Goal: Task Accomplishment & Management: Manage account settings

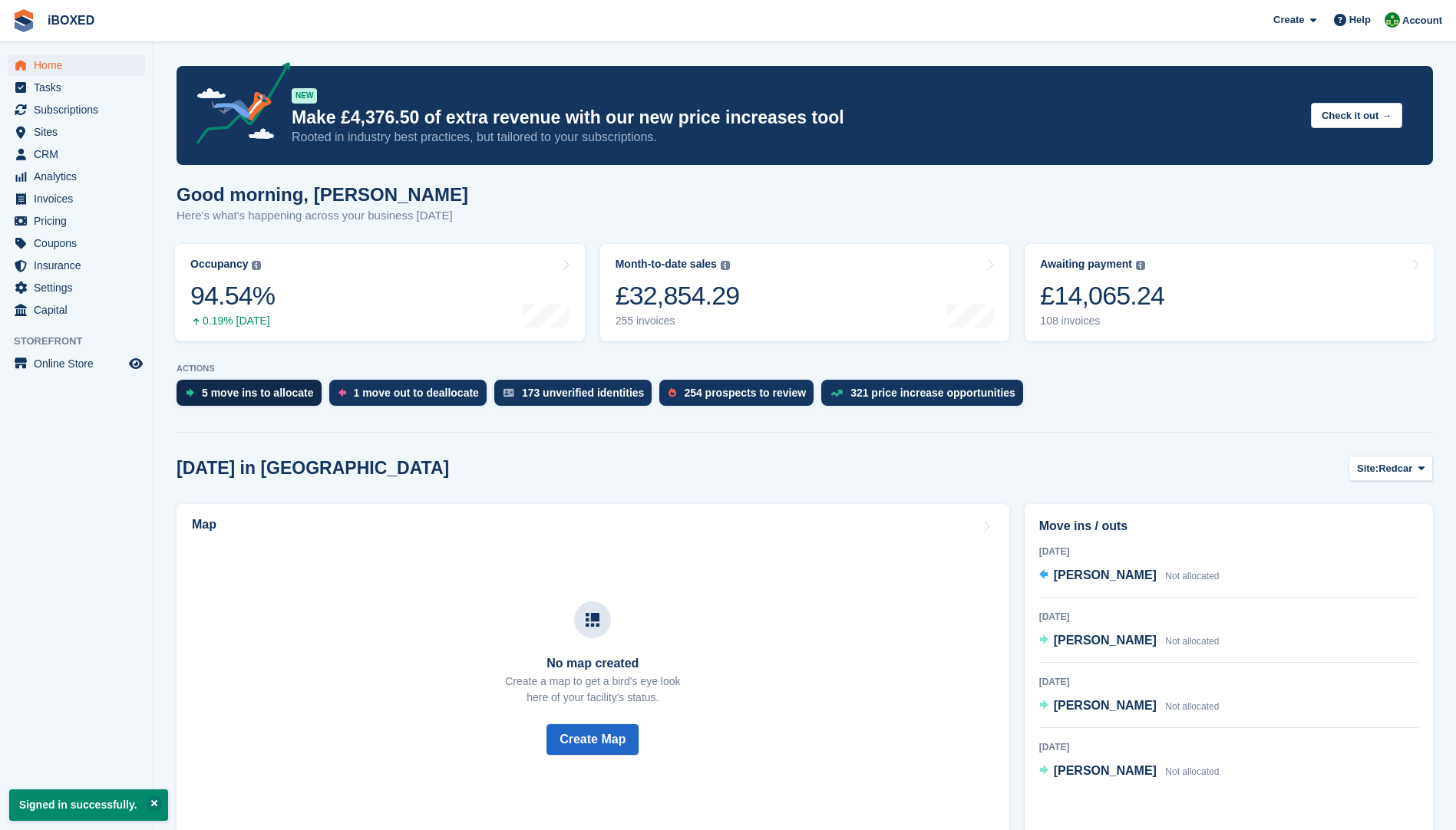
click at [231, 398] on div "5 move ins to allocate" at bounding box center [258, 393] width 112 height 12
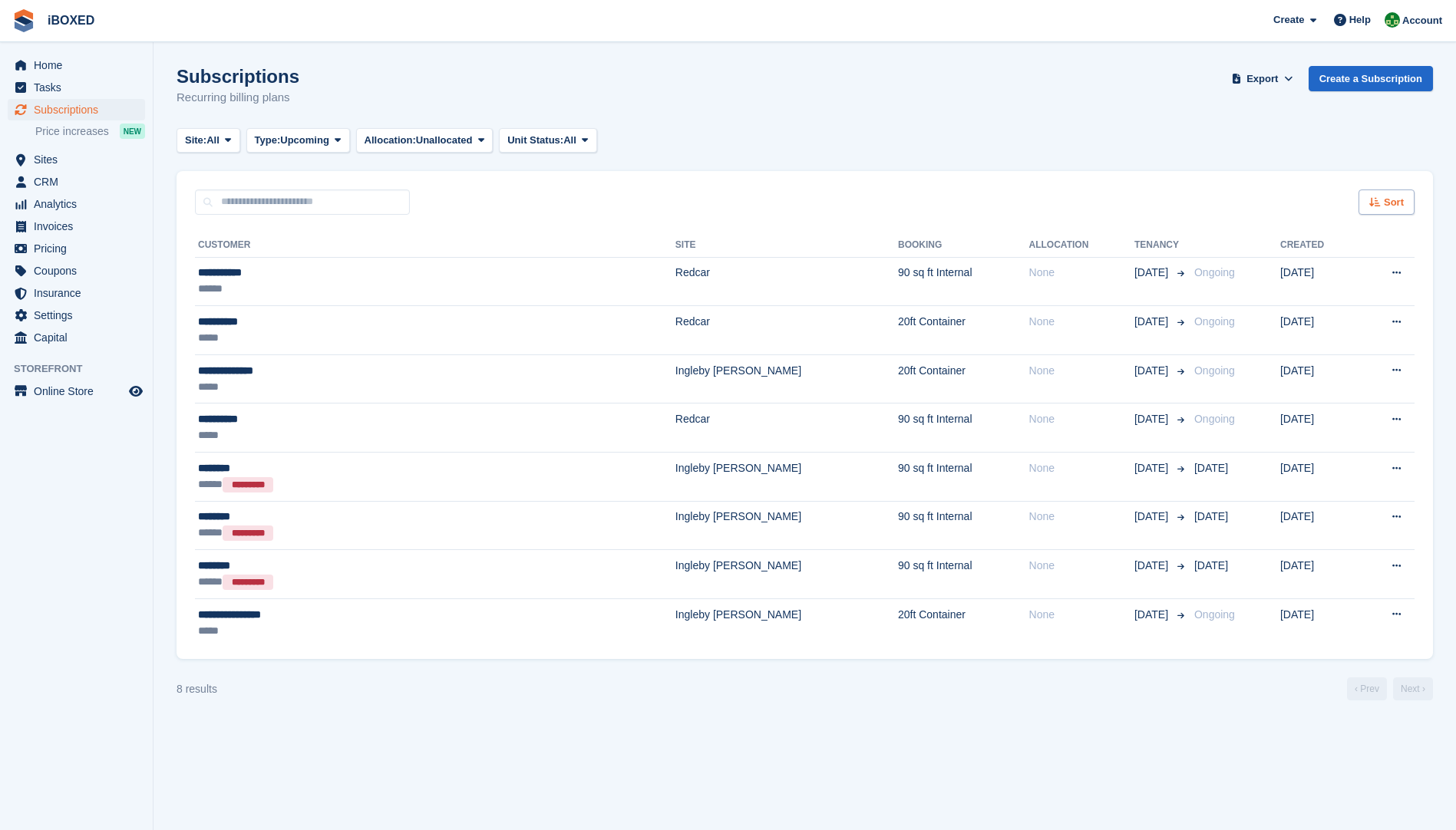
click at [1390, 202] on span "Sort" at bounding box center [1394, 202] width 20 height 15
click at [1280, 301] on icon at bounding box center [1280, 298] width 11 height 11
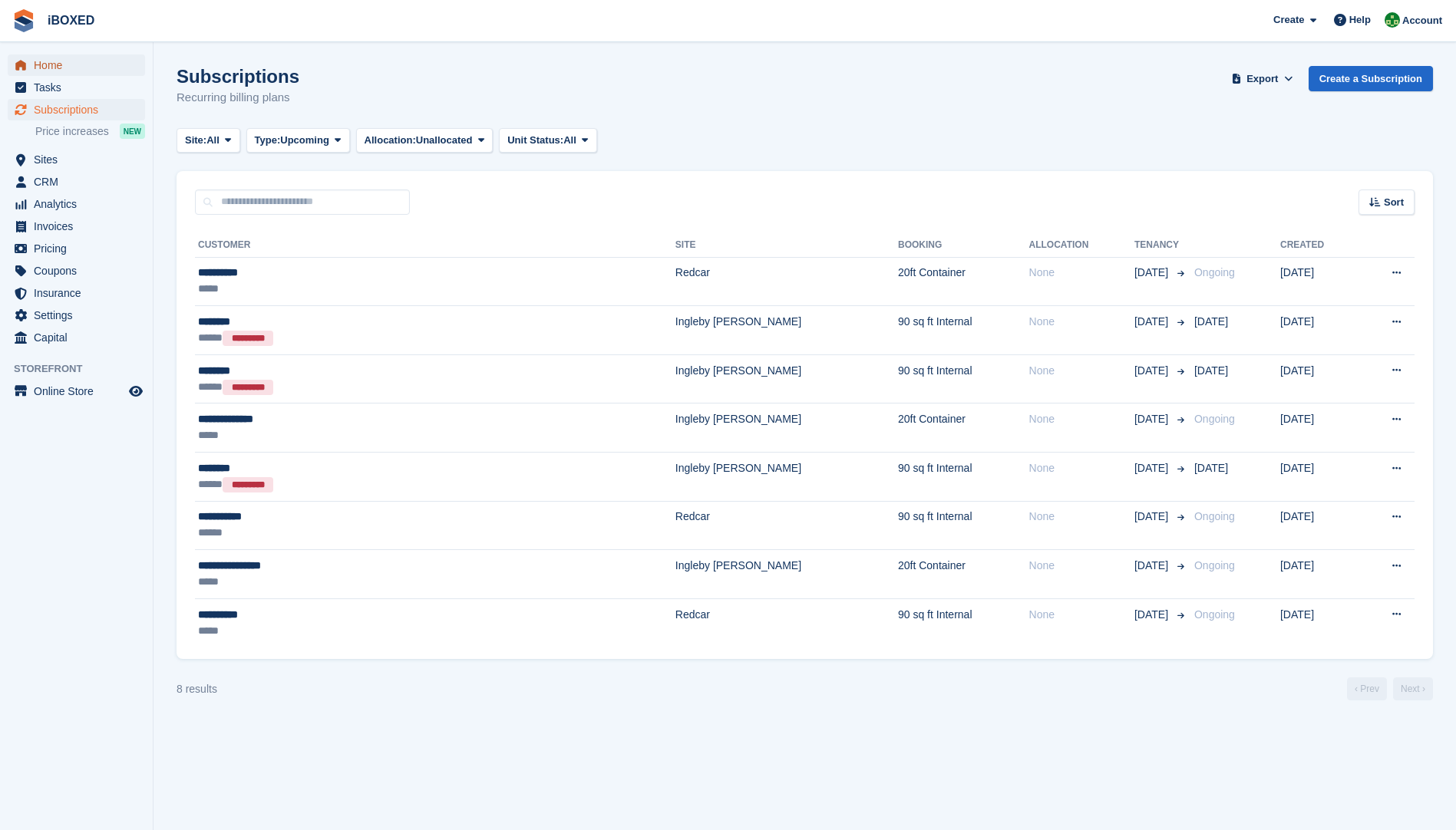
click at [64, 64] on span "Home" at bounding box center [80, 65] width 92 height 22
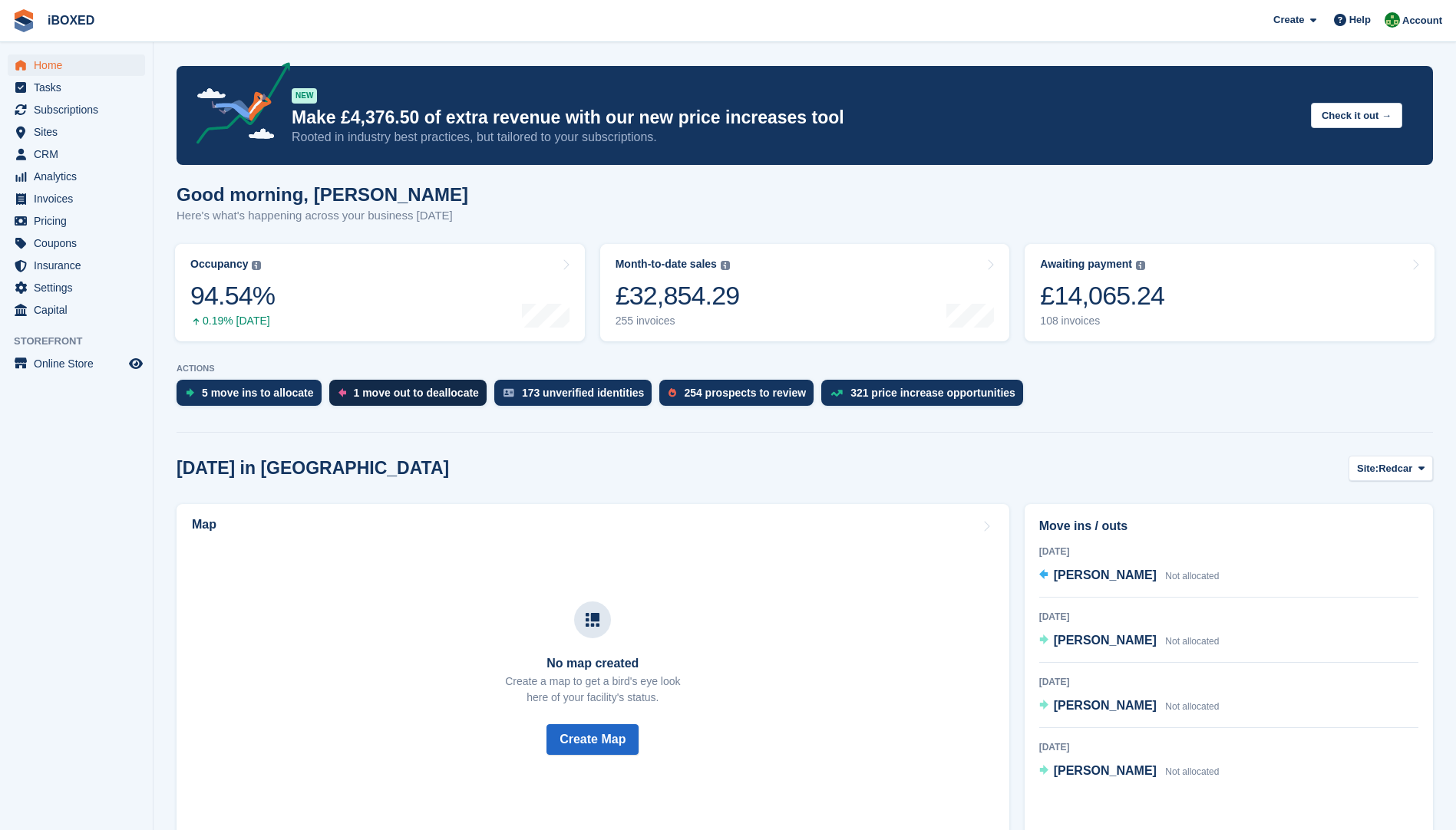
click at [396, 388] on div "1 move out to deallocate" at bounding box center [416, 393] width 125 height 12
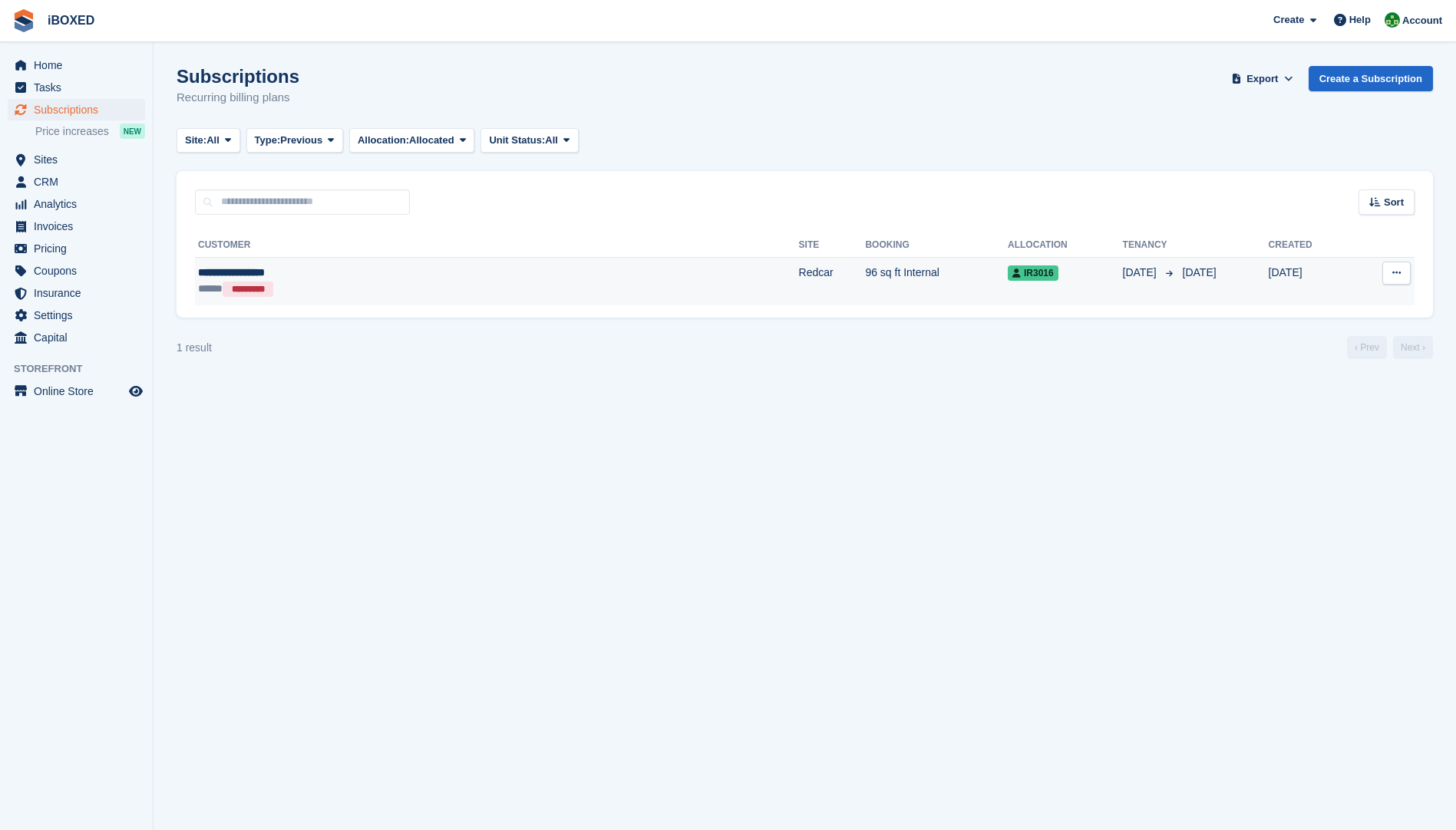
click at [245, 276] on div "**********" at bounding box center [353, 273] width 311 height 16
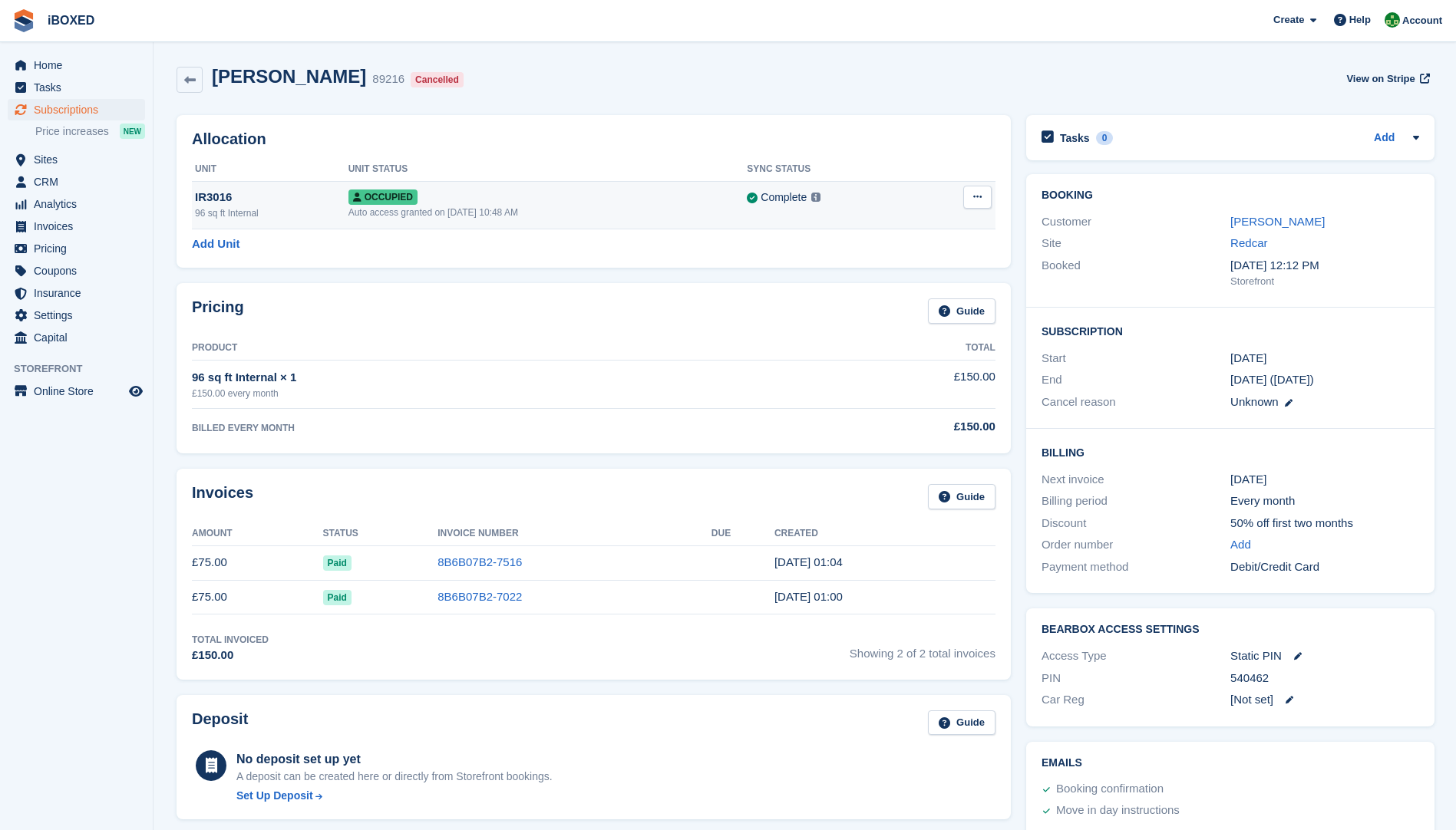
click at [973, 202] on icon at bounding box center [977, 197] width 8 height 10
click at [905, 262] on p "Deallocate" at bounding box center [918, 260] width 134 height 20
click at [870, 266] on p "Deallocate" at bounding box center [918, 260] width 134 height 20
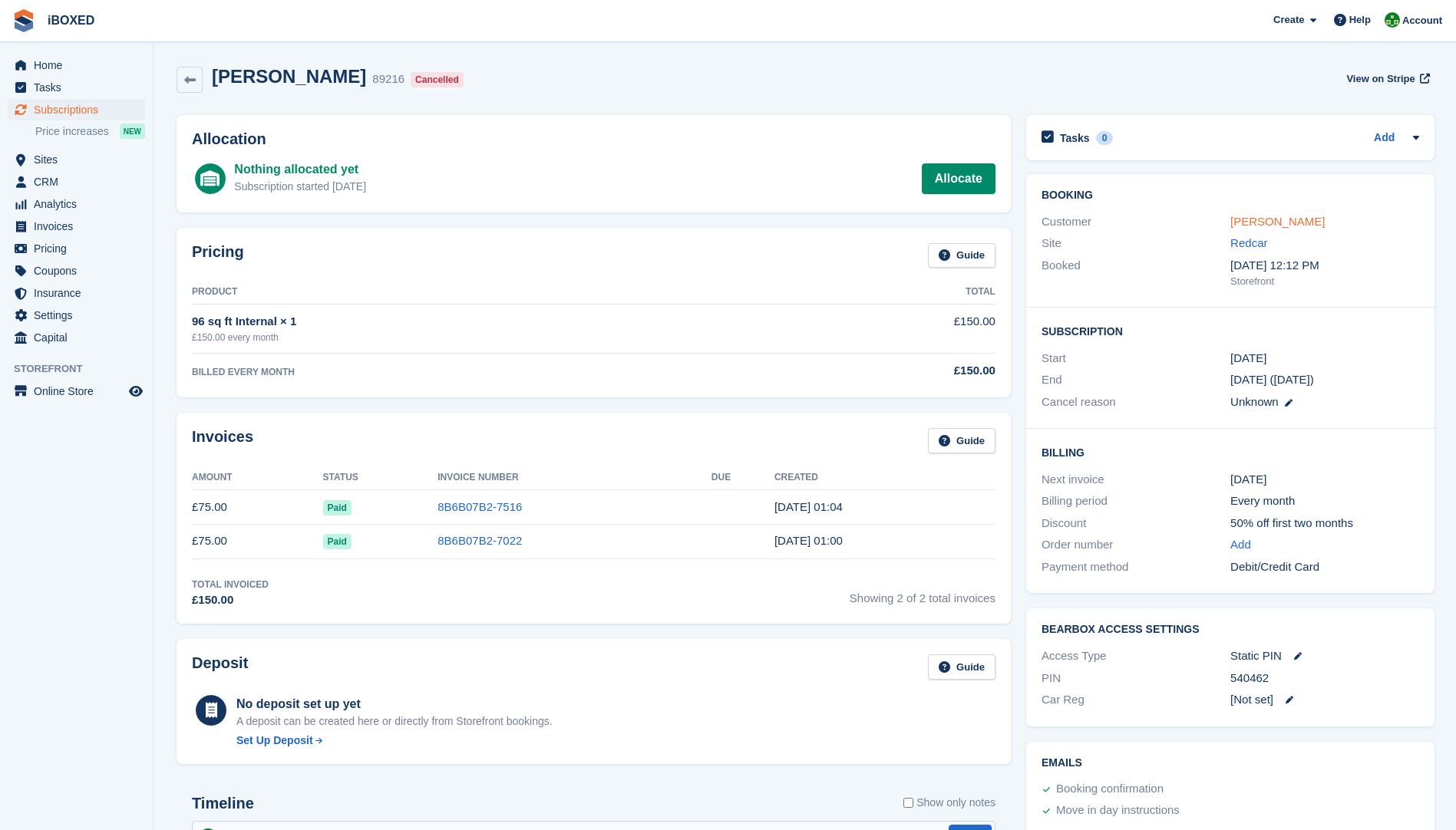
click at [1263, 220] on link "Jordan Stonehouse" at bounding box center [1278, 221] width 95 height 13
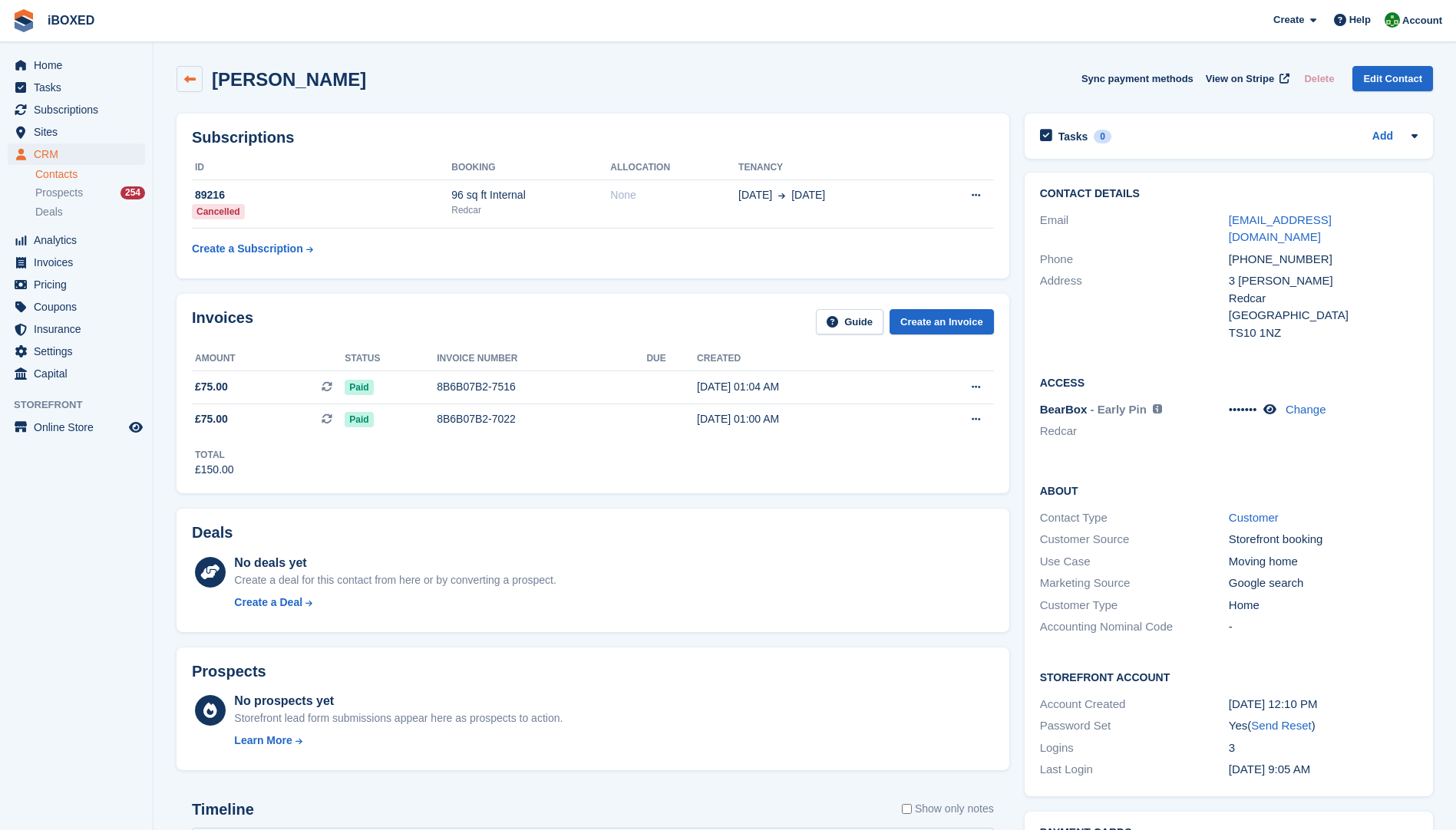
click at [190, 81] on icon at bounding box center [190, 79] width 11 height 11
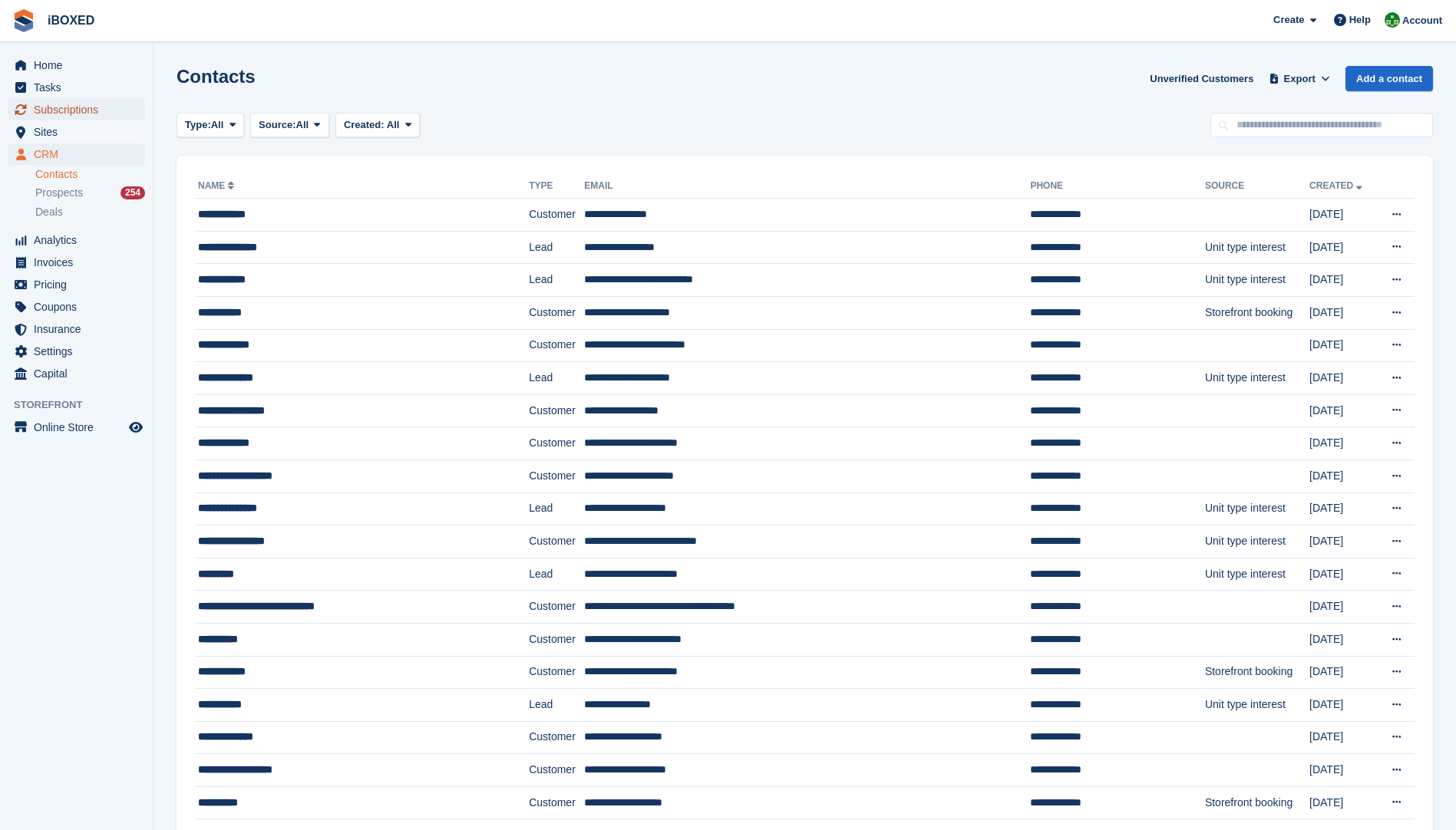
click at [57, 117] on span "Subscriptions" at bounding box center [80, 109] width 92 height 22
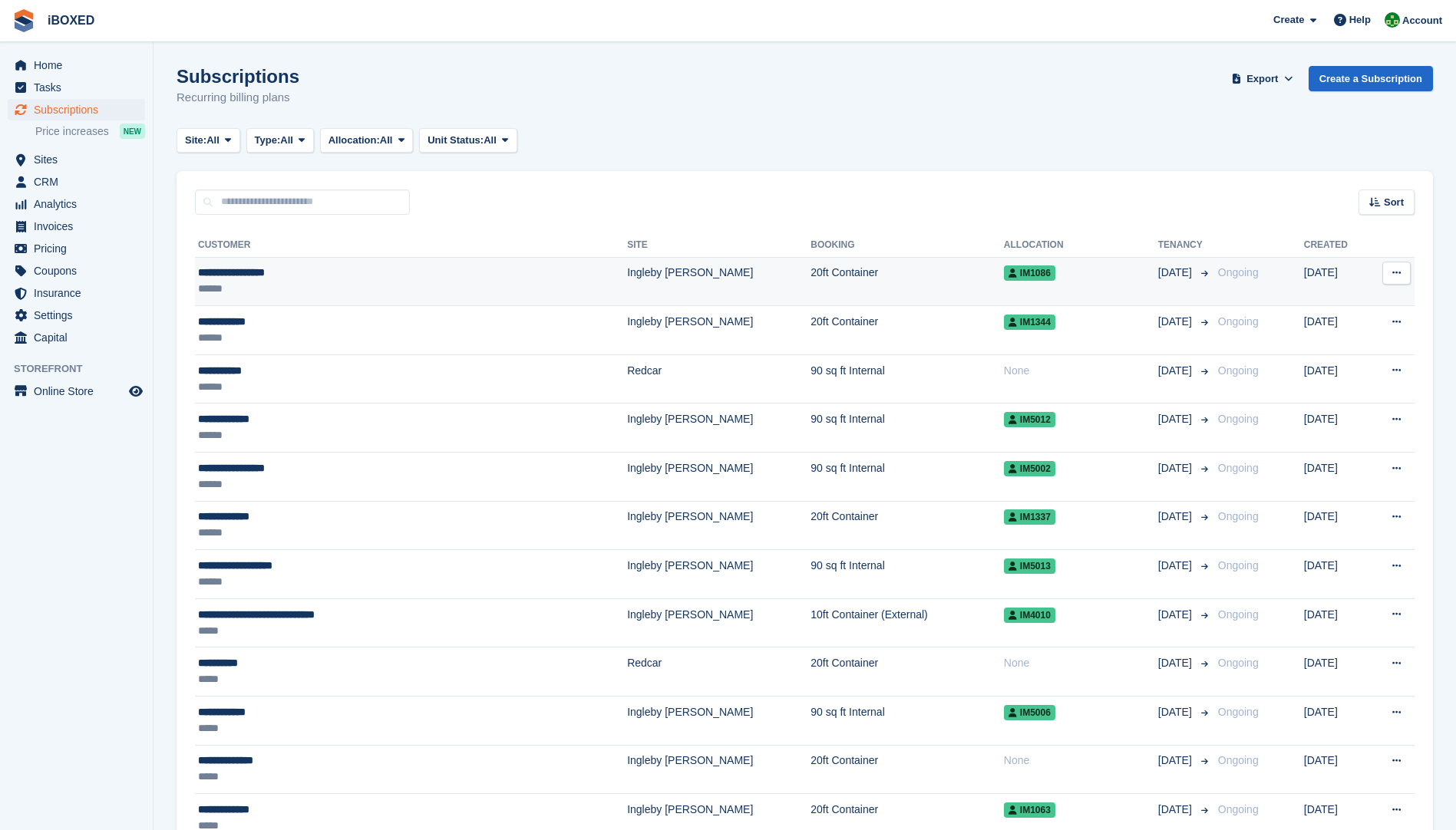
click at [229, 279] on div "**********" at bounding box center [344, 273] width 294 height 16
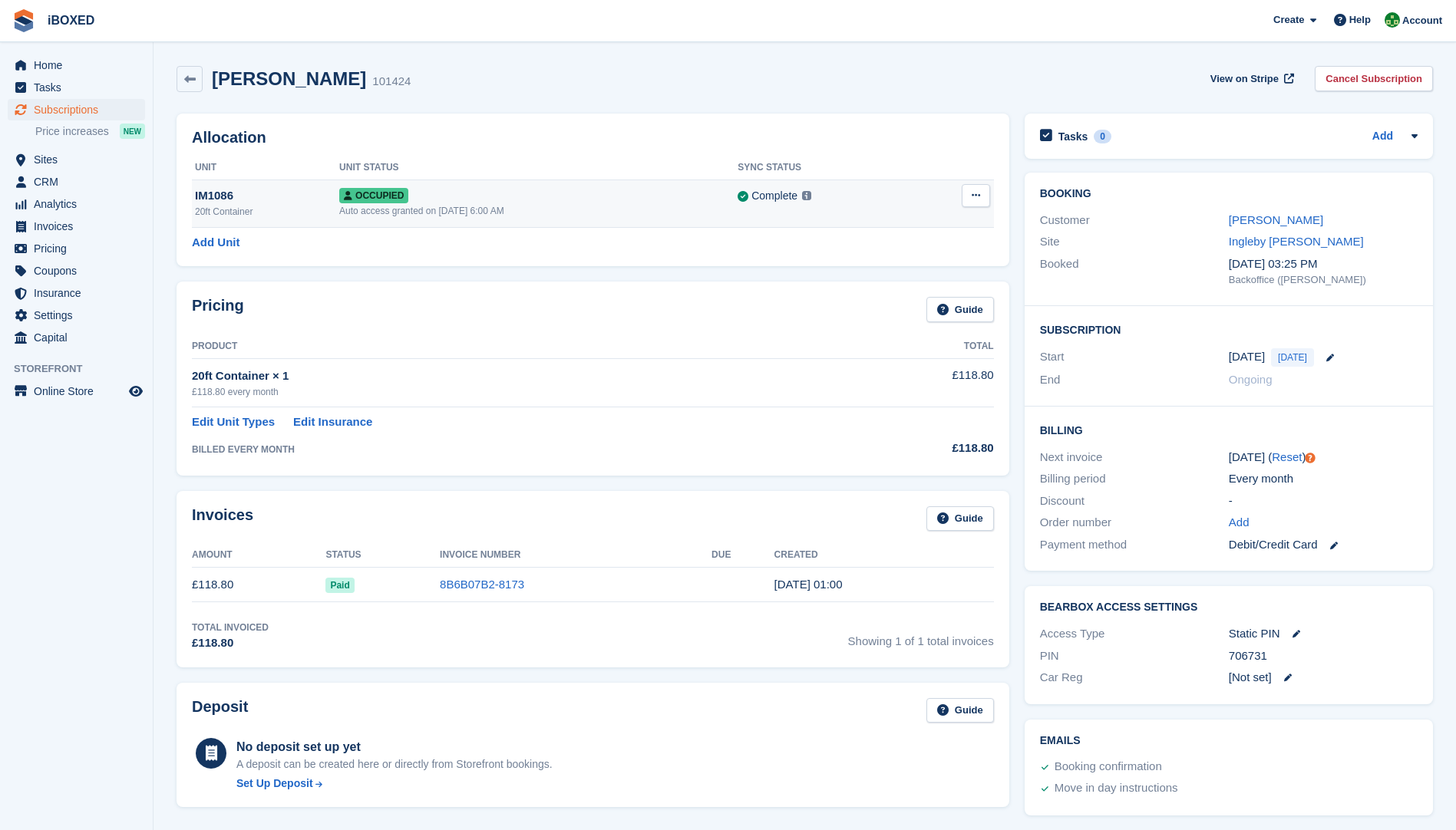
drag, startPoint x: 305, startPoint y: 204, endPoint x: 314, endPoint y: 221, distance: 19.2
click at [305, 206] on div "20ft Container" at bounding box center [267, 211] width 144 height 14
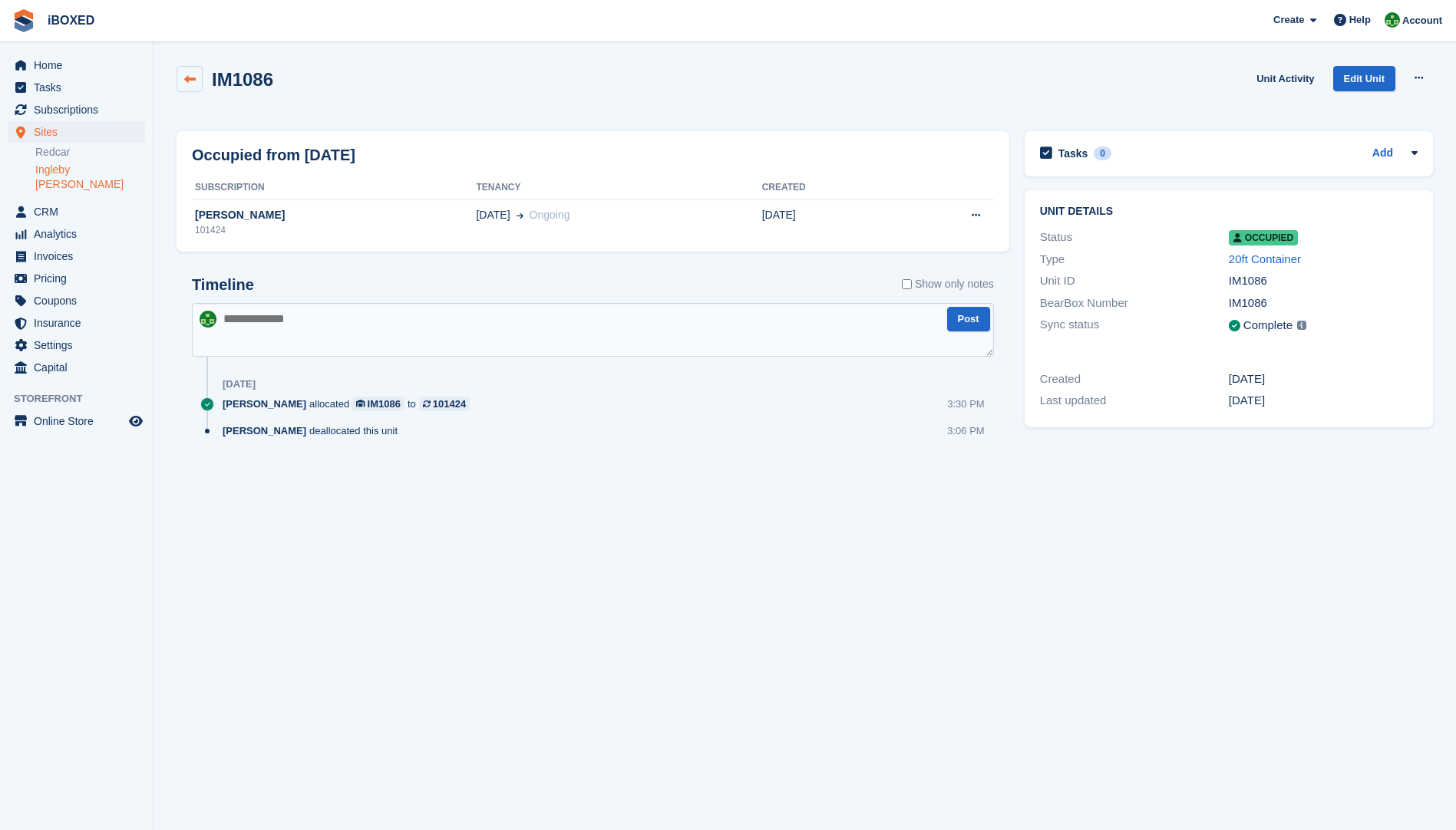
click at [184, 83] on icon at bounding box center [190, 79] width 11 height 11
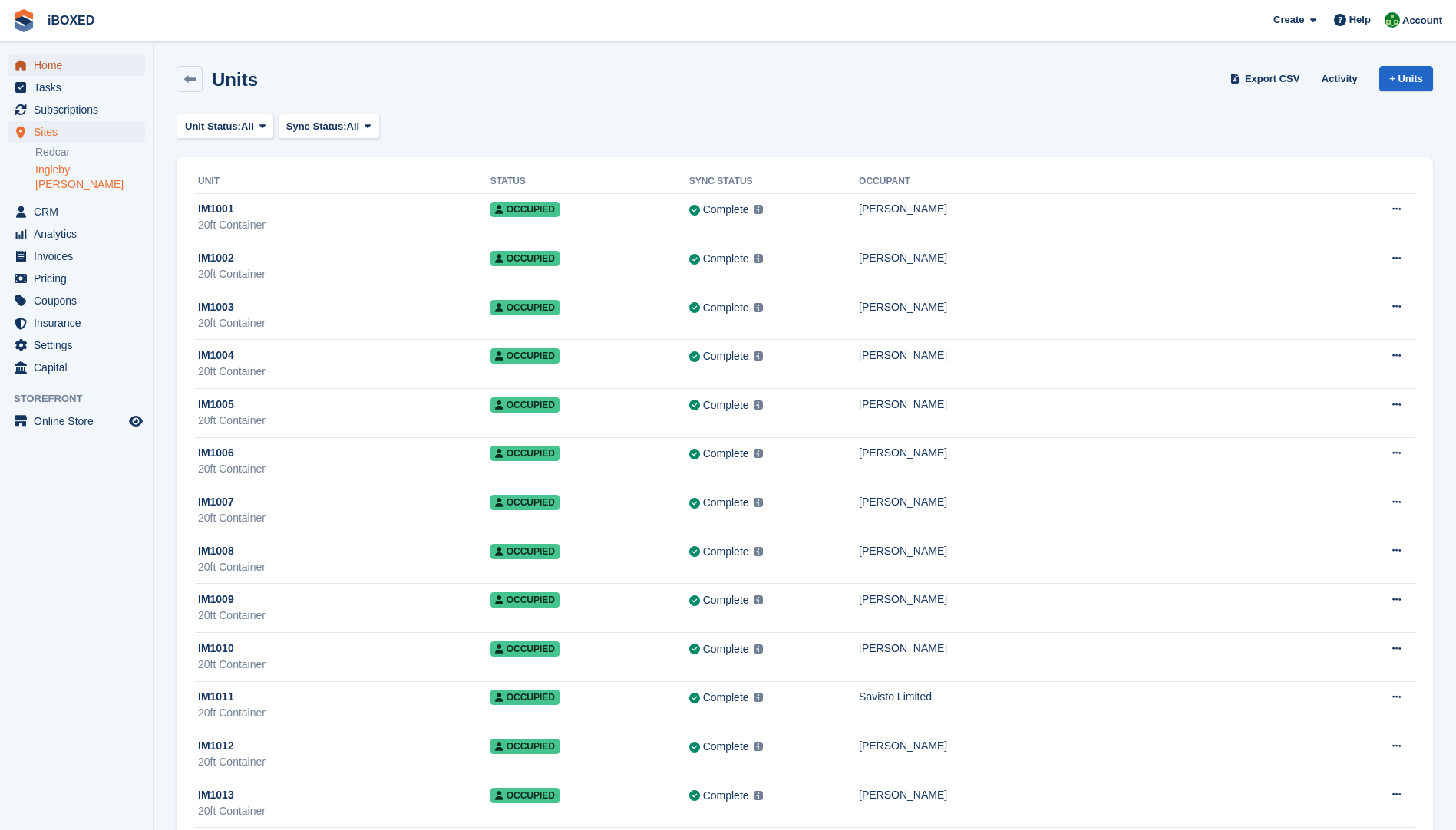
click at [31, 66] on link "Home" at bounding box center [76, 65] width 138 height 22
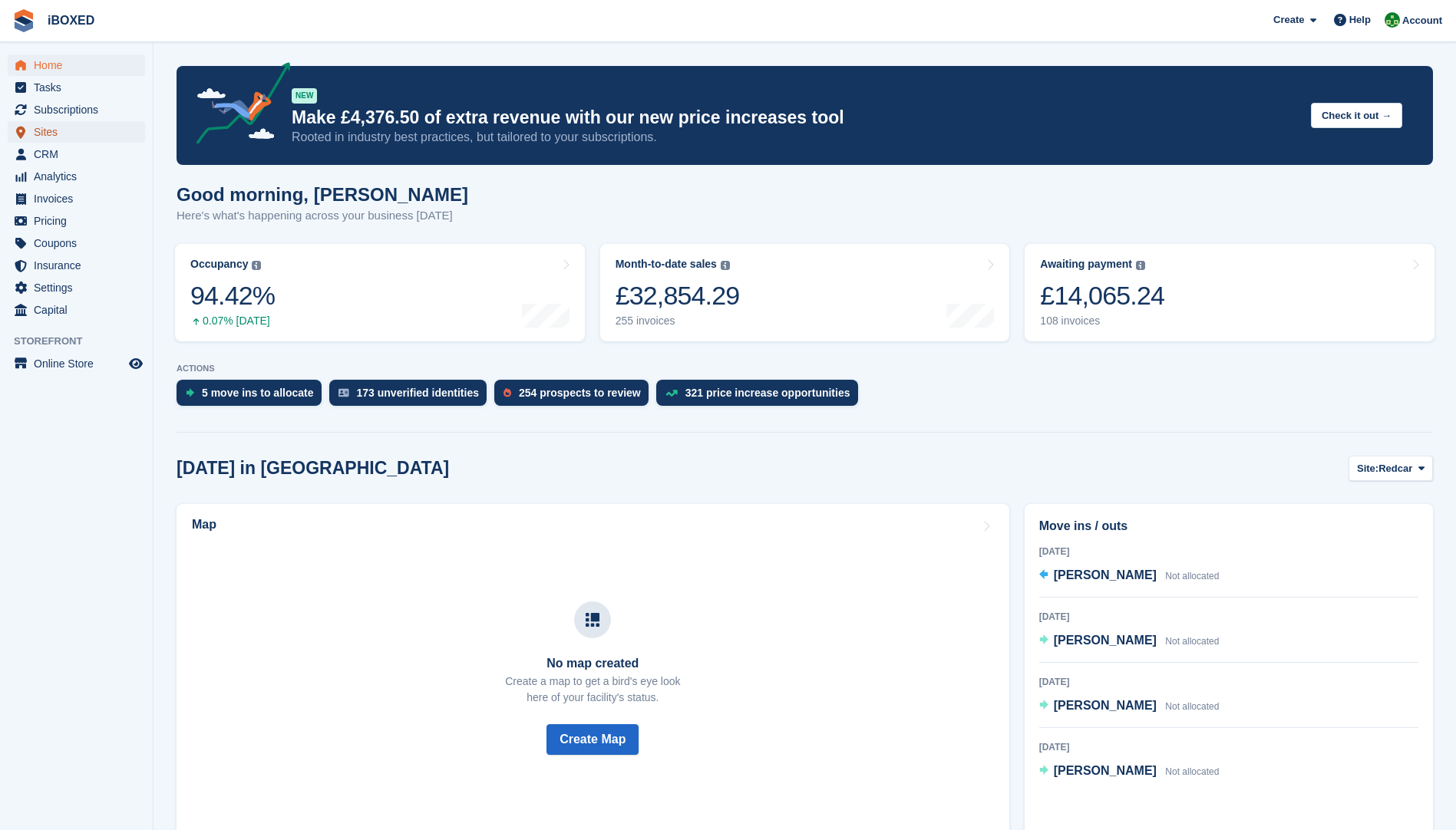
click at [62, 130] on span "Sites" at bounding box center [80, 132] width 92 height 22
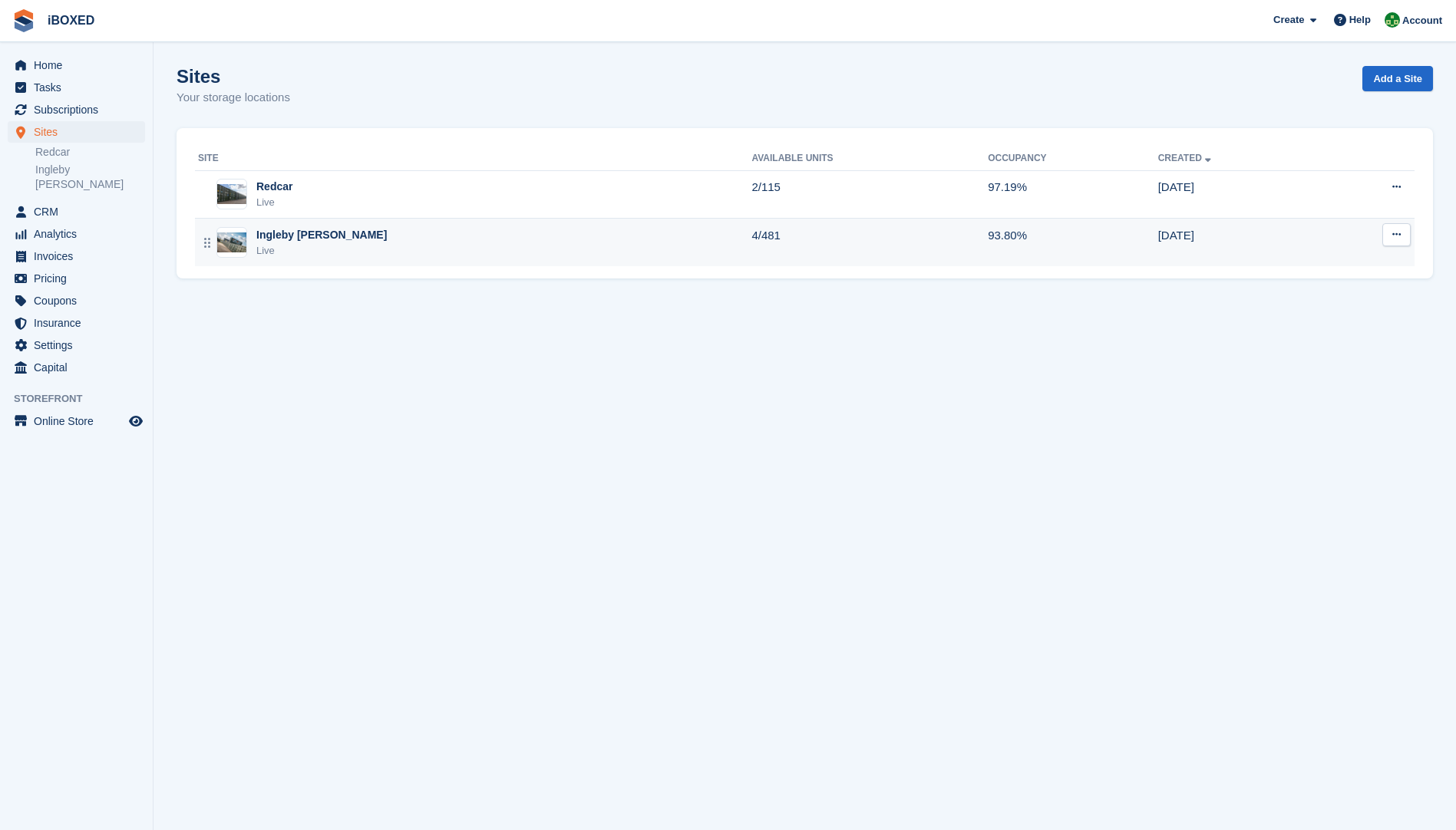
click at [228, 249] on img at bounding box center [232, 242] width 29 height 20
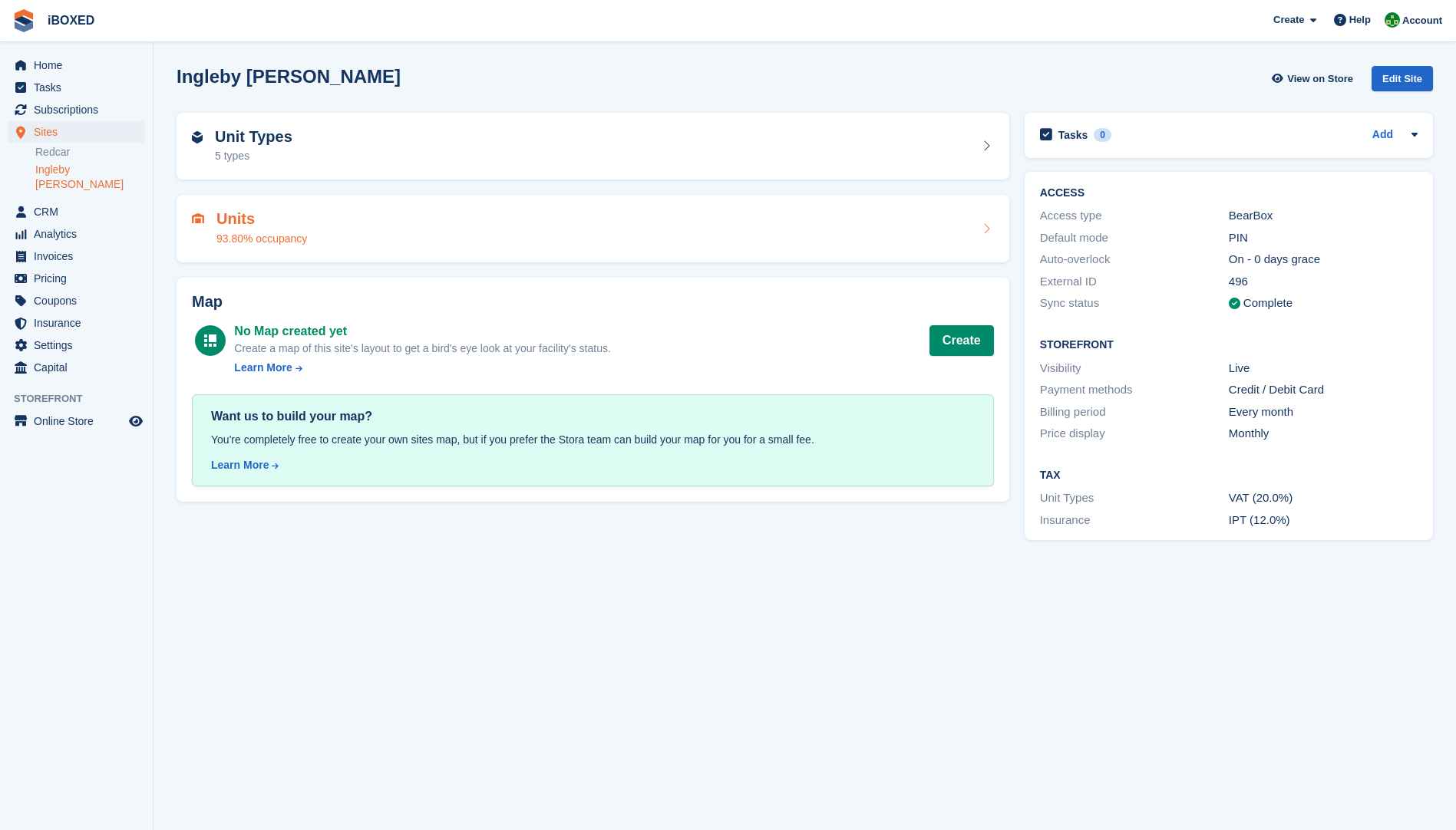
click at [243, 240] on div "93.80% occupancy" at bounding box center [262, 239] width 91 height 16
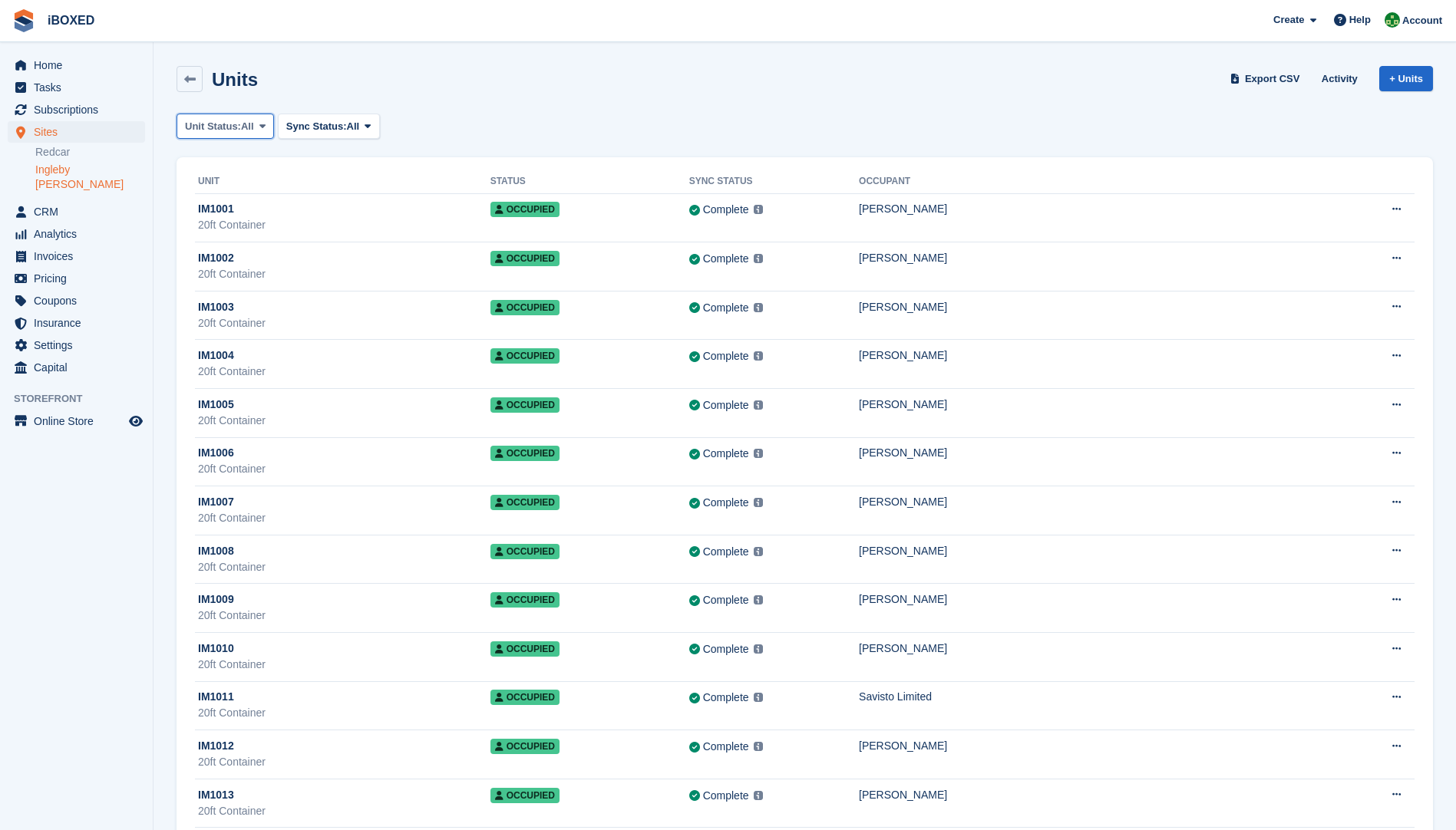
click at [255, 130] on button "Unit Status: All" at bounding box center [225, 126] width 97 height 25
click at [238, 198] on link "Available" at bounding box center [250, 190] width 134 height 28
click at [51, 150] on link "Redcar" at bounding box center [90, 152] width 109 height 15
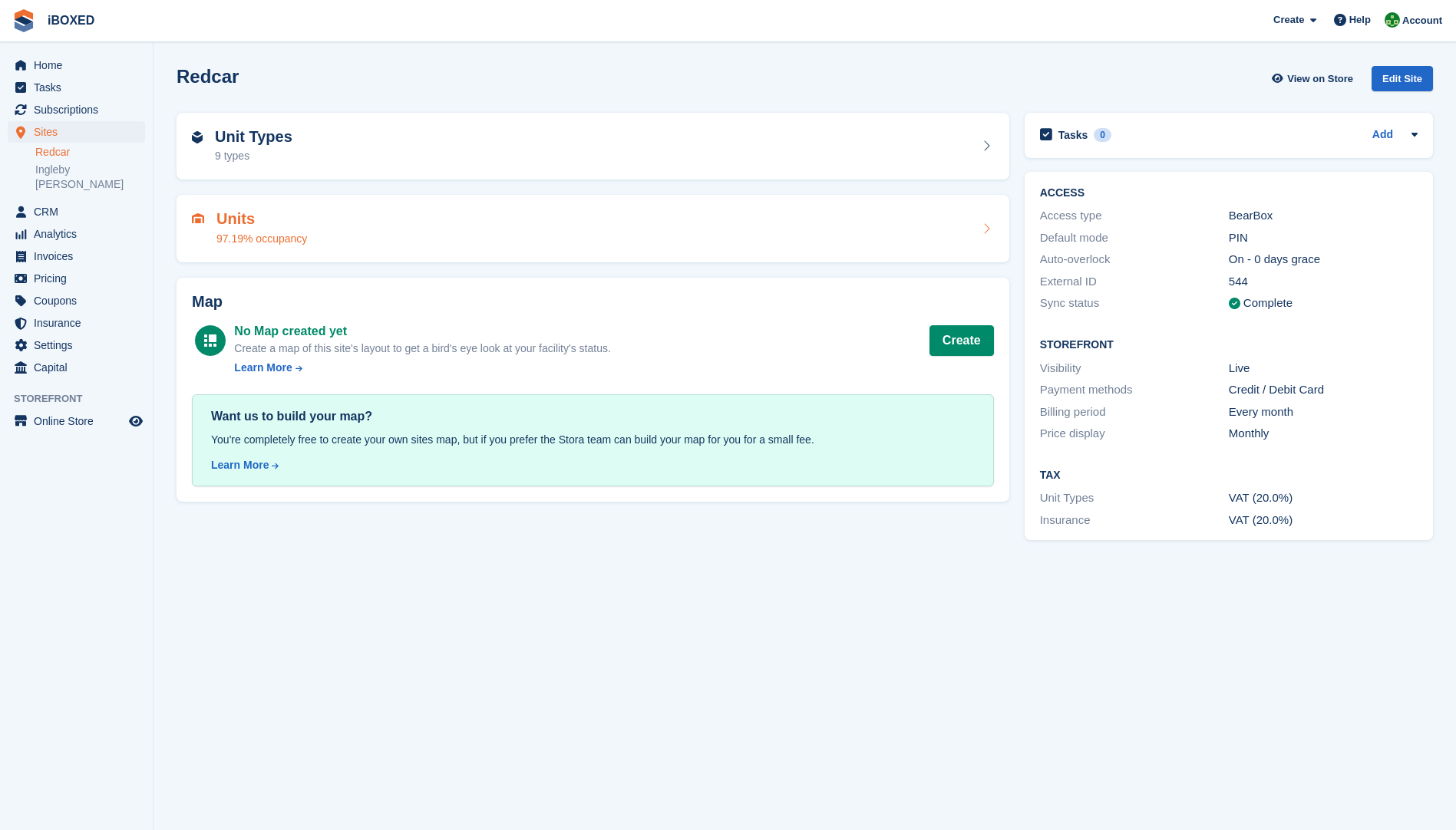
click at [277, 238] on div "97.19% occupancy" at bounding box center [262, 239] width 91 height 16
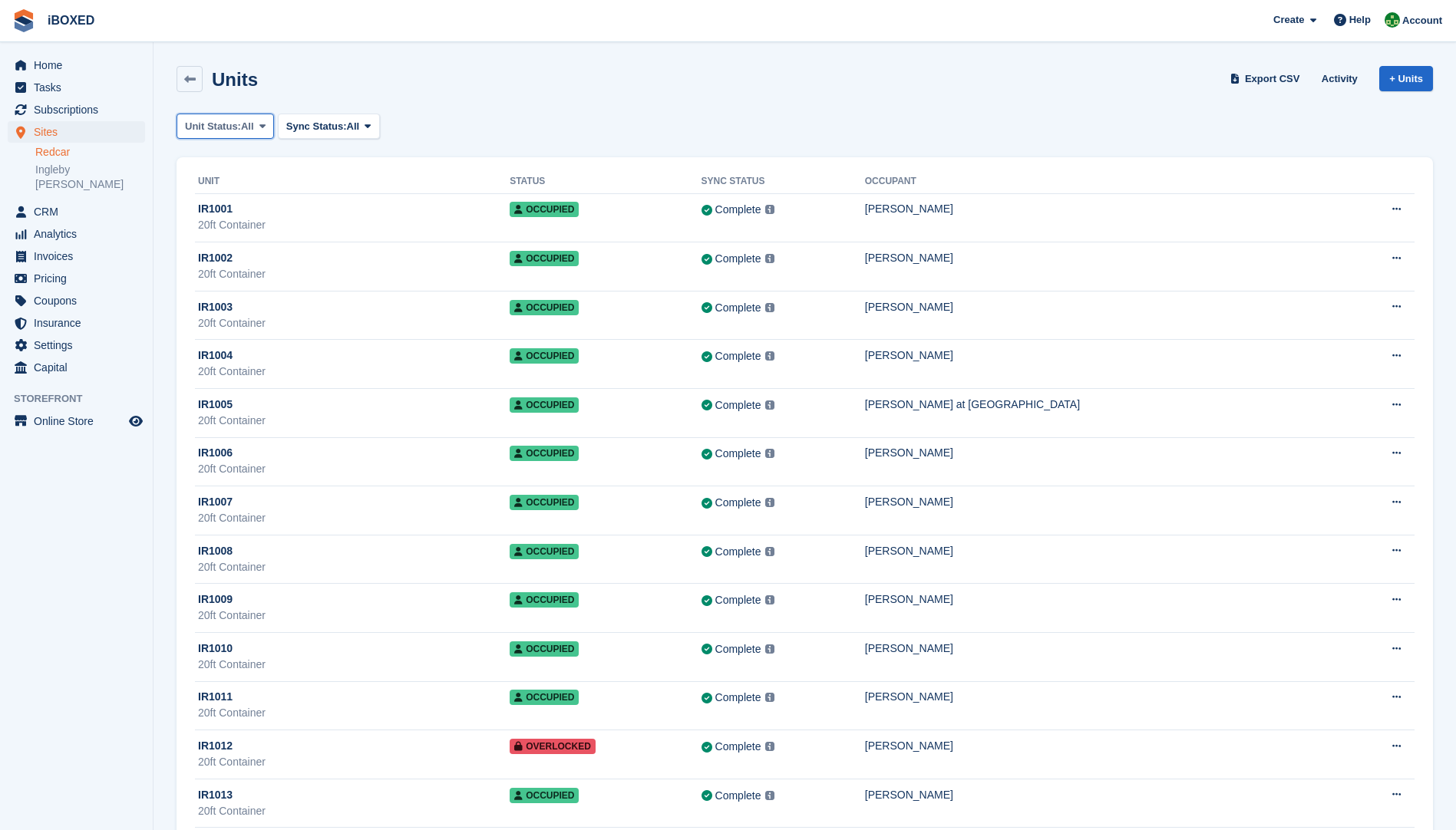
click at [257, 130] on span at bounding box center [262, 126] width 12 height 12
click at [217, 185] on link "Available" at bounding box center [250, 190] width 134 height 28
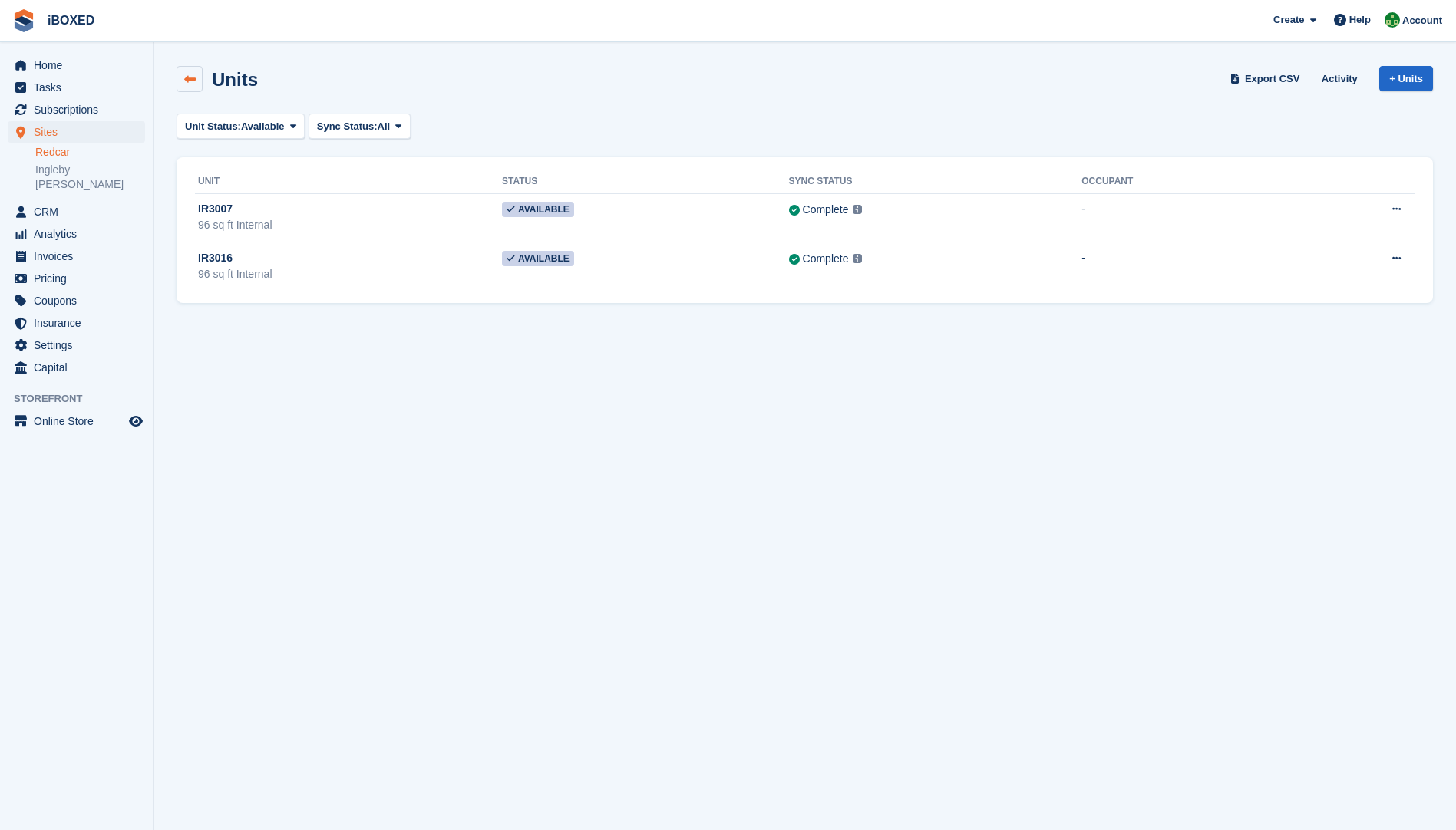
click at [185, 80] on icon at bounding box center [190, 79] width 11 height 11
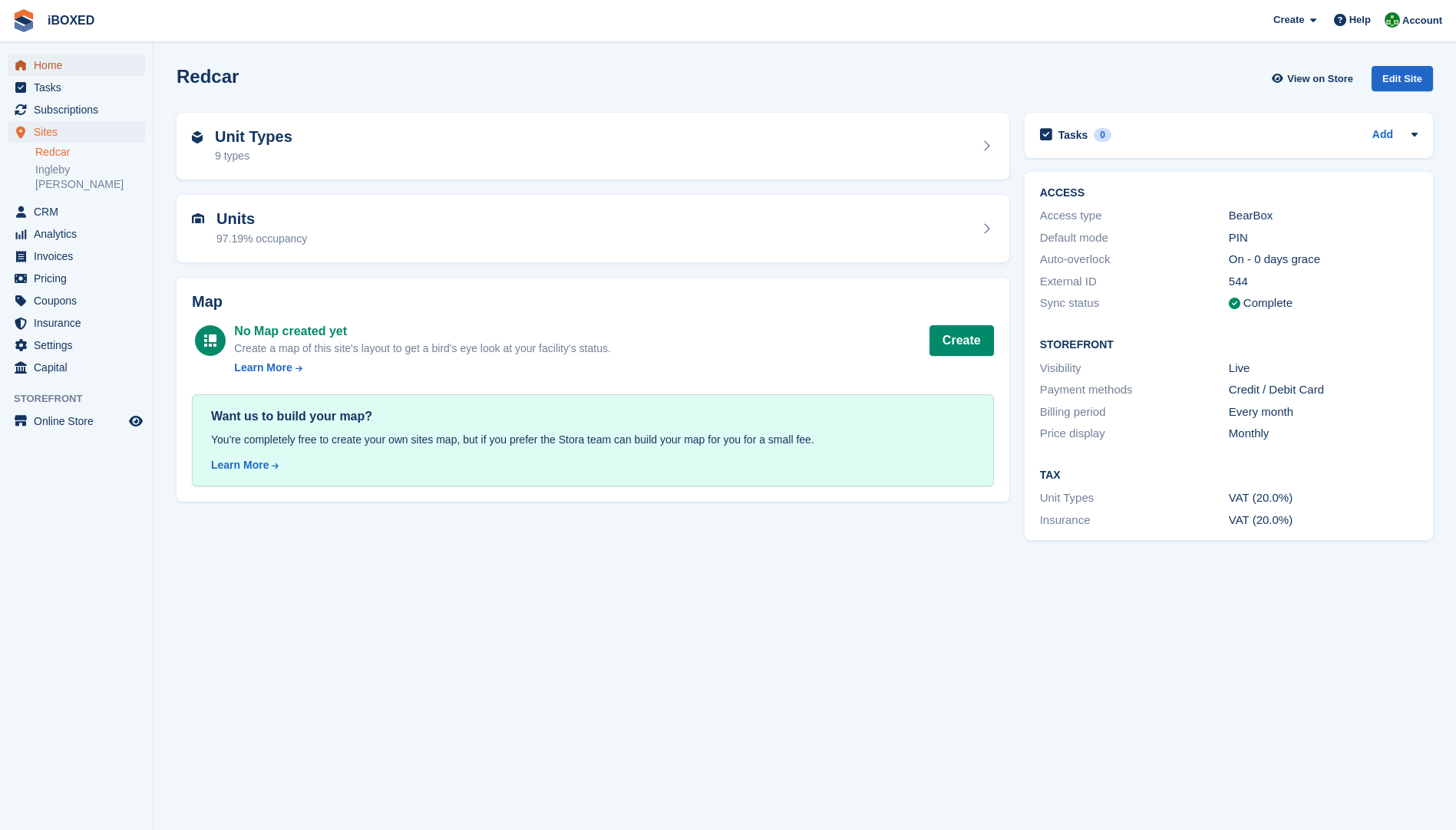
click at [61, 62] on span "Home" at bounding box center [80, 65] width 92 height 22
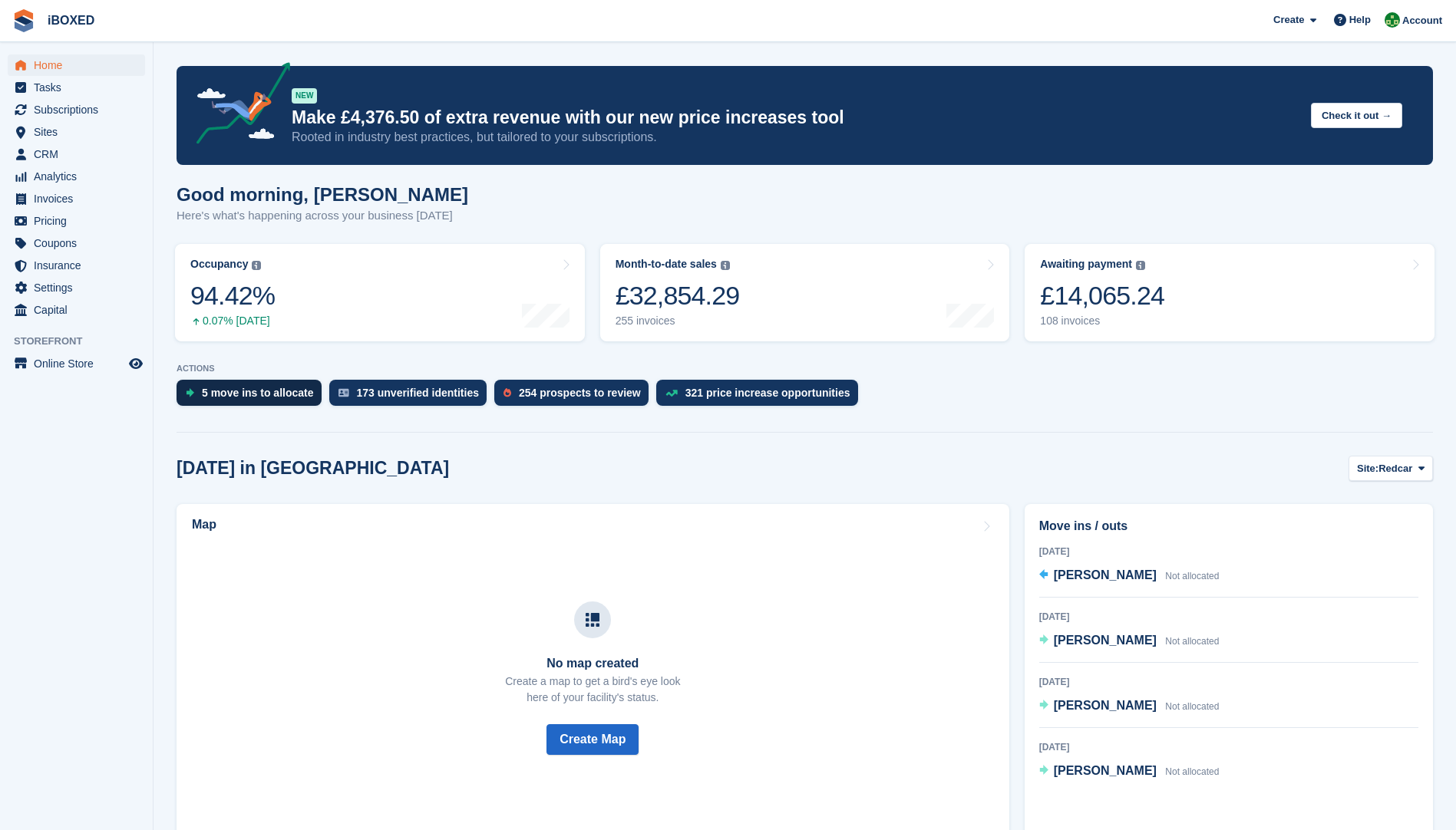
click at [203, 385] on div "5 move ins to allocate" at bounding box center [249, 393] width 145 height 26
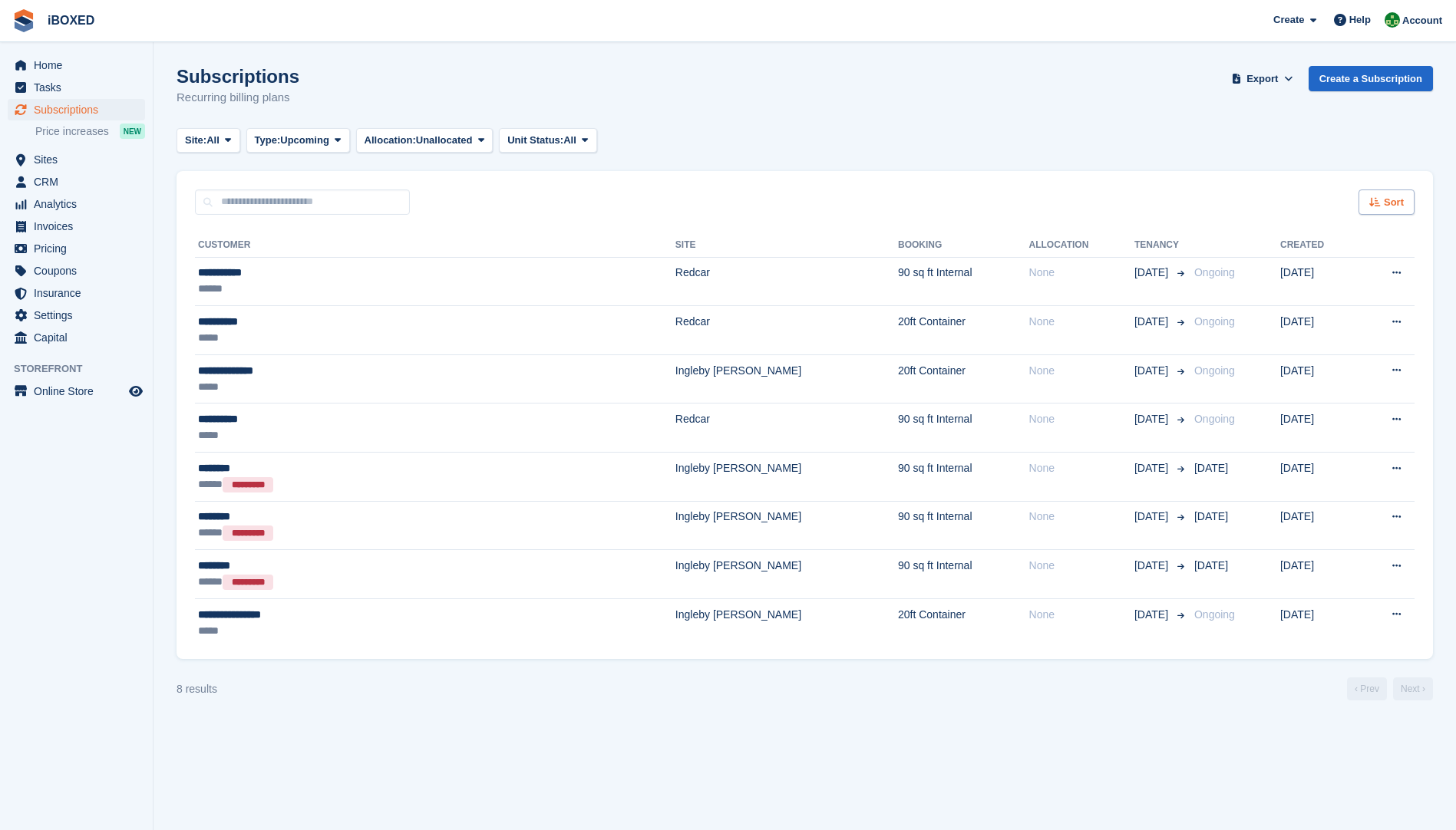
click at [1368, 196] on div "Sort" at bounding box center [1386, 202] width 56 height 25
click at [1304, 300] on span "Move in date" at bounding box center [1323, 298] width 62 height 12
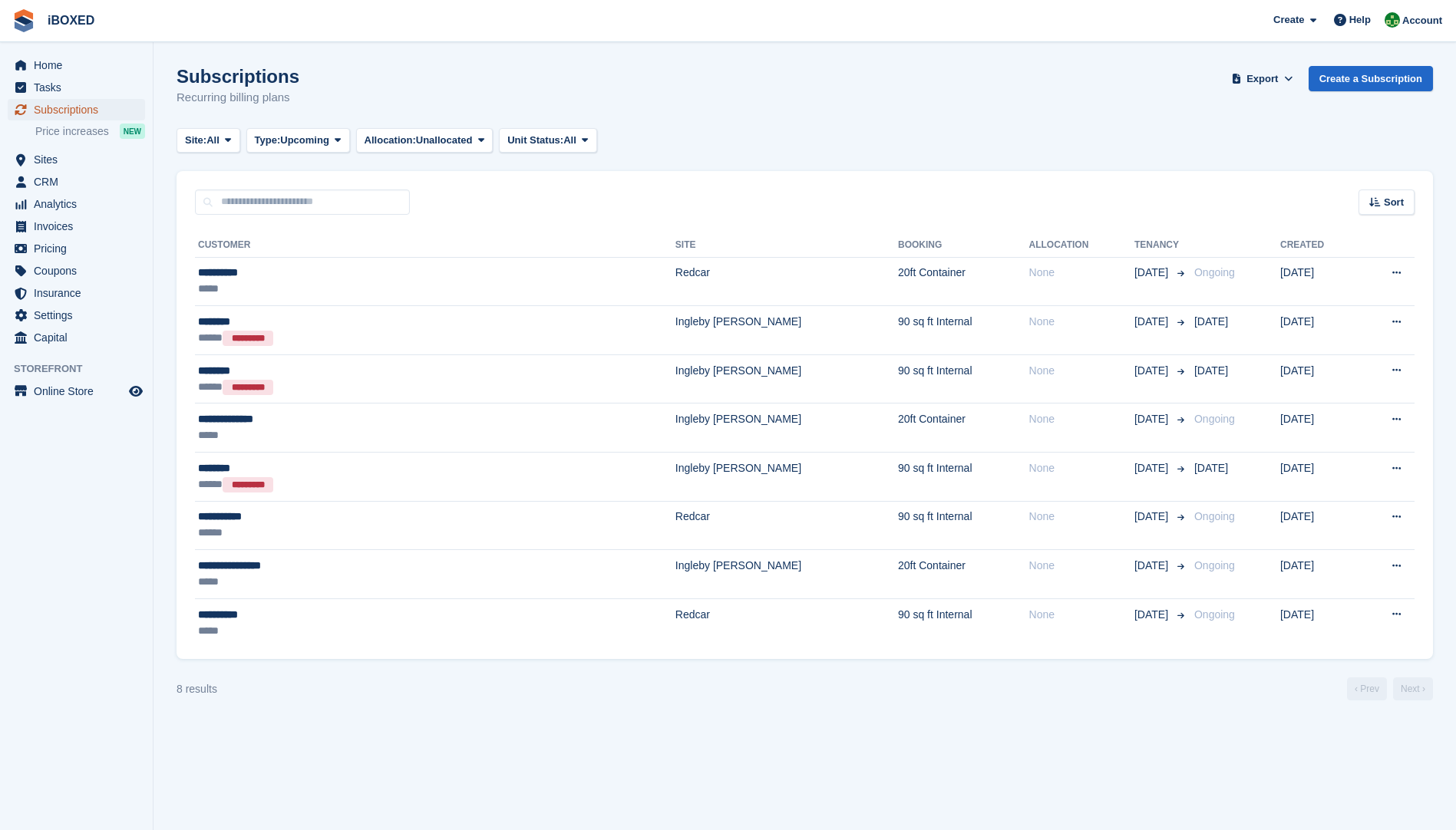
click at [63, 110] on span "Subscriptions" at bounding box center [80, 109] width 92 height 22
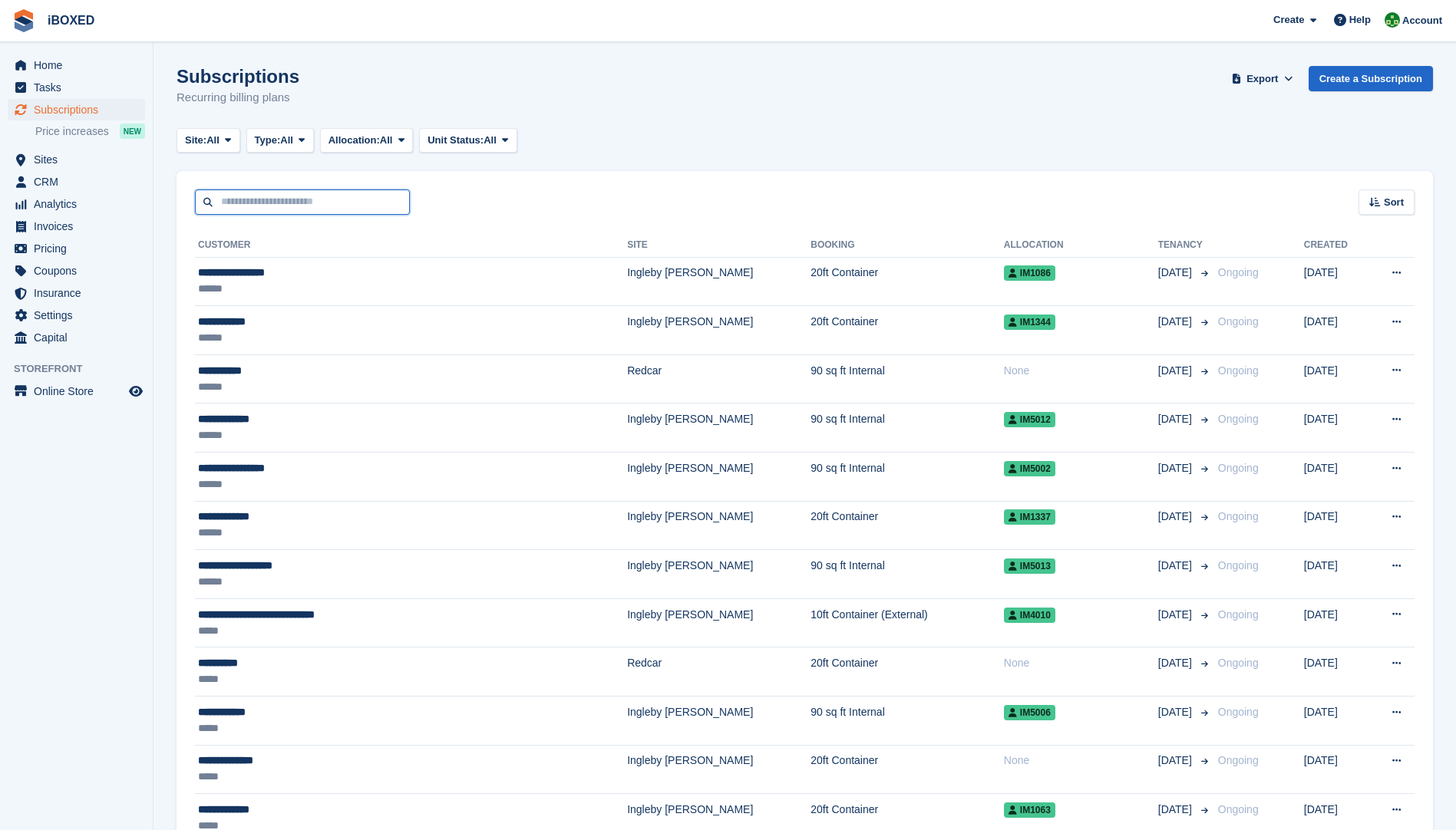
click at [266, 206] on input "text" at bounding box center [302, 202] width 215 height 25
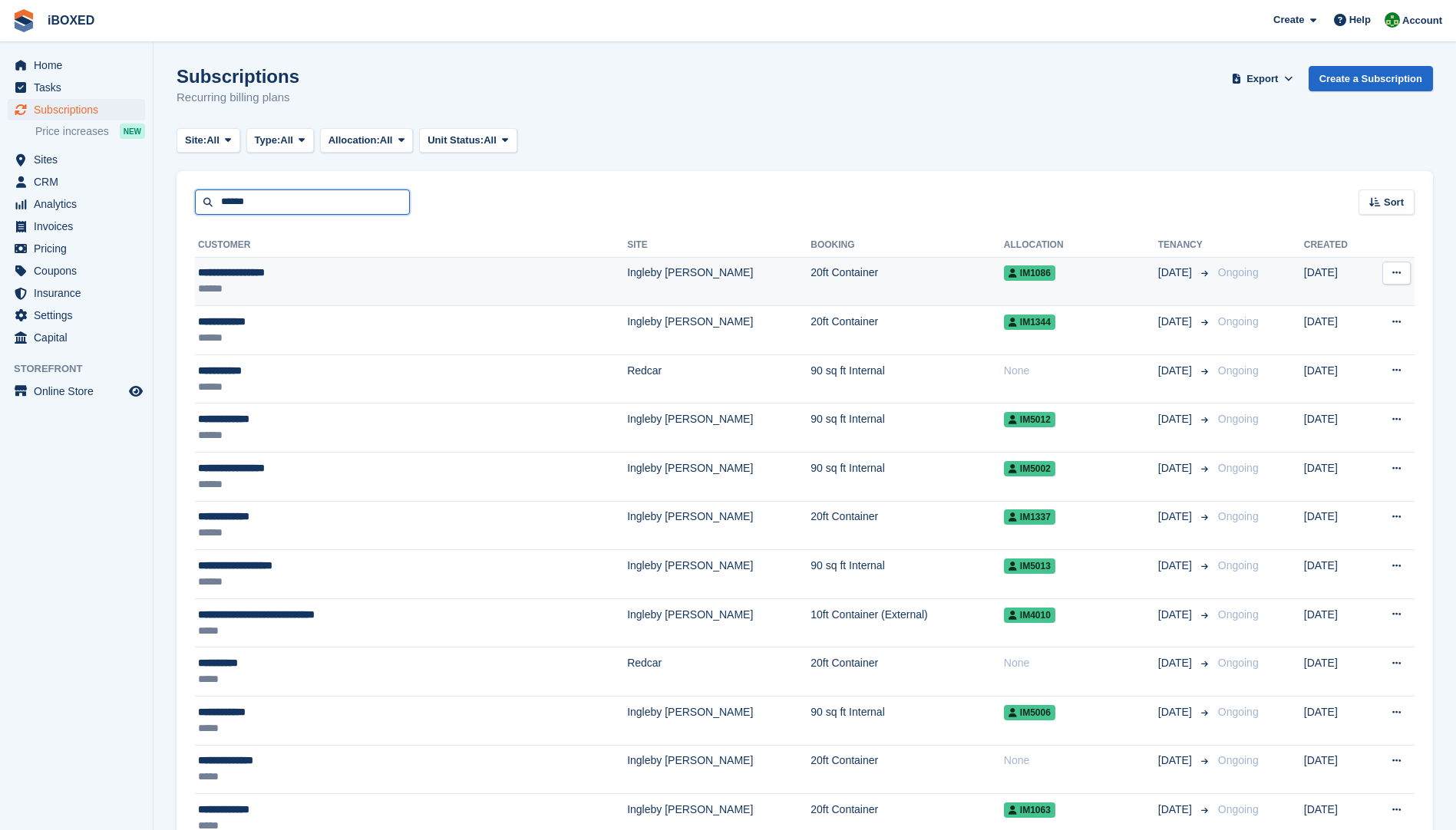
type input "******"
click at [293, 285] on div "******" at bounding box center [344, 289] width 294 height 16
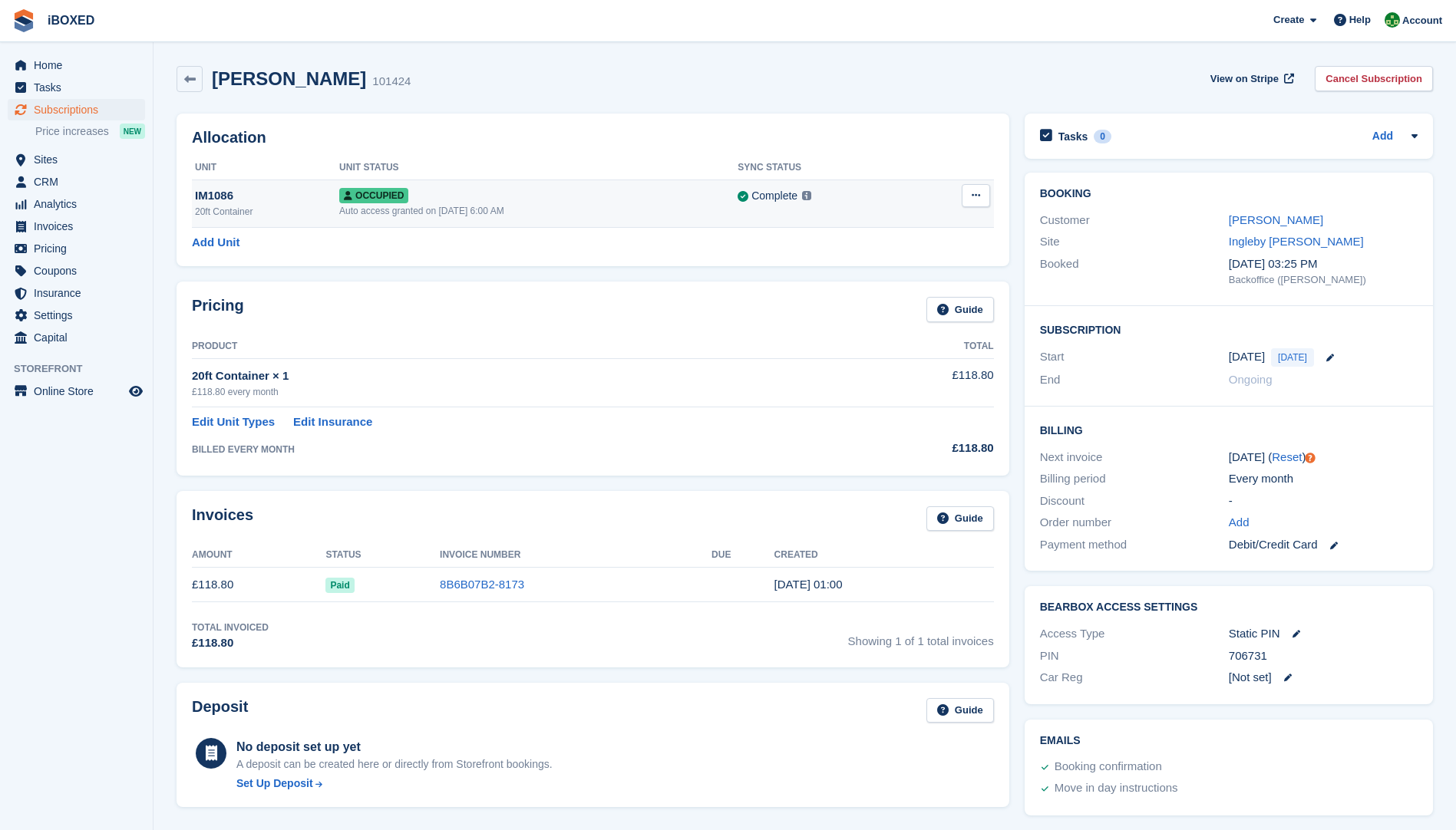
click at [447, 205] on div "Auto access granted on 14th Aug, 6:00 AM" at bounding box center [539, 211] width 399 height 14
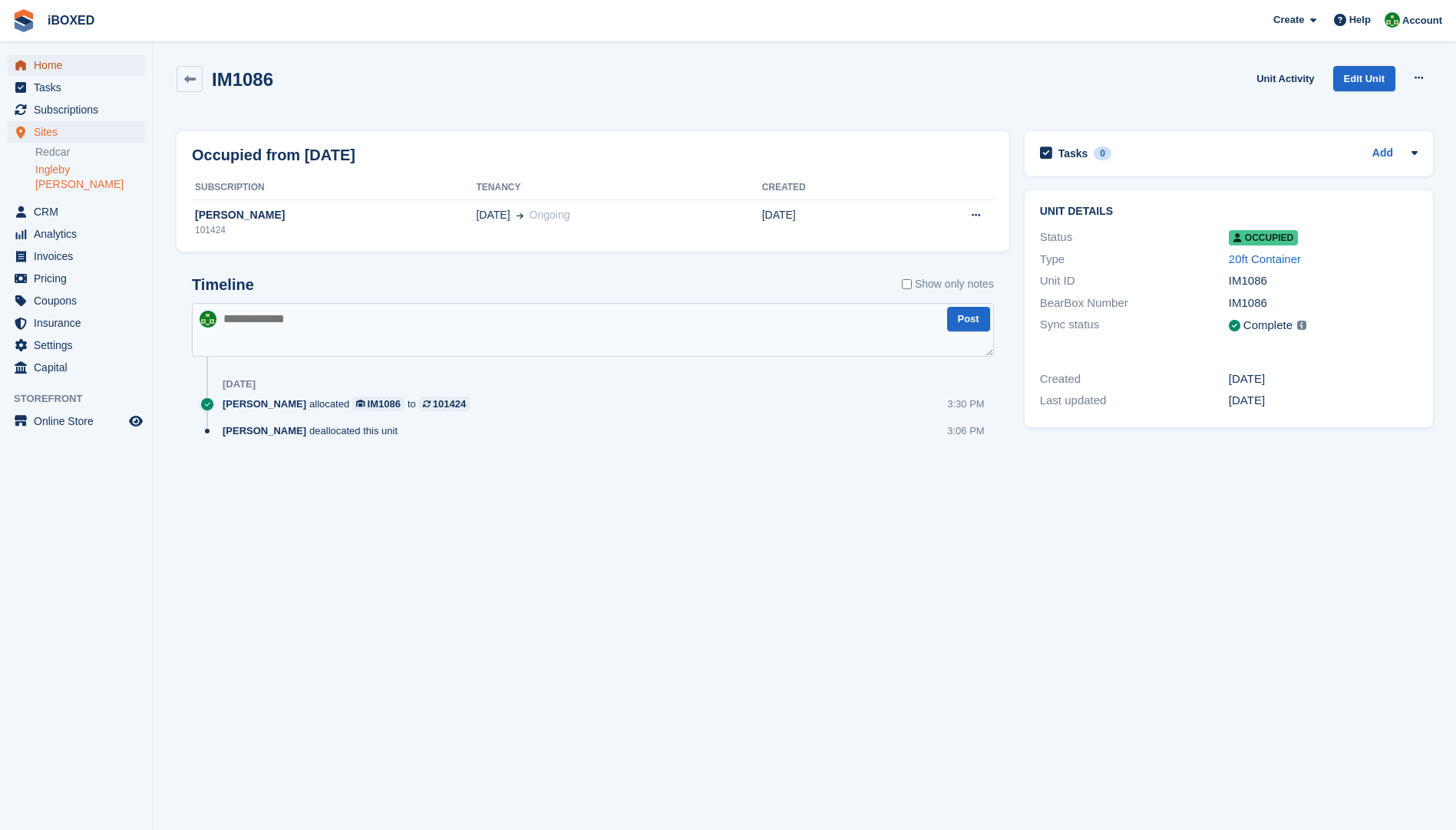
click at [52, 66] on span "Home" at bounding box center [80, 65] width 92 height 22
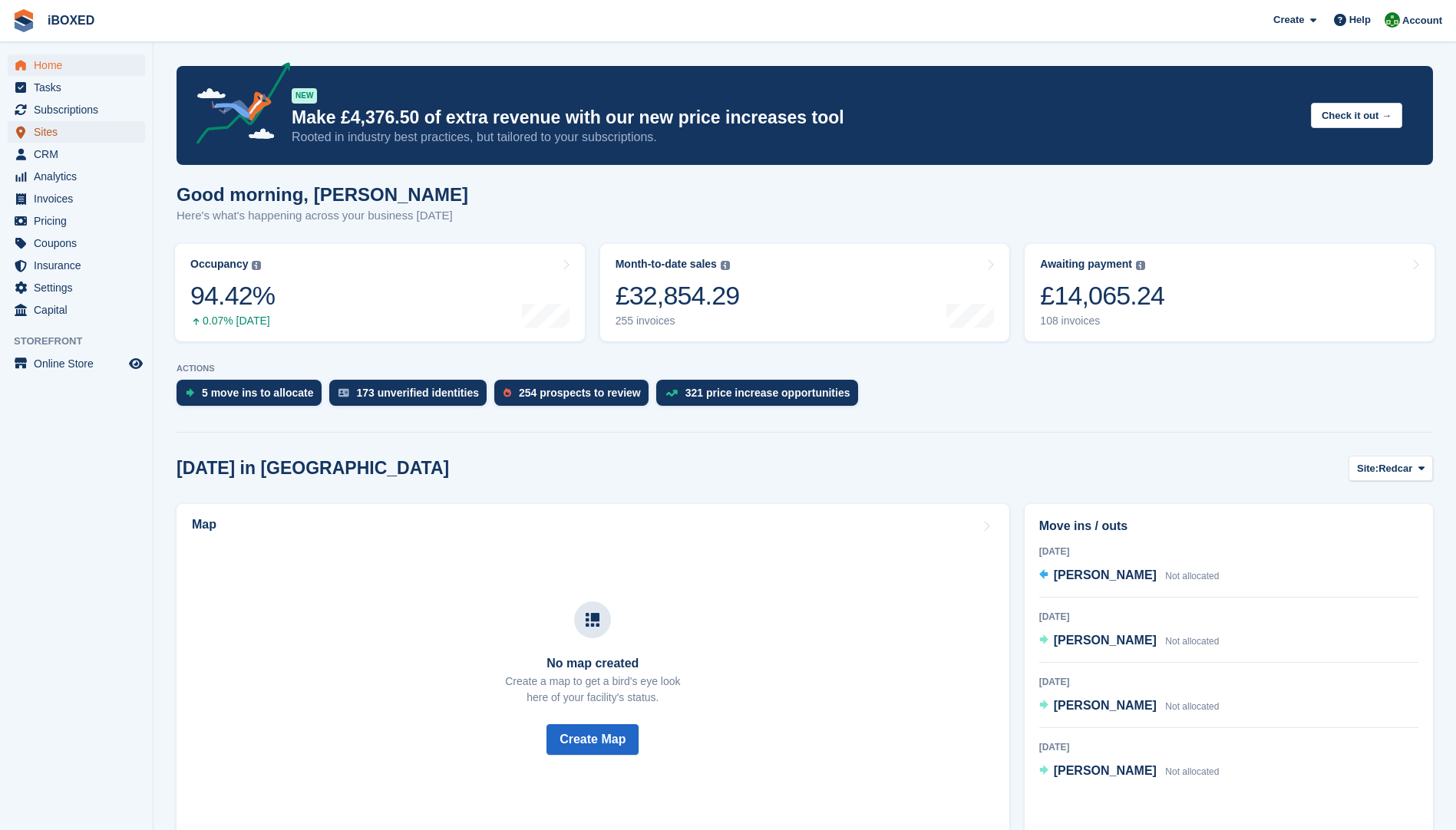
click at [57, 136] on span "Sites" at bounding box center [80, 132] width 92 height 22
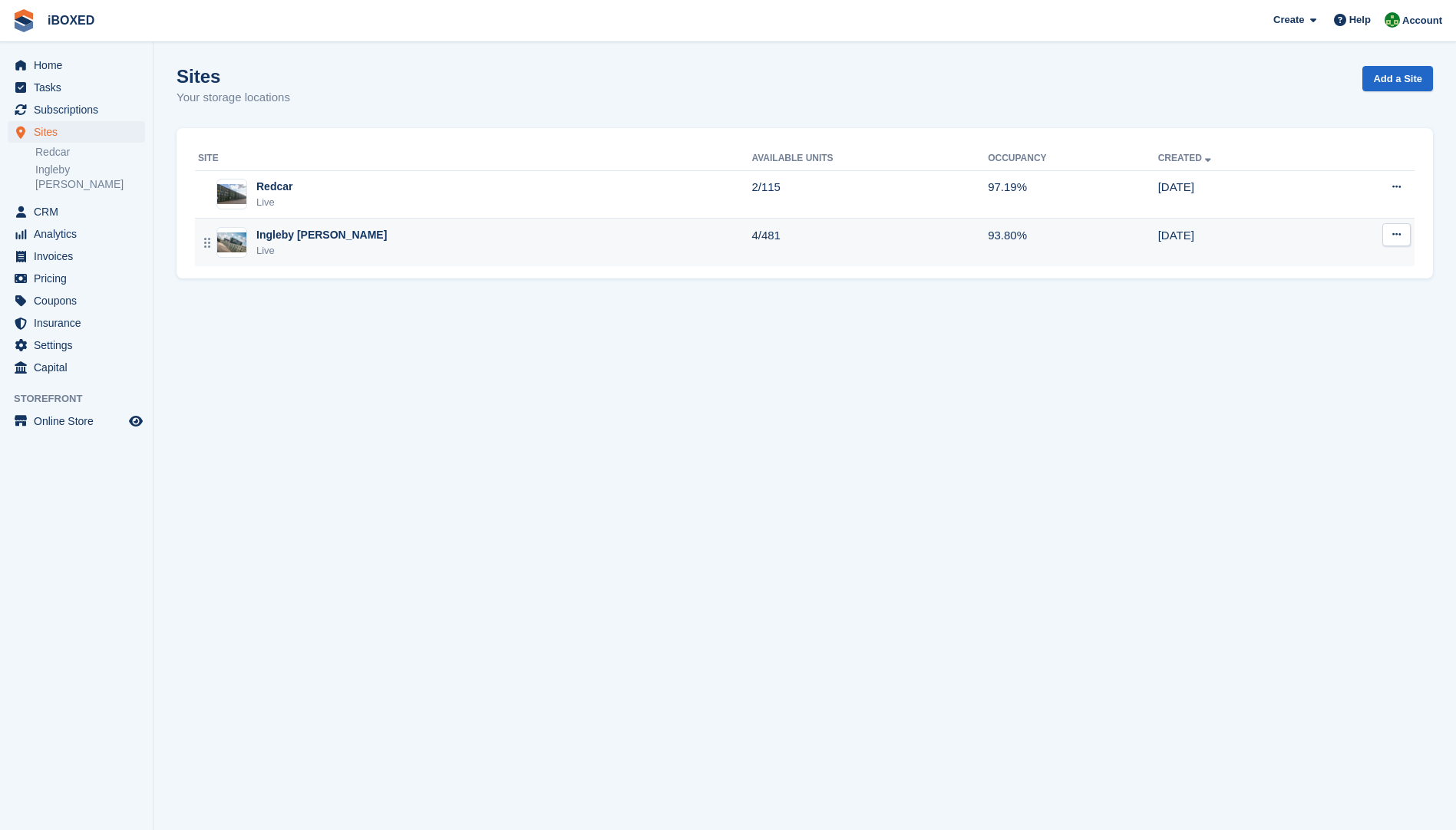
click at [246, 245] on figure at bounding box center [232, 242] width 31 height 31
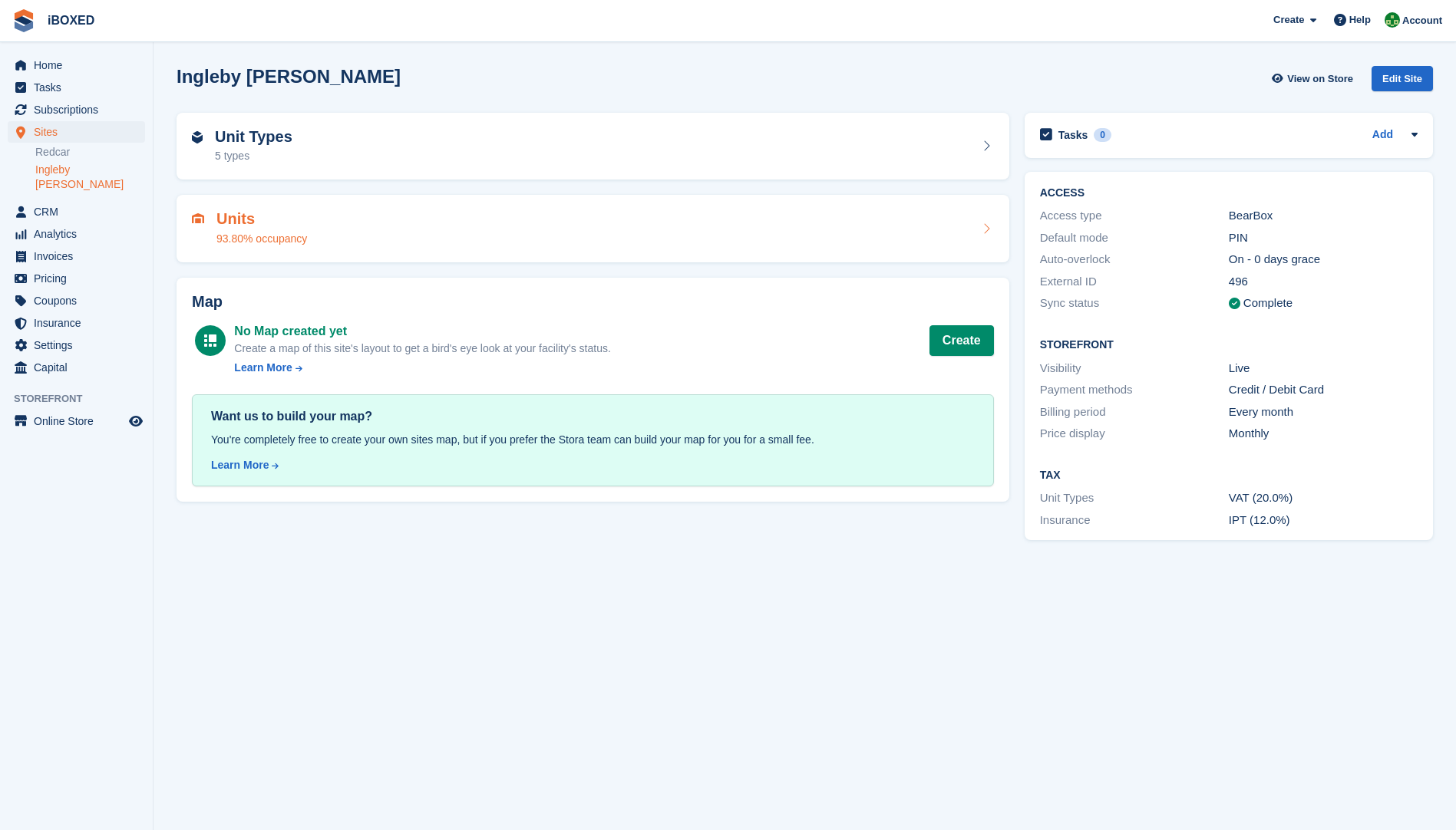
click at [245, 237] on div "93.80% occupancy" at bounding box center [262, 239] width 91 height 16
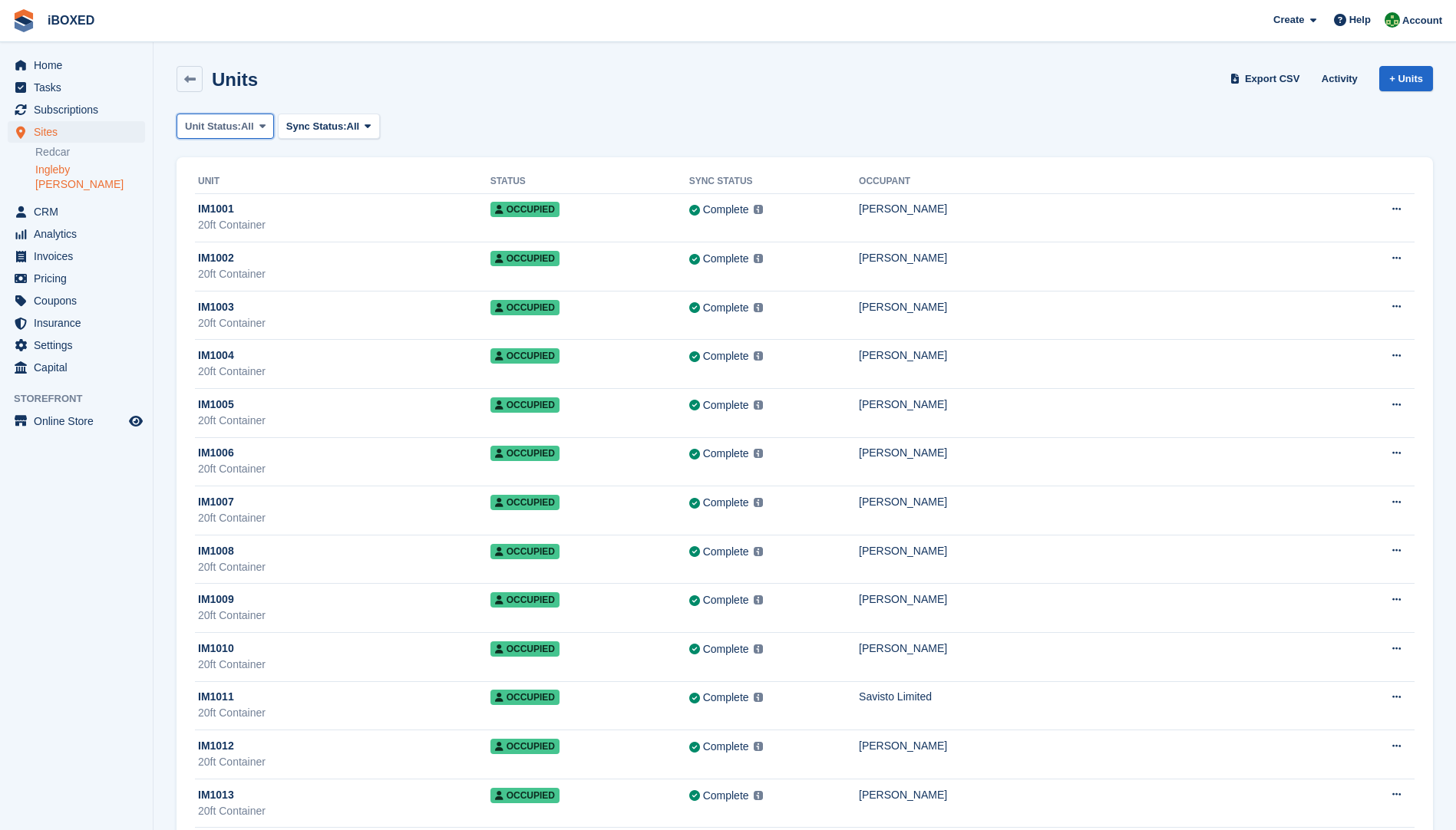
click at [257, 121] on span at bounding box center [262, 126] width 12 height 12
click at [231, 185] on link "Available" at bounding box center [250, 190] width 134 height 28
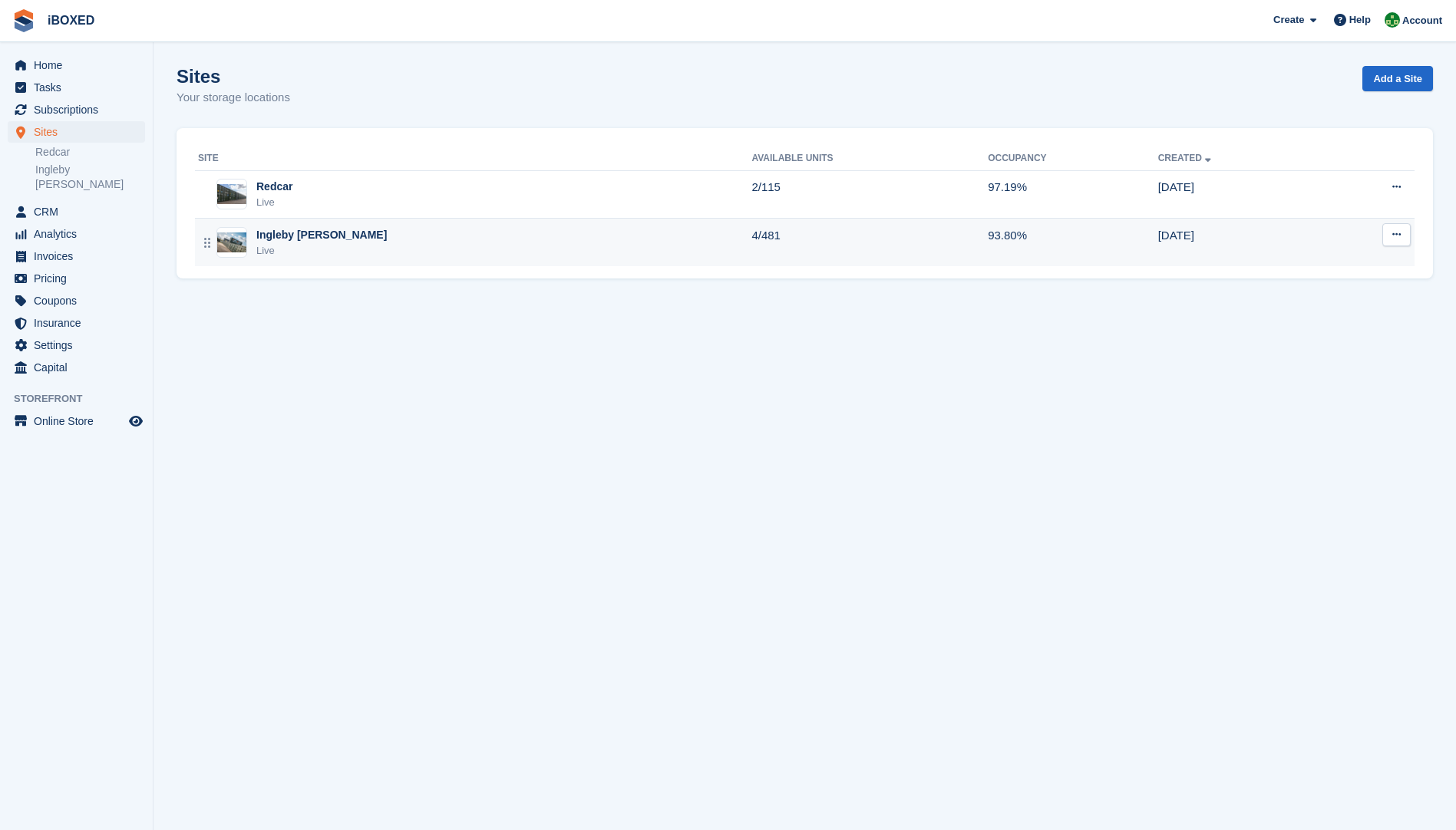
click at [296, 241] on div "Ingleby [PERSON_NAME]" at bounding box center [321, 235] width 130 height 16
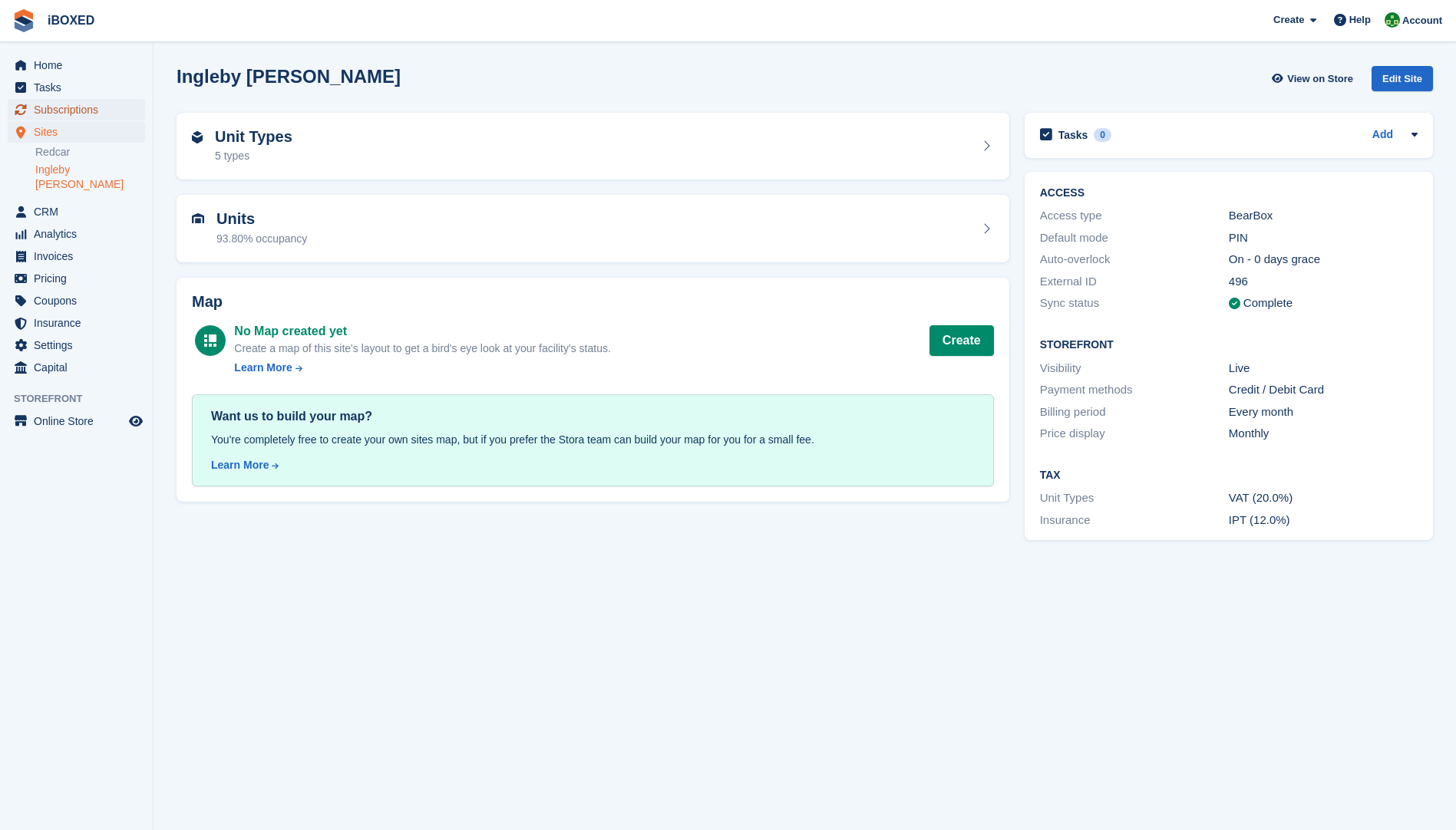
click at [74, 113] on span "Subscriptions" at bounding box center [80, 109] width 92 height 22
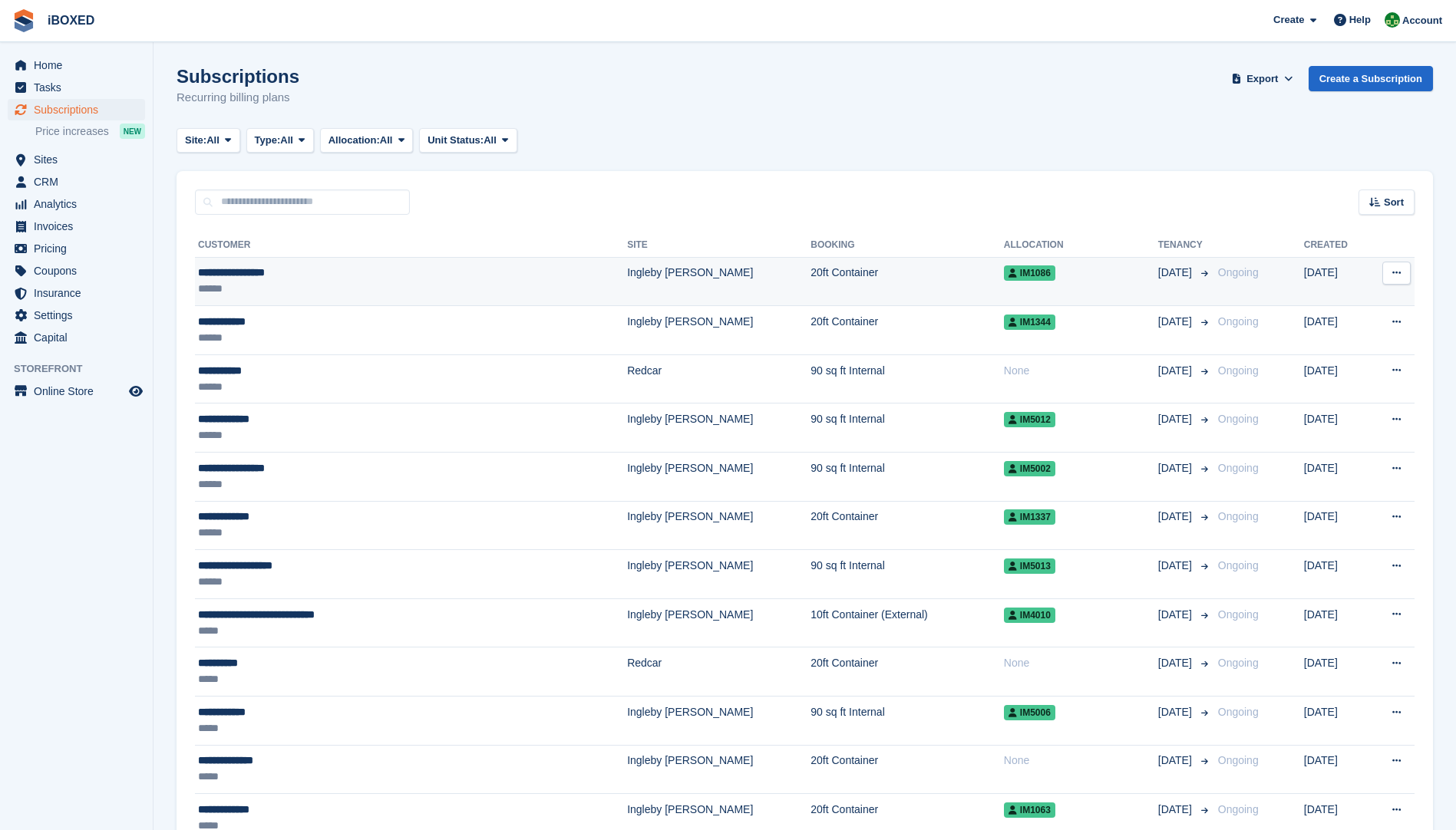
click at [253, 288] on div "******" at bounding box center [344, 289] width 294 height 16
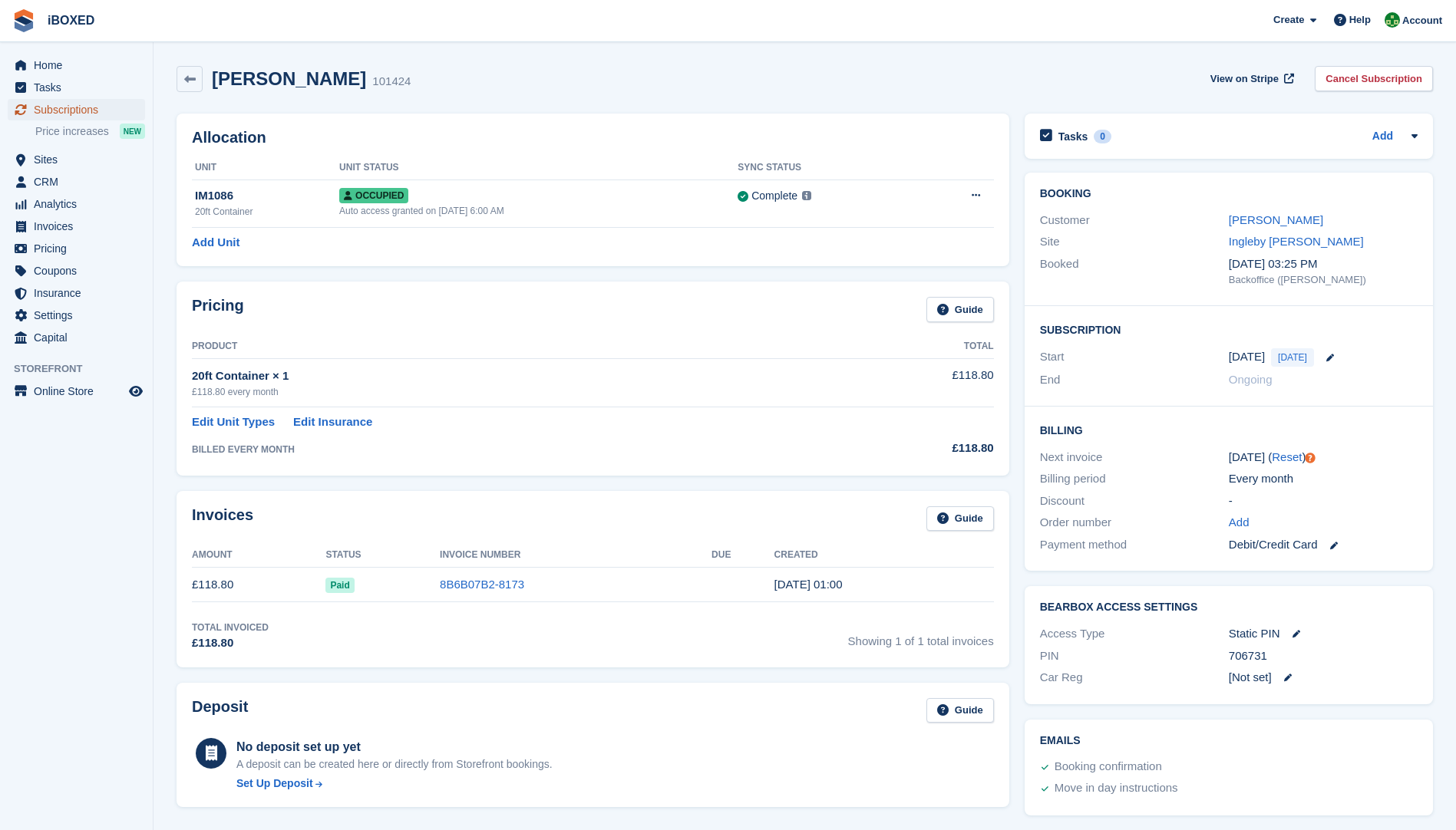
click at [92, 109] on span "Subscriptions" at bounding box center [80, 109] width 92 height 22
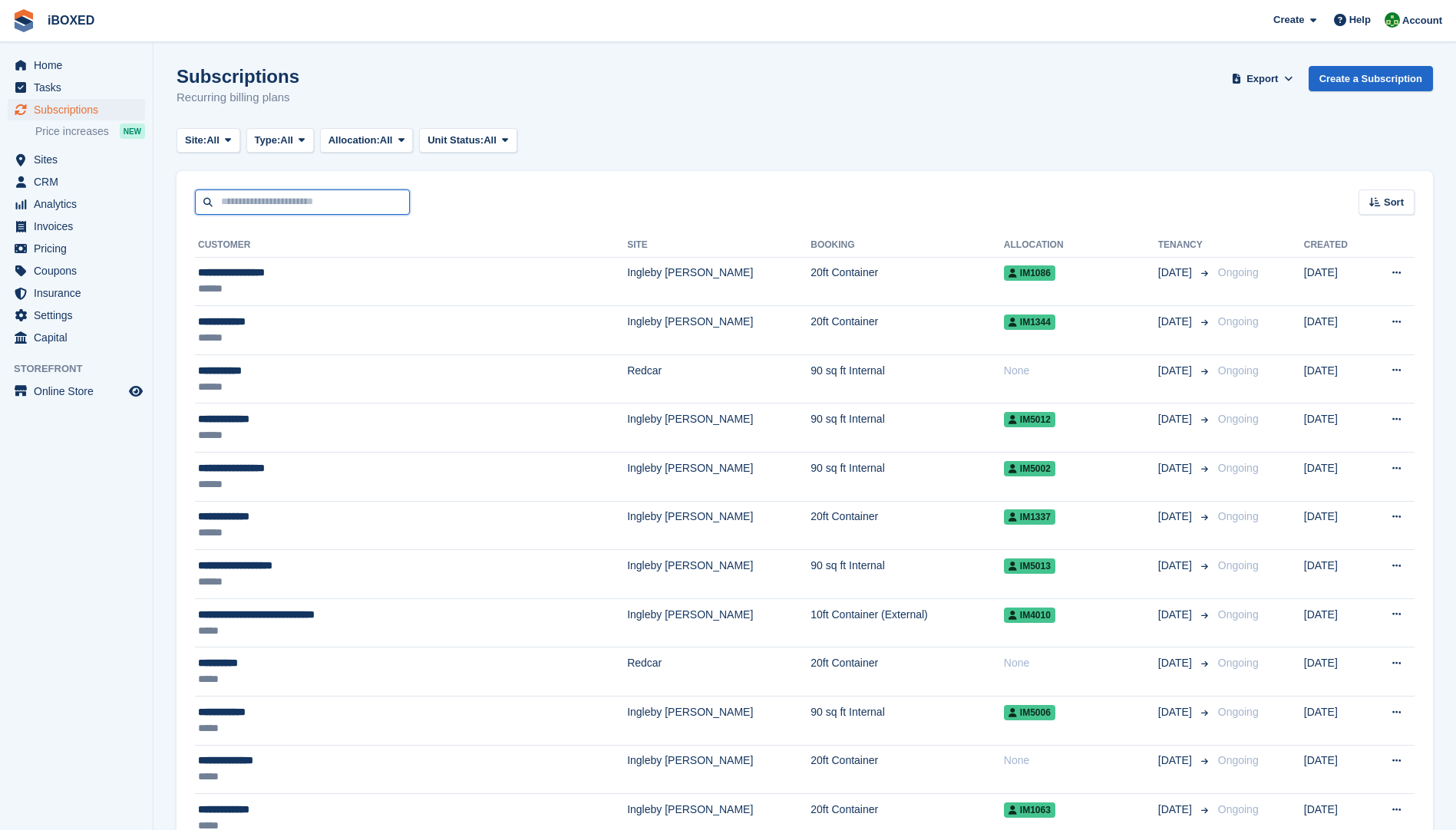
drag, startPoint x: 220, startPoint y: 206, endPoint x: 228, endPoint y: 205, distance: 8.1
click at [220, 206] on input "text" at bounding box center [302, 202] width 215 height 25
type input "****"
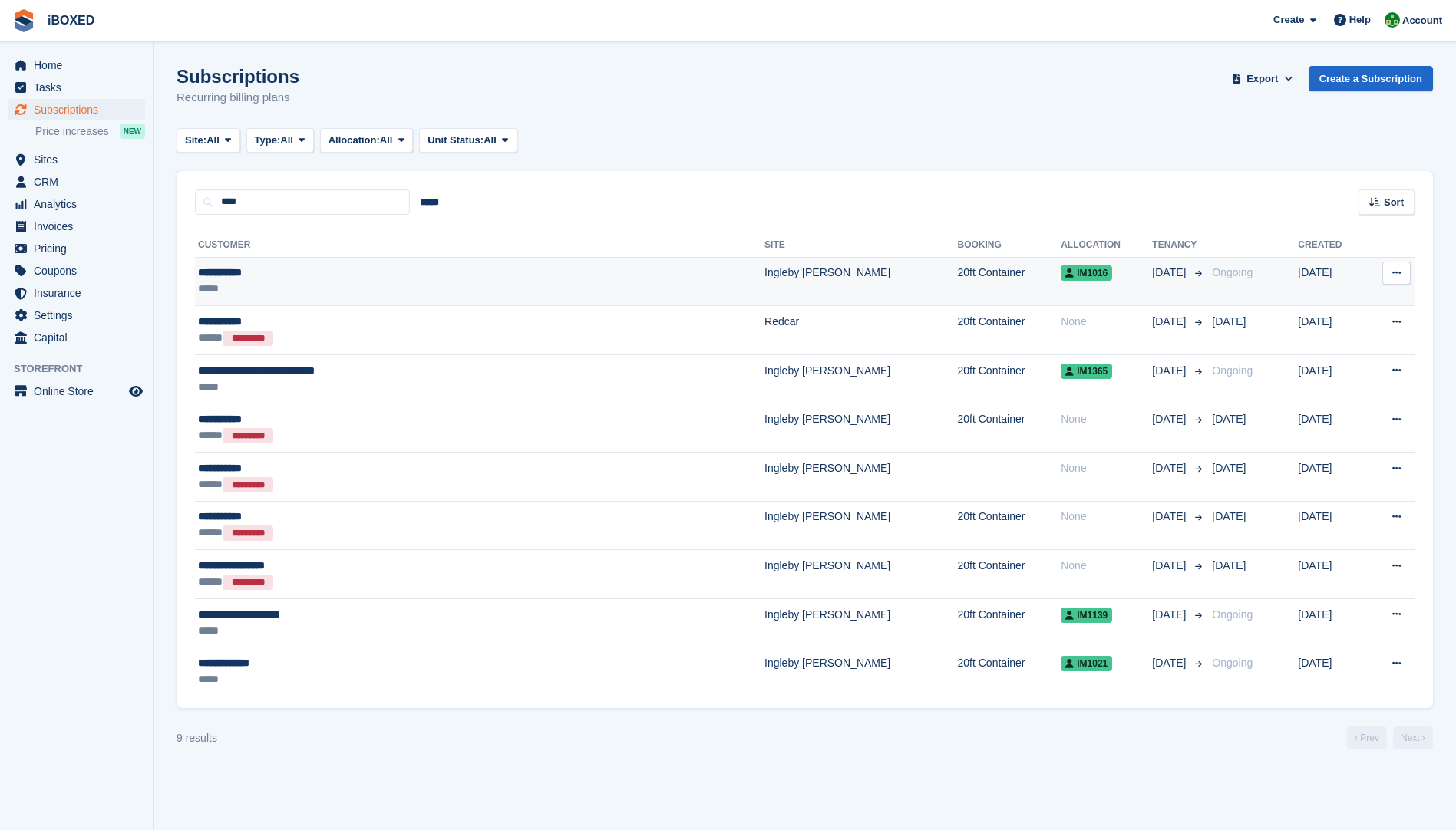
click at [241, 262] on td "**********" at bounding box center [480, 281] width 570 height 49
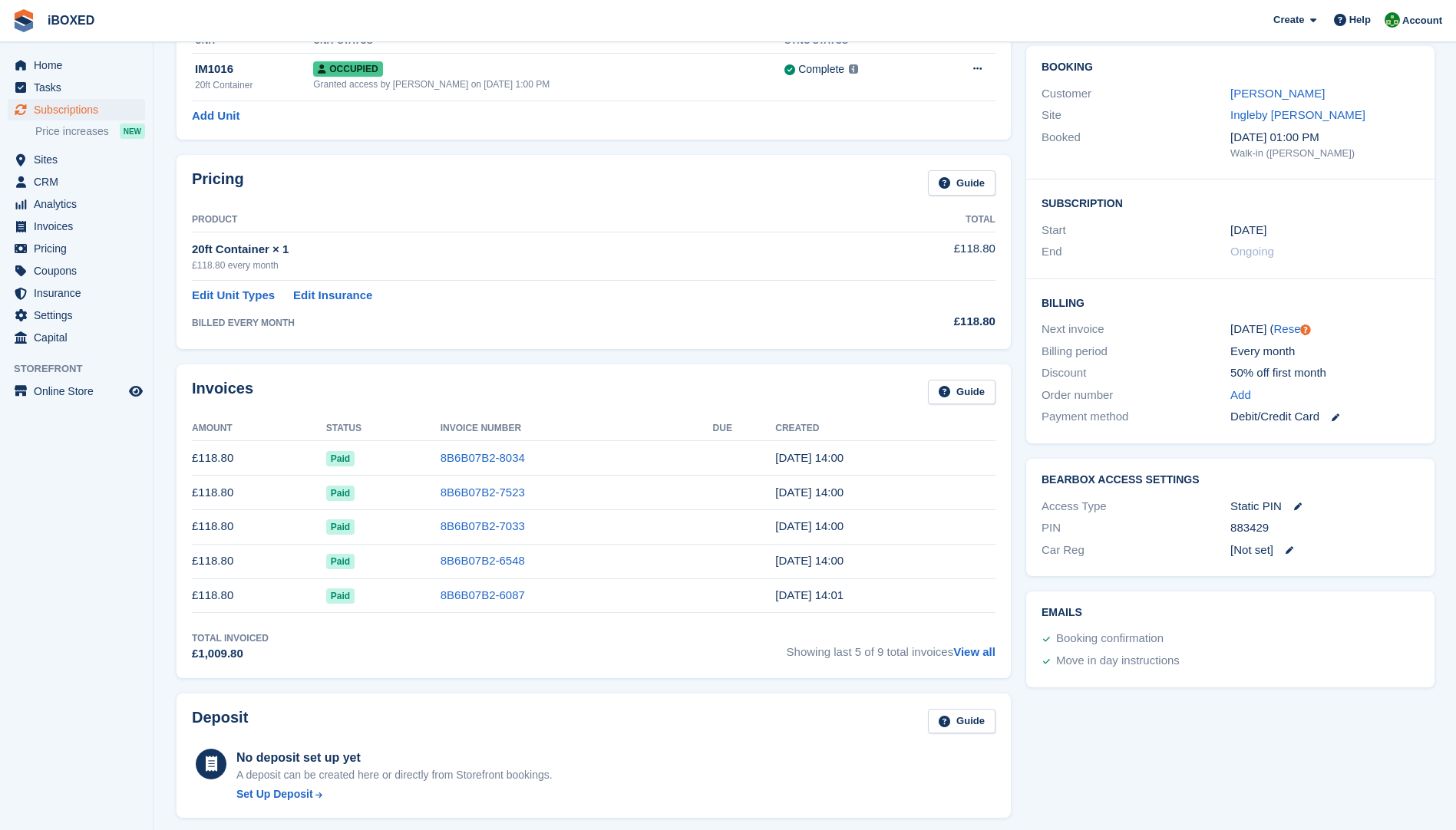
scroll to position [77, 0]
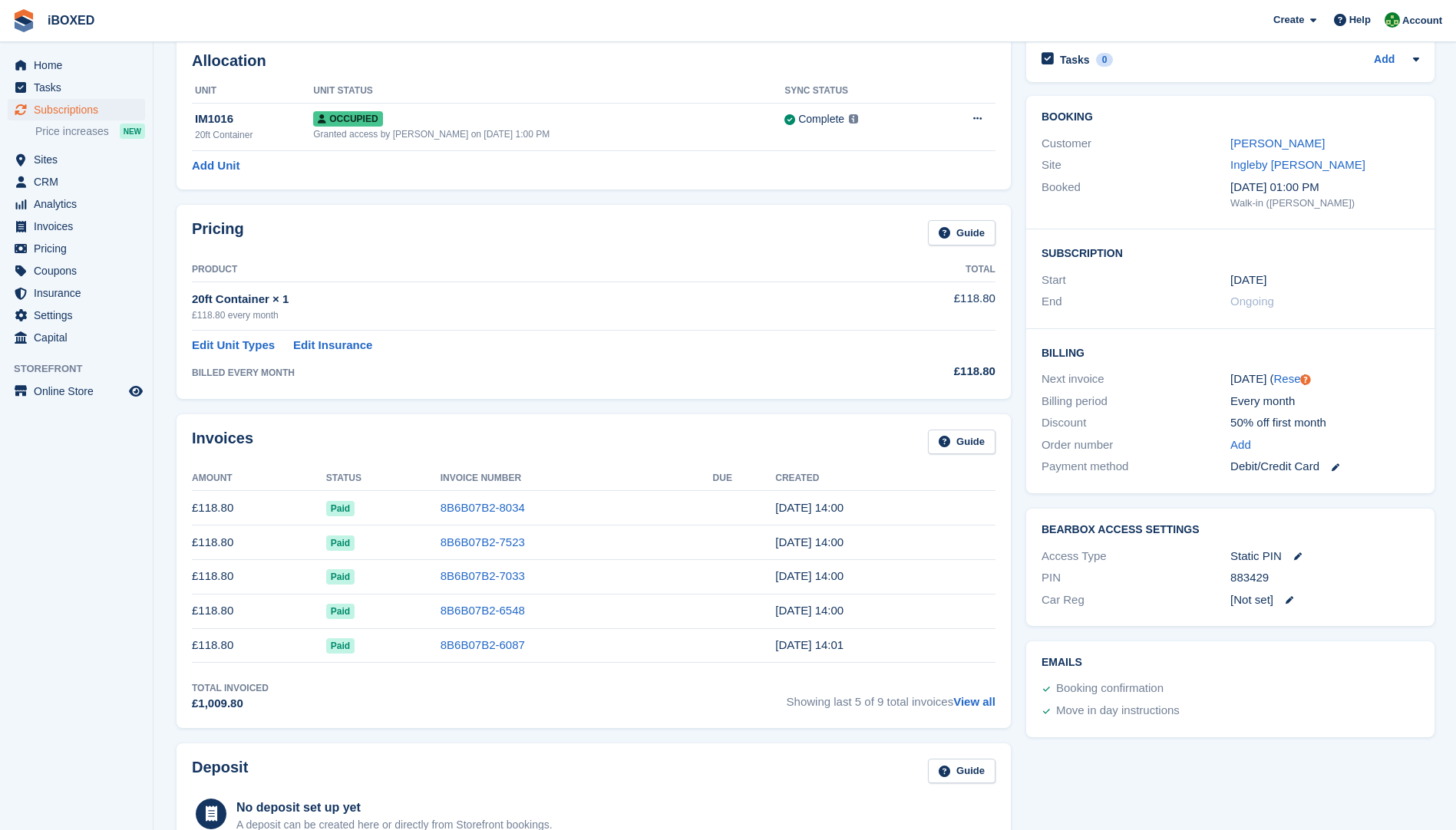
click at [1332, 462] on link at bounding box center [1330, 467] width 20 height 18
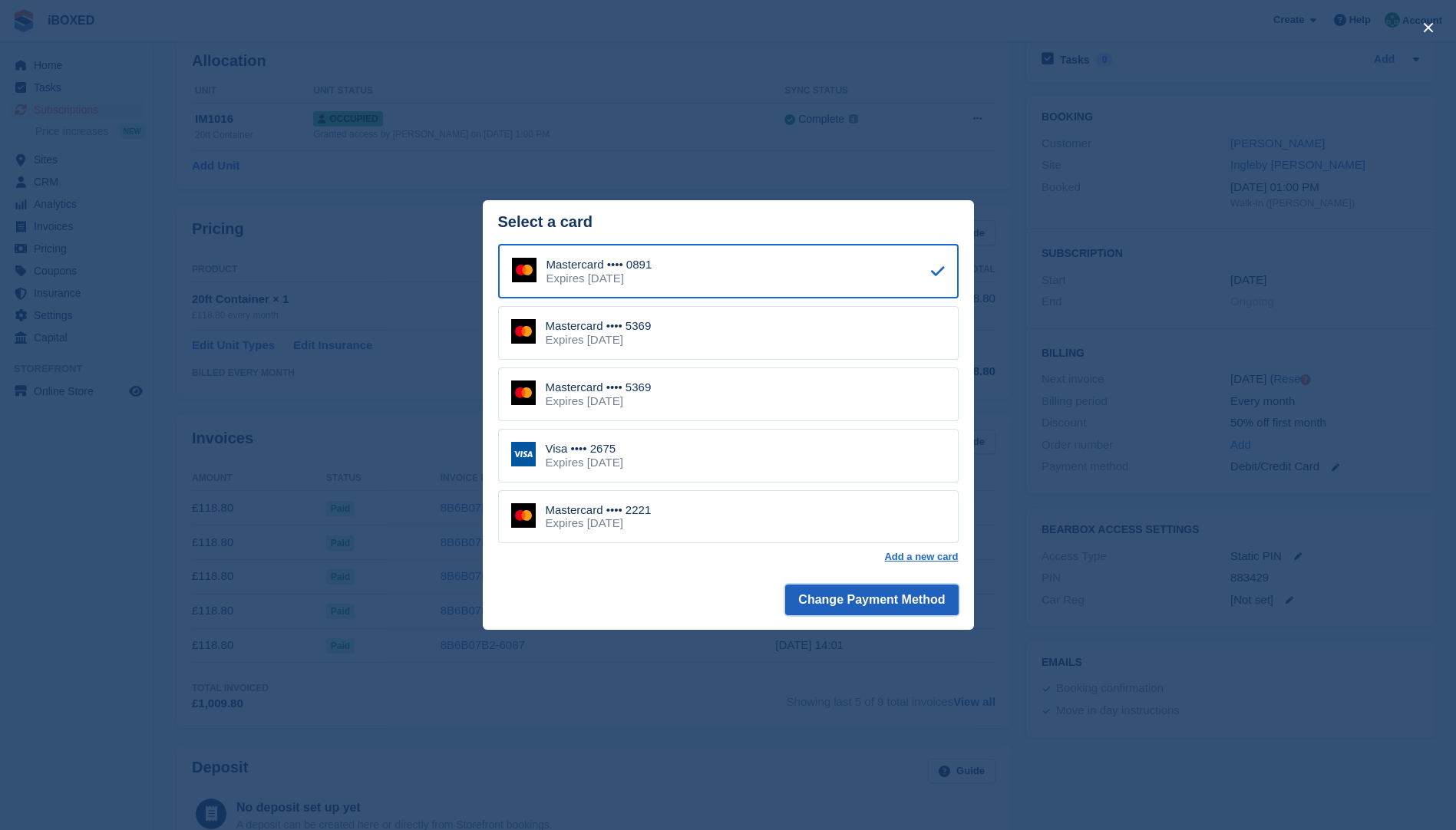
click at [856, 598] on button "Change Payment Method" at bounding box center [871, 600] width 173 height 31
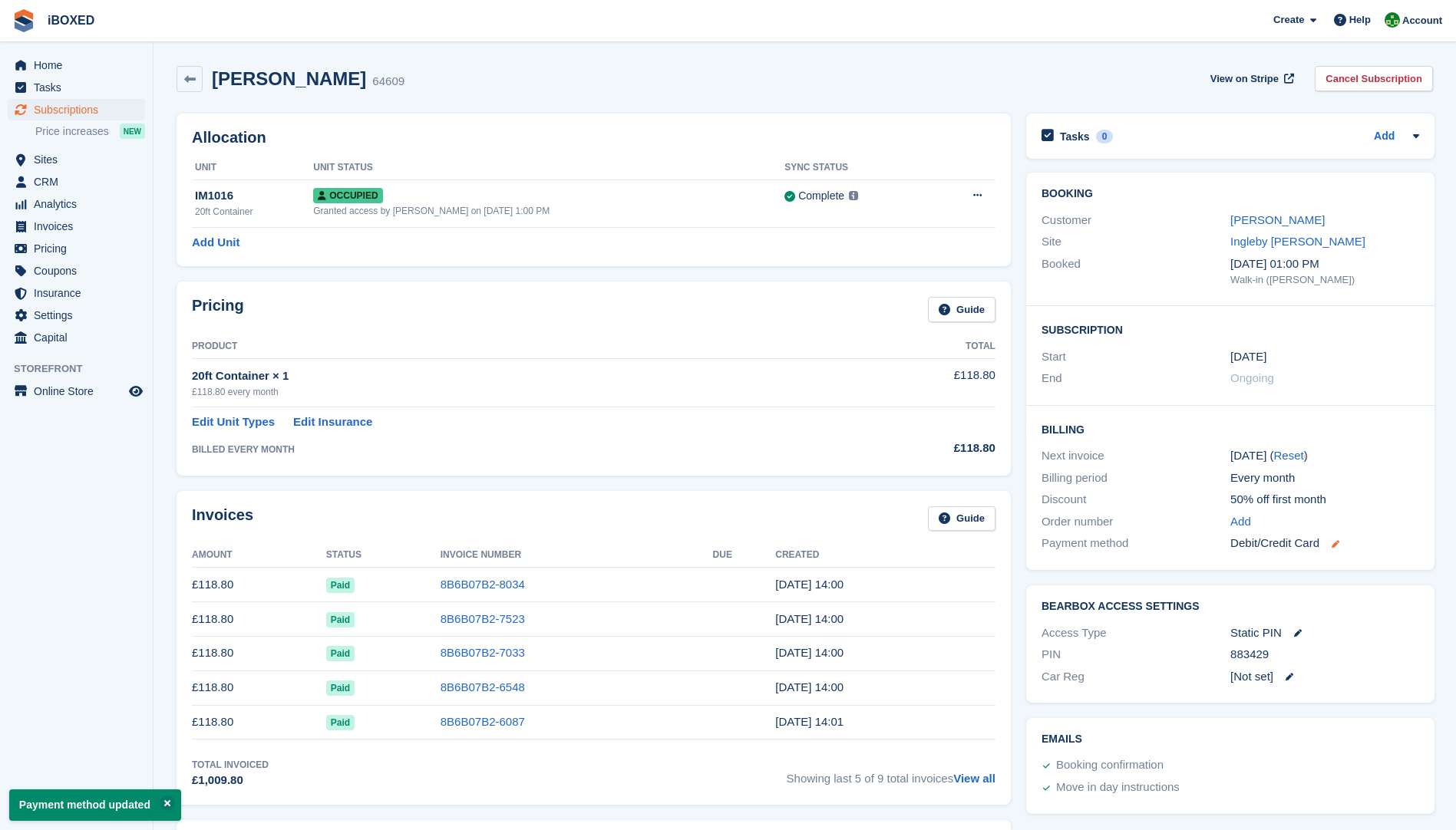
click at [1332, 547] on icon at bounding box center [1335, 543] width 7 height 7
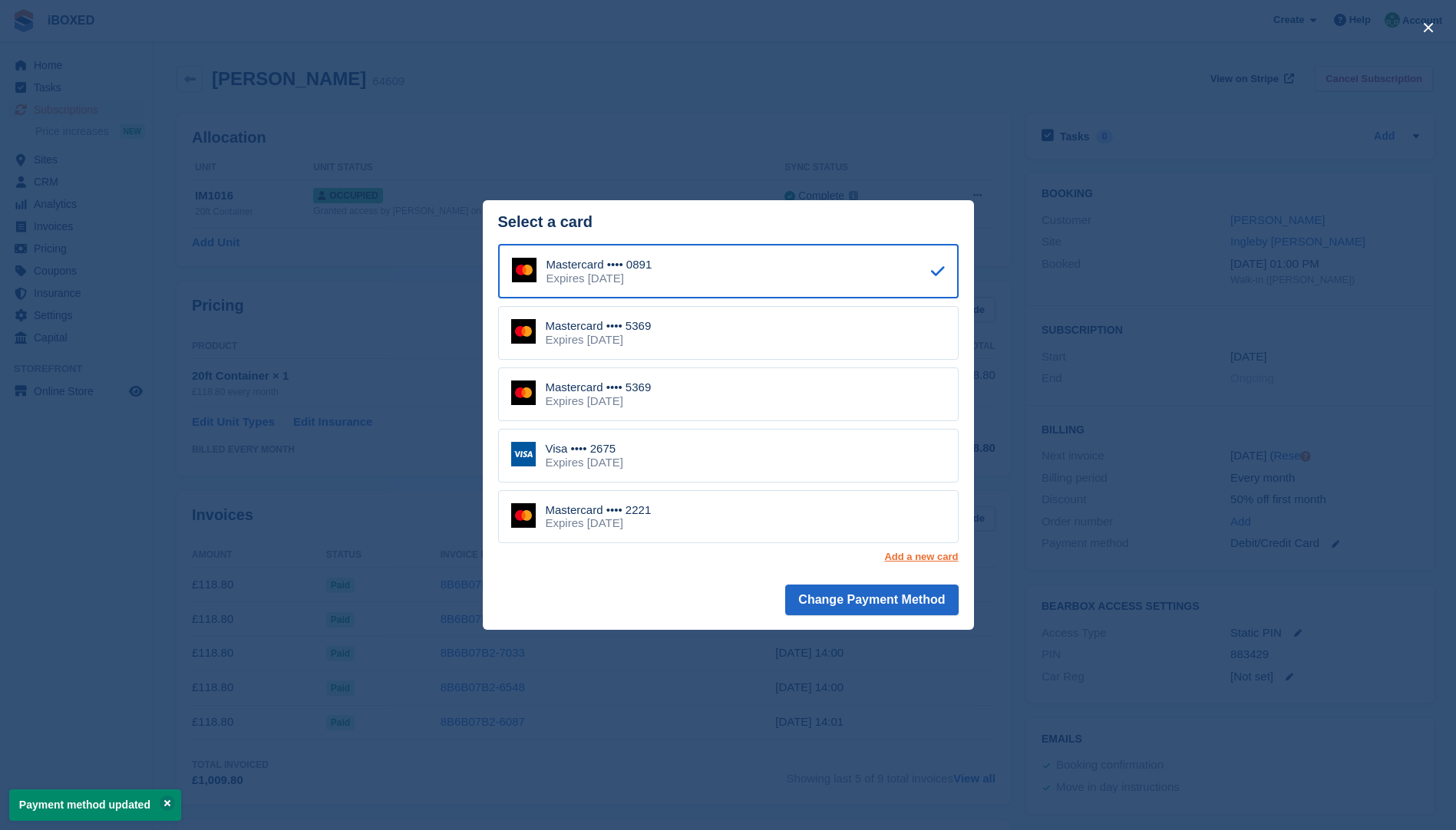
click at [912, 563] on link "Add a new card" at bounding box center [921, 556] width 74 height 12
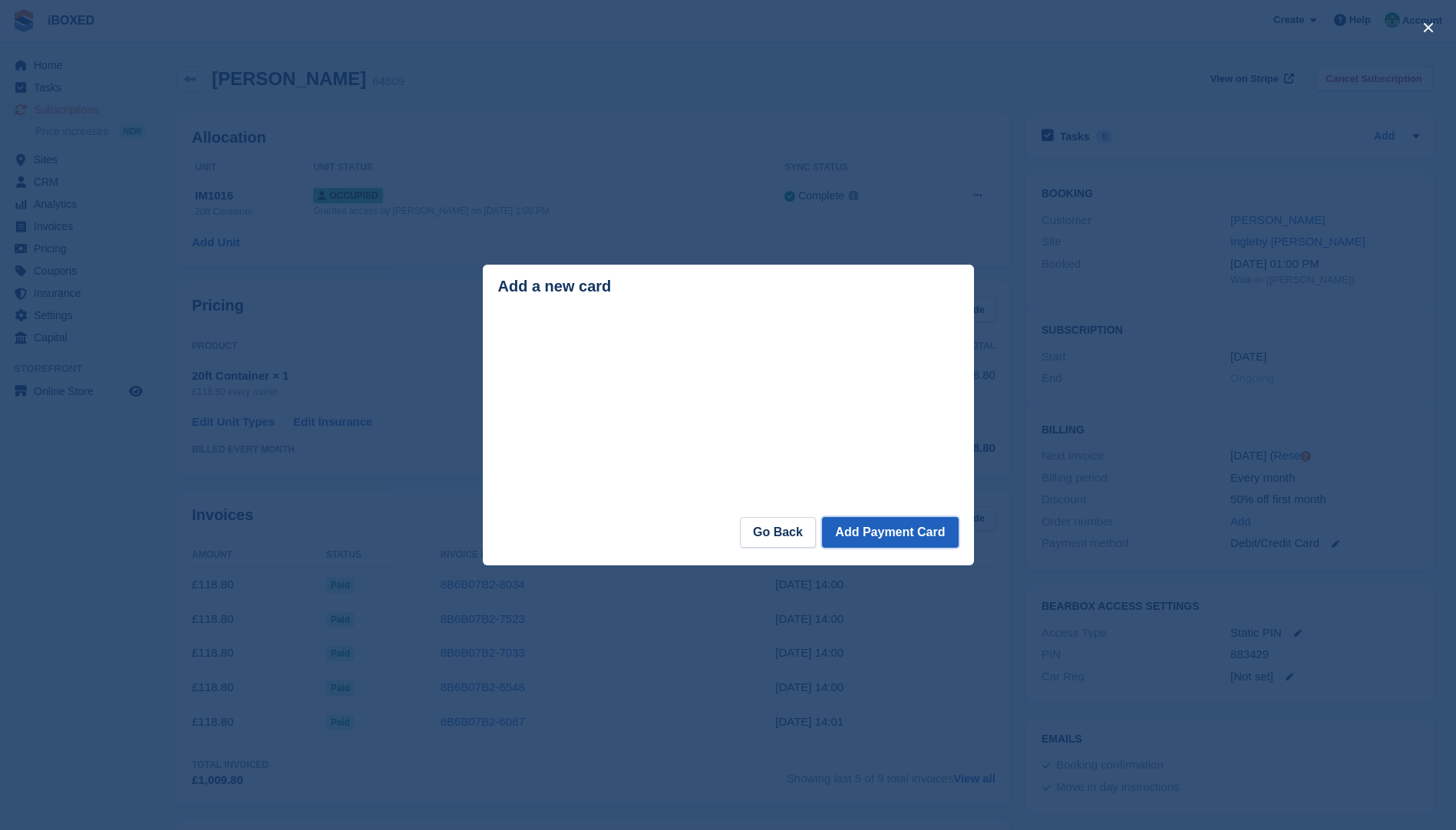
click at [894, 530] on button "Add Payment Card" at bounding box center [890, 533] width 136 height 31
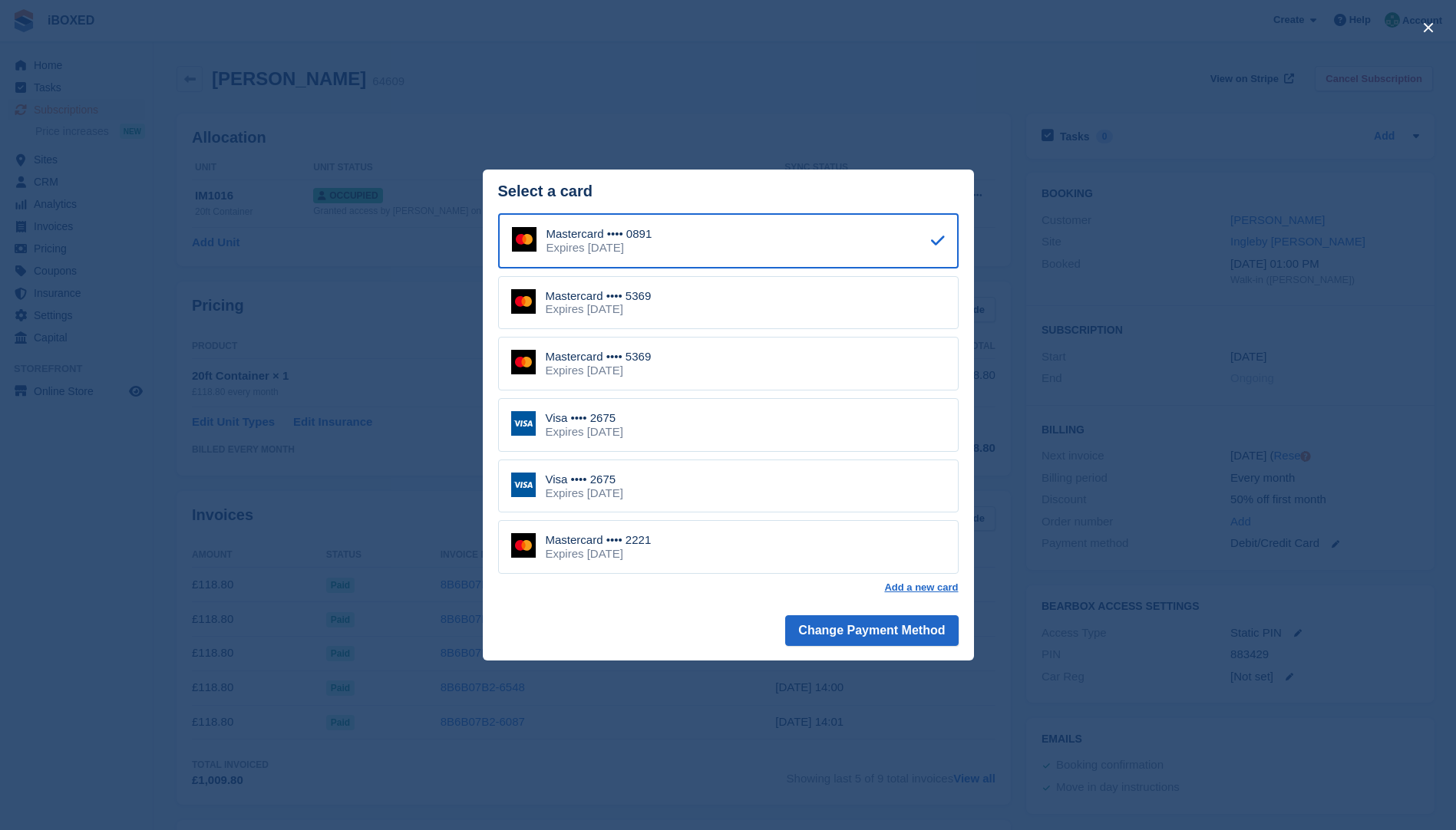
click at [801, 57] on div "close" at bounding box center [728, 415] width 1456 height 830
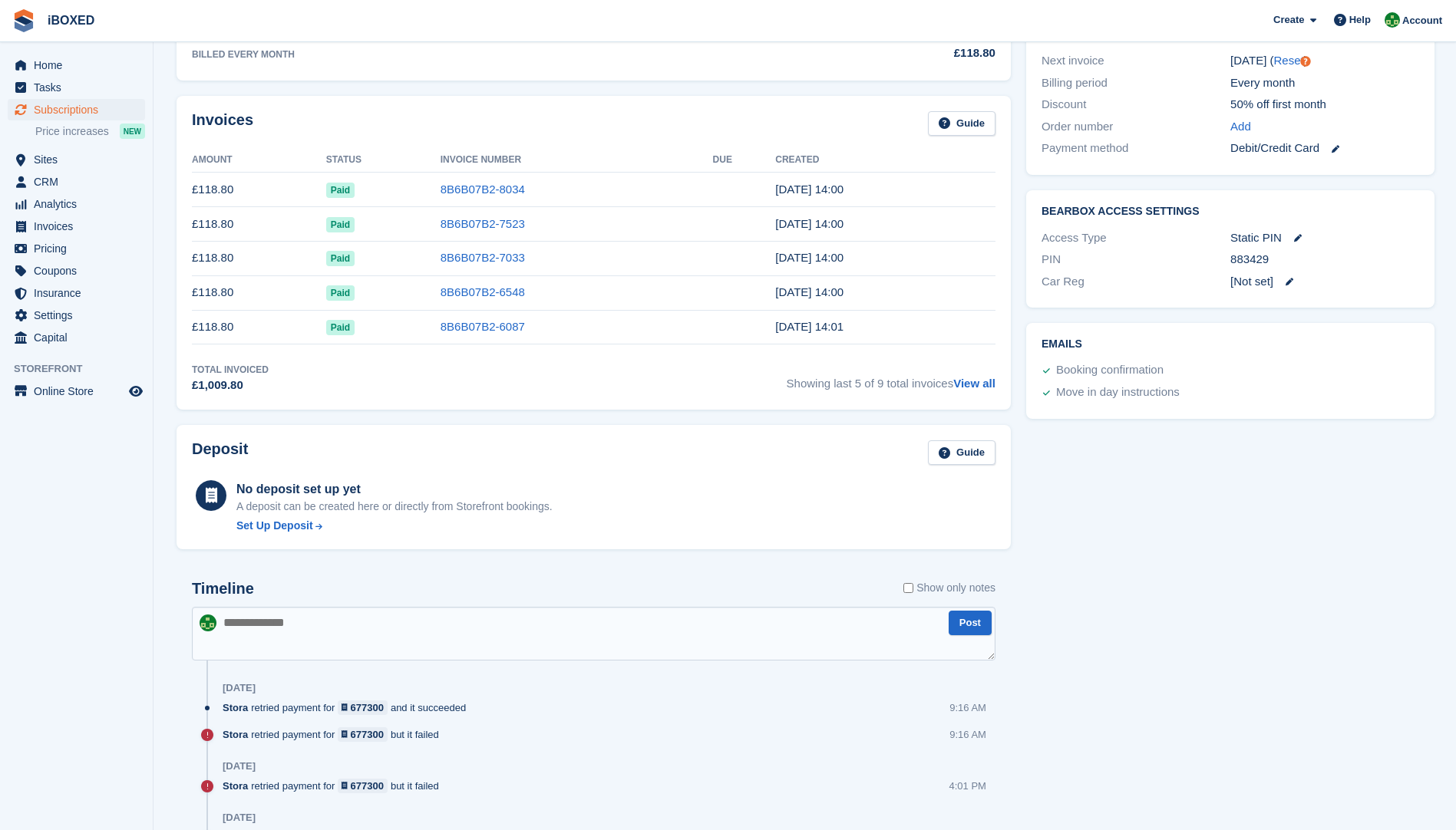
scroll to position [461, 0]
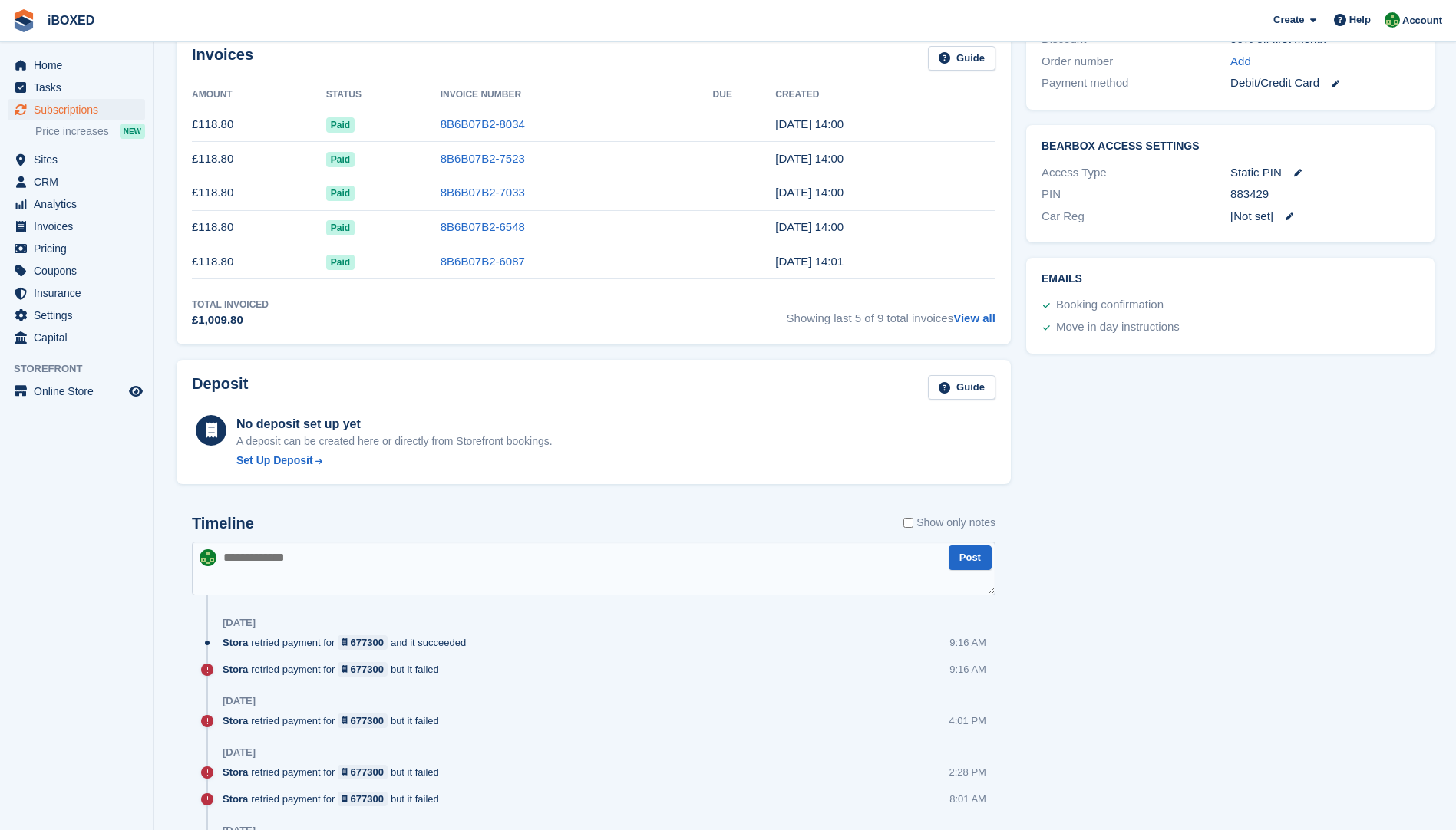
click at [266, 546] on textarea at bounding box center [594, 568] width 804 height 53
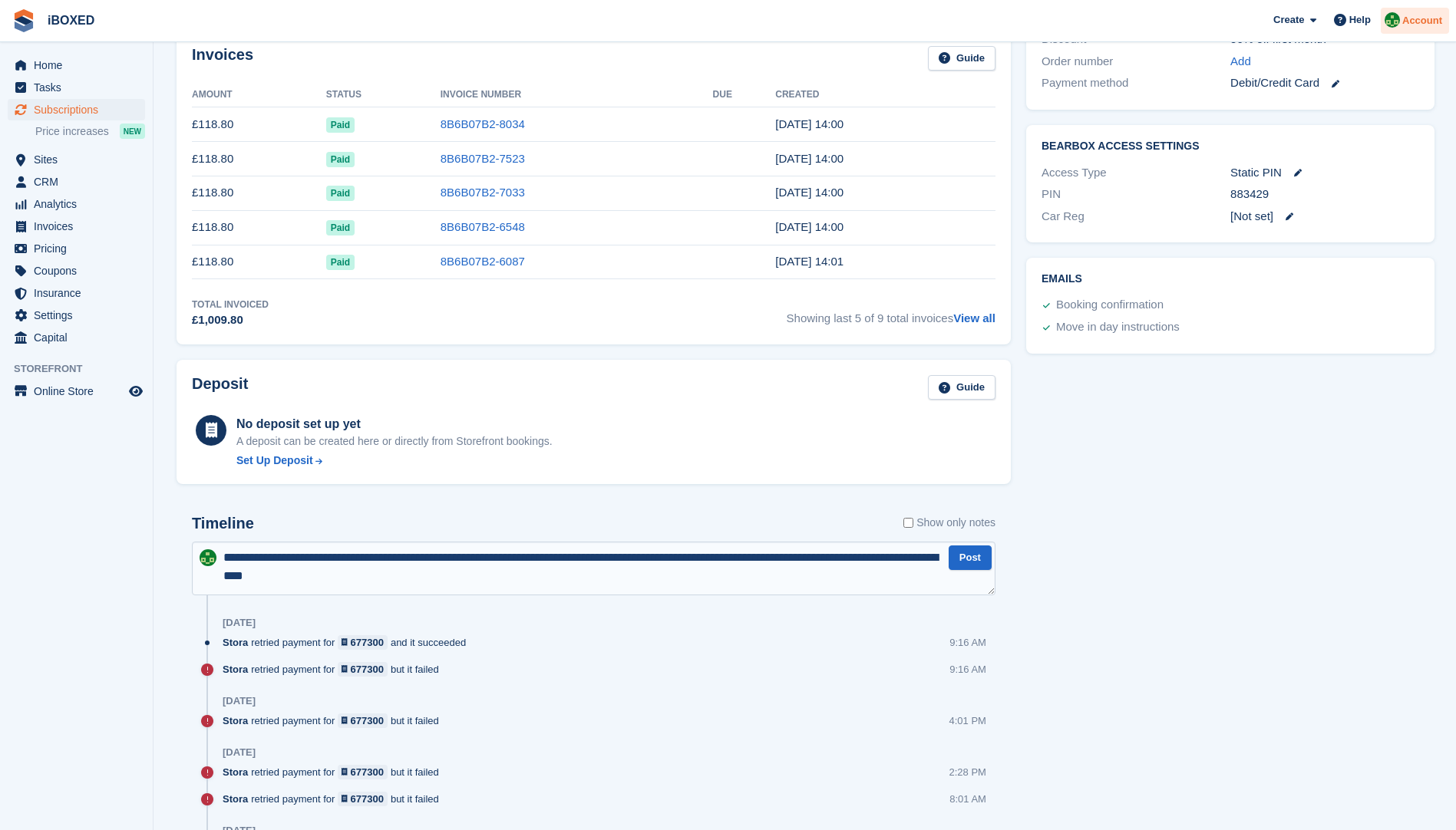
type textarea "**********"
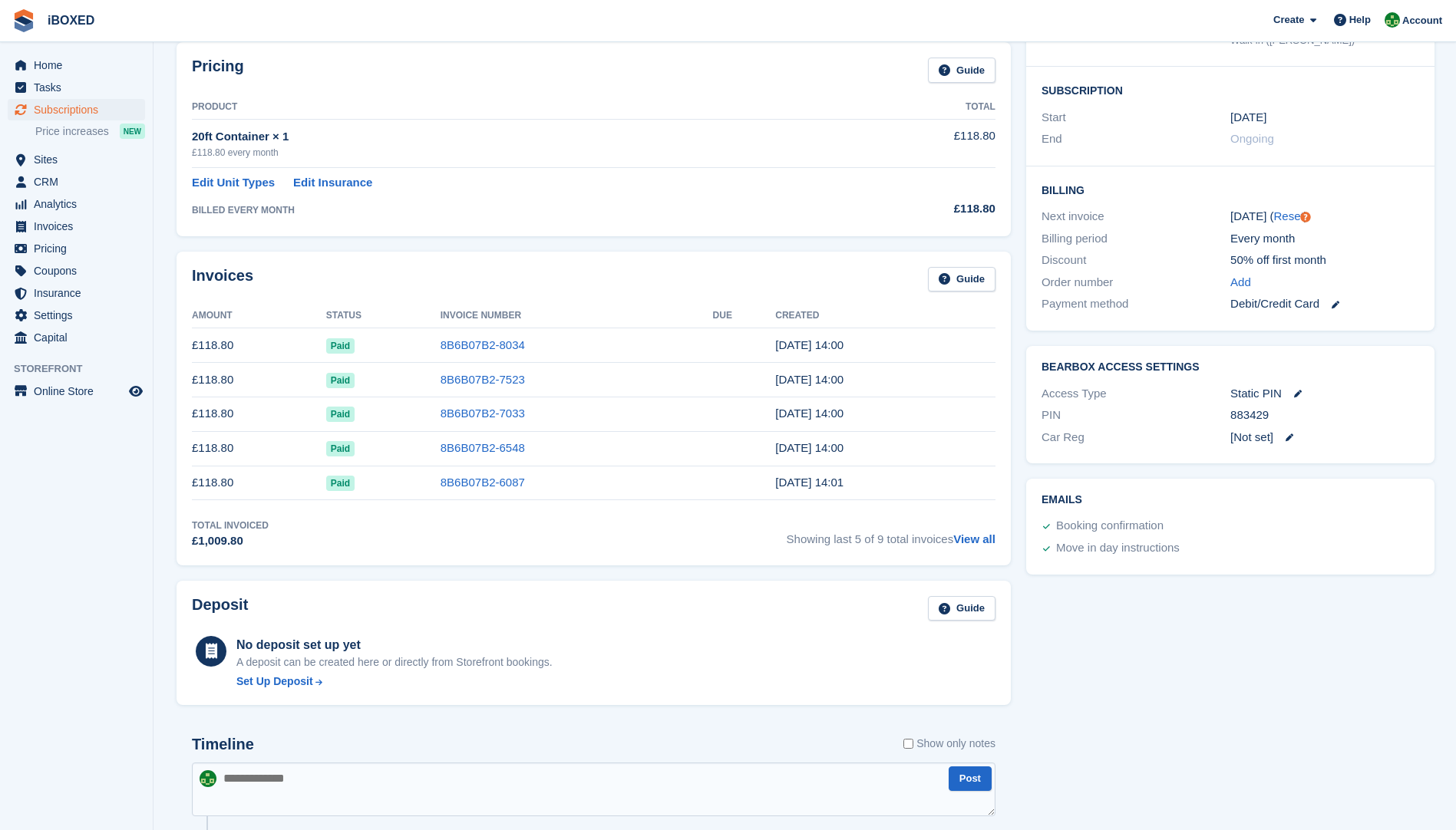
scroll to position [0, 0]
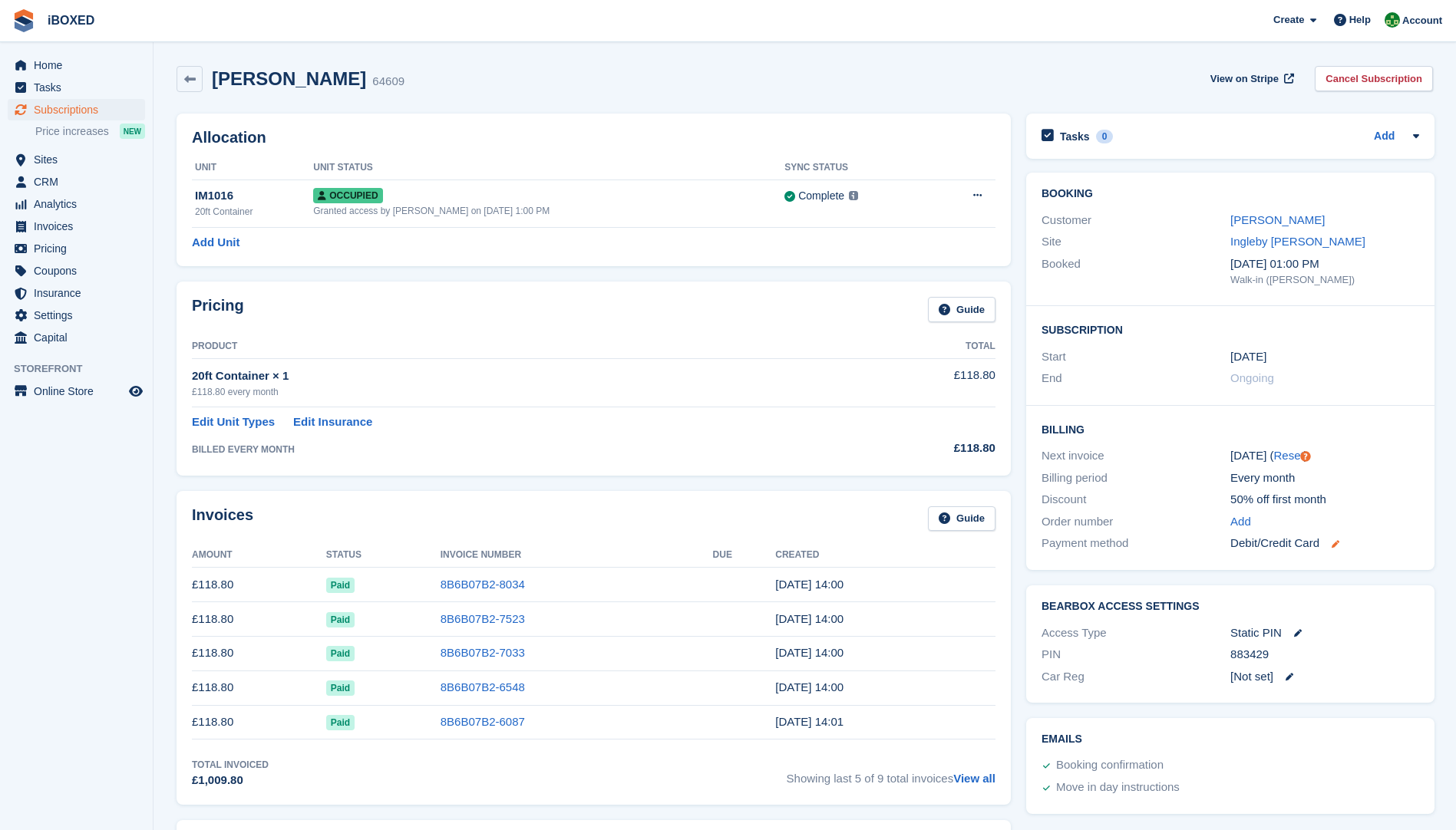
click at [1332, 543] on icon at bounding box center [1335, 543] width 7 height 7
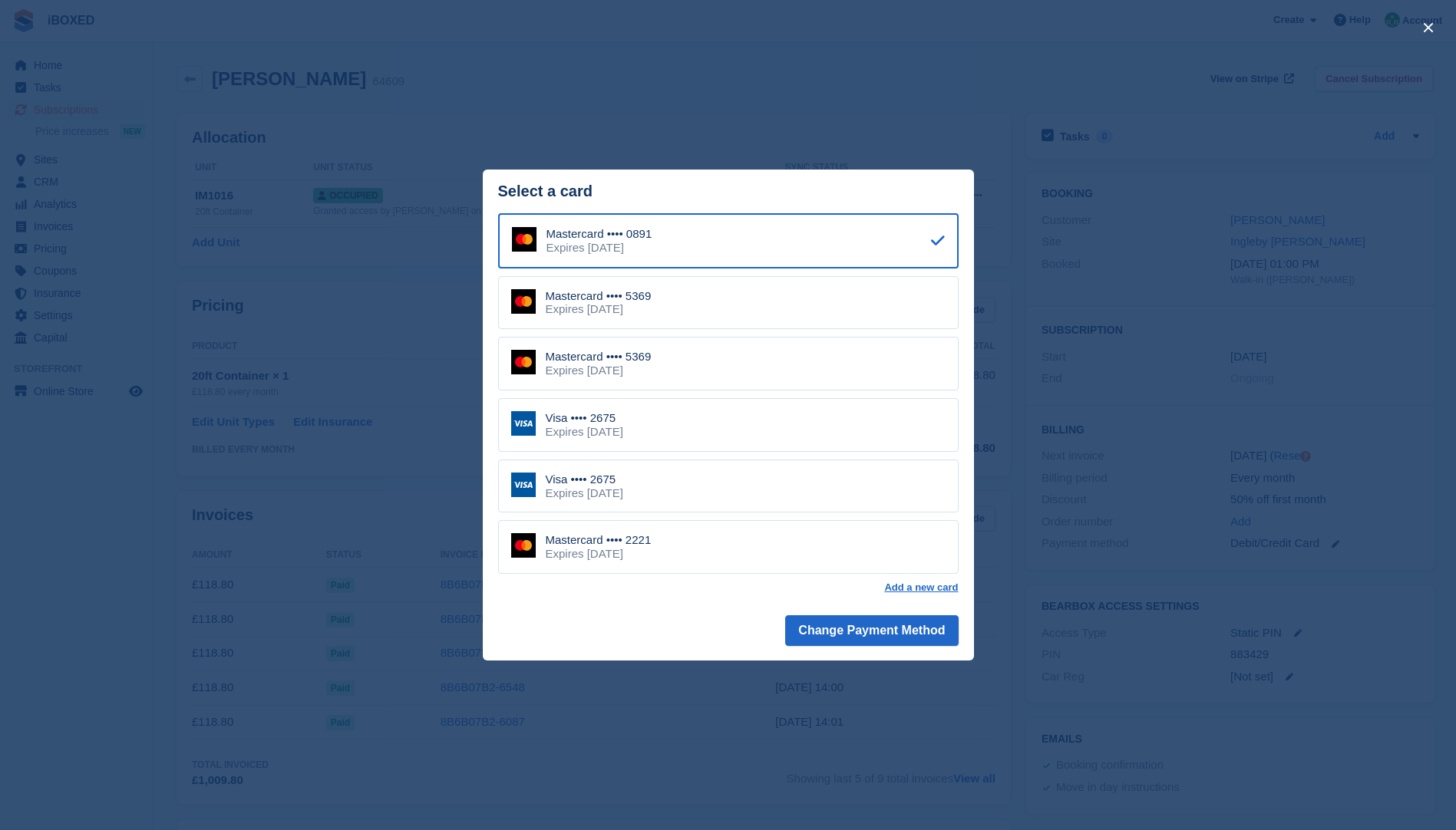
click at [117, 151] on div "close" at bounding box center [728, 415] width 1456 height 830
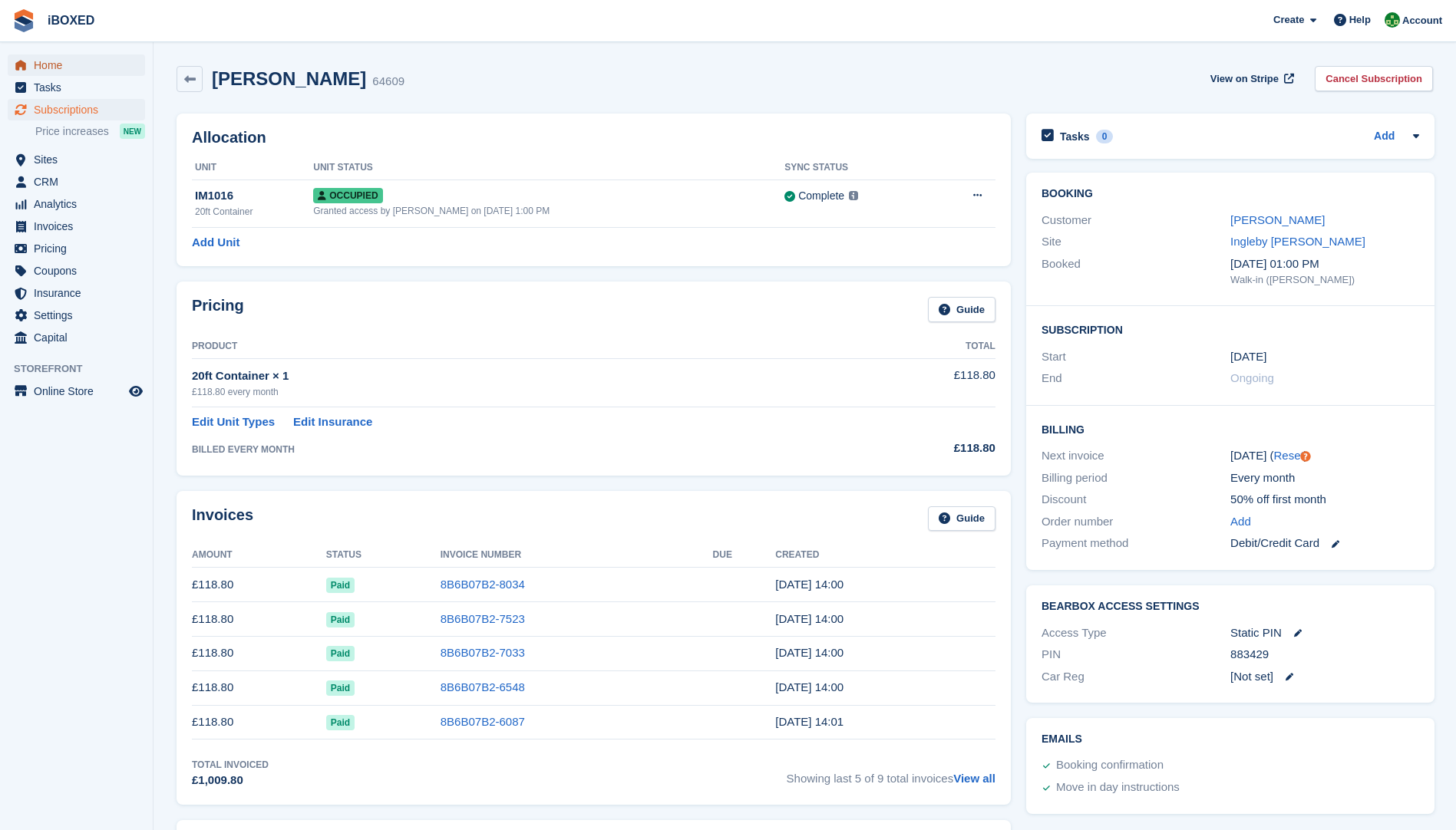
click at [61, 67] on span "Home" at bounding box center [80, 65] width 92 height 22
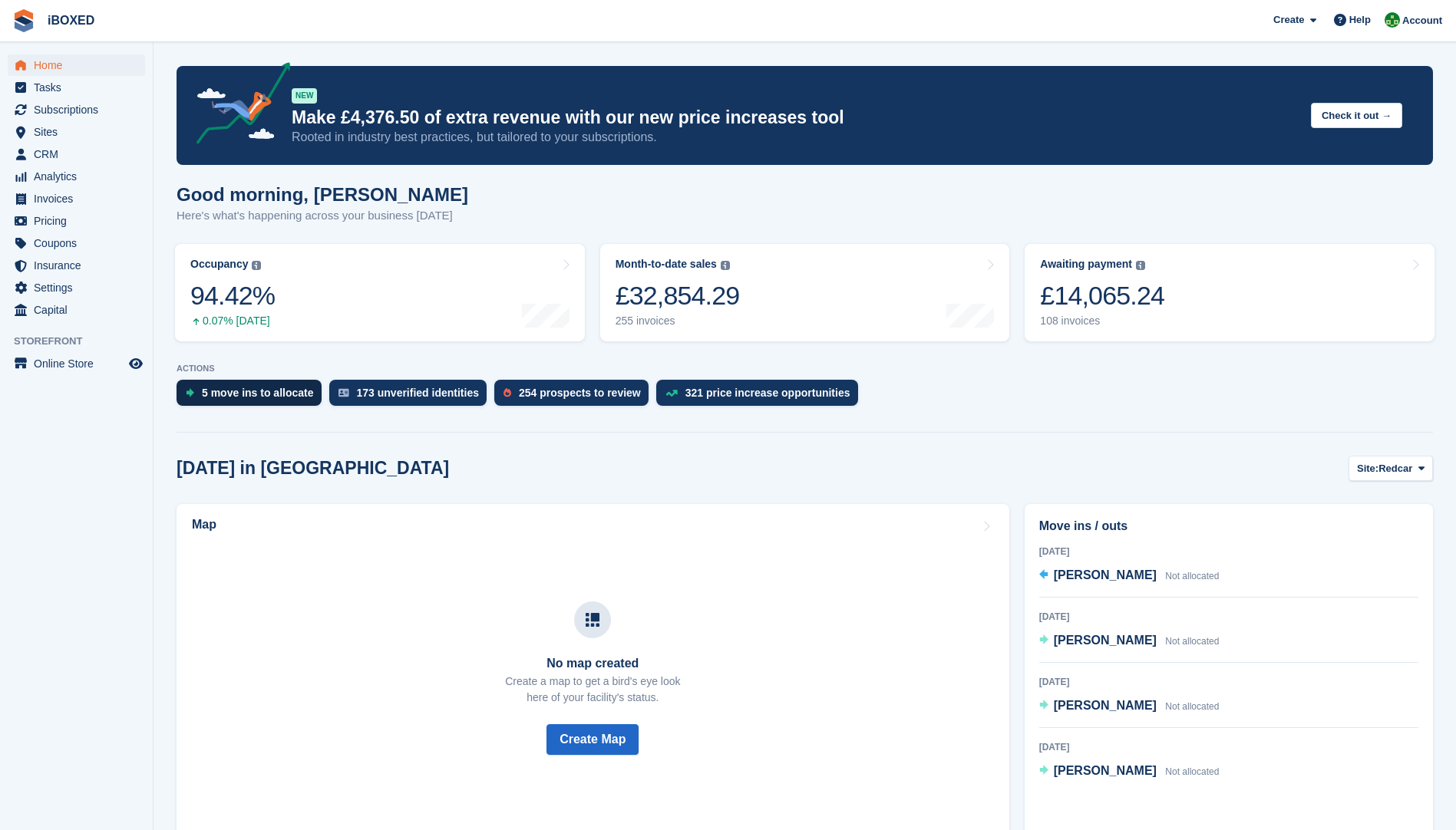
click at [252, 392] on div "5 move ins to allocate" at bounding box center [258, 393] width 112 height 12
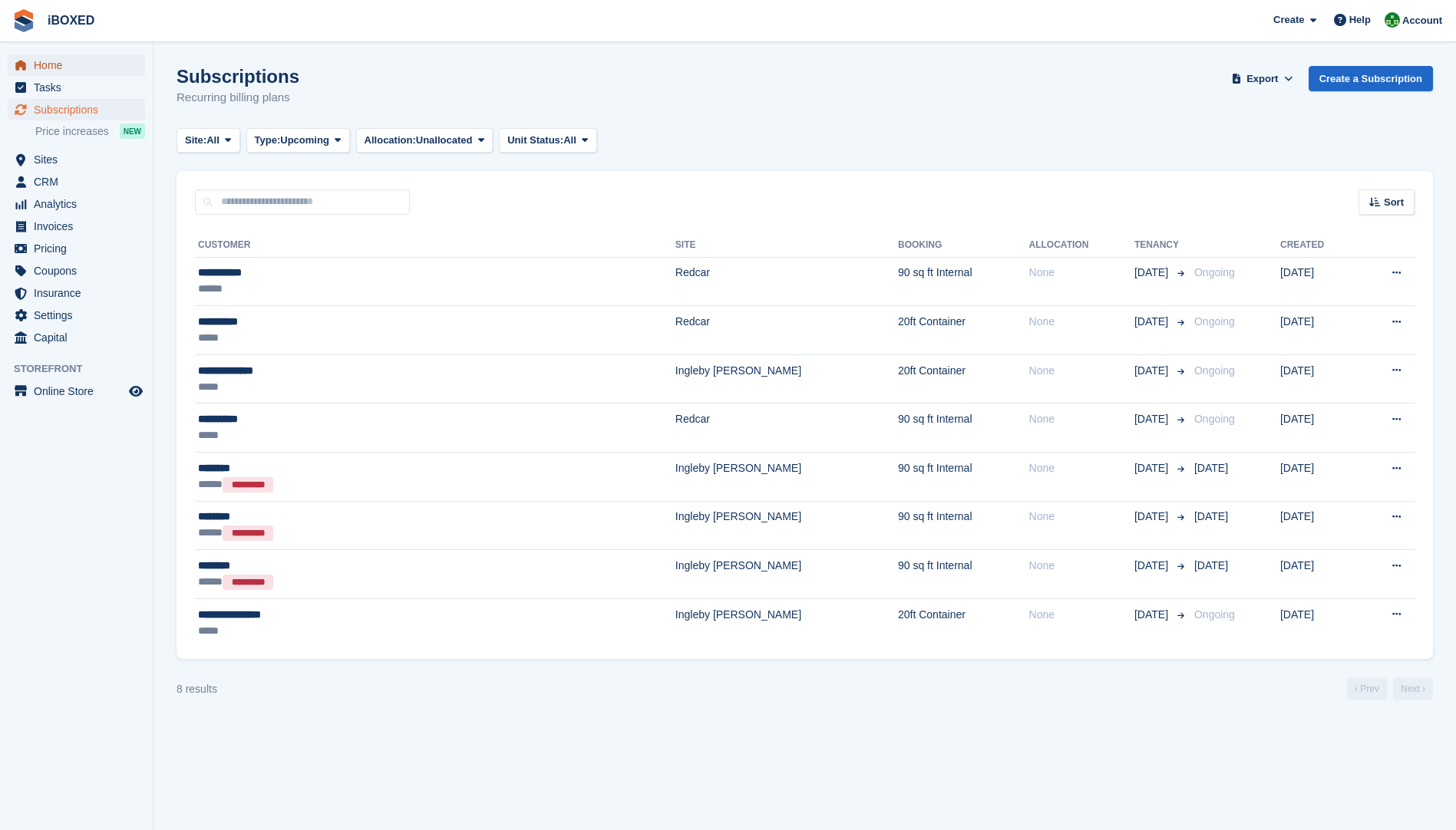
click at [58, 73] on span "Home" at bounding box center [80, 65] width 92 height 22
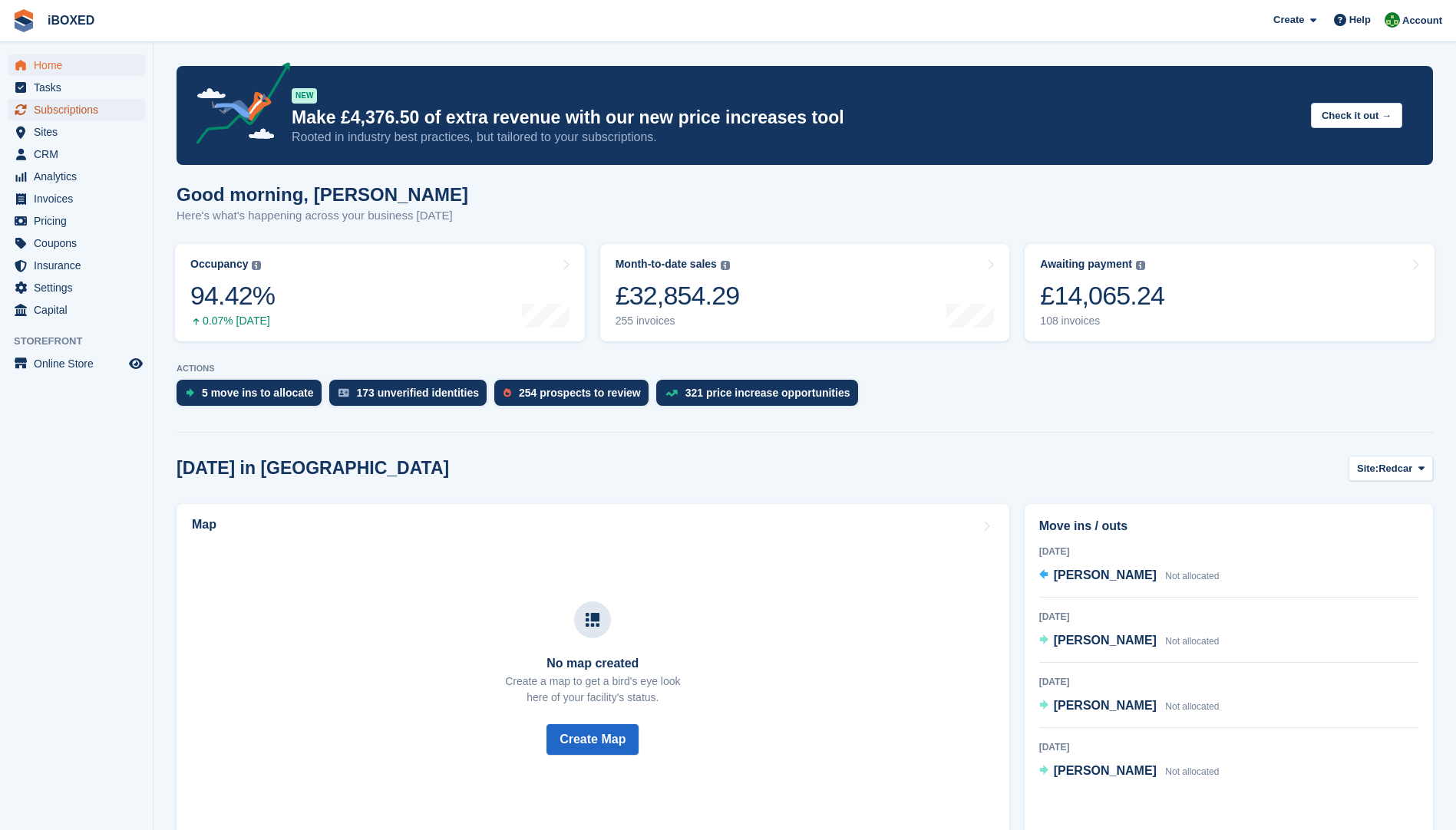
click at [88, 109] on span "Subscriptions" at bounding box center [80, 109] width 92 height 22
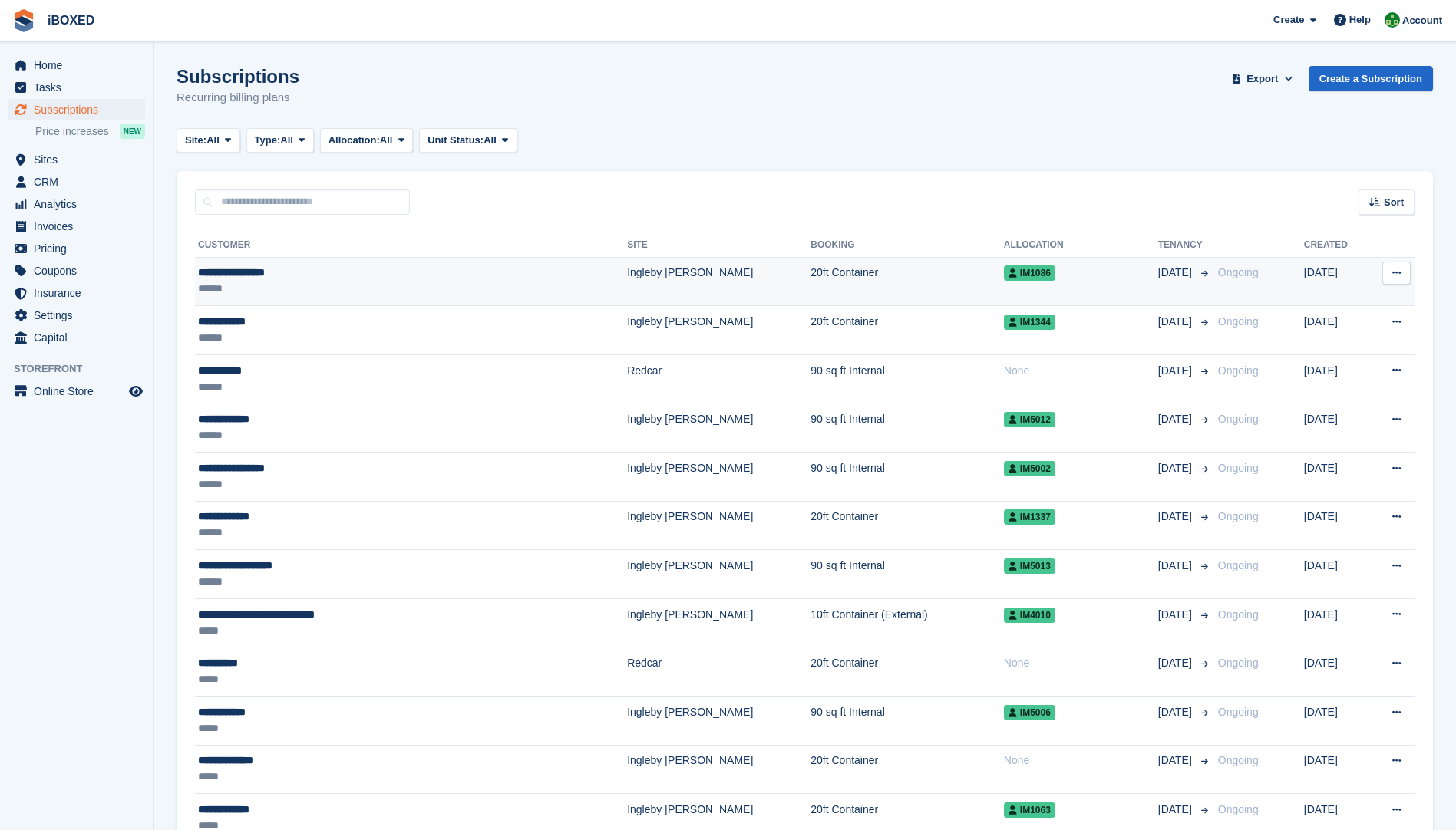
click at [292, 279] on div "**********" at bounding box center [344, 273] width 294 height 16
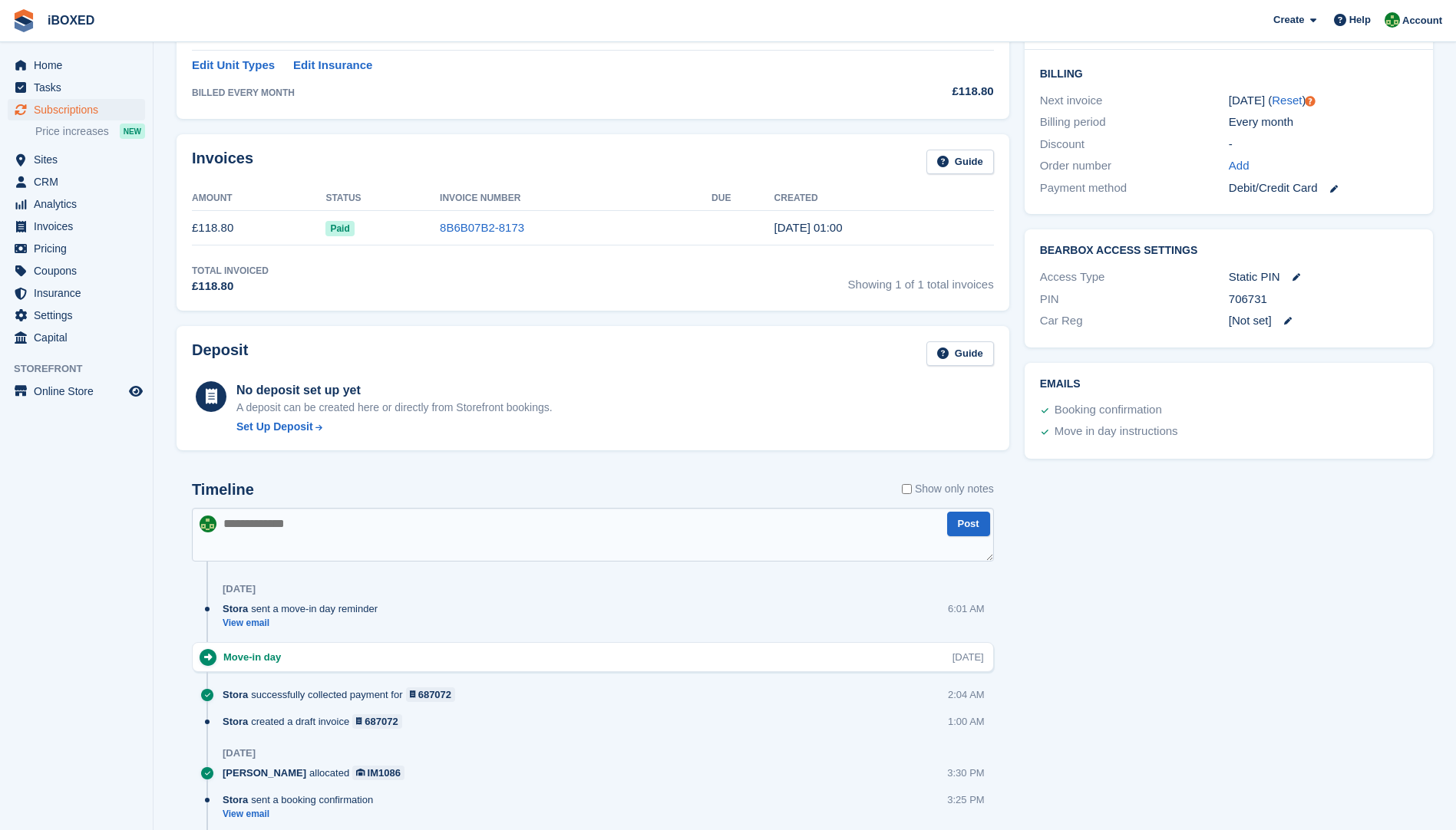
scroll to position [441, 0]
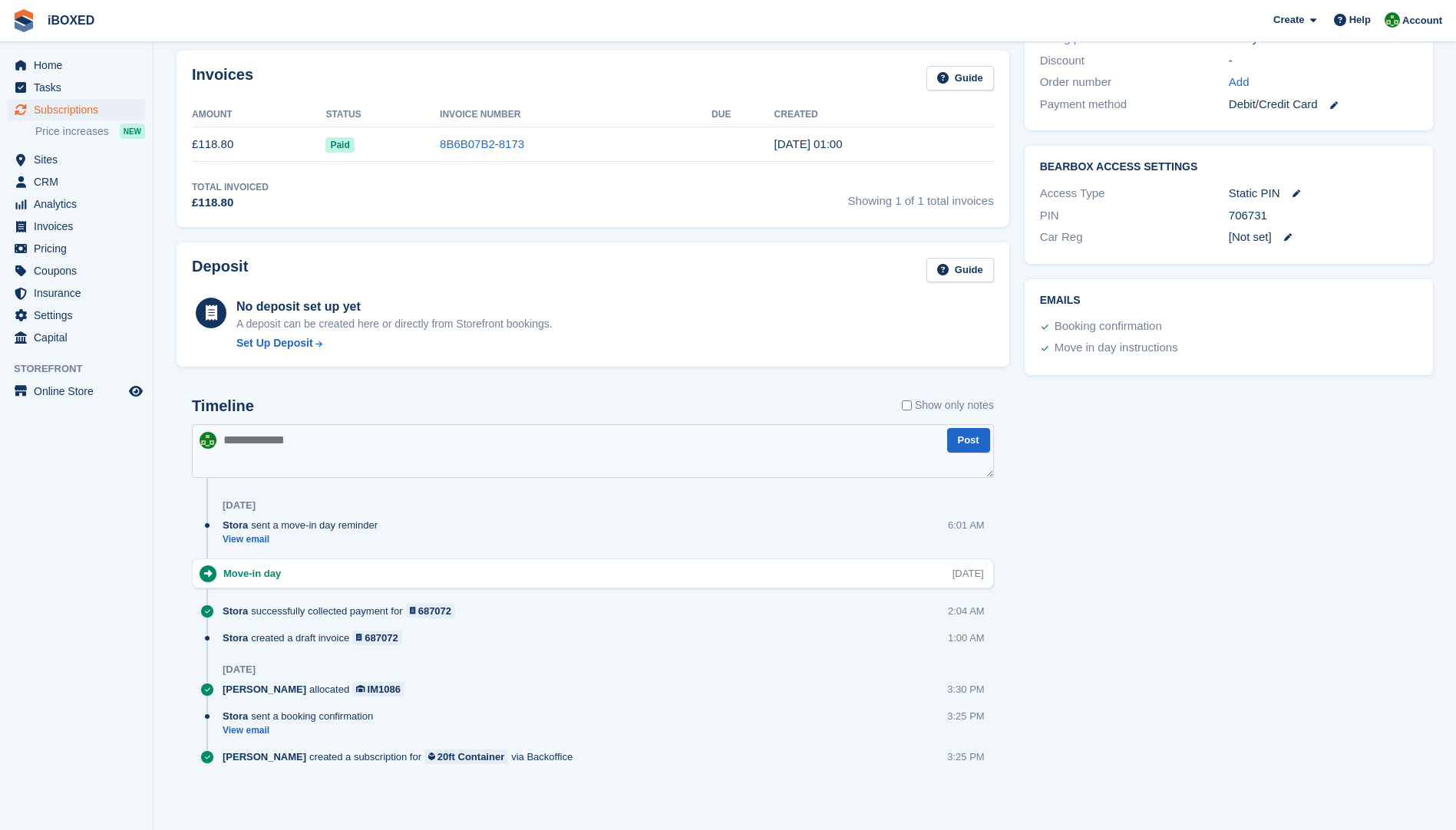
click at [302, 436] on textarea at bounding box center [593, 451] width 802 height 53
click at [414, 444] on textarea "**********" at bounding box center [593, 451] width 802 height 53
click at [359, 446] on textarea "**********" at bounding box center [593, 451] width 802 height 53
drag, startPoint x: 359, startPoint y: 446, endPoint x: 238, endPoint y: 500, distance: 132.5
click at [238, 500] on div "[DATE]" at bounding box center [239, 505] width 33 height 12
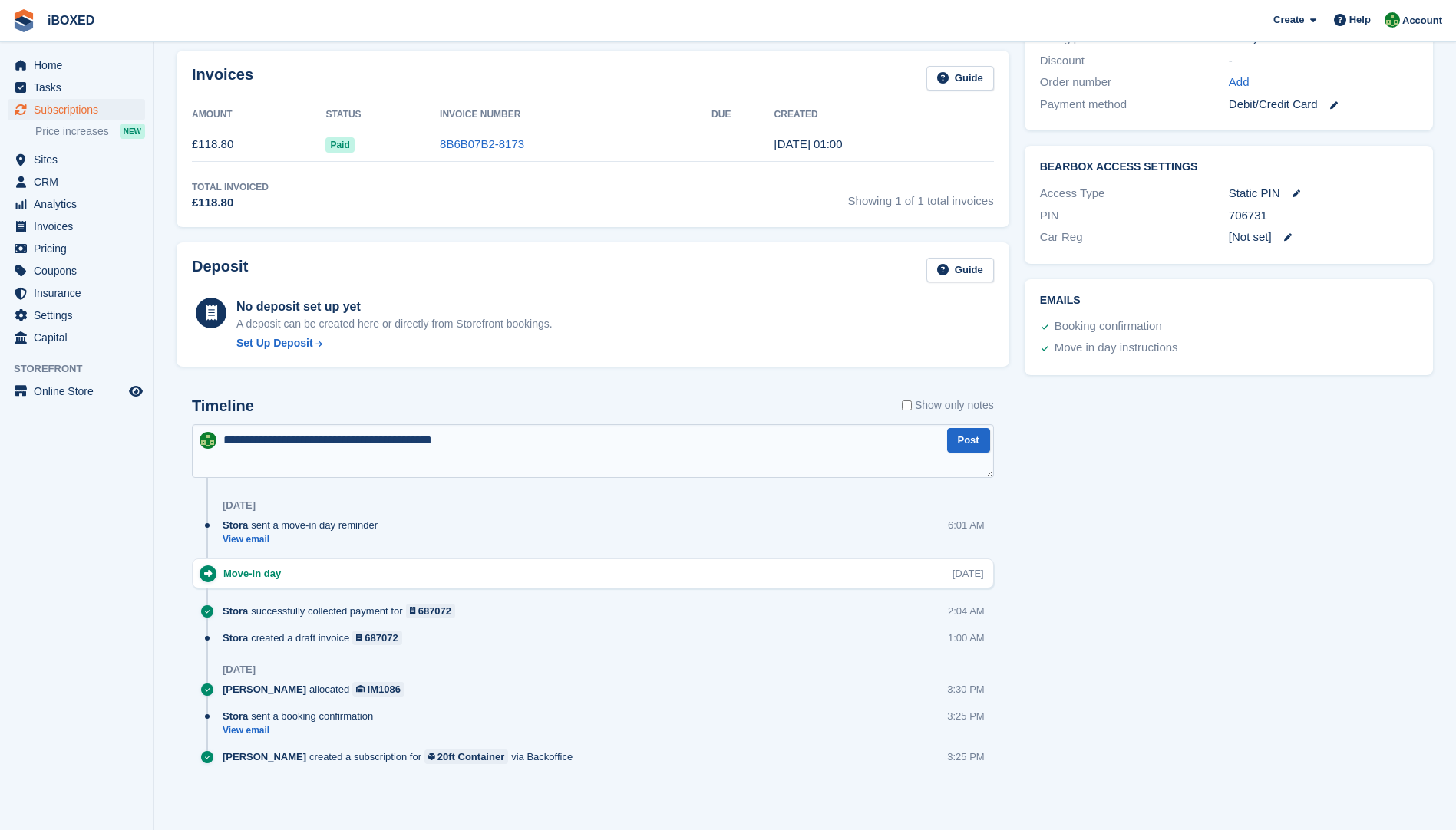
click at [368, 438] on textarea "**********" at bounding box center [593, 451] width 802 height 53
click at [547, 445] on textarea "**********" at bounding box center [593, 451] width 802 height 53
type textarea "**********"
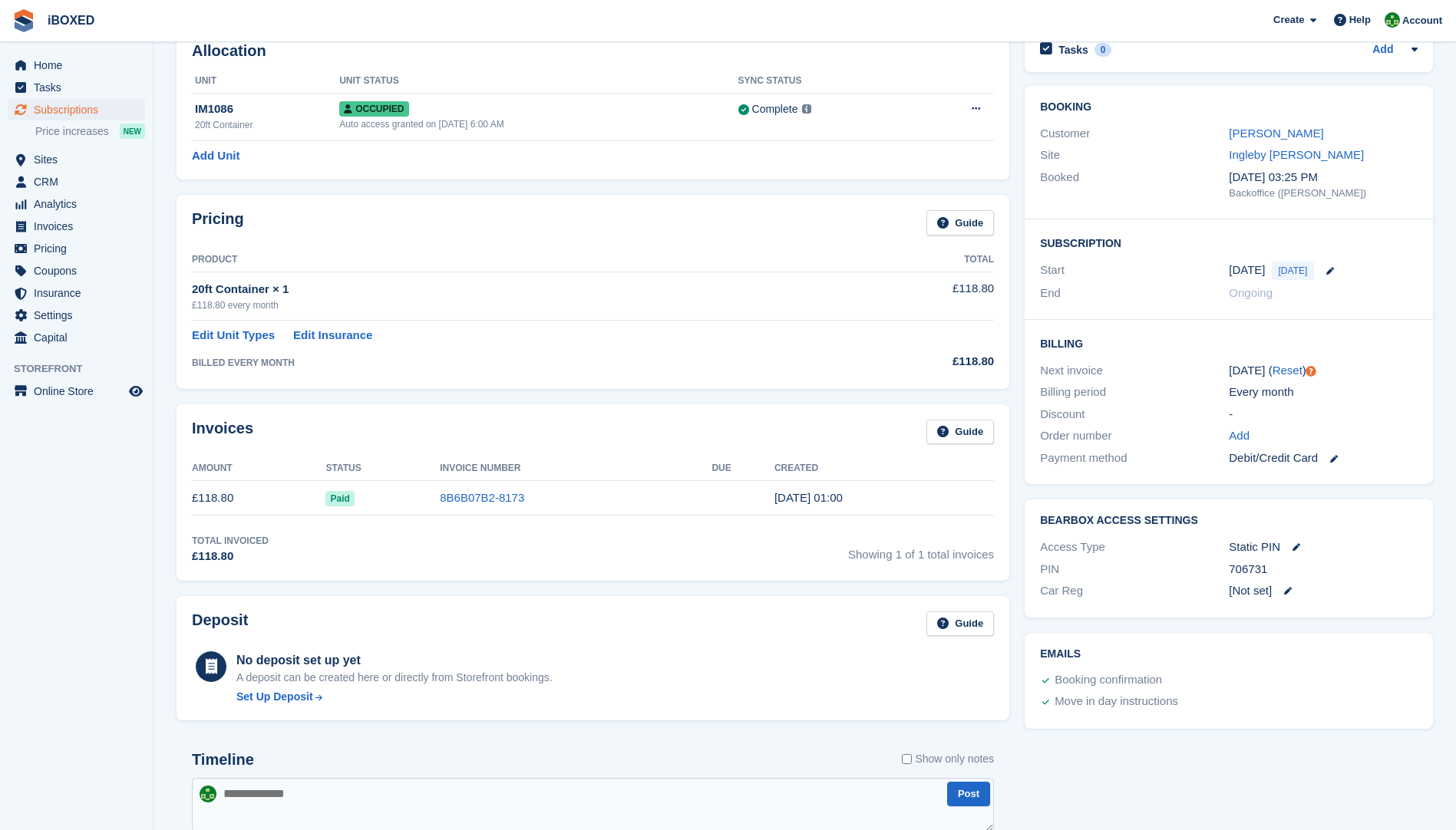
scroll to position [57, 0]
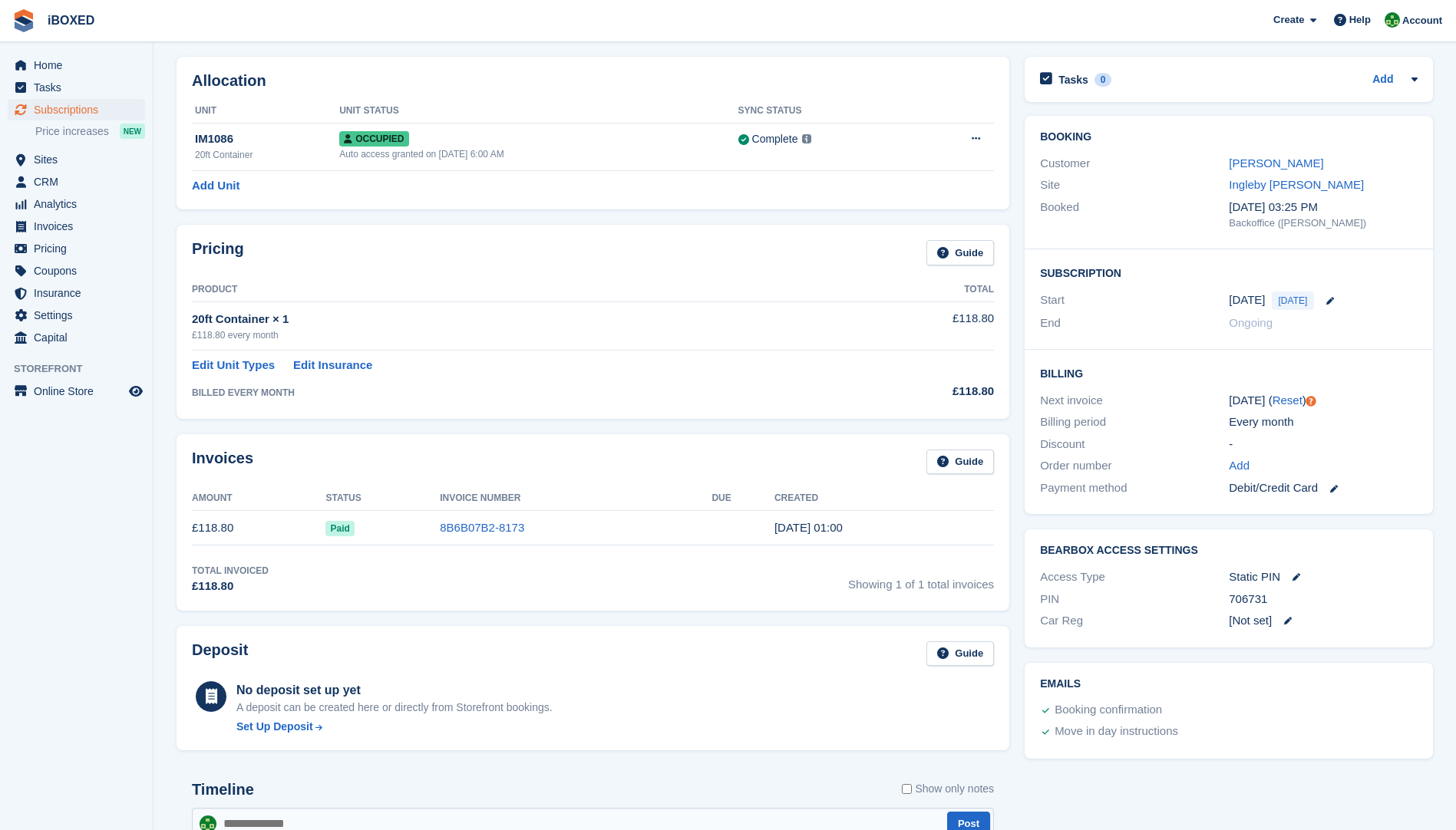
click at [54, 596] on aside "Home Tasks Subscriptions Subscriptions Subscriptions Price increases NEW Price …" at bounding box center [76, 419] width 153 height 753
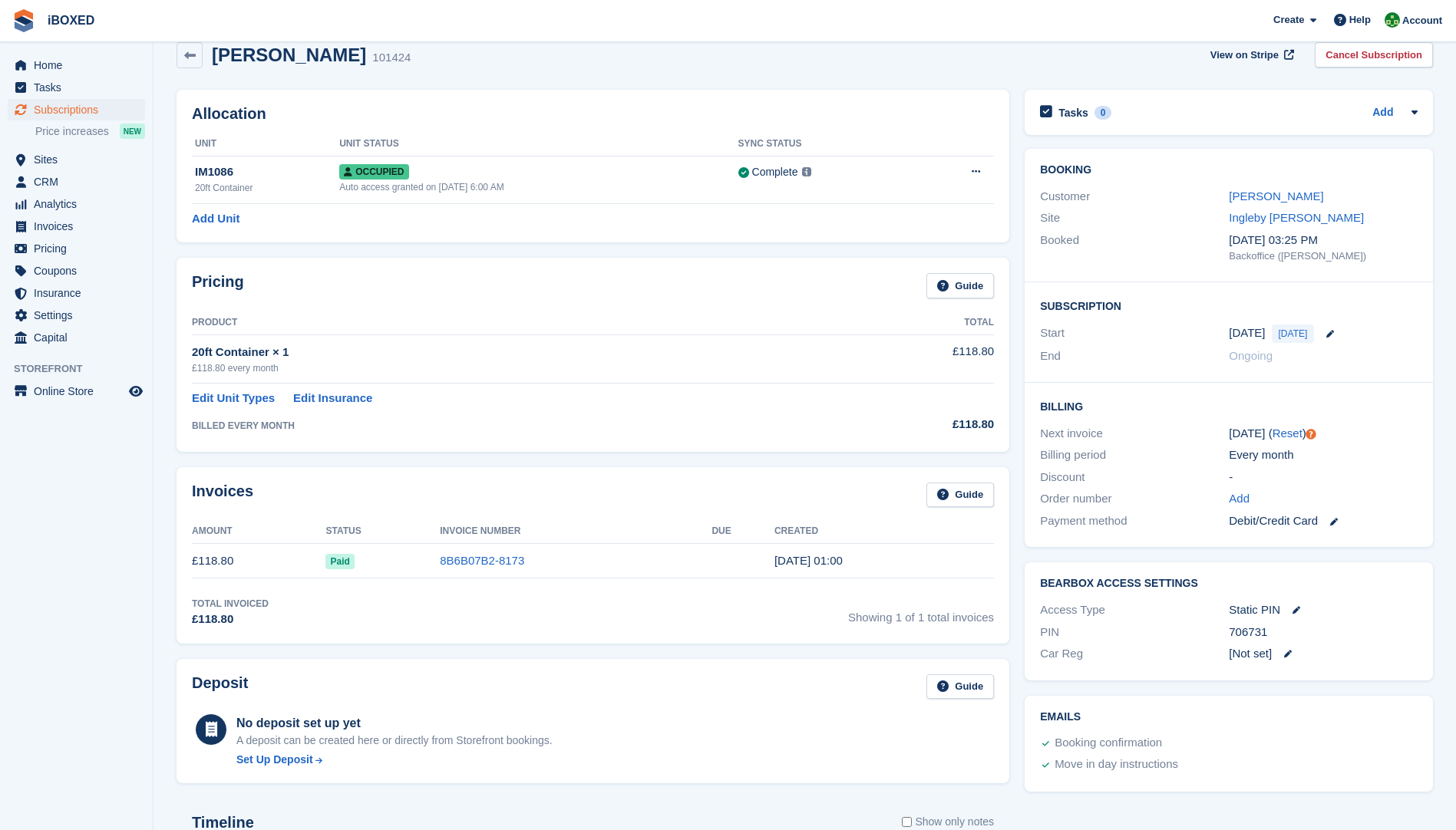
scroll to position [0, 0]
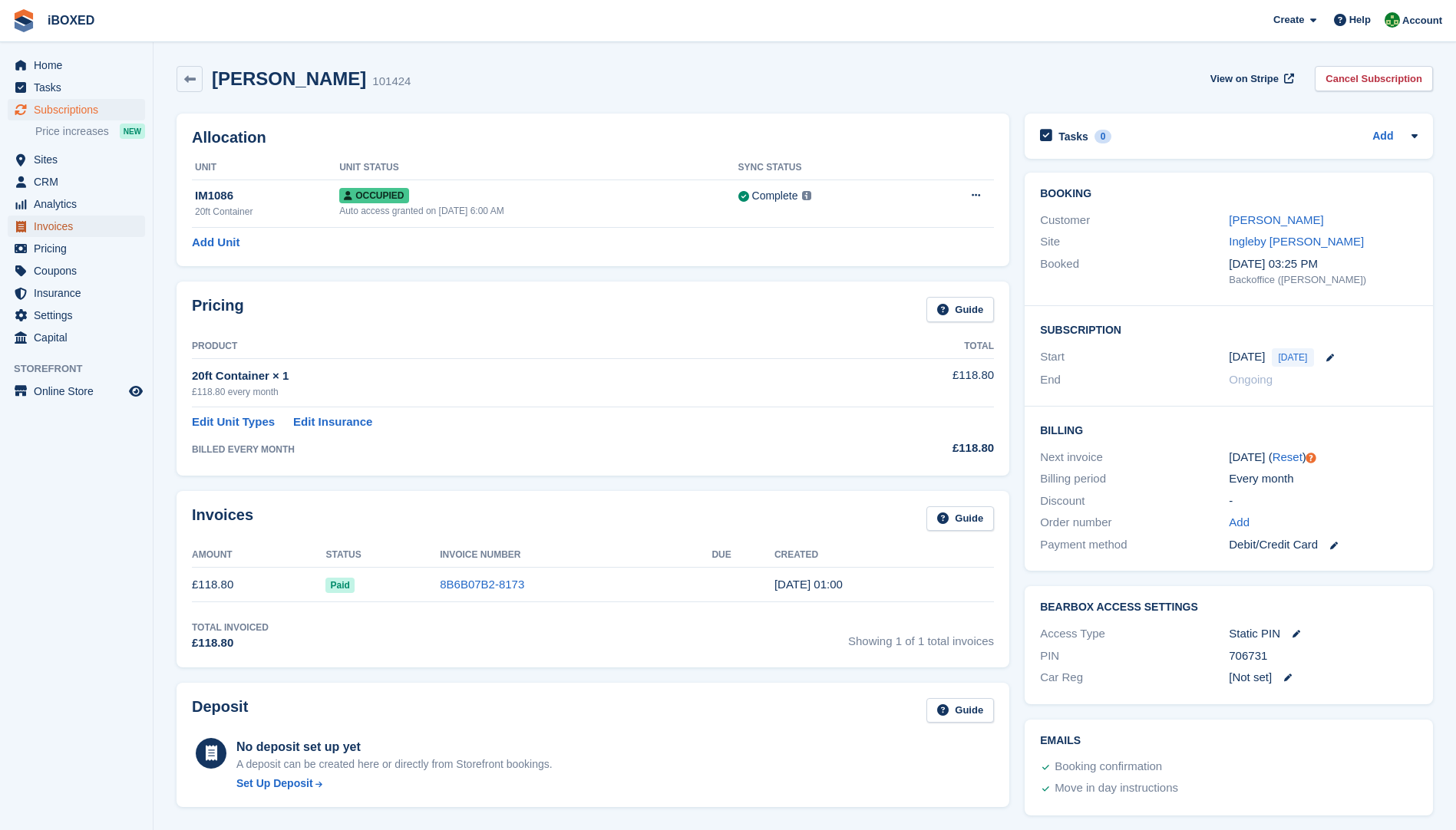
click at [57, 223] on span "Invoices" at bounding box center [80, 226] width 92 height 22
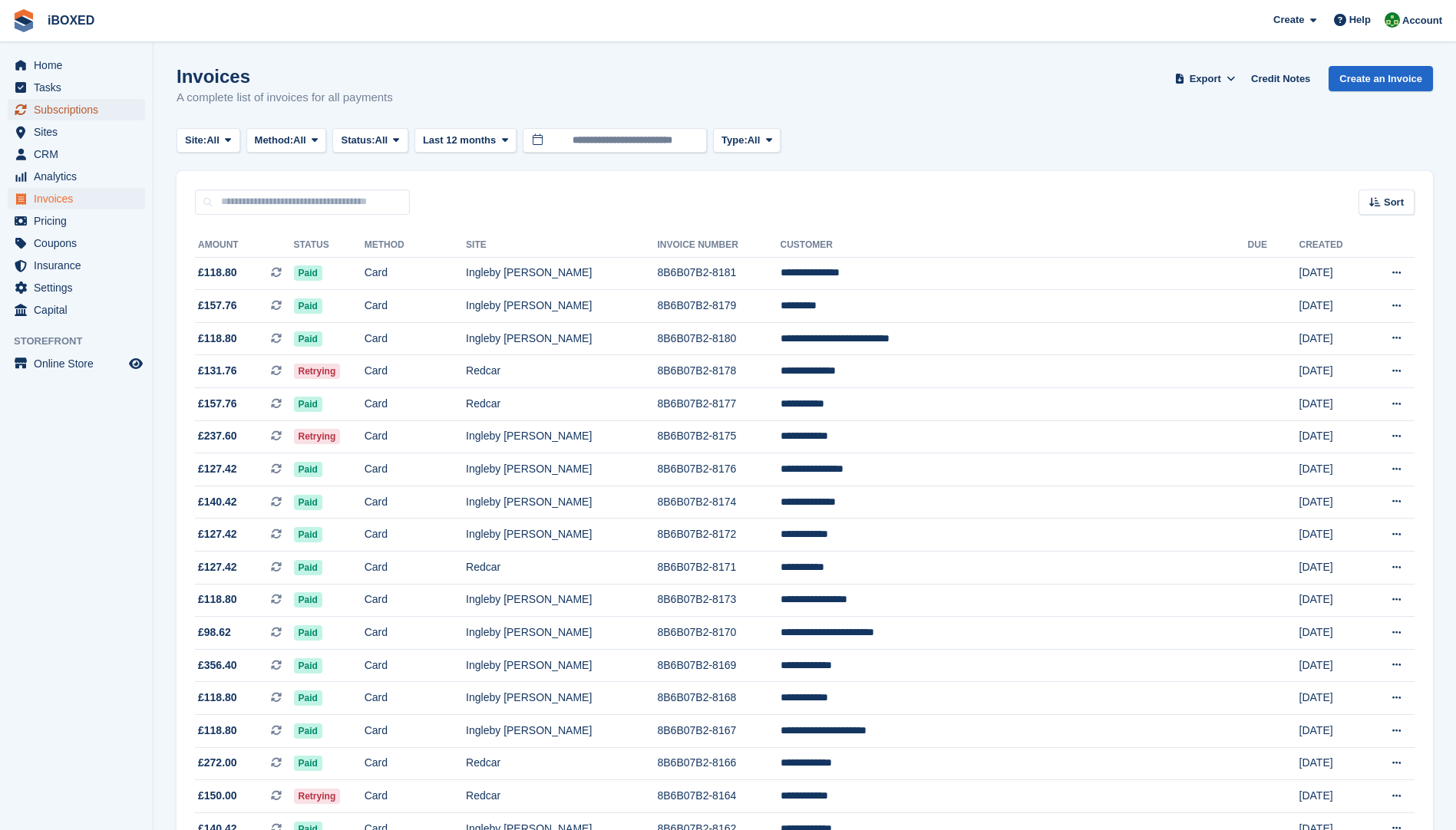
click at [117, 102] on span "Subscriptions" at bounding box center [80, 109] width 92 height 22
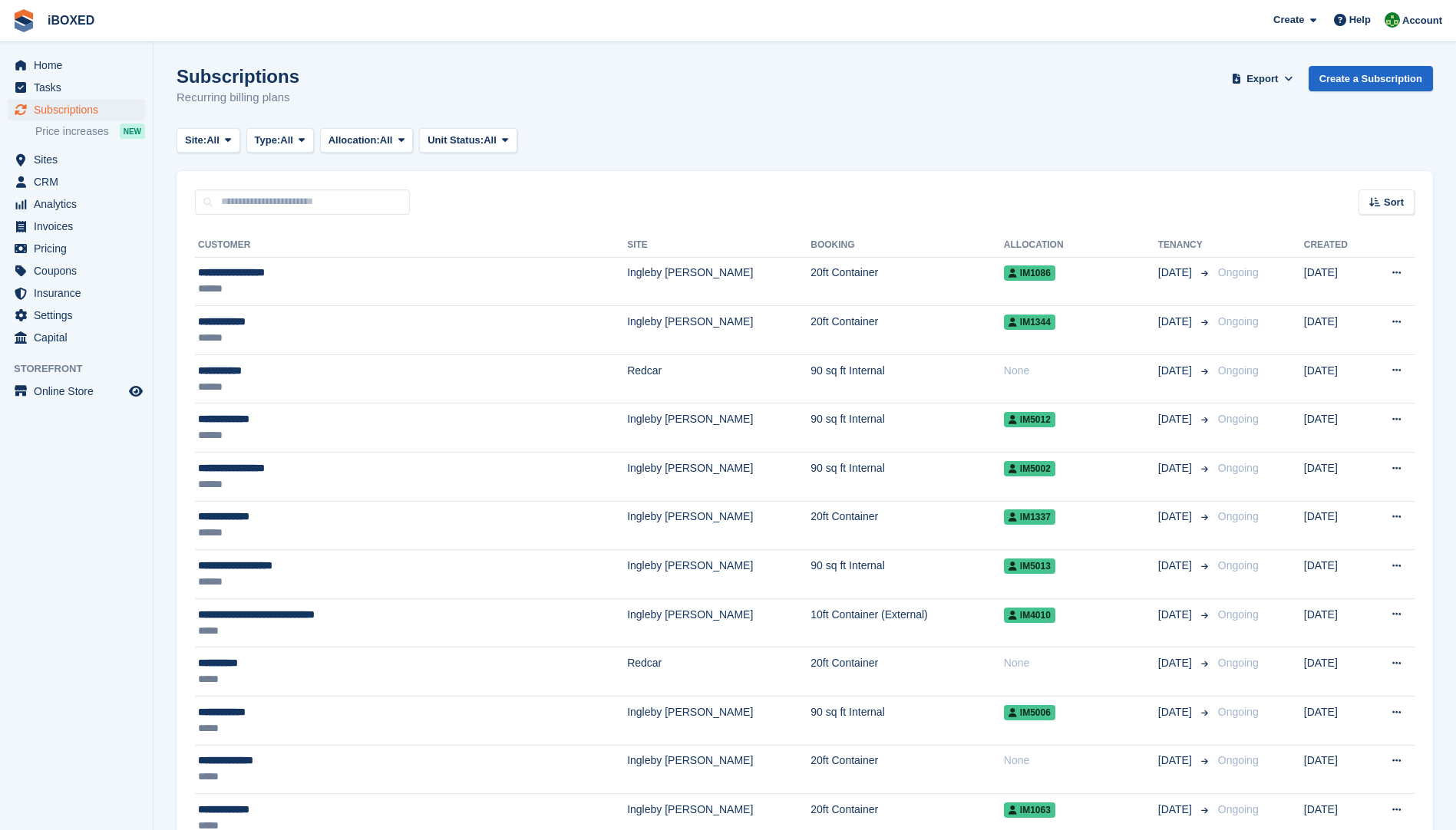
click at [310, 185] on div "Sort Sort by Customer name Date created Move in date Move out date Created (old…" at bounding box center [805, 193] width 1257 height 44
drag, startPoint x: 265, startPoint y: 200, endPoint x: 322, endPoint y: 195, distance: 57.2
click at [265, 200] on input "text" at bounding box center [302, 202] width 215 height 25
type input "**********"
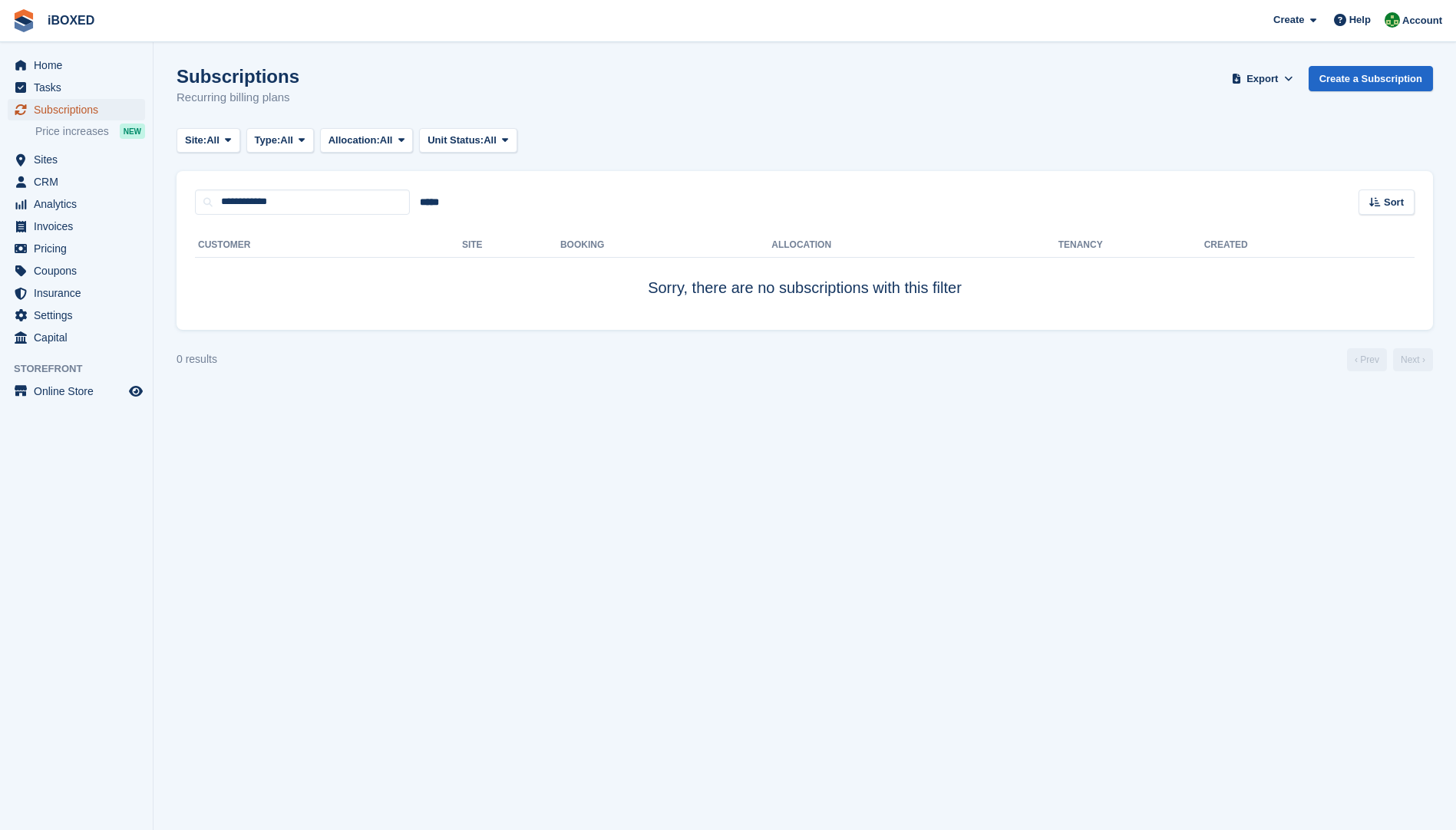
click at [25, 103] on span "menu" at bounding box center [20, 109] width 19 height 19
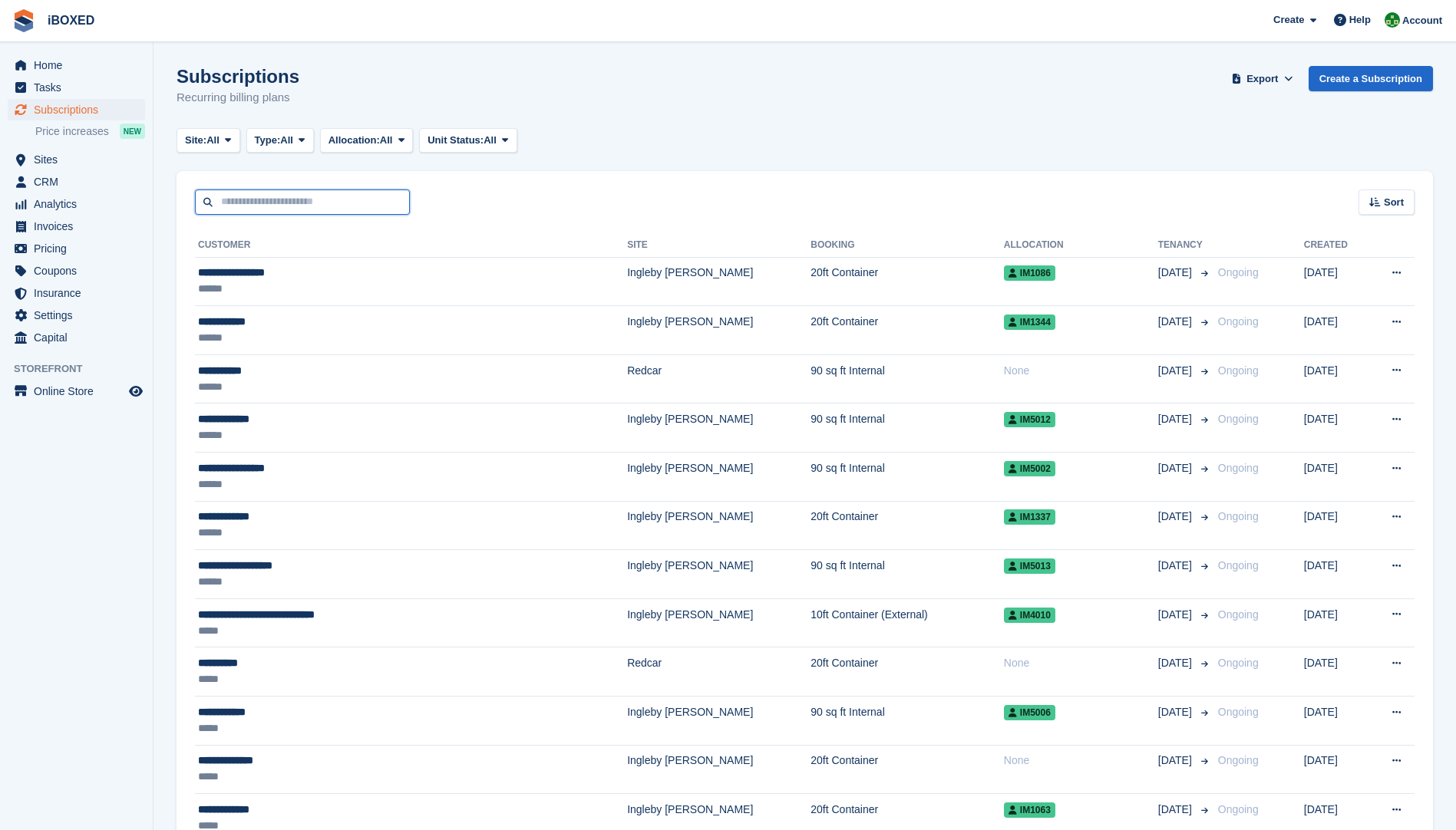
click at [237, 206] on input "text" at bounding box center [302, 202] width 215 height 25
type input "**"
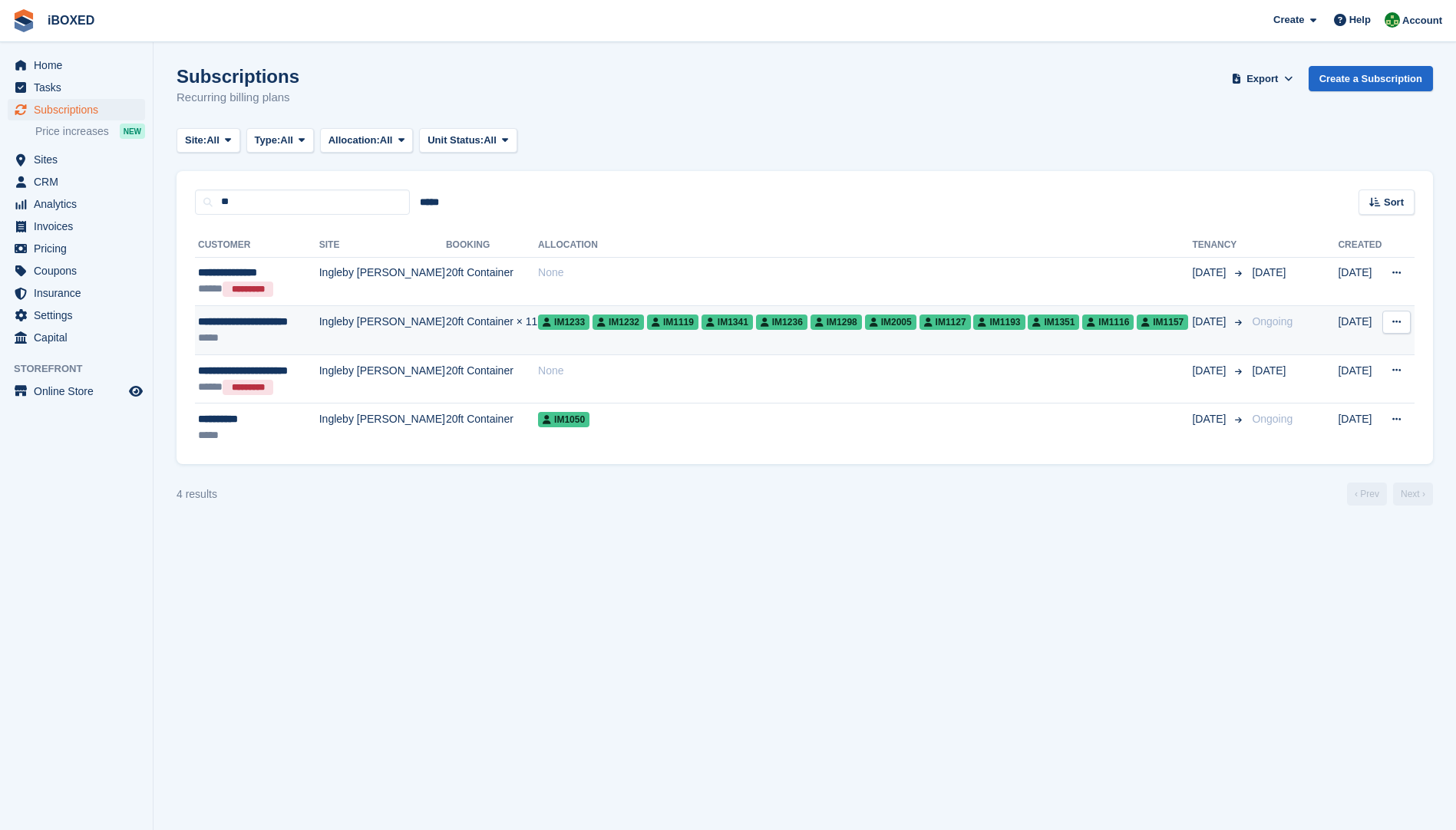
click at [252, 324] on div "**********" at bounding box center [258, 322] width 121 height 16
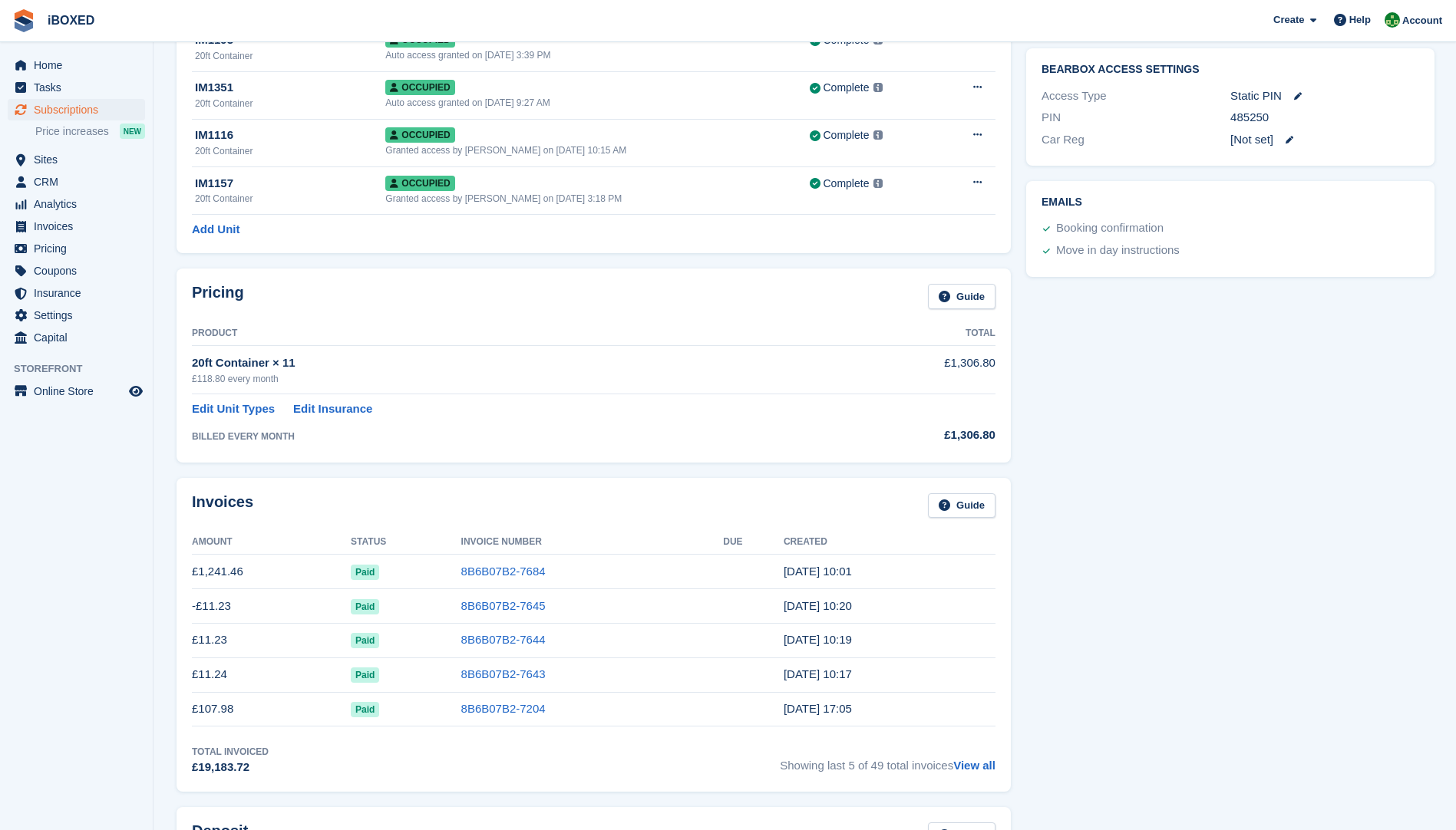
scroll to position [844, 0]
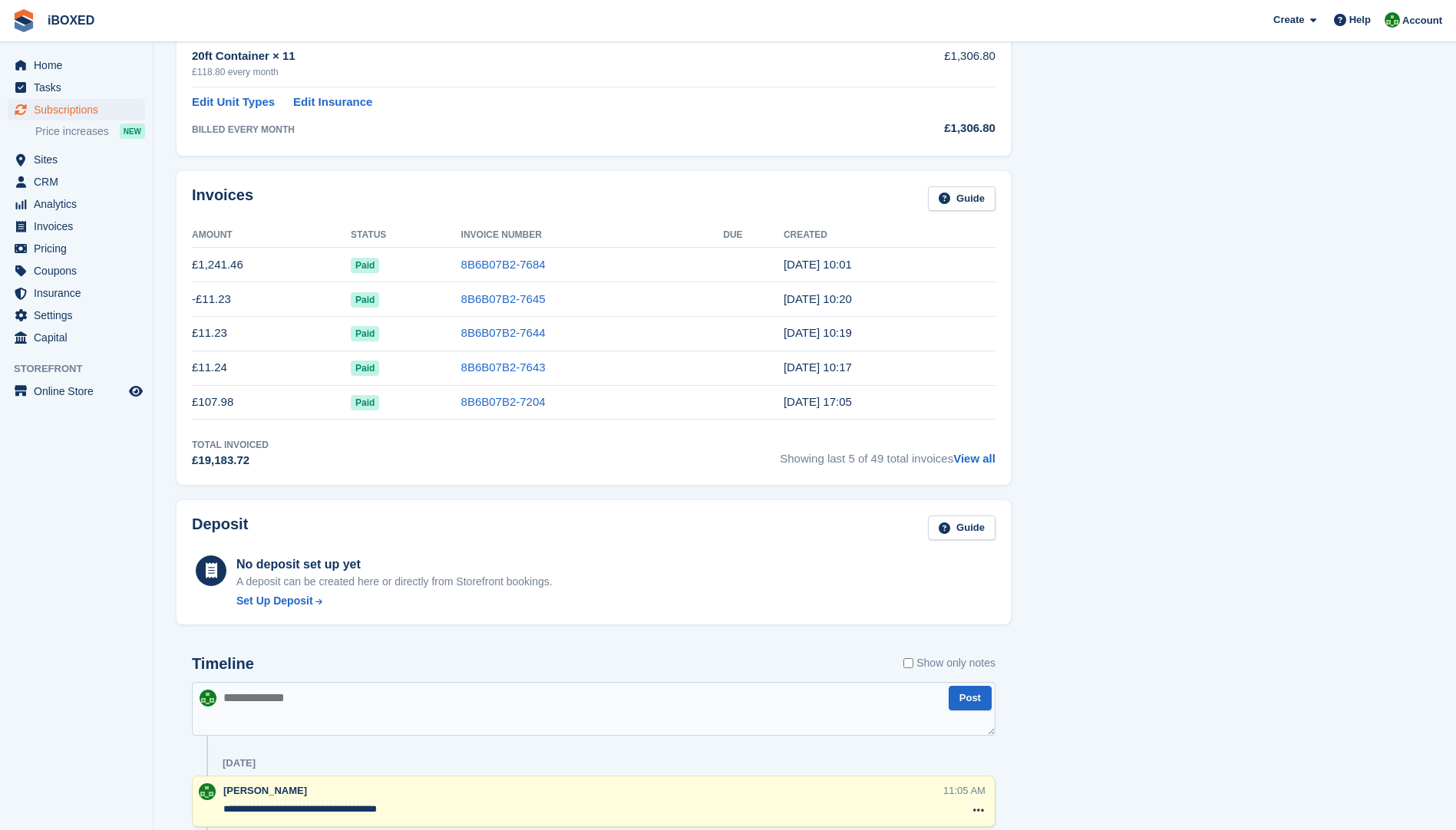
click at [287, 692] on textarea at bounding box center [594, 709] width 804 height 53
type textarea "**********"
click at [31, 223] on link "Invoices" at bounding box center [76, 226] width 138 height 22
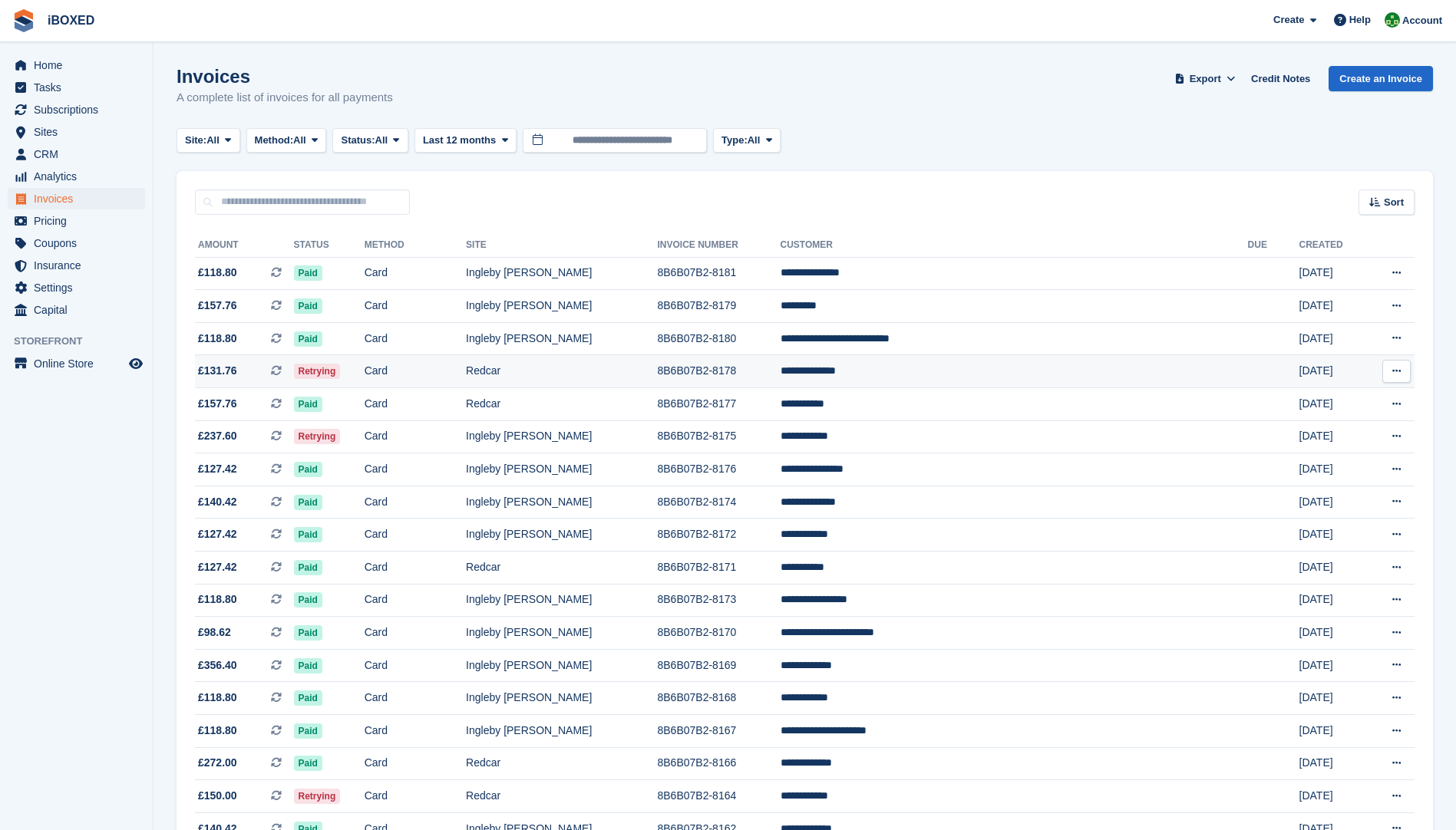
click at [341, 372] on span "Retrying" at bounding box center [318, 371] width 47 height 15
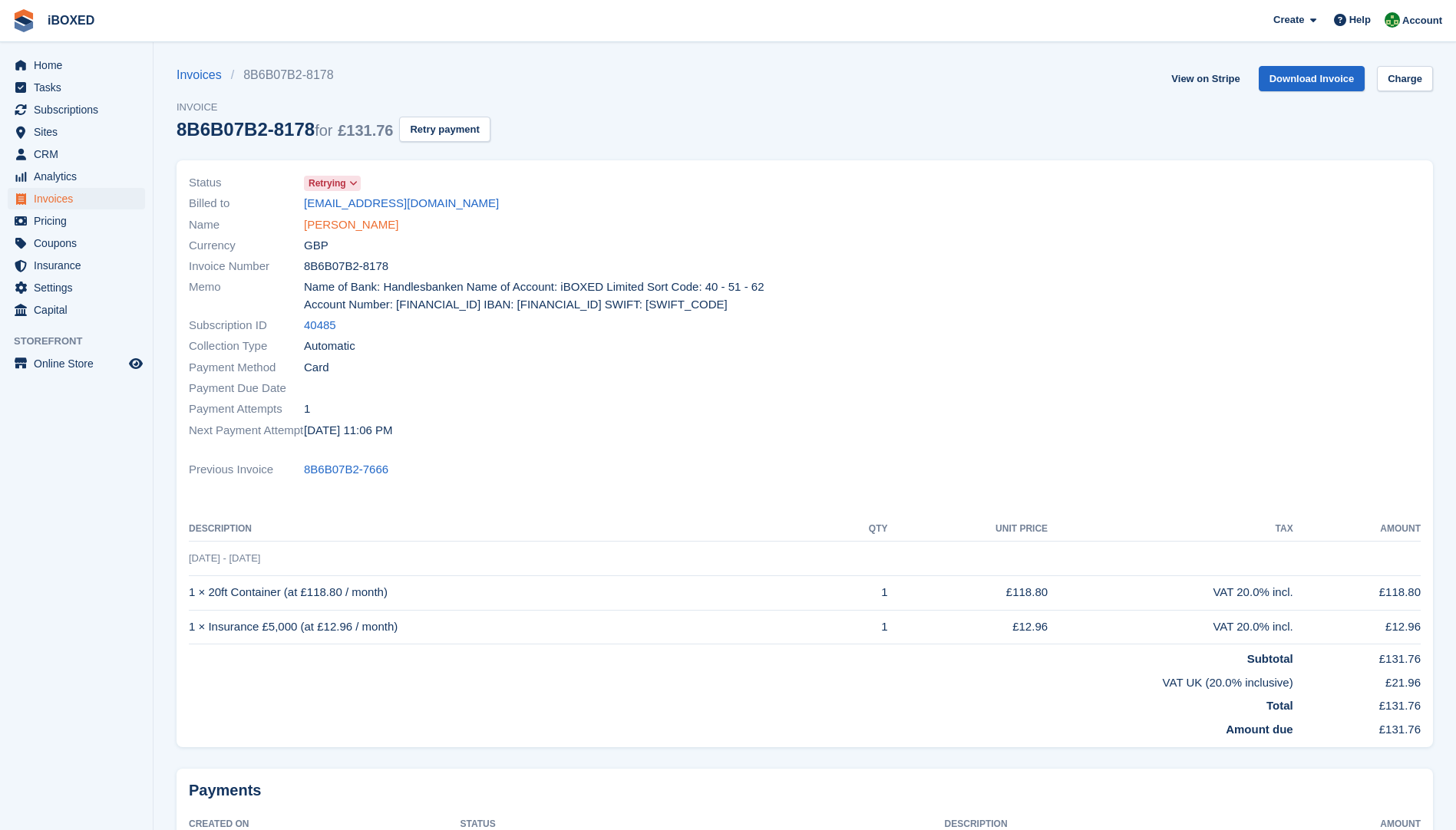
click at [355, 228] on link "Andrew Goddard" at bounding box center [351, 225] width 95 height 18
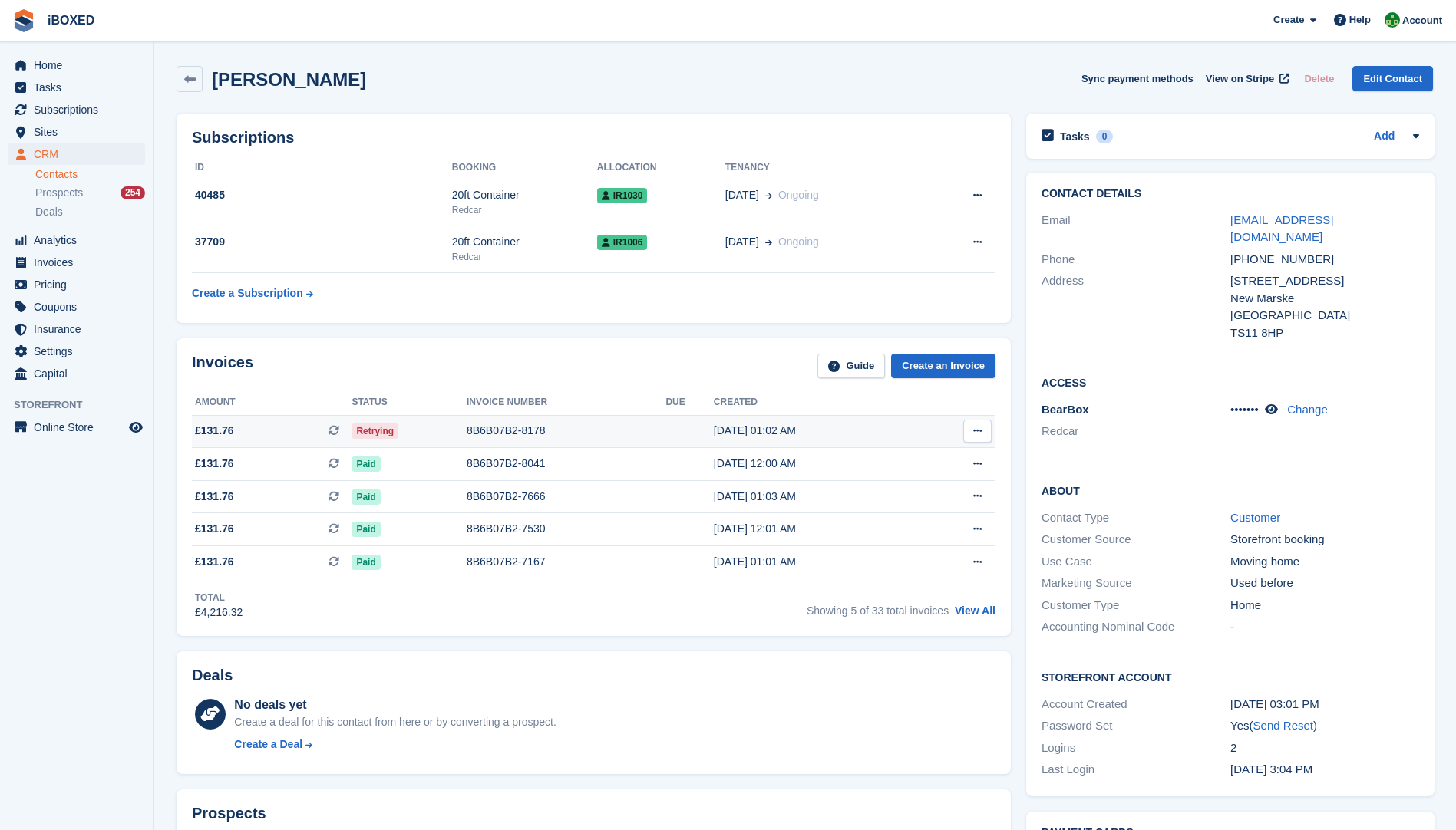
click at [493, 440] on td "8B6B07B2-8178" at bounding box center [566, 432] width 199 height 33
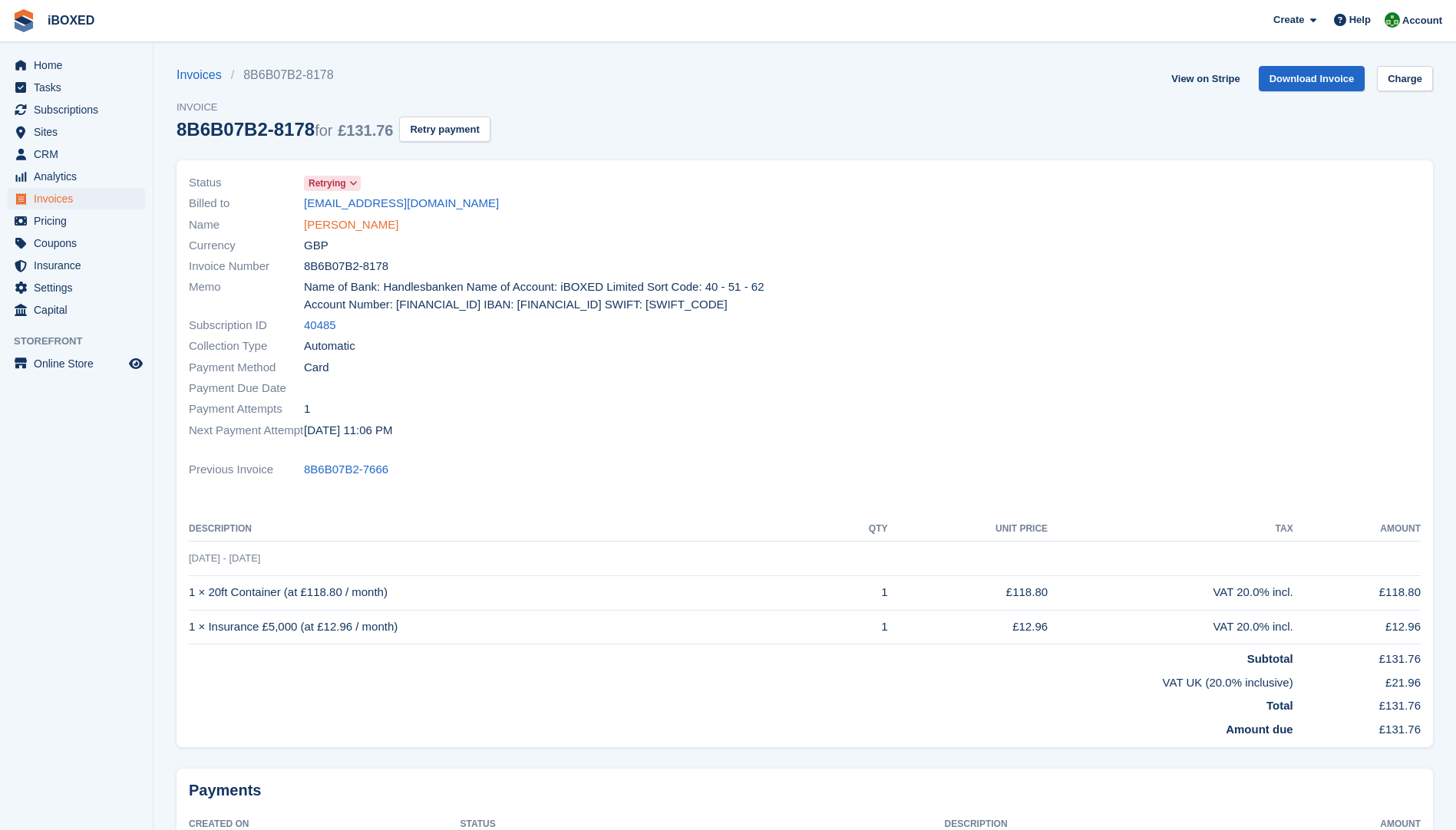
click at [370, 228] on link "[PERSON_NAME]" at bounding box center [351, 225] width 95 height 18
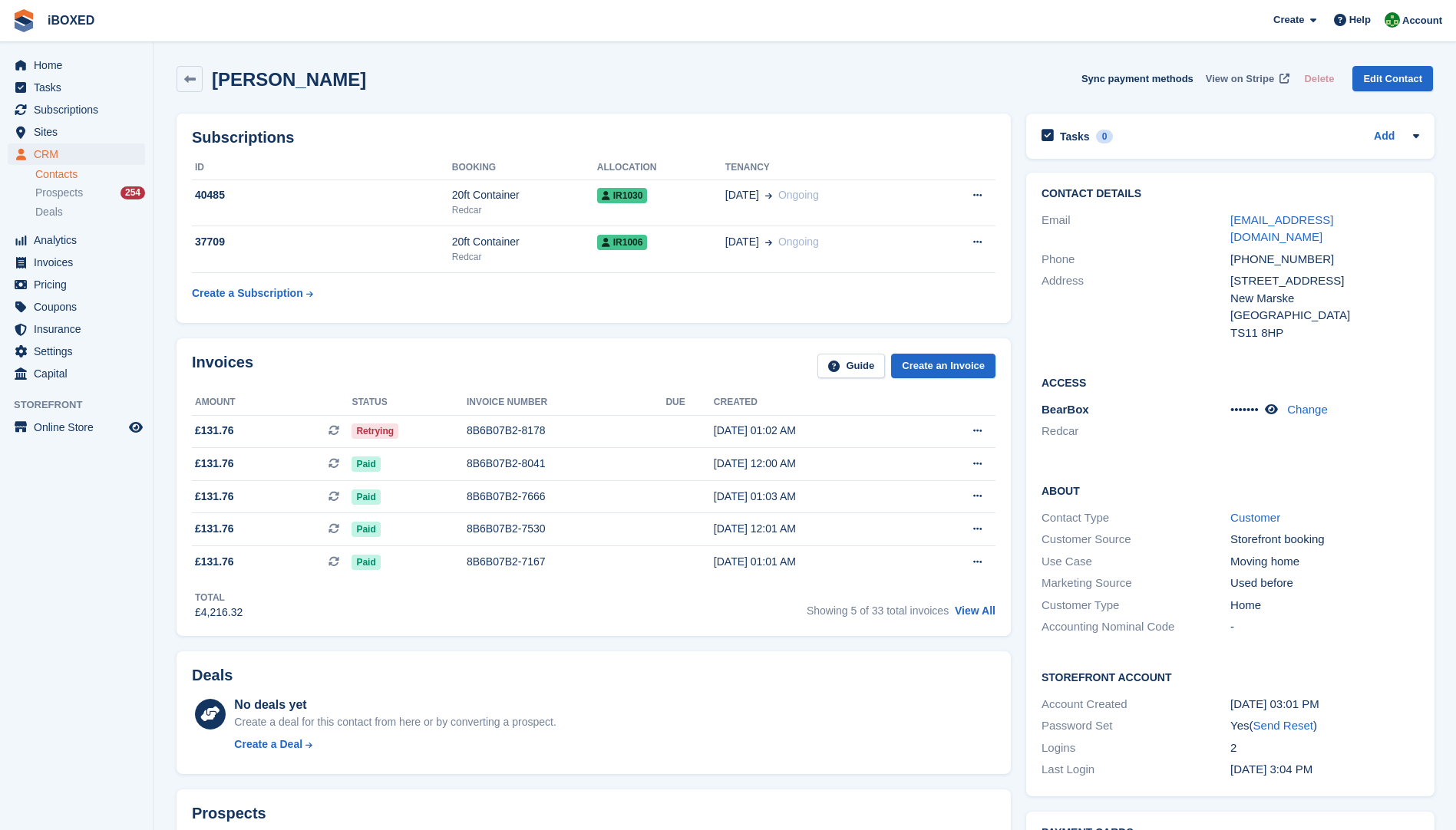
click at [1241, 77] on span "View on Stripe" at bounding box center [1240, 79] width 68 height 15
click at [522, 435] on div "8B6B07B2-8178" at bounding box center [566, 431] width 199 height 16
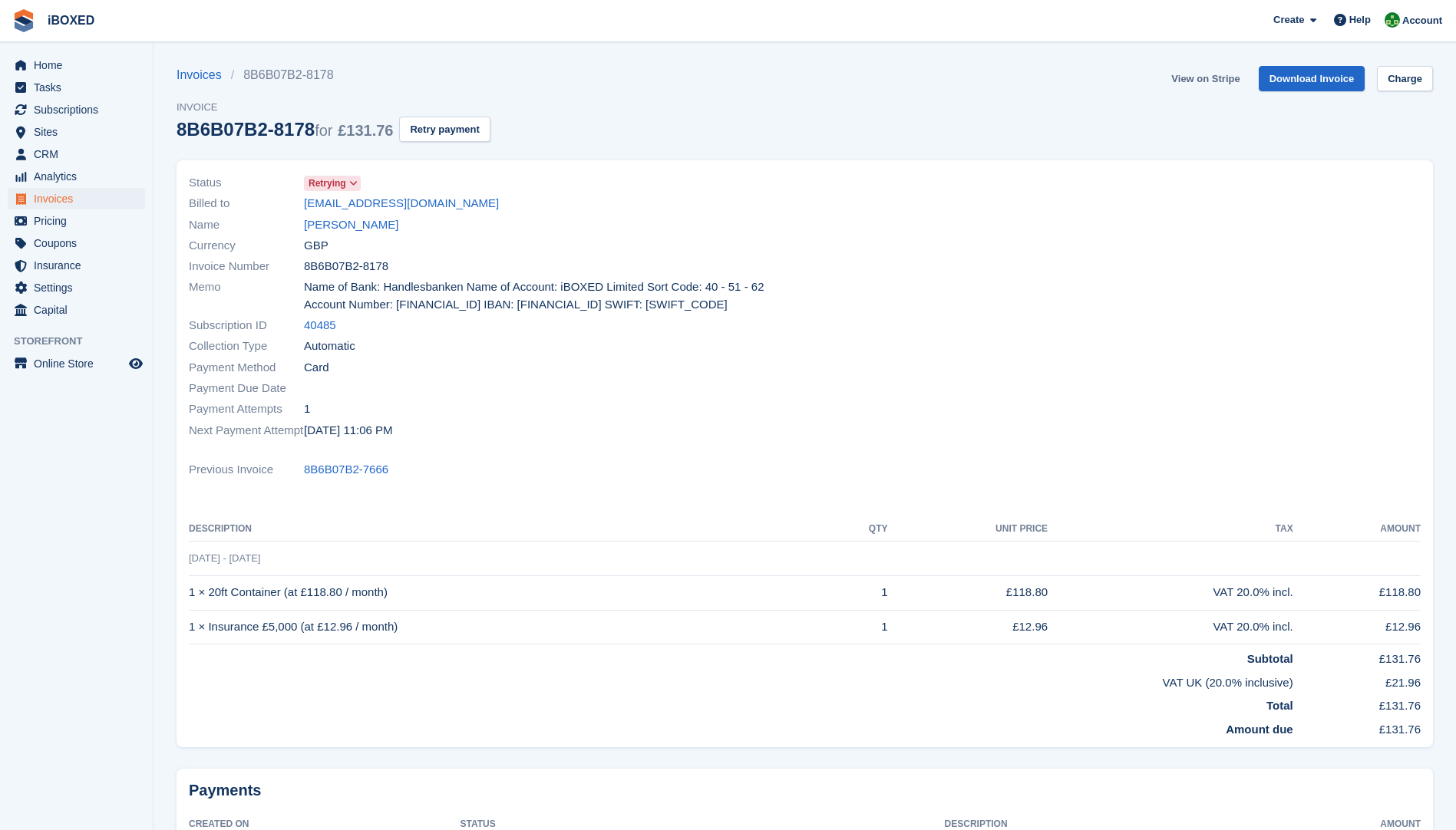
click at [1198, 81] on link "View on Stripe" at bounding box center [1205, 78] width 80 height 25
click at [351, 221] on link "[PERSON_NAME]" at bounding box center [351, 225] width 95 height 18
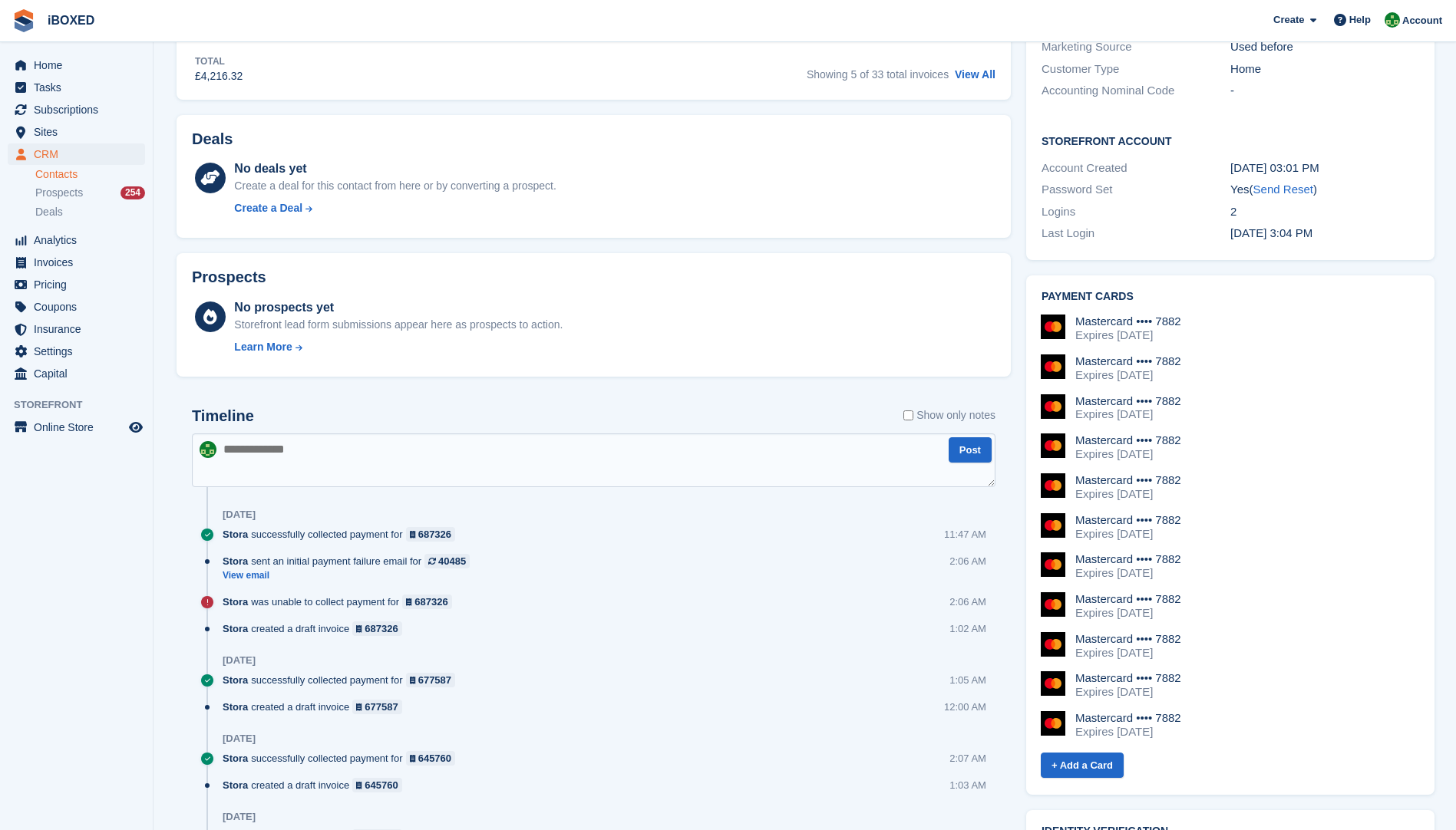
scroll to position [537, 0]
click at [327, 466] on textarea at bounding box center [594, 459] width 804 height 53
click at [262, 450] on textarea at bounding box center [594, 459] width 804 height 53
type textarea "**********"
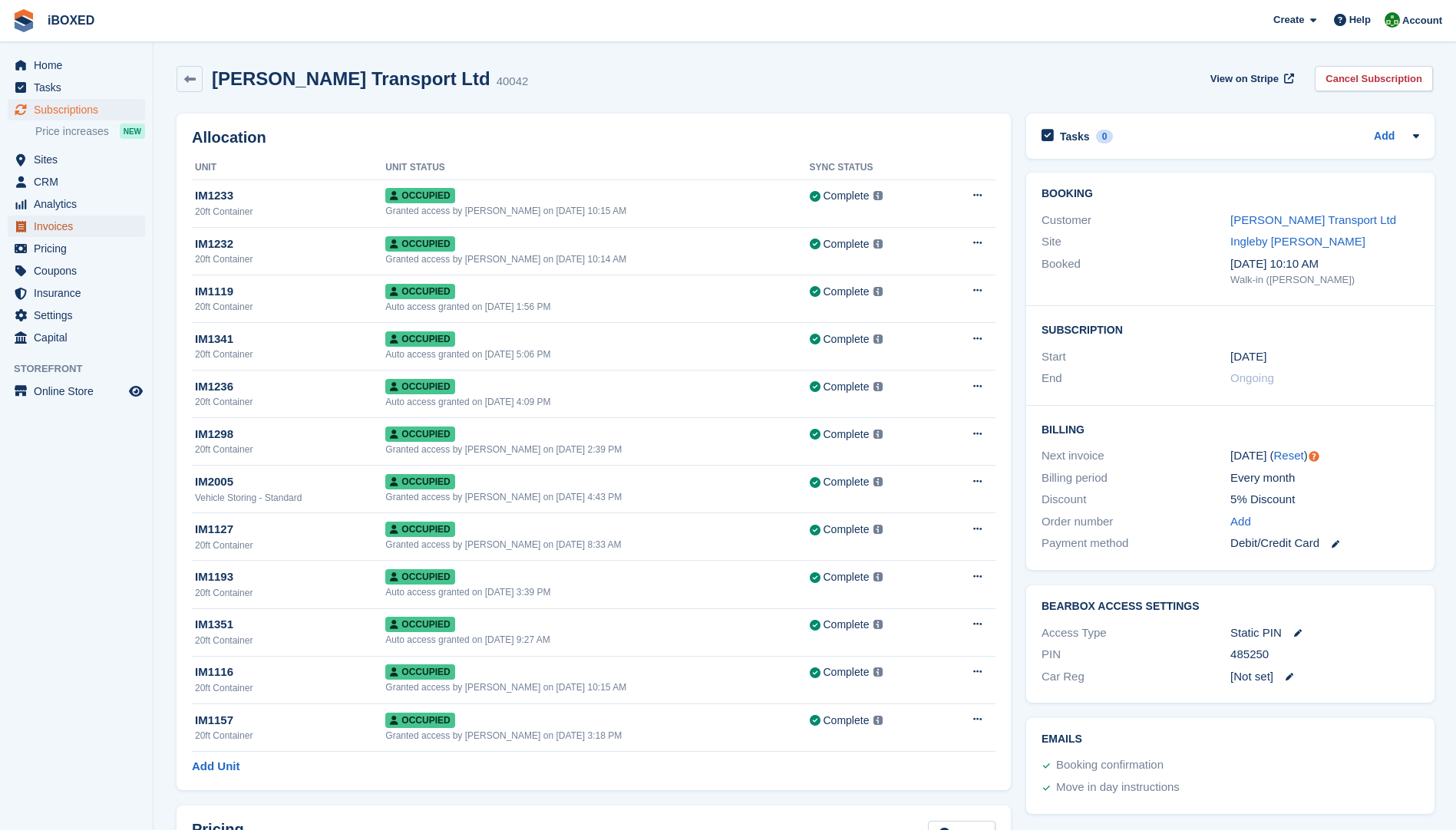
click at [66, 223] on span "Invoices" at bounding box center [80, 226] width 92 height 22
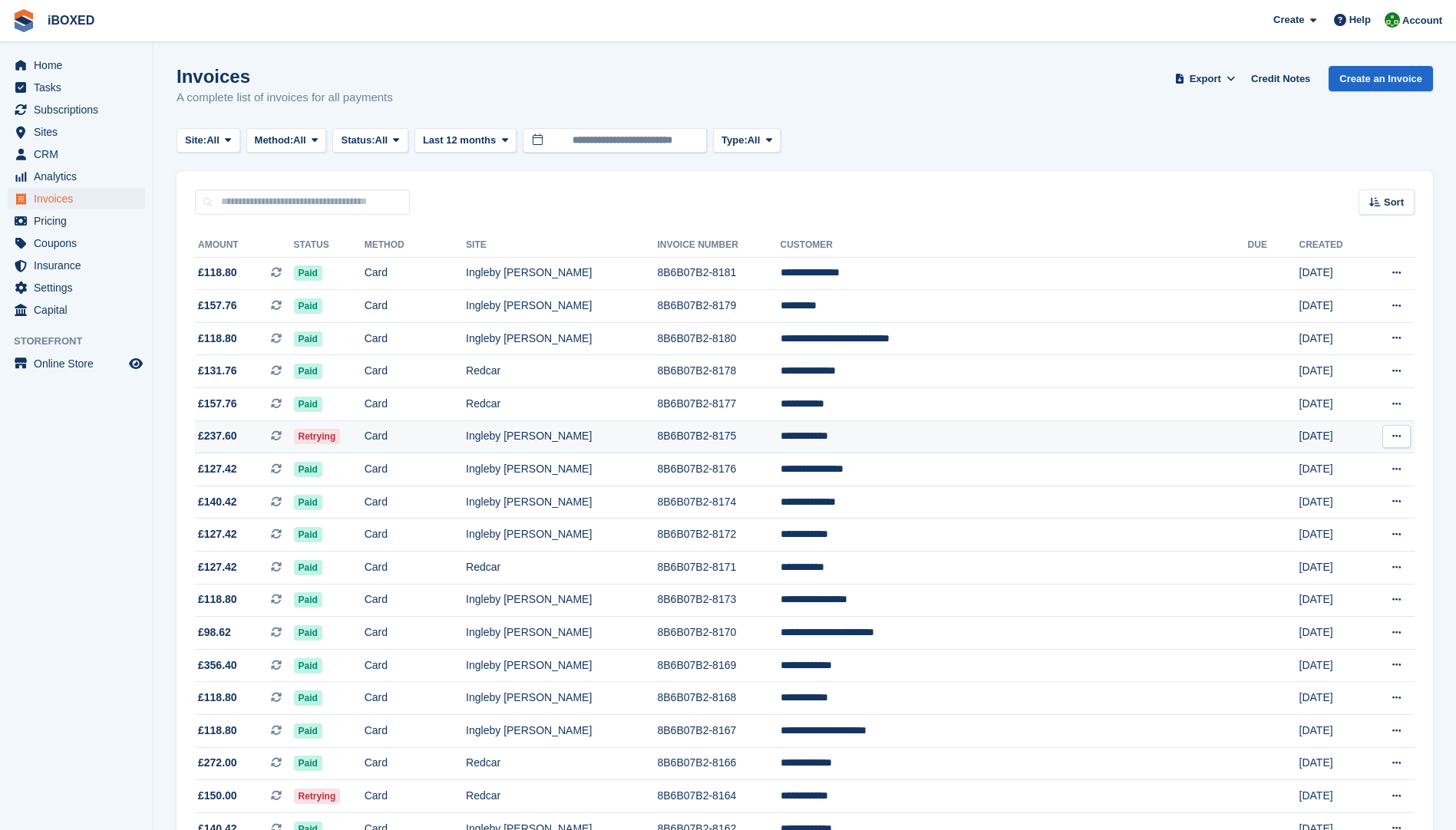
click at [341, 437] on span "Retrying" at bounding box center [318, 436] width 47 height 15
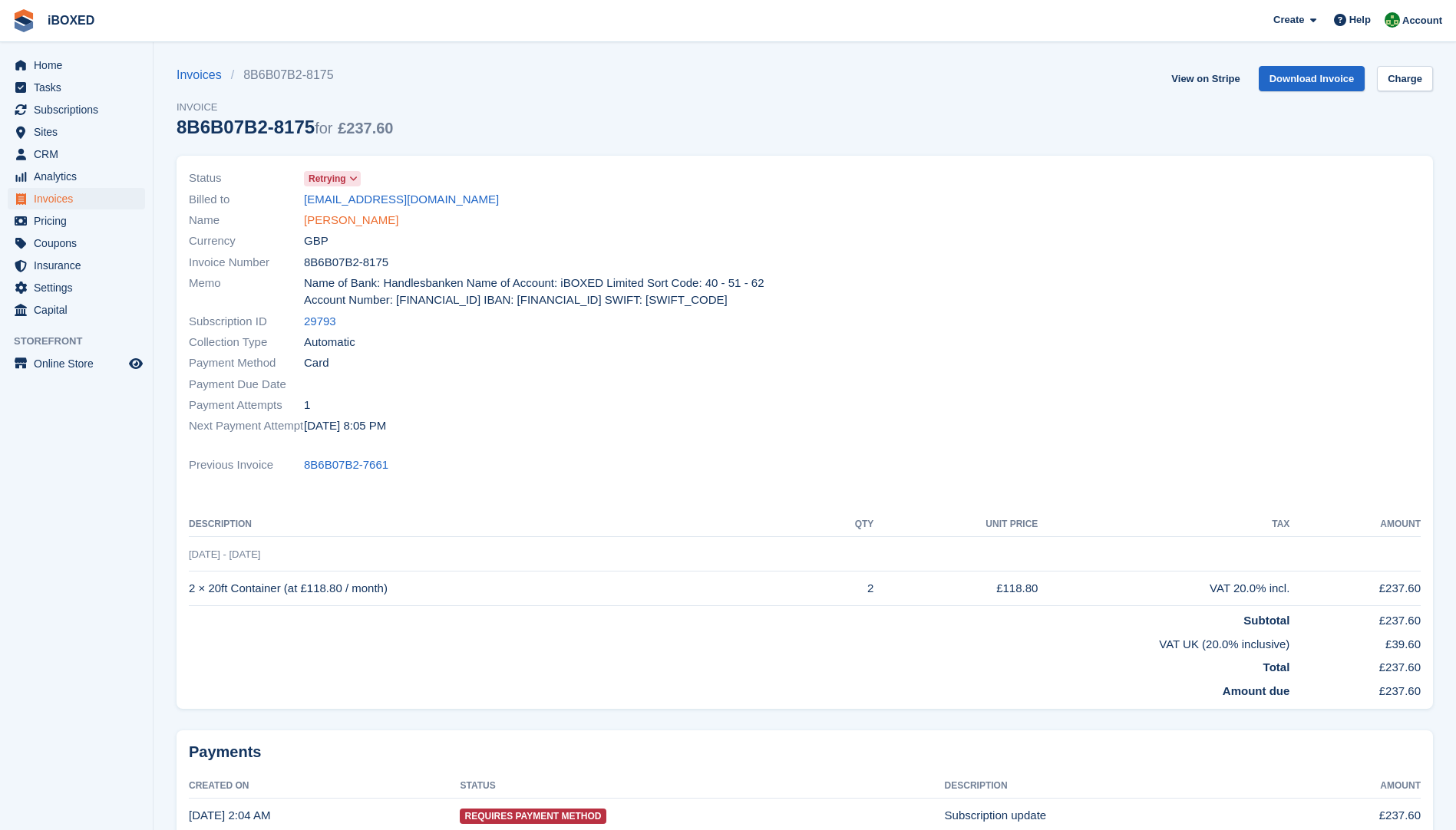
click at [352, 226] on link "[PERSON_NAME]" at bounding box center [351, 221] width 95 height 18
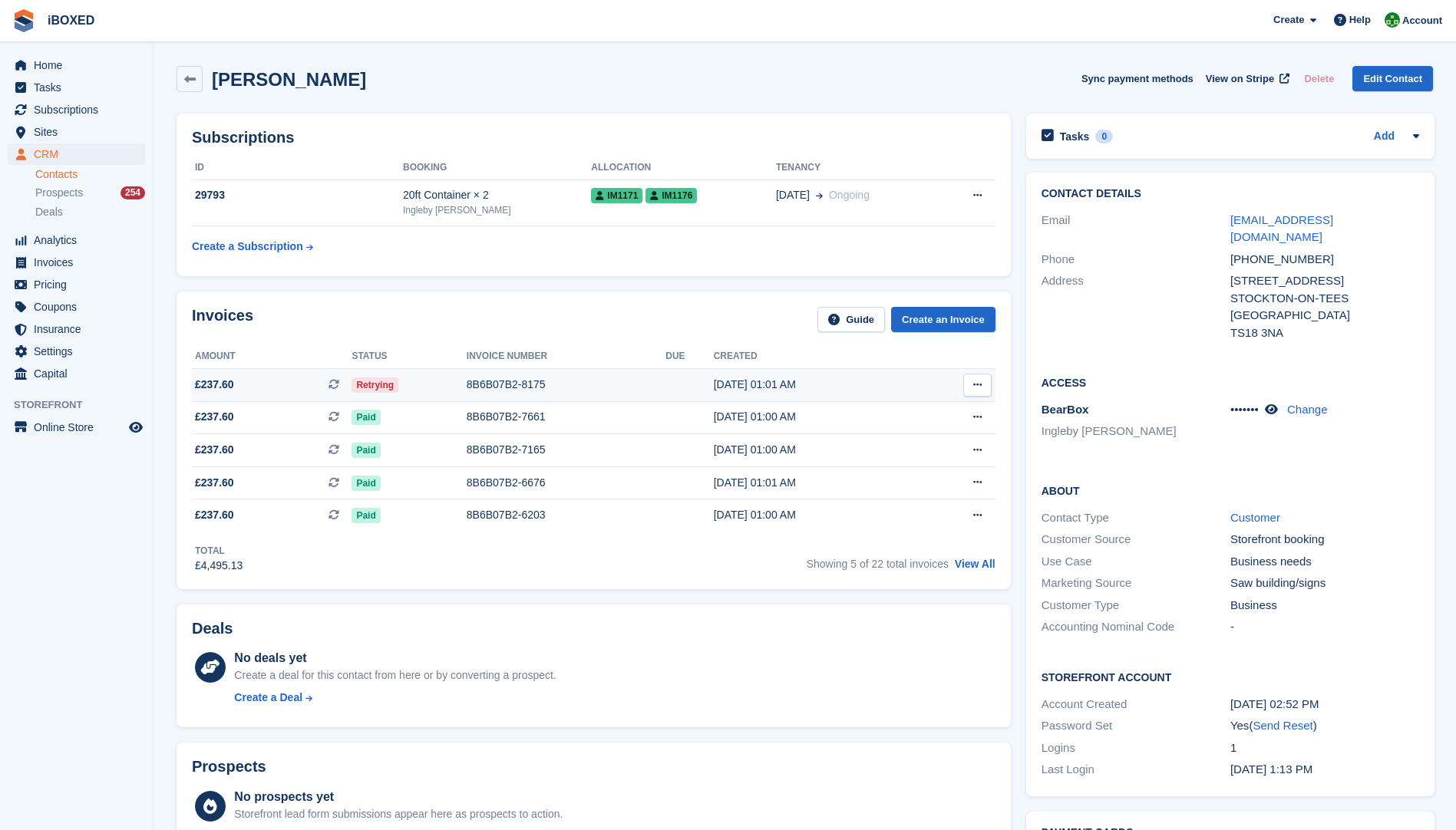
click at [513, 389] on div "8B6B07B2-8175" at bounding box center [566, 385] width 199 height 16
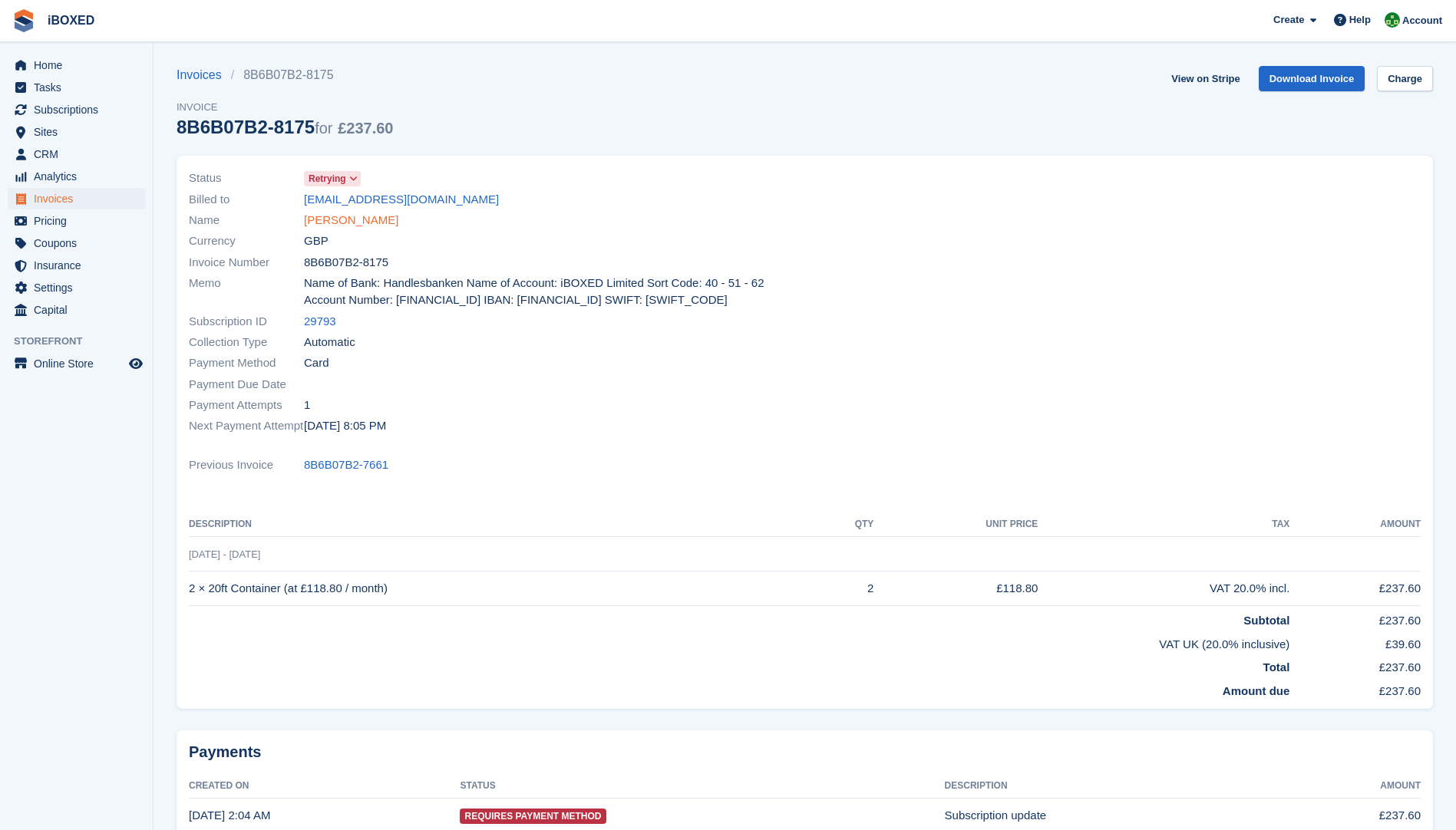
click at [311, 216] on link "Jamie Gordon" at bounding box center [351, 221] width 95 height 18
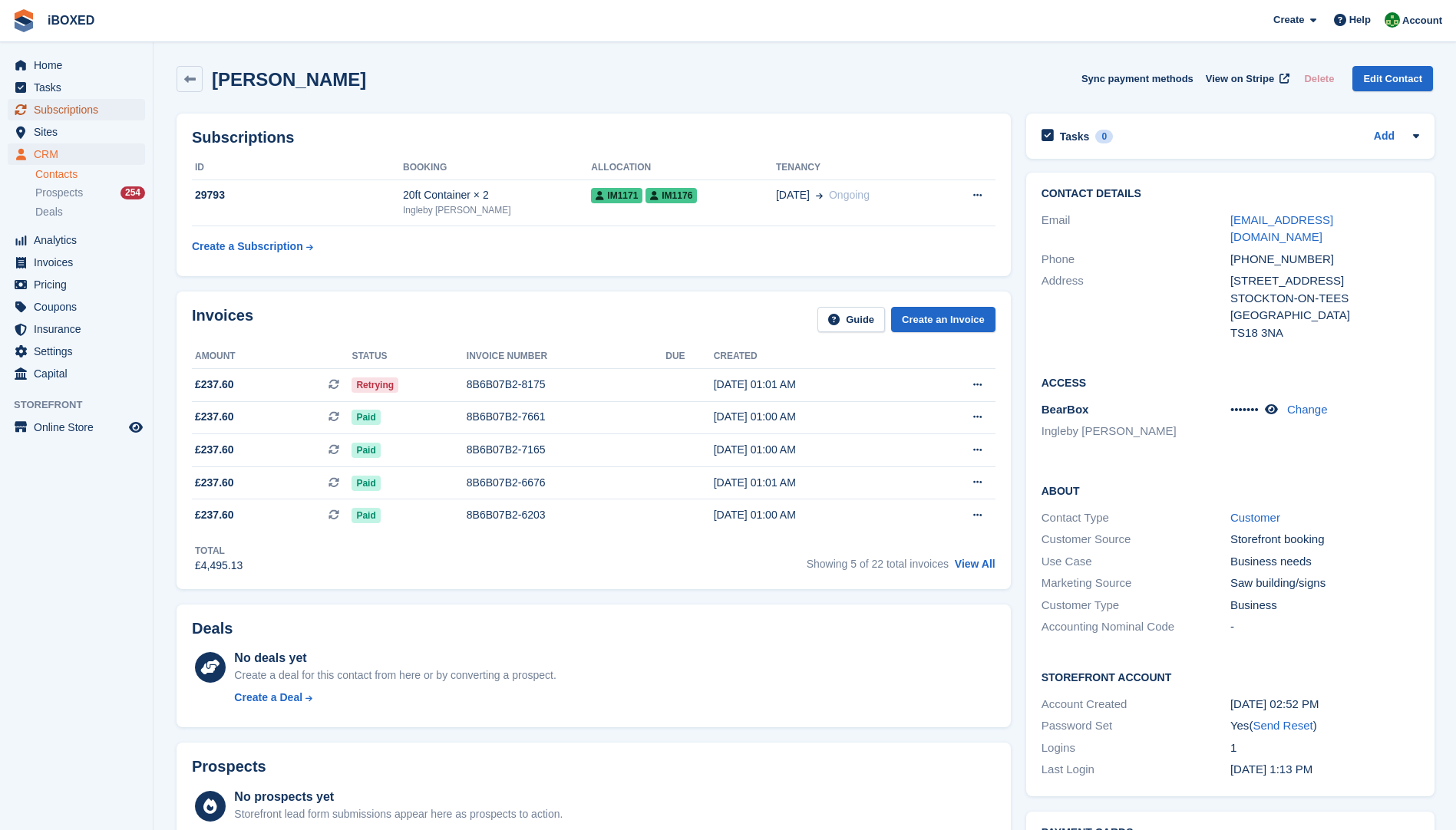
click at [67, 112] on span "Subscriptions" at bounding box center [80, 109] width 92 height 22
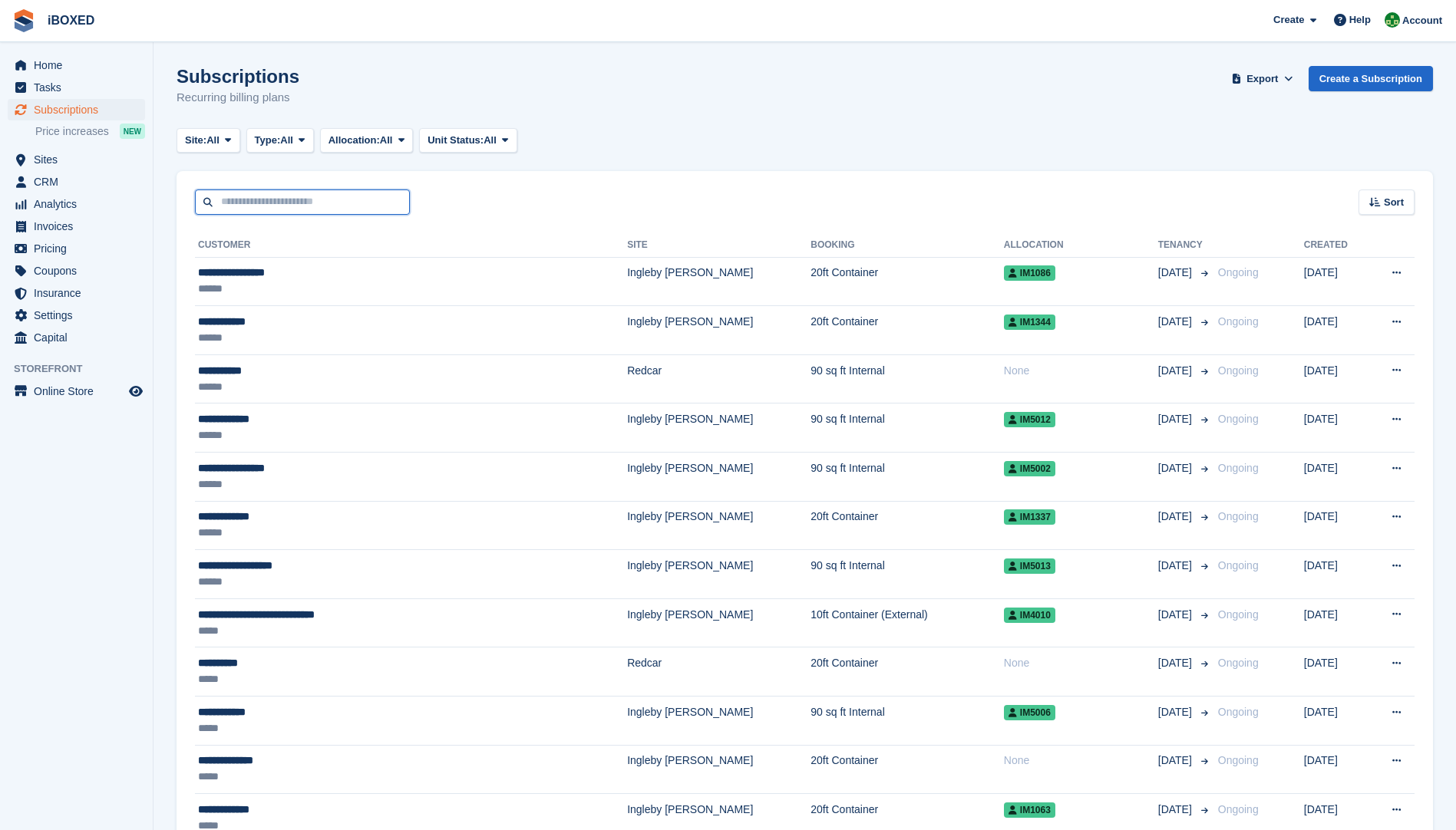
click at [245, 202] on input "text" at bounding box center [302, 202] width 215 height 25
type input "******"
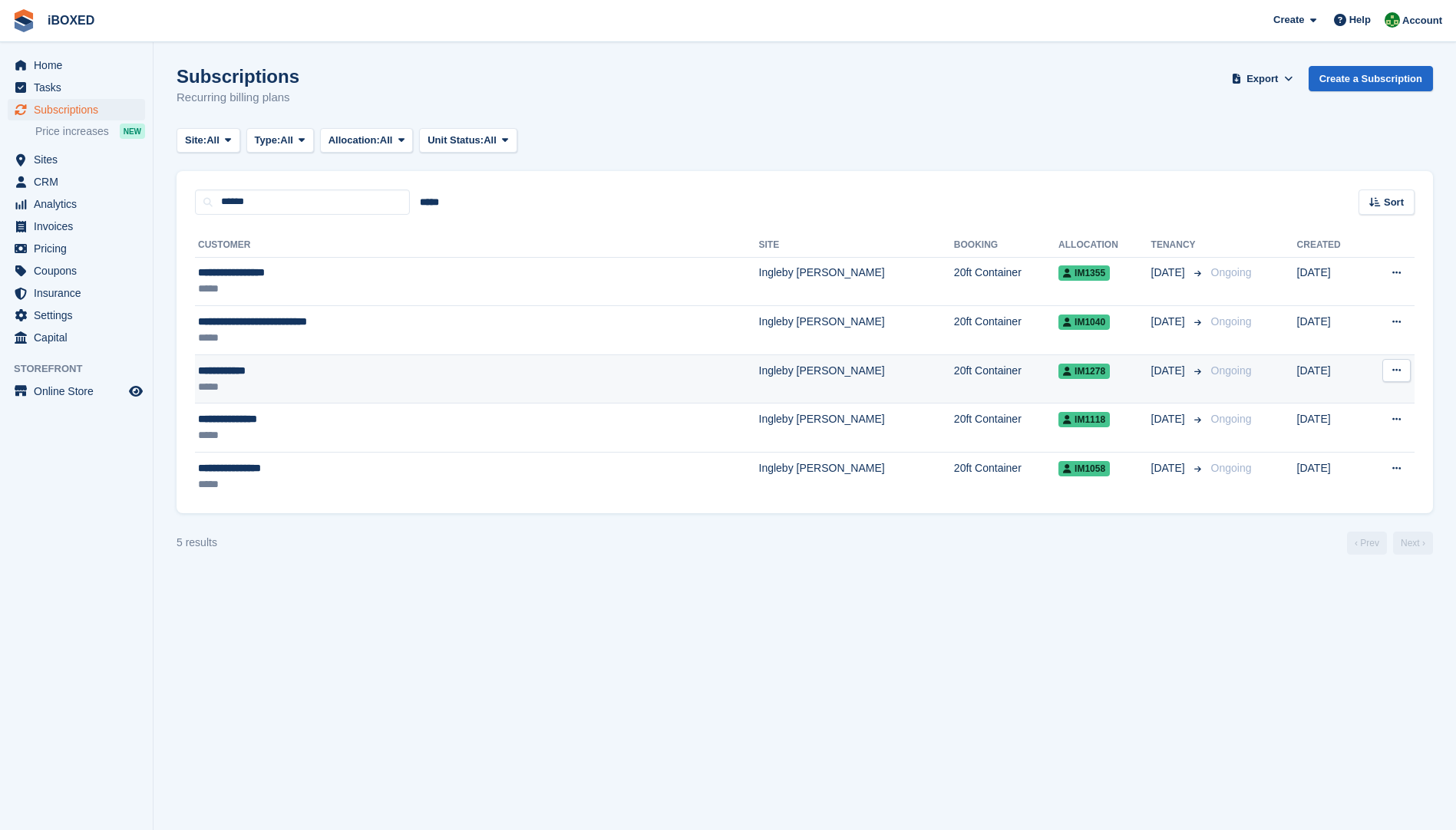
click at [246, 373] on div "**********" at bounding box center [378, 371] width 361 height 16
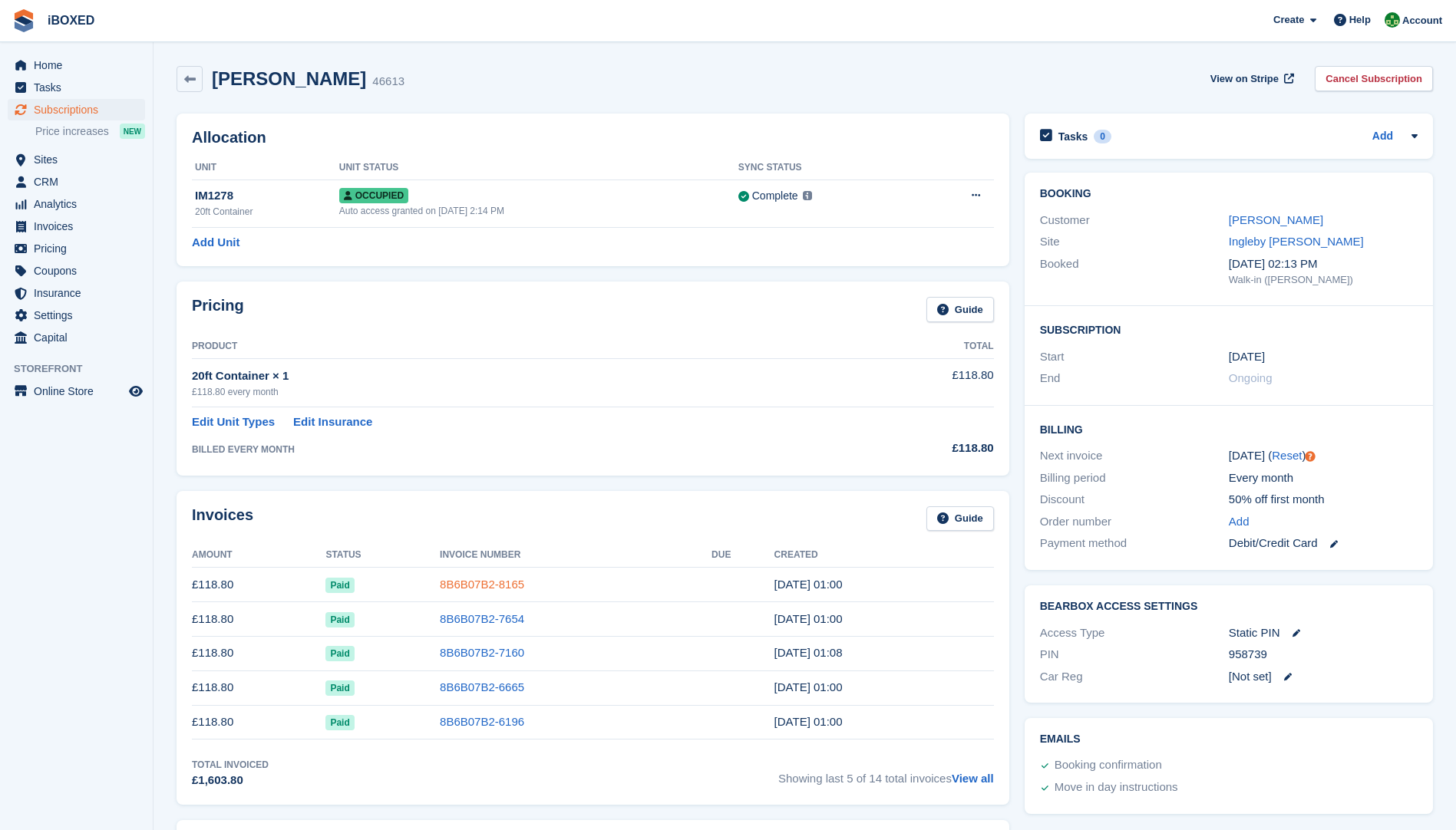
click at [477, 584] on link "8B6B07B2-8165" at bounding box center [482, 585] width 84 height 13
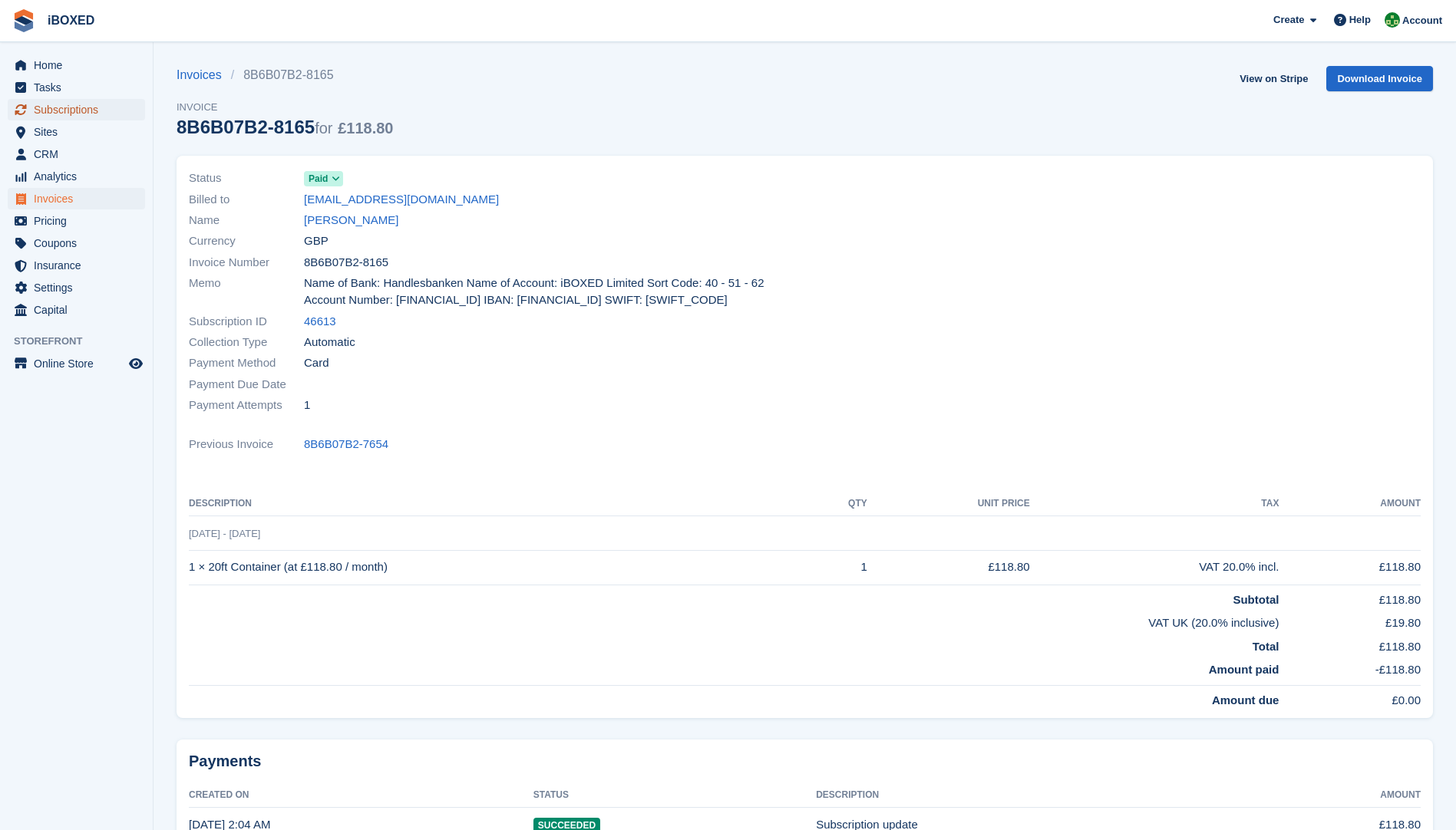
click at [43, 112] on span "Subscriptions" at bounding box center [80, 109] width 92 height 22
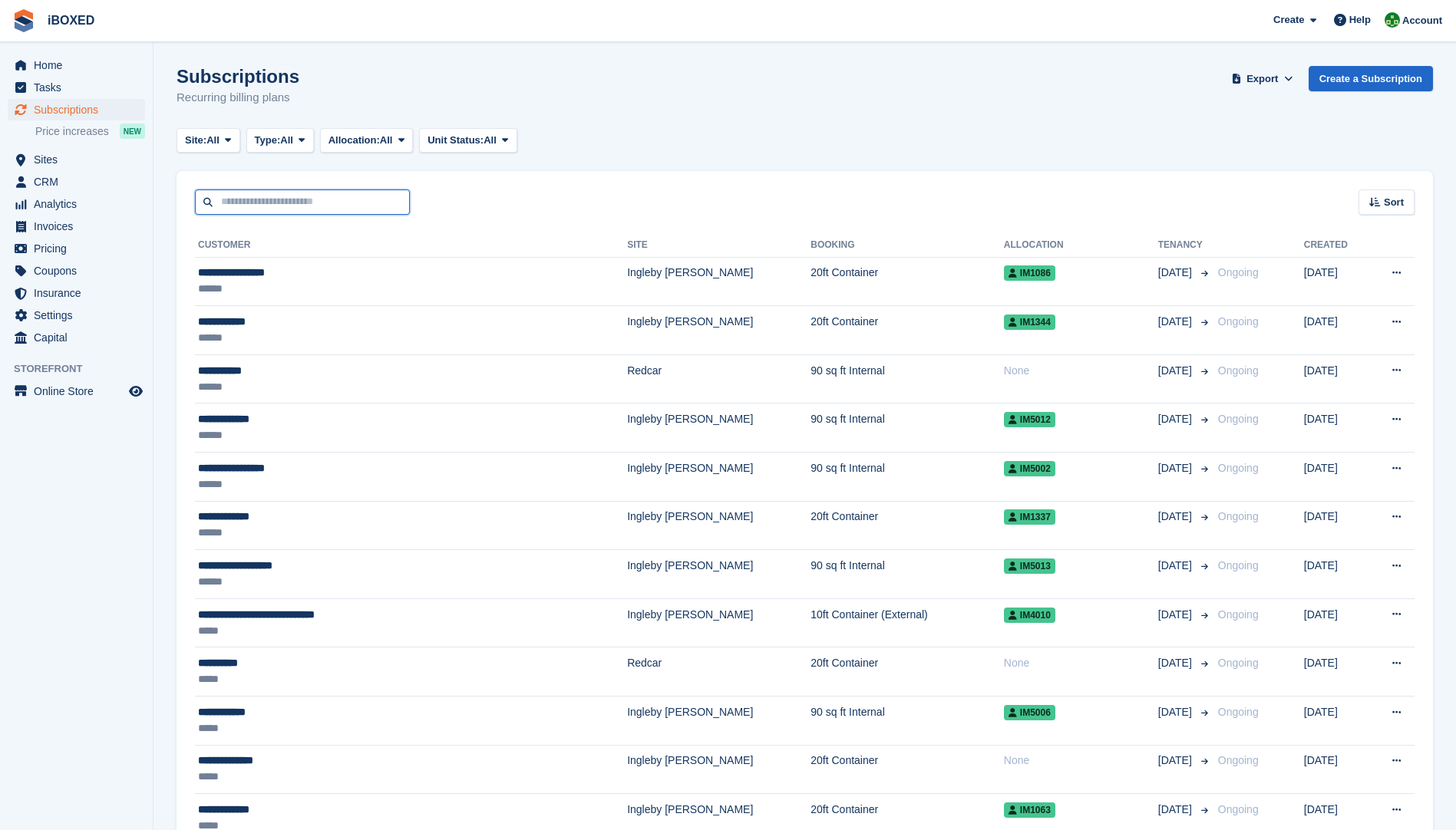
click at [354, 207] on input "text" at bounding box center [302, 202] width 215 height 25
type input "**"
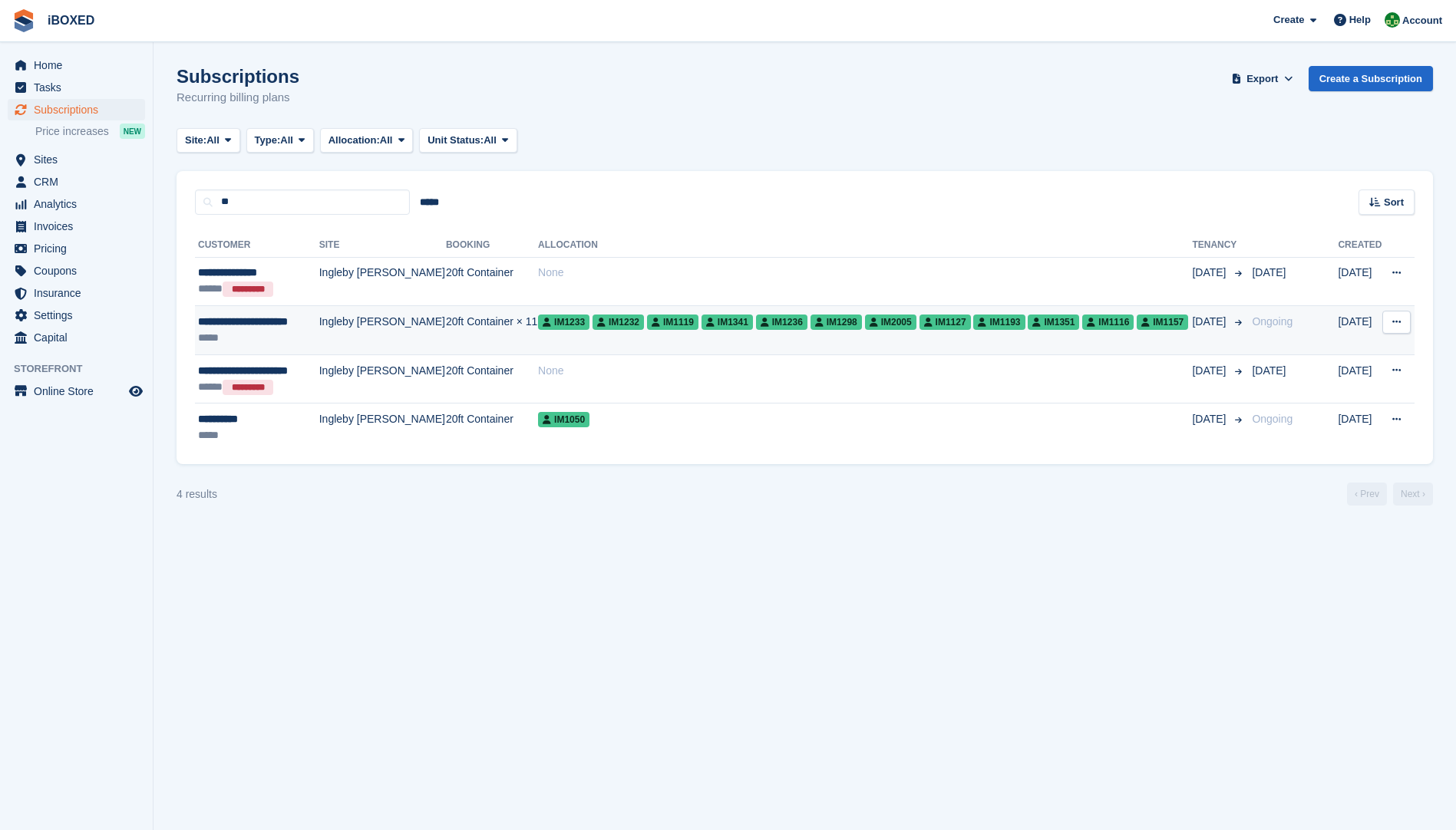
click at [334, 328] on td "Ingleby [PERSON_NAME]" at bounding box center [382, 330] width 126 height 49
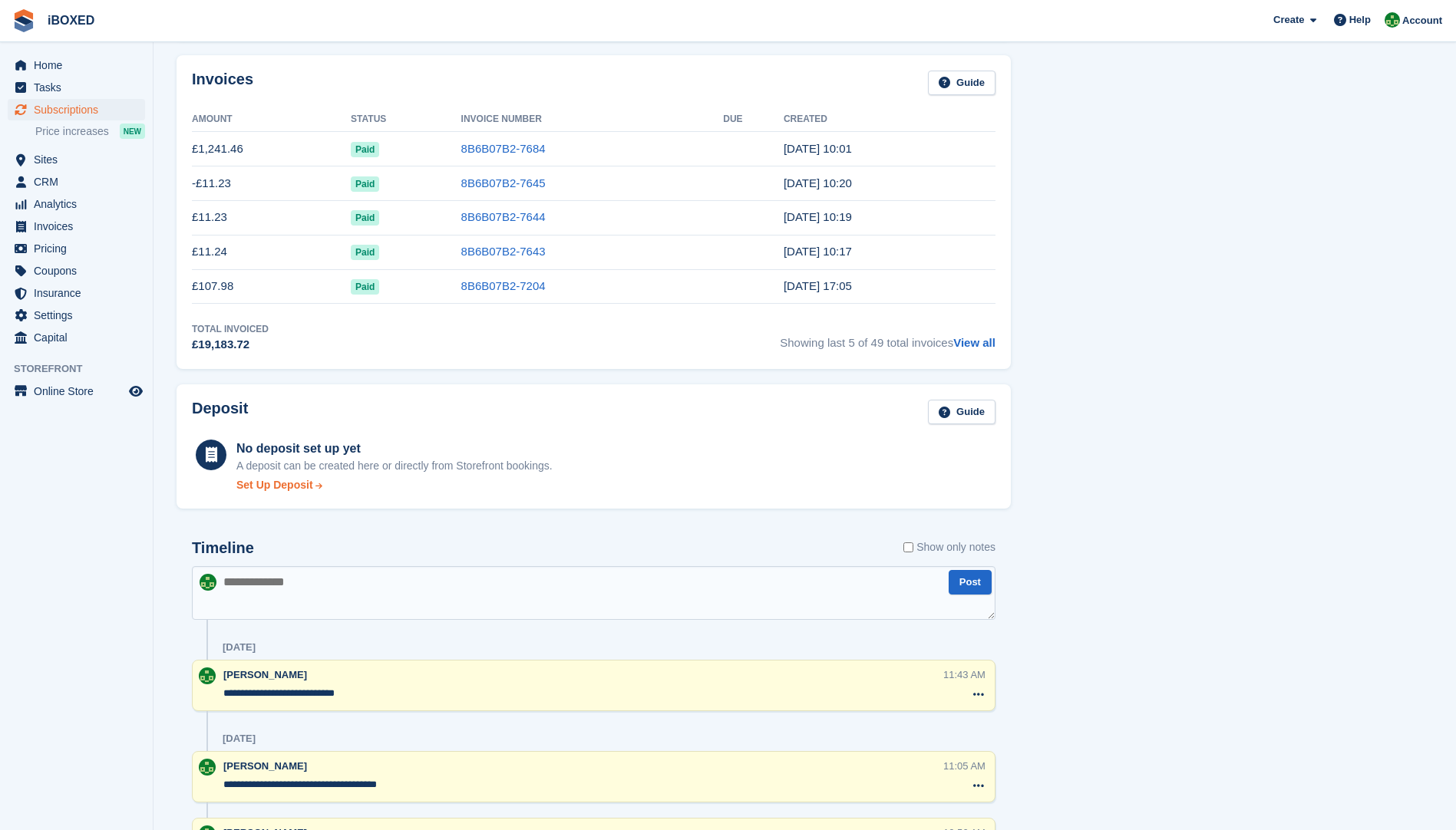
scroll to position [1075, 0]
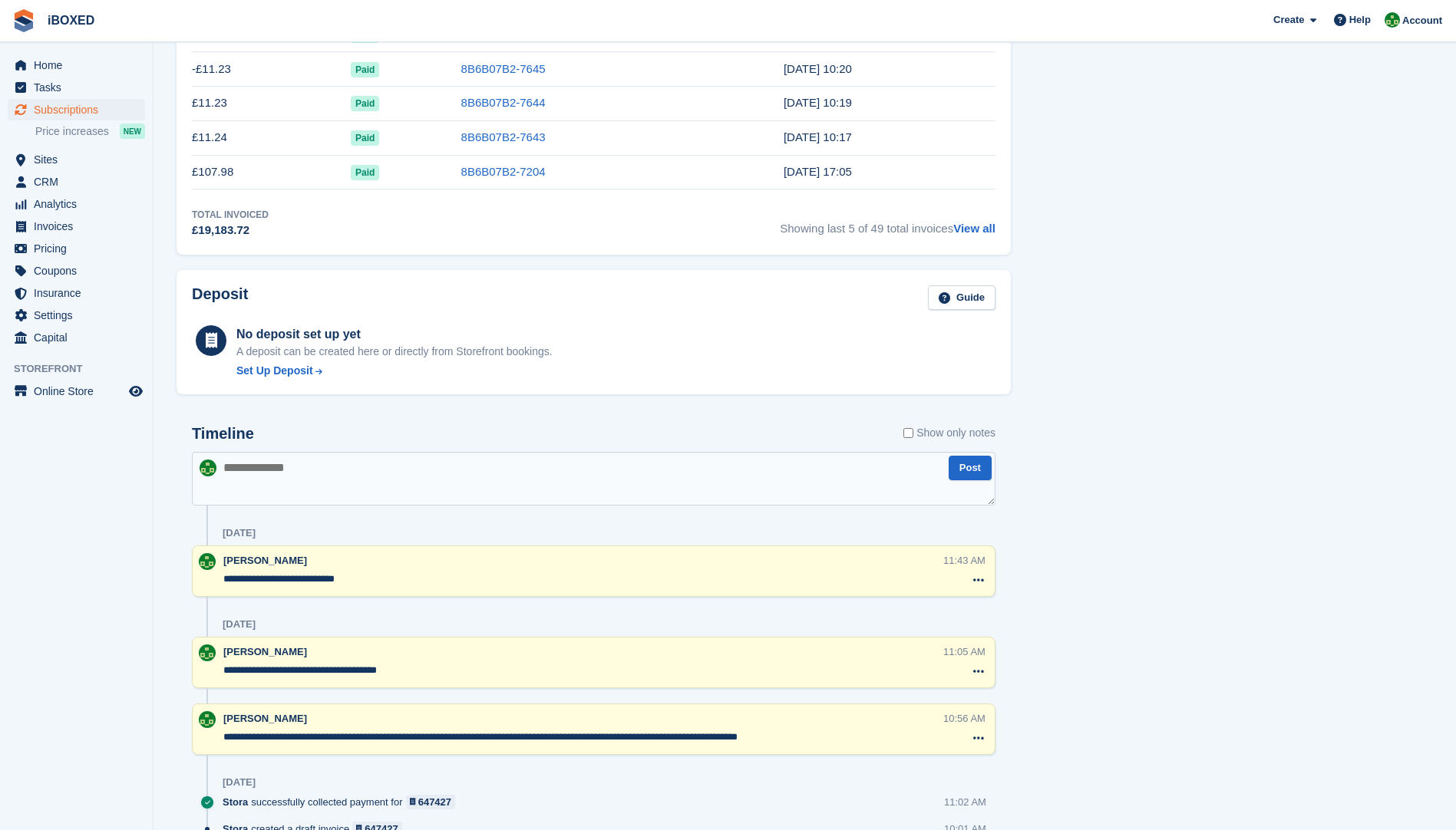
click at [242, 466] on textarea at bounding box center [594, 479] width 804 height 53
type textarea "**********"
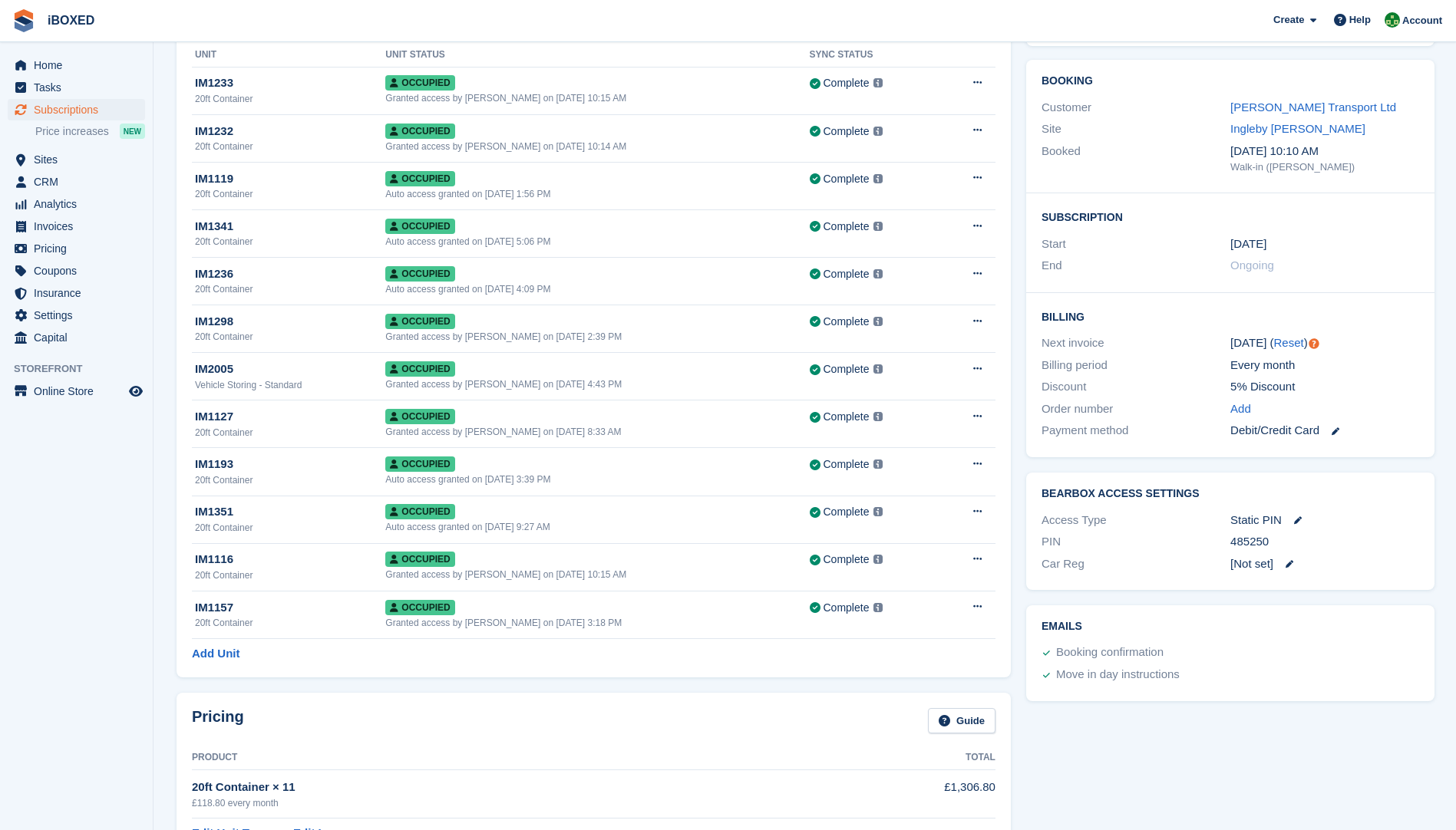
scroll to position [0, 0]
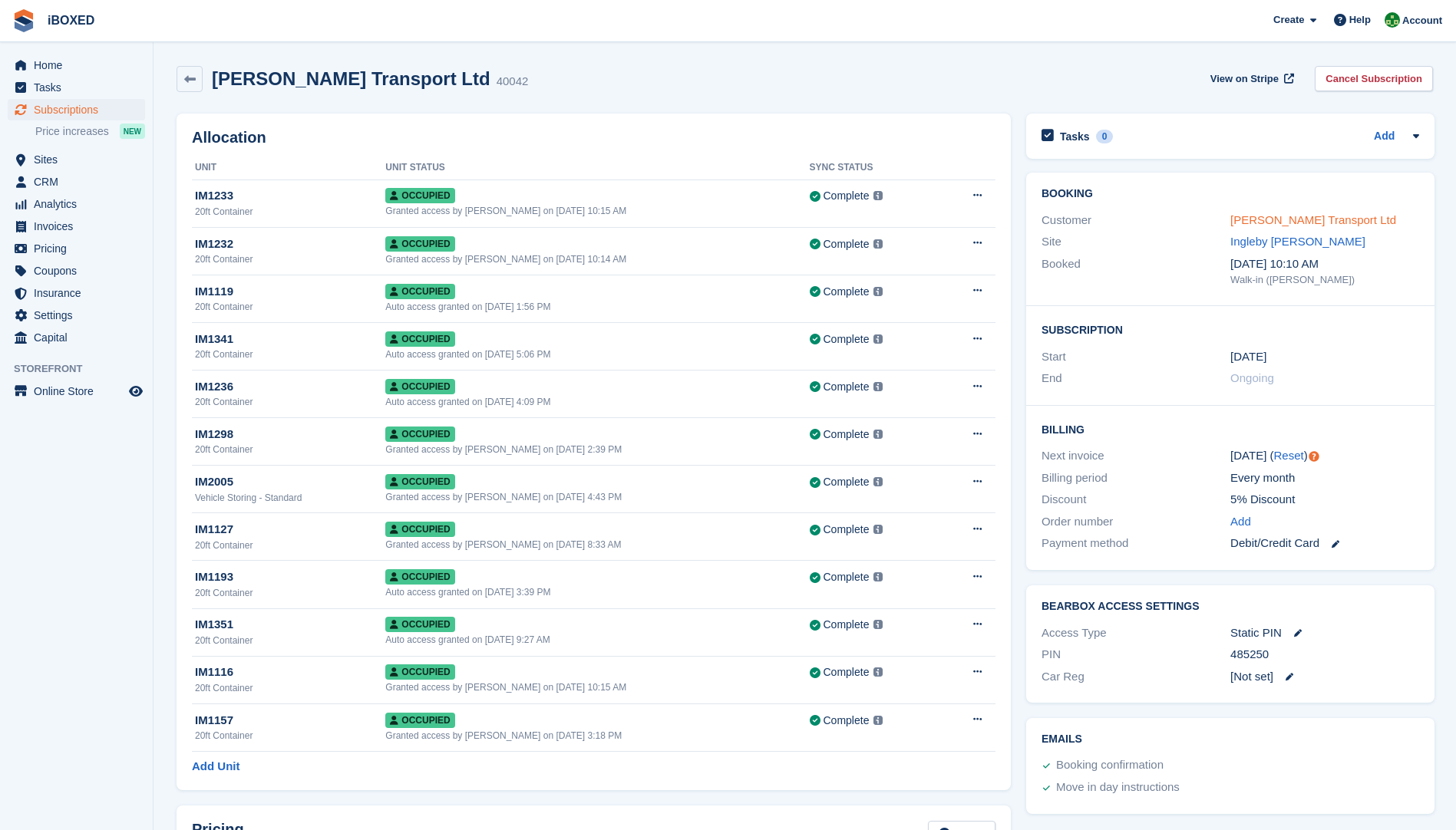
click at [1303, 220] on link "John Ryan Transport Ltd" at bounding box center [1313, 219] width 166 height 13
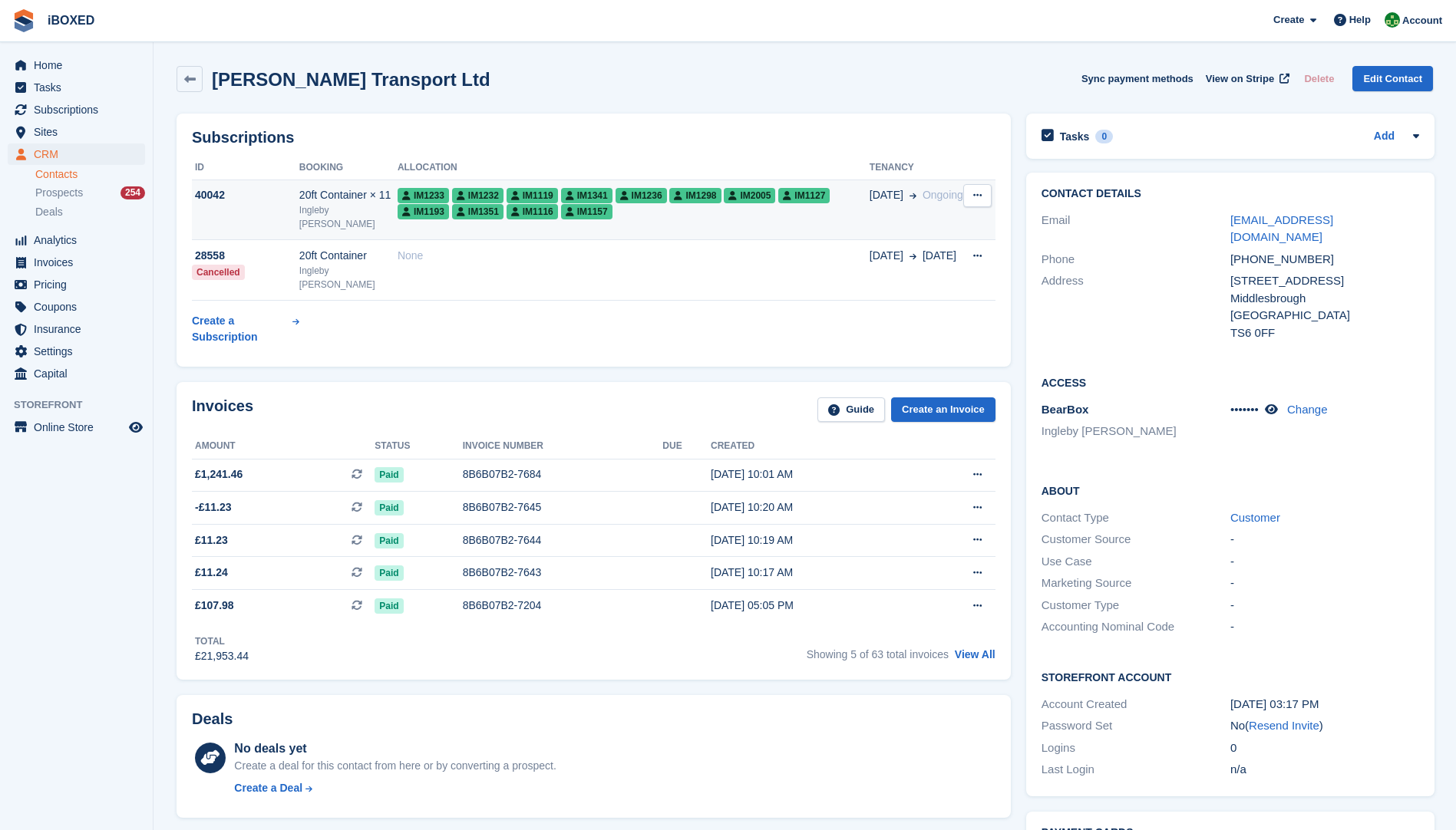
click at [329, 223] on div "Ingleby [PERSON_NAME]" at bounding box center [348, 217] width 98 height 28
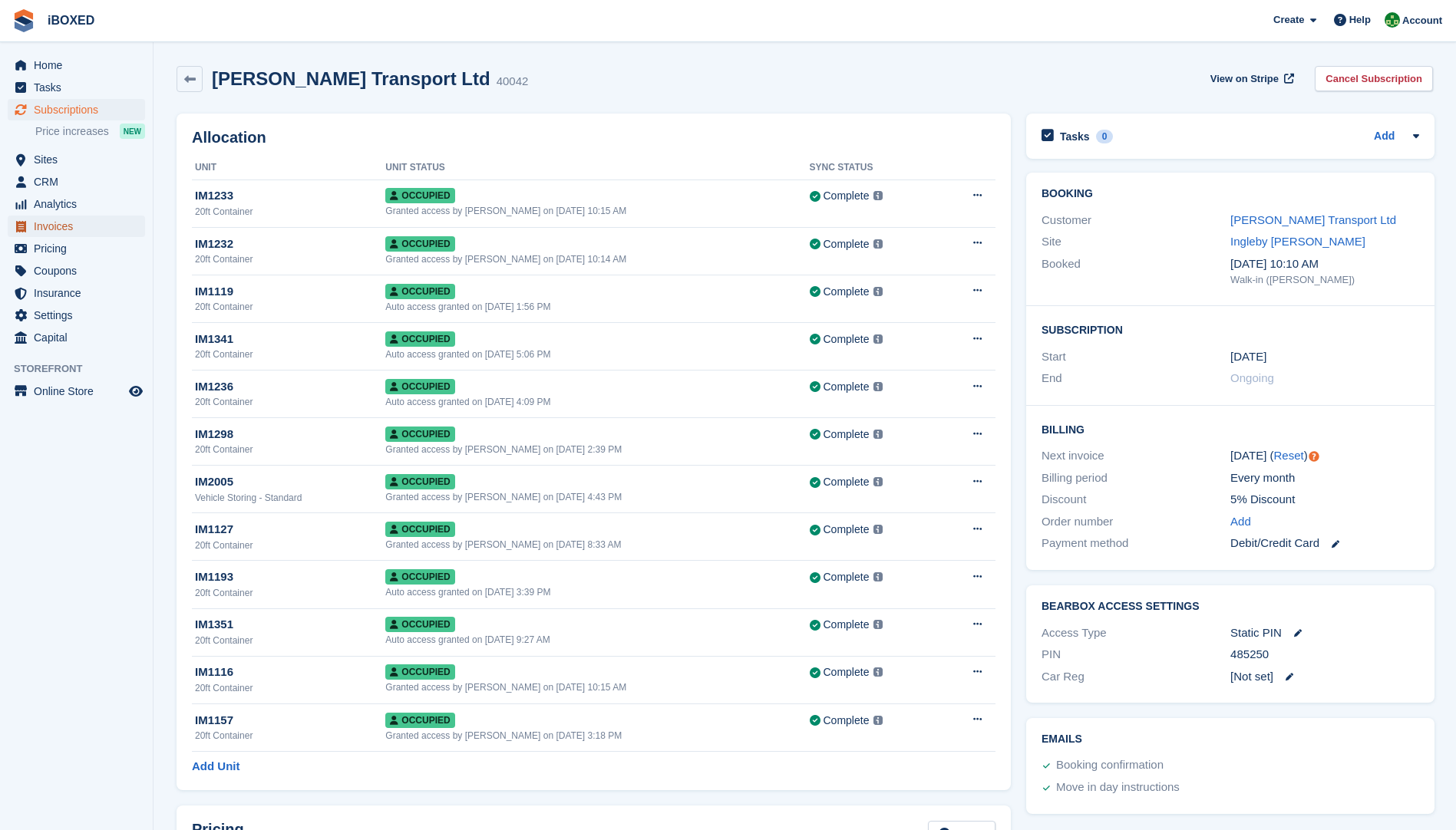
click at [63, 223] on span "Invoices" at bounding box center [80, 226] width 92 height 22
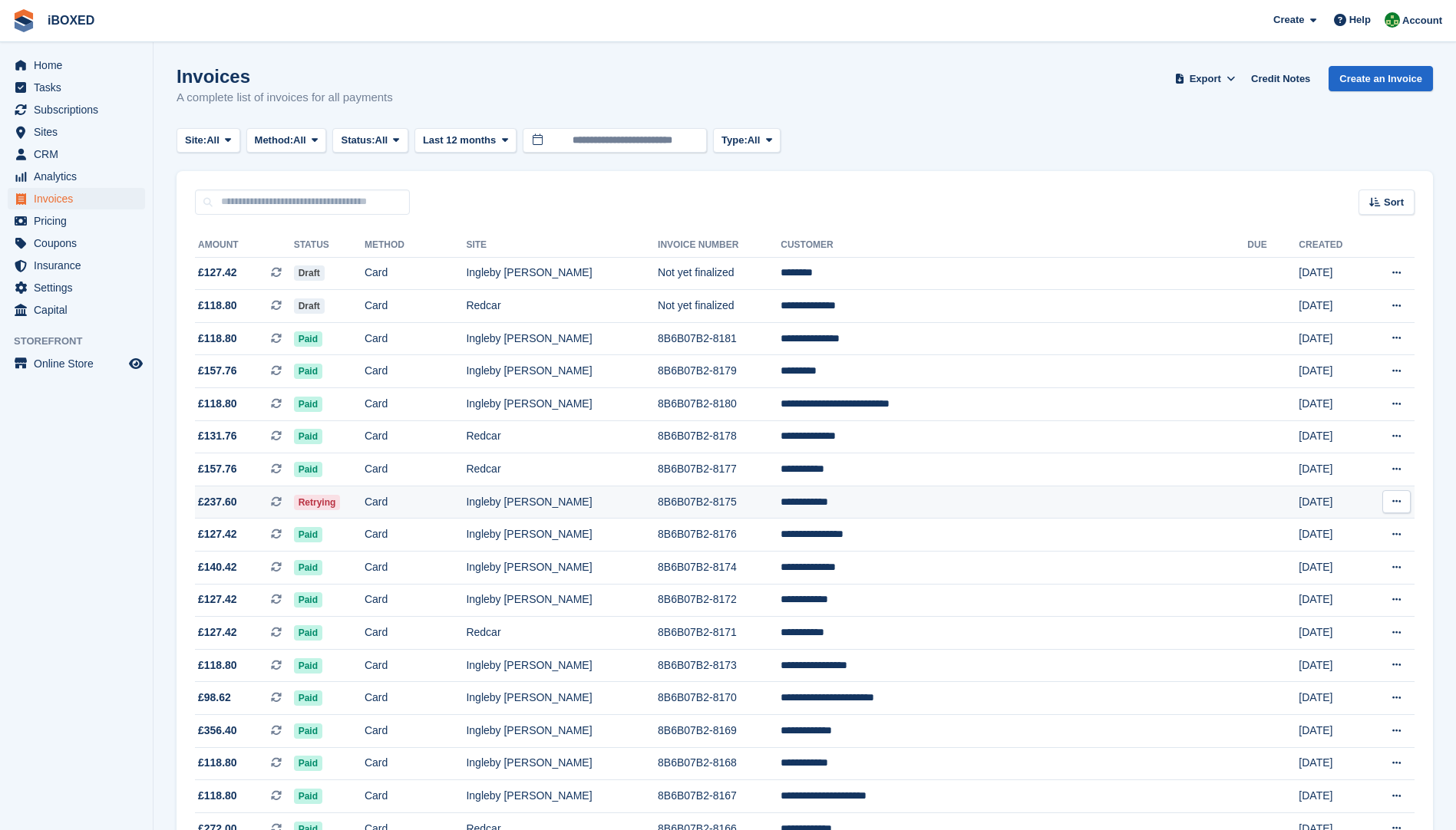
click at [365, 502] on td "Retrying" at bounding box center [329, 502] width 70 height 33
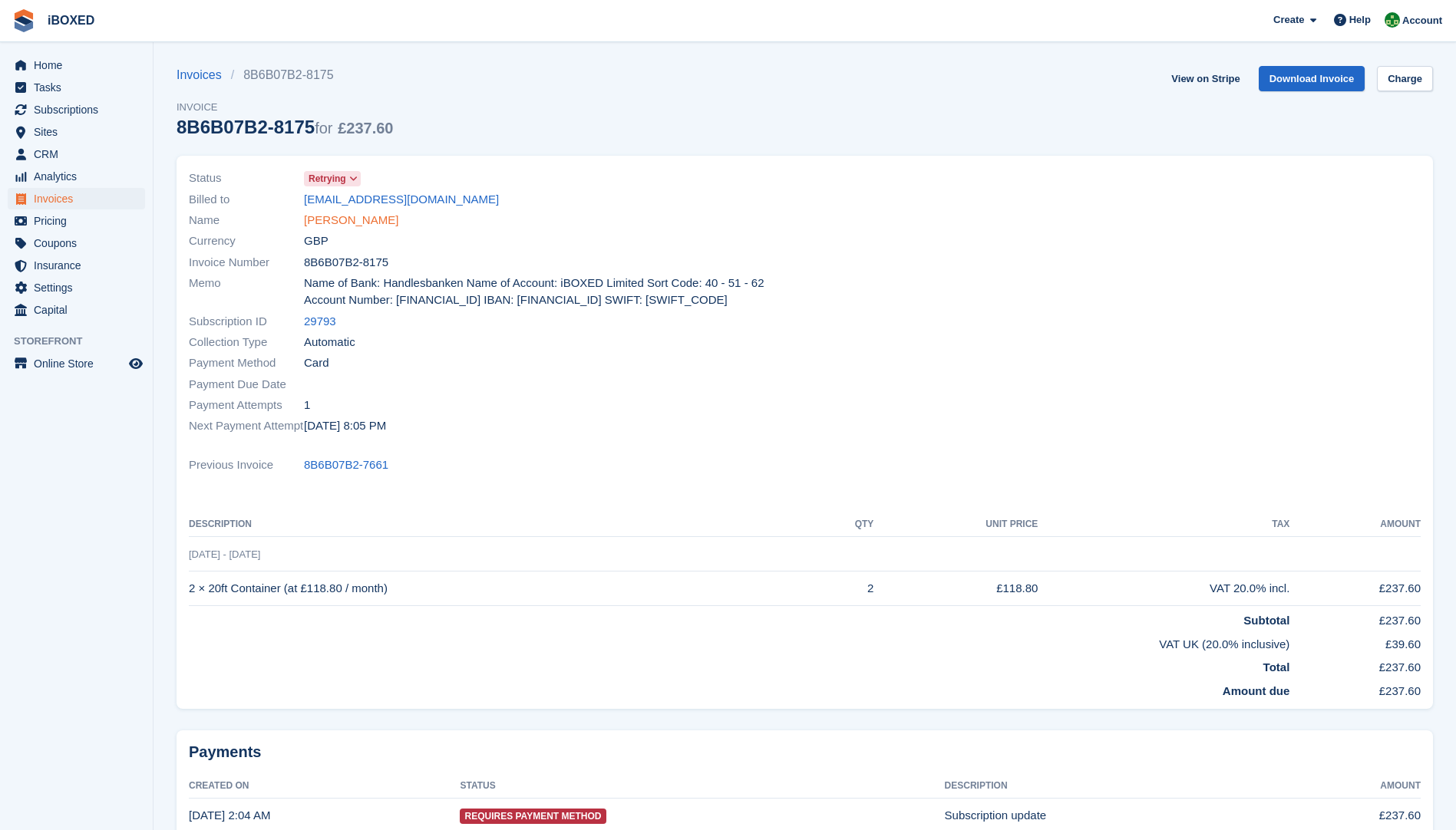
click at [343, 216] on link "[PERSON_NAME]" at bounding box center [351, 221] width 95 height 18
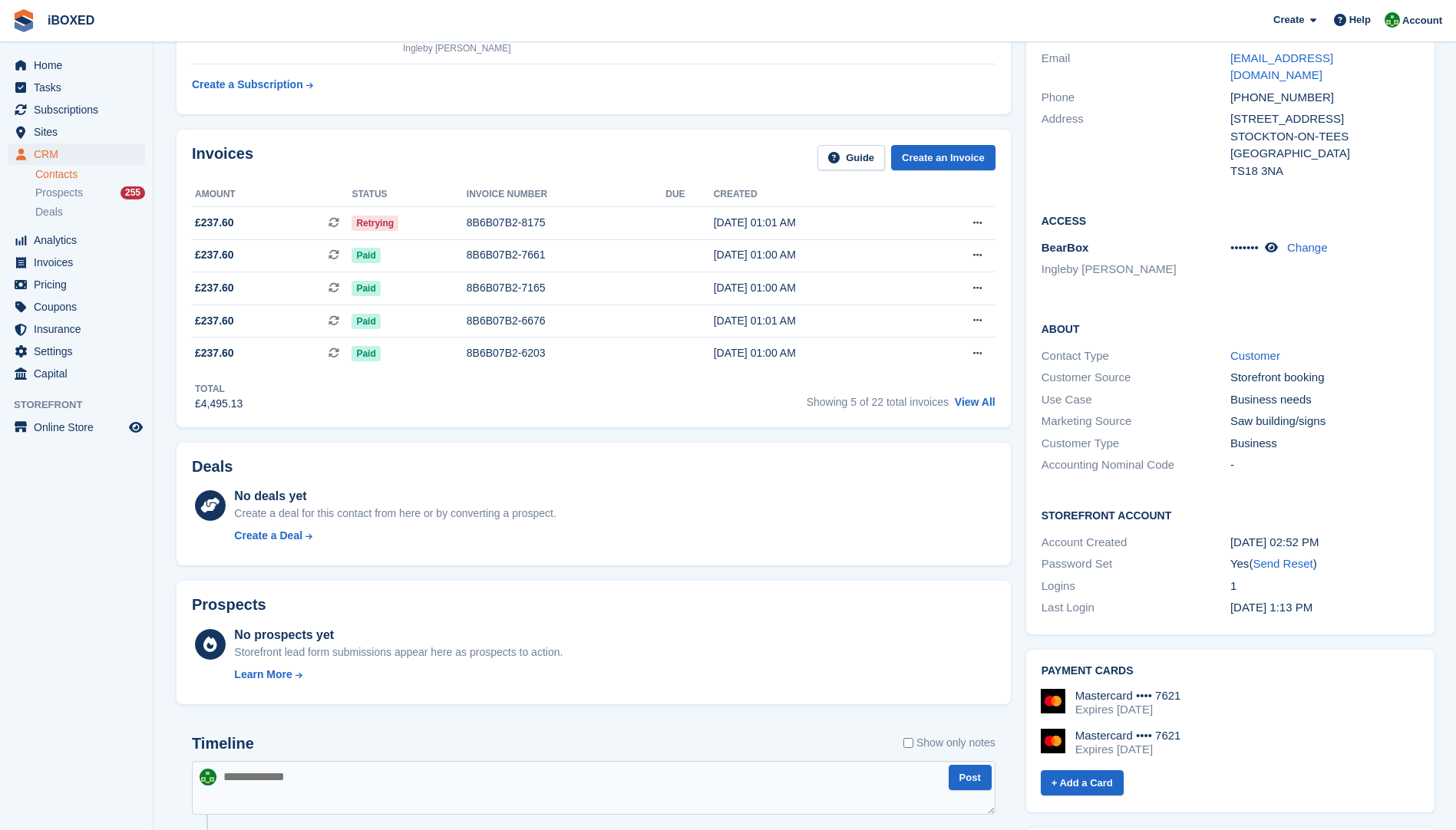
scroll to position [77, 0]
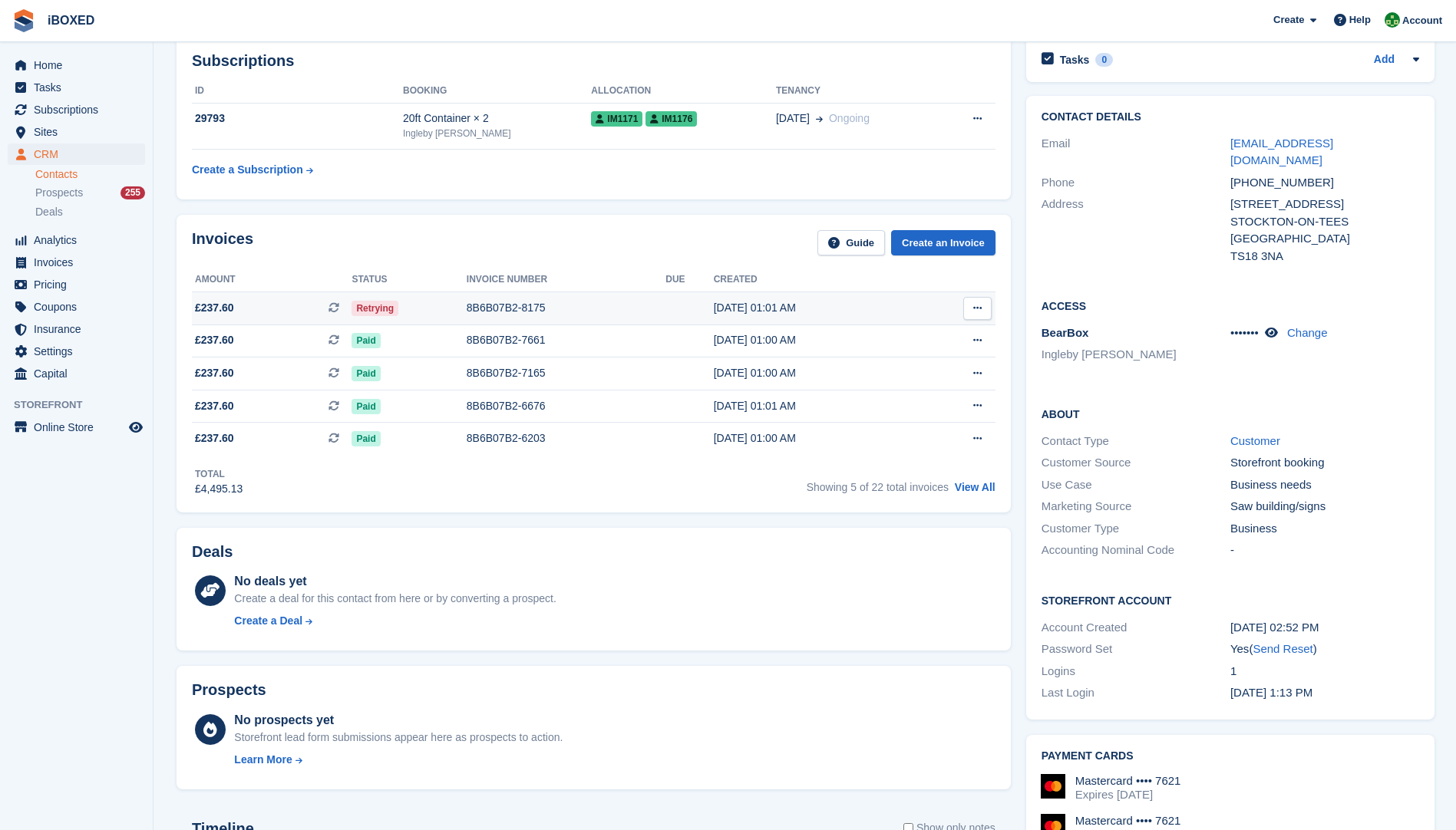
click at [475, 319] on td "8B6B07B2-8175" at bounding box center [566, 308] width 199 height 33
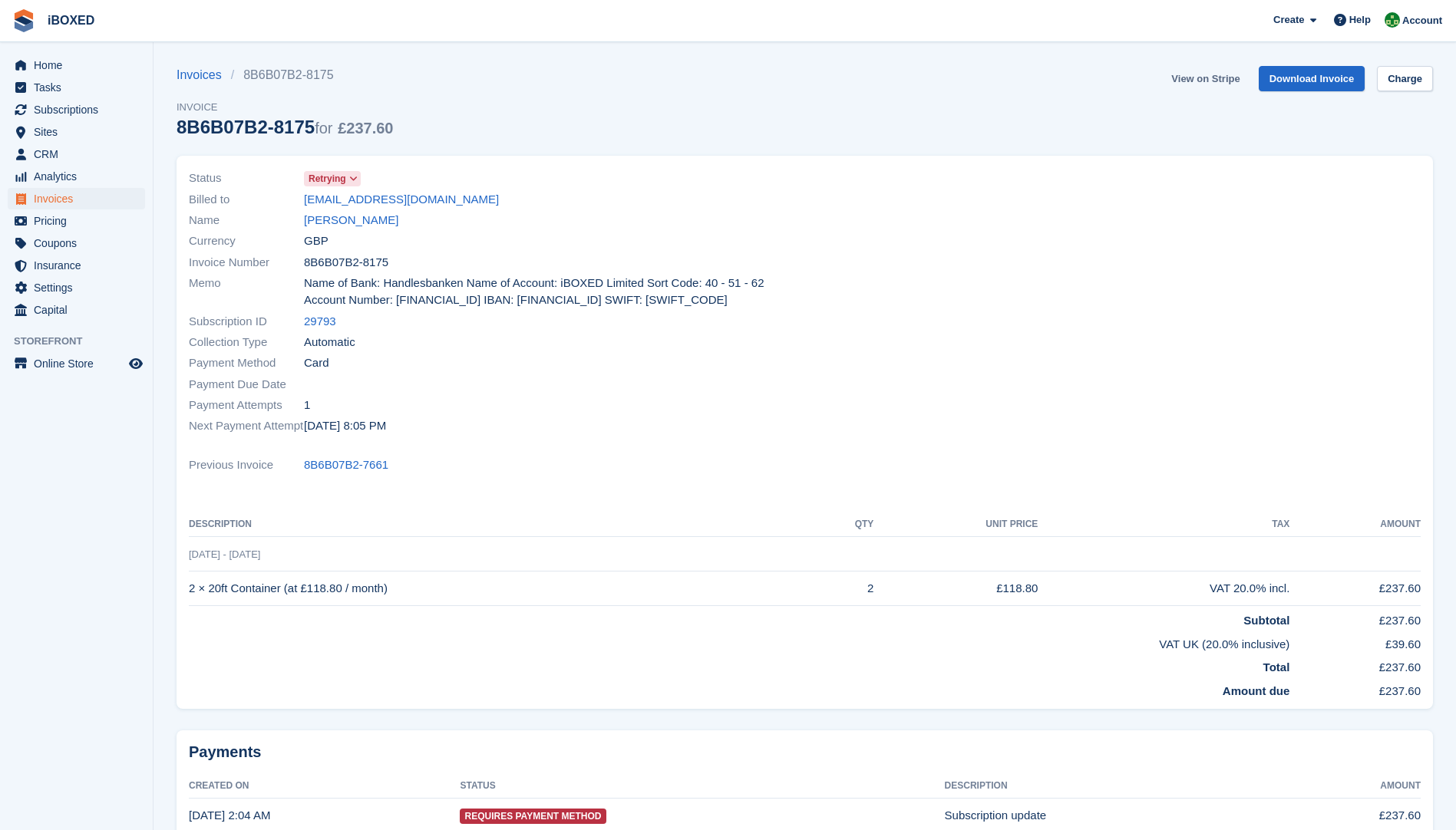
click at [1189, 74] on link "View on Stripe" at bounding box center [1205, 78] width 80 height 25
click at [329, 228] on link "[PERSON_NAME]" at bounding box center [351, 221] width 95 height 18
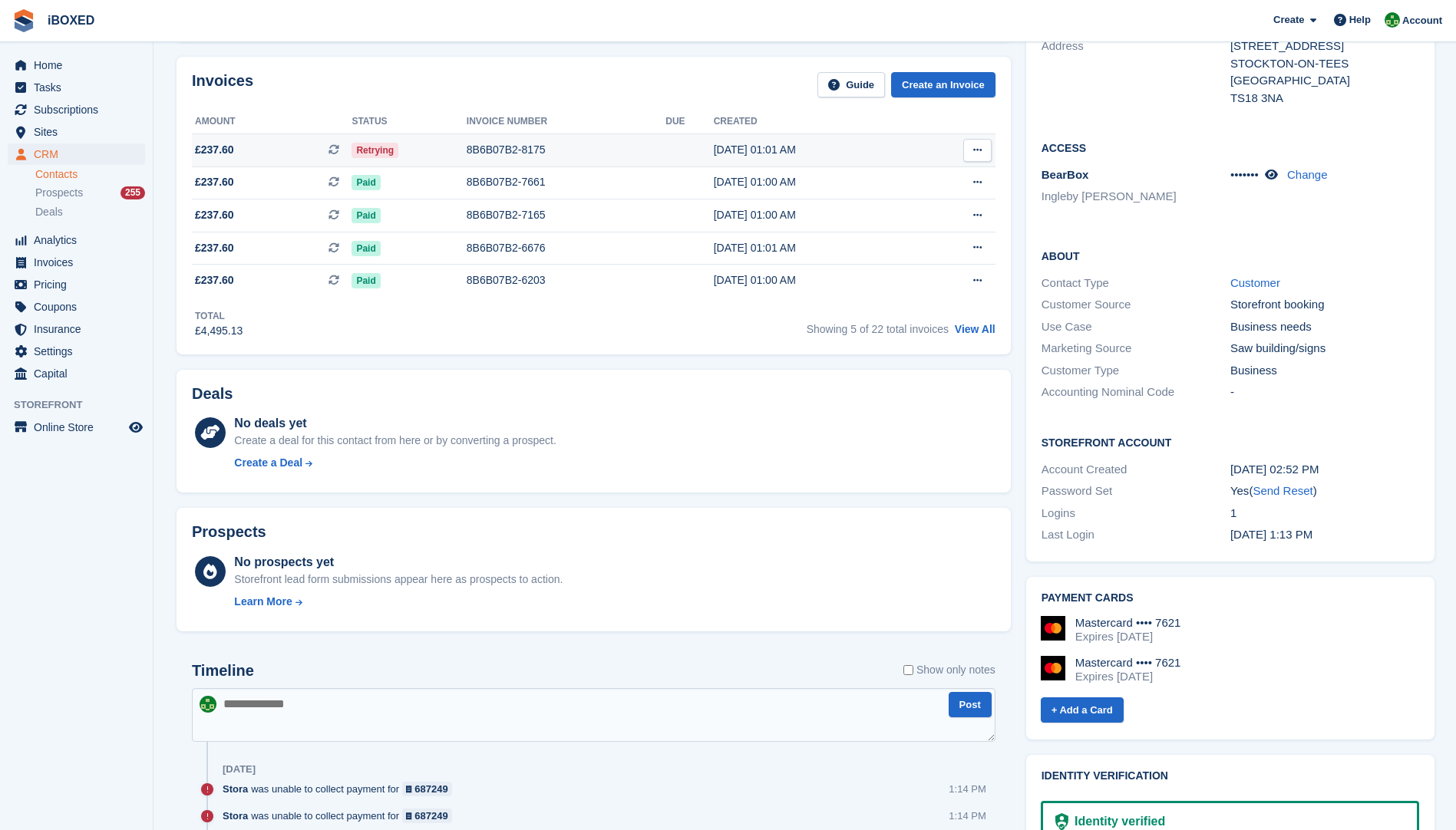
scroll to position [384, 0]
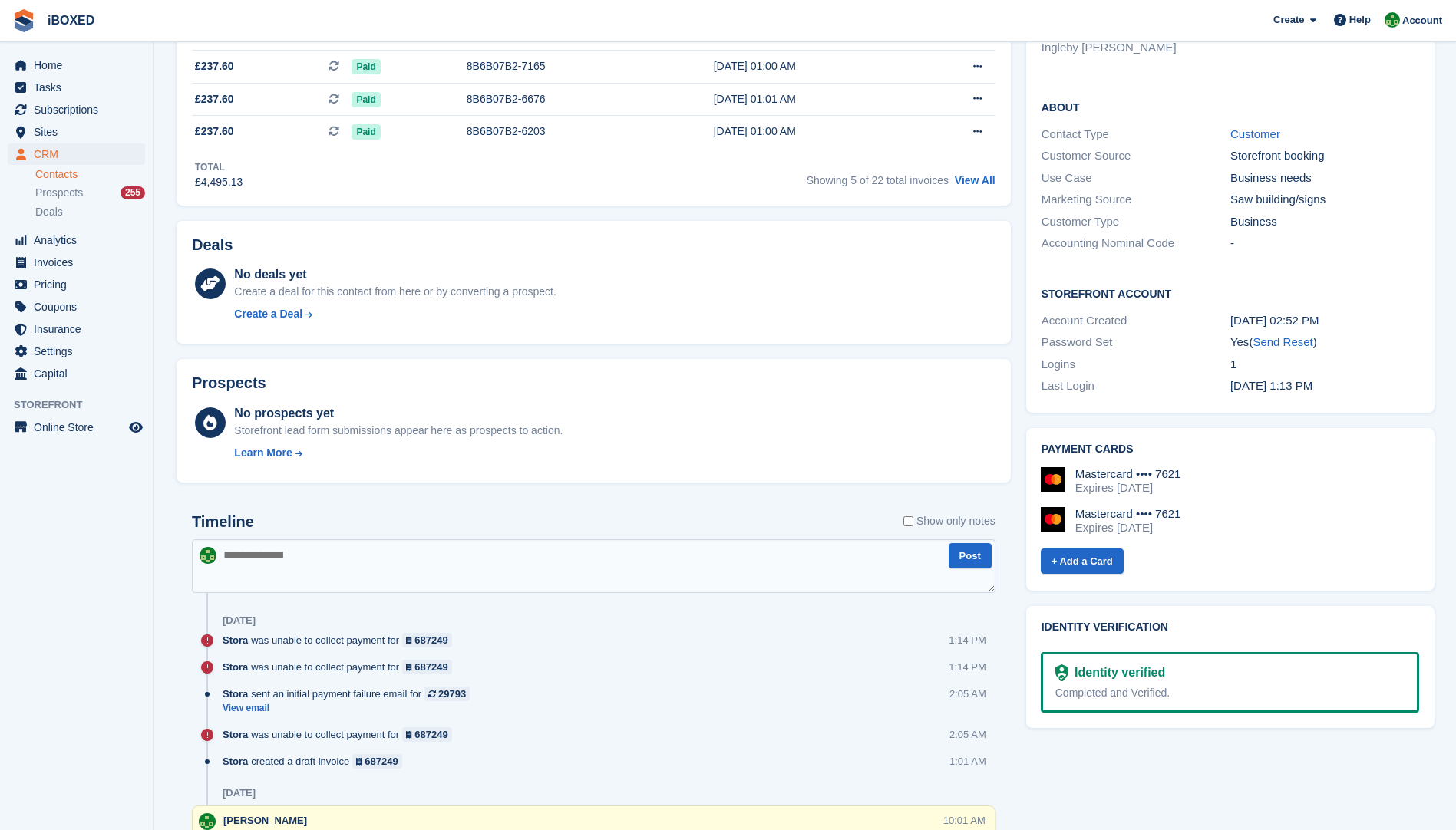
click at [324, 584] on textarea at bounding box center [594, 566] width 804 height 53
type textarea "**********"
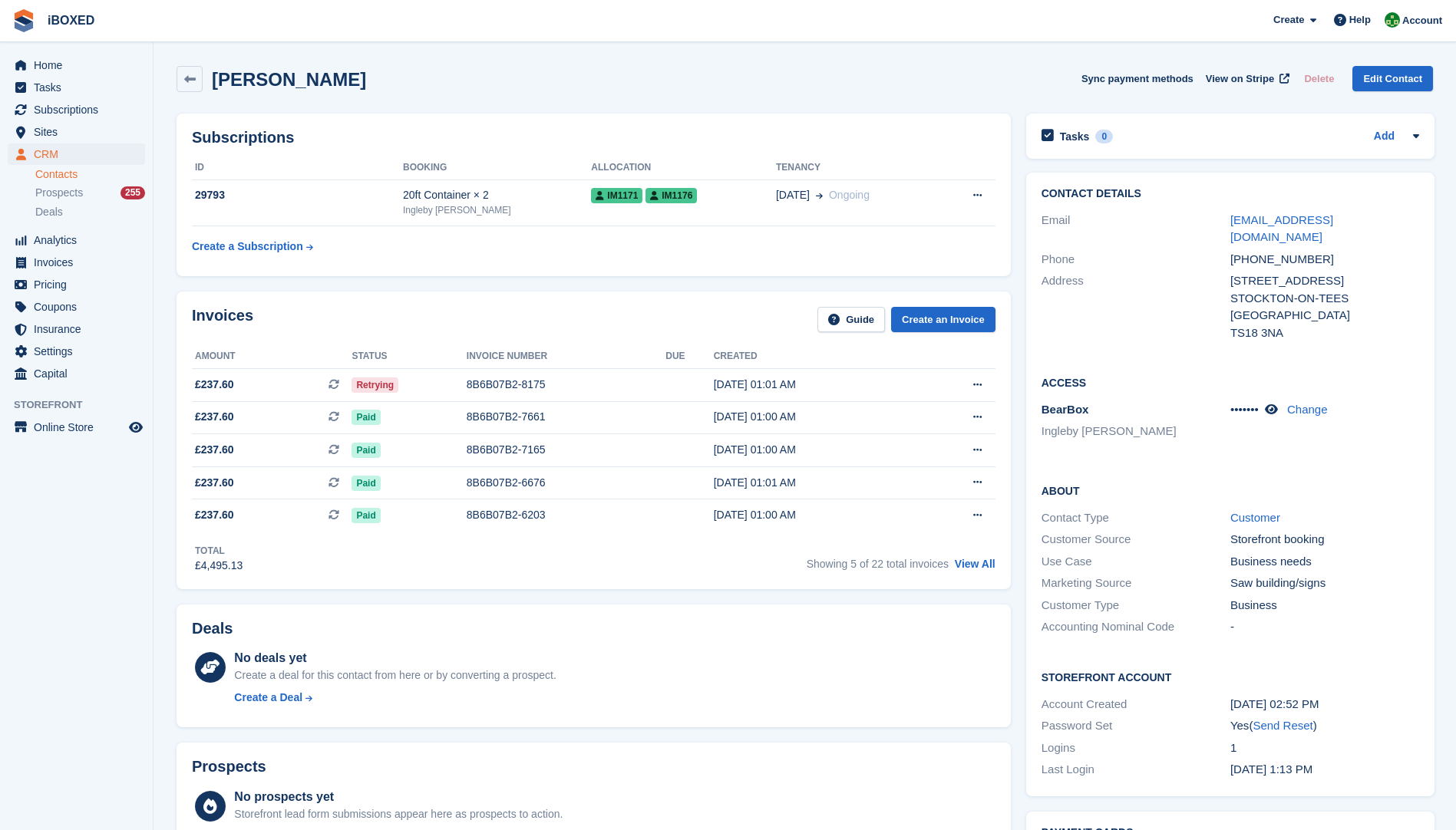
scroll to position [77, 0]
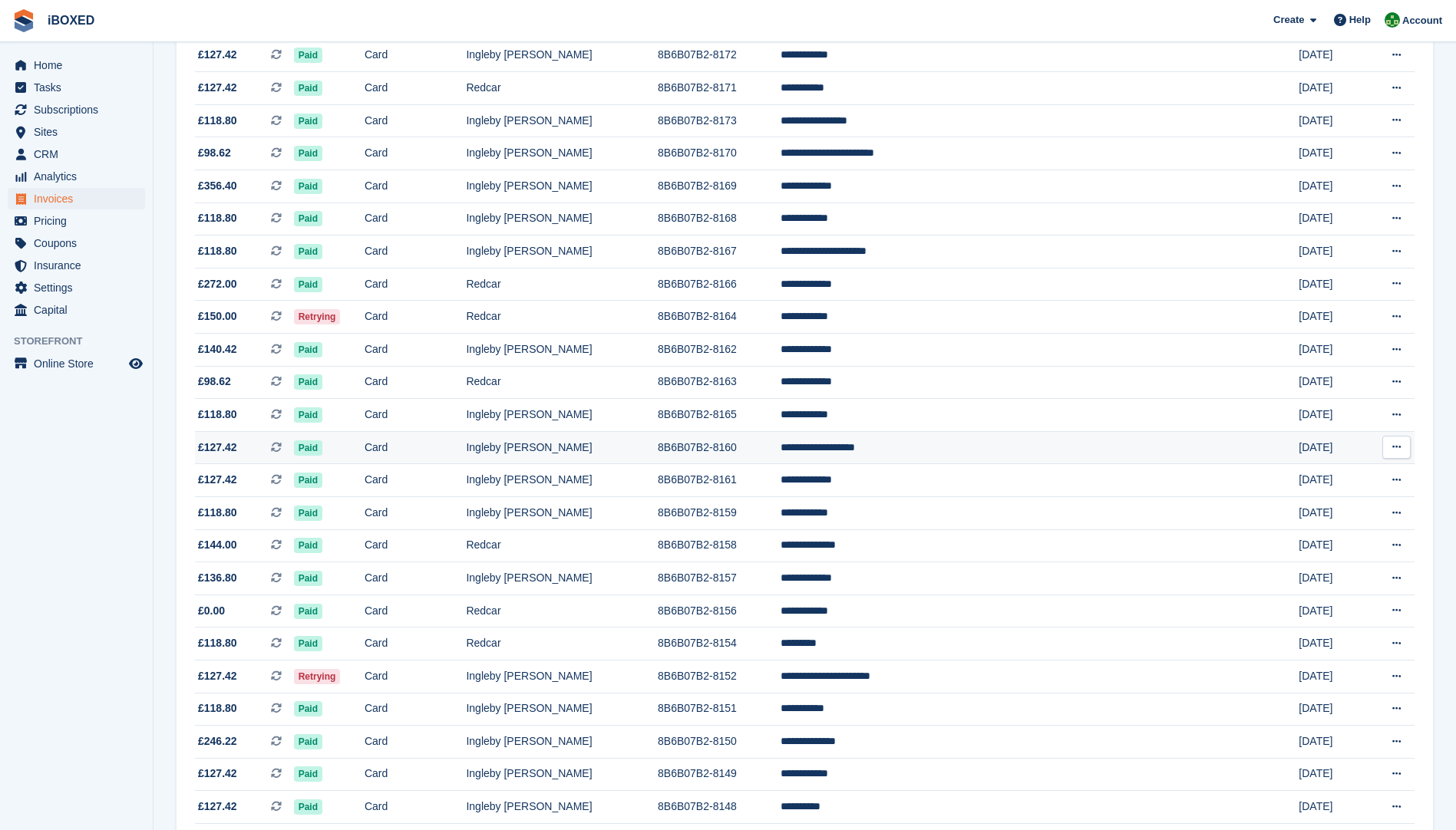
scroll to position [614, 0]
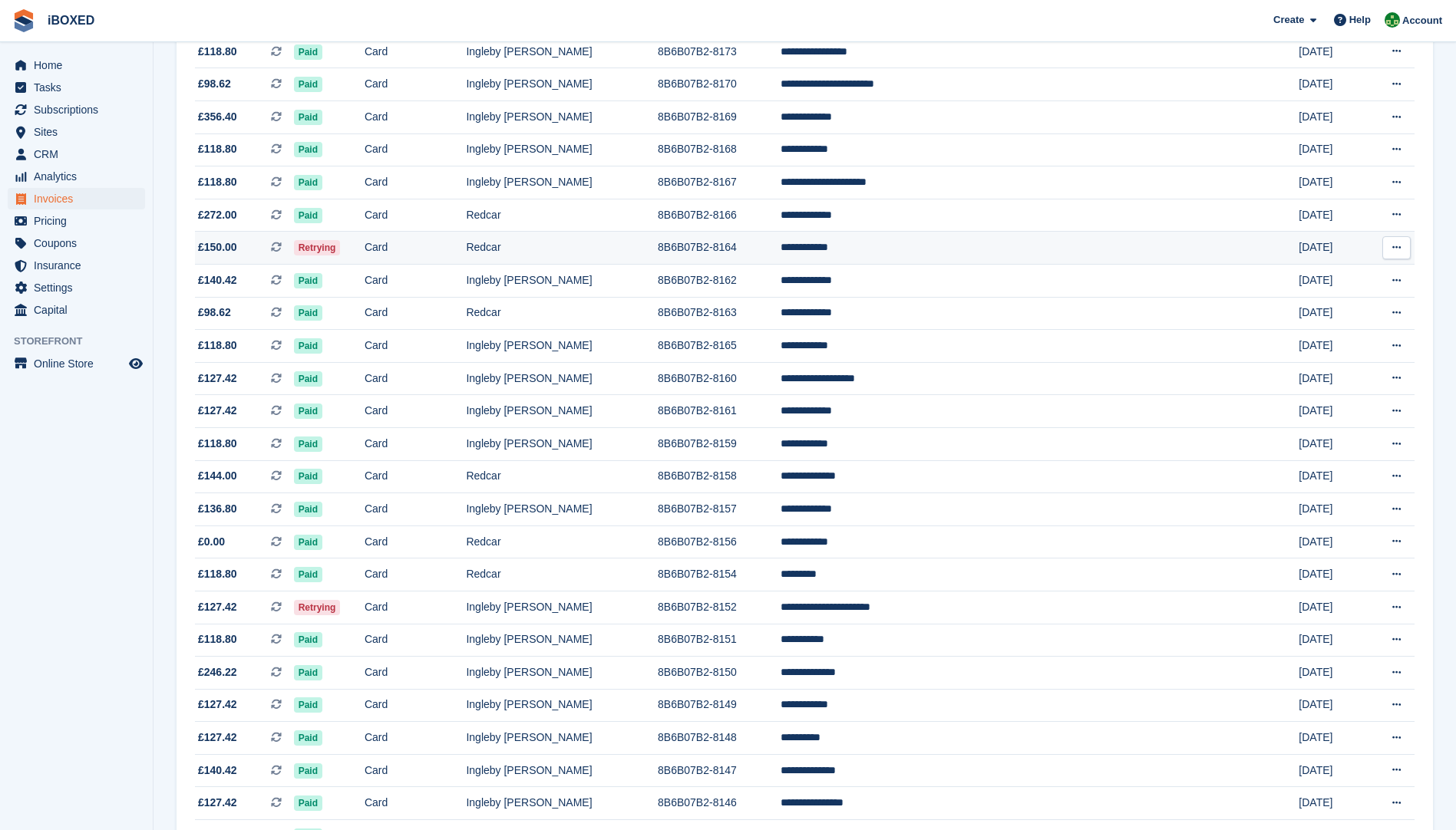
click at [587, 263] on td "Redcar" at bounding box center [561, 248] width 192 height 33
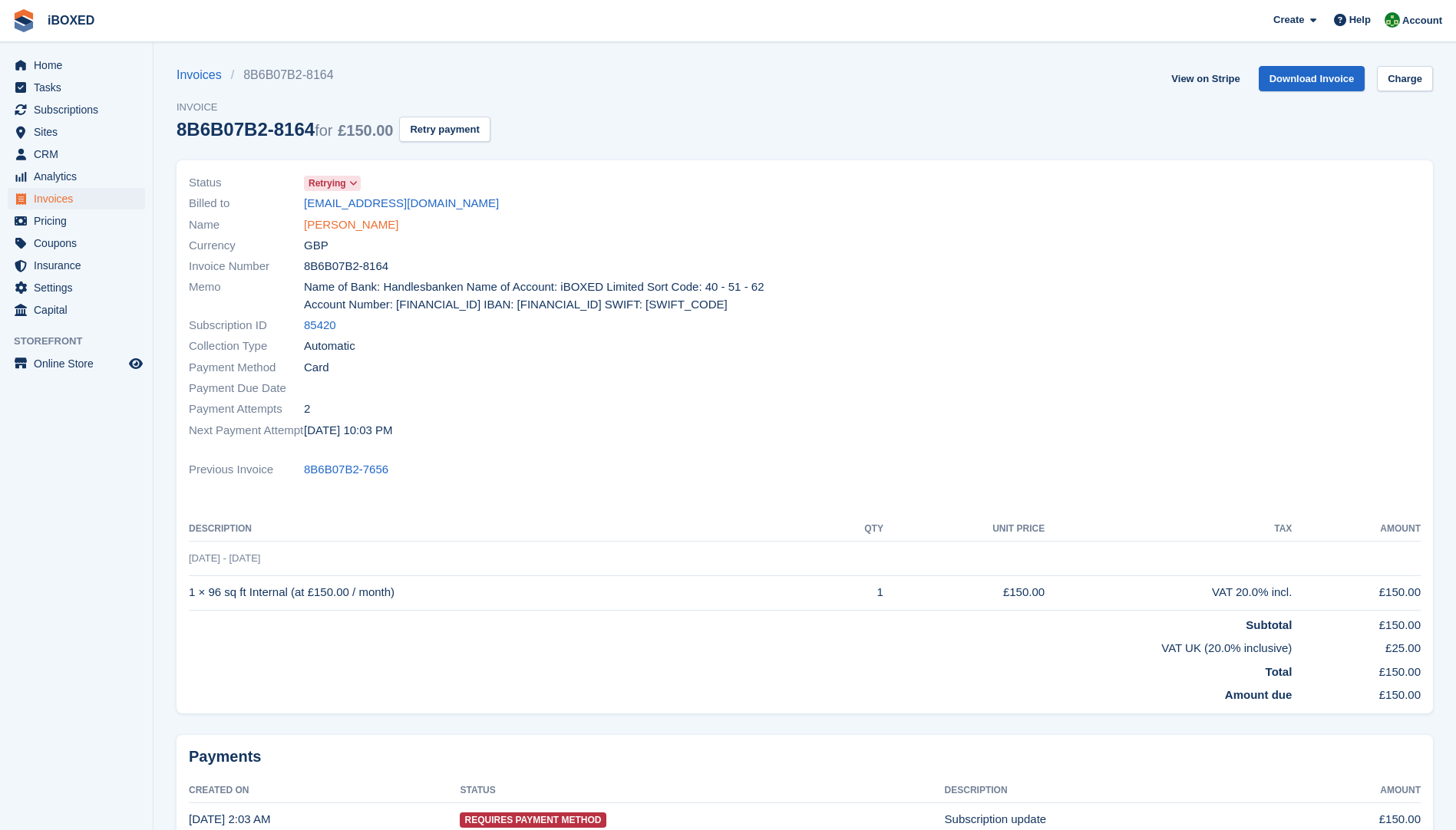
click at [365, 232] on link "[PERSON_NAME]" at bounding box center [351, 225] width 95 height 18
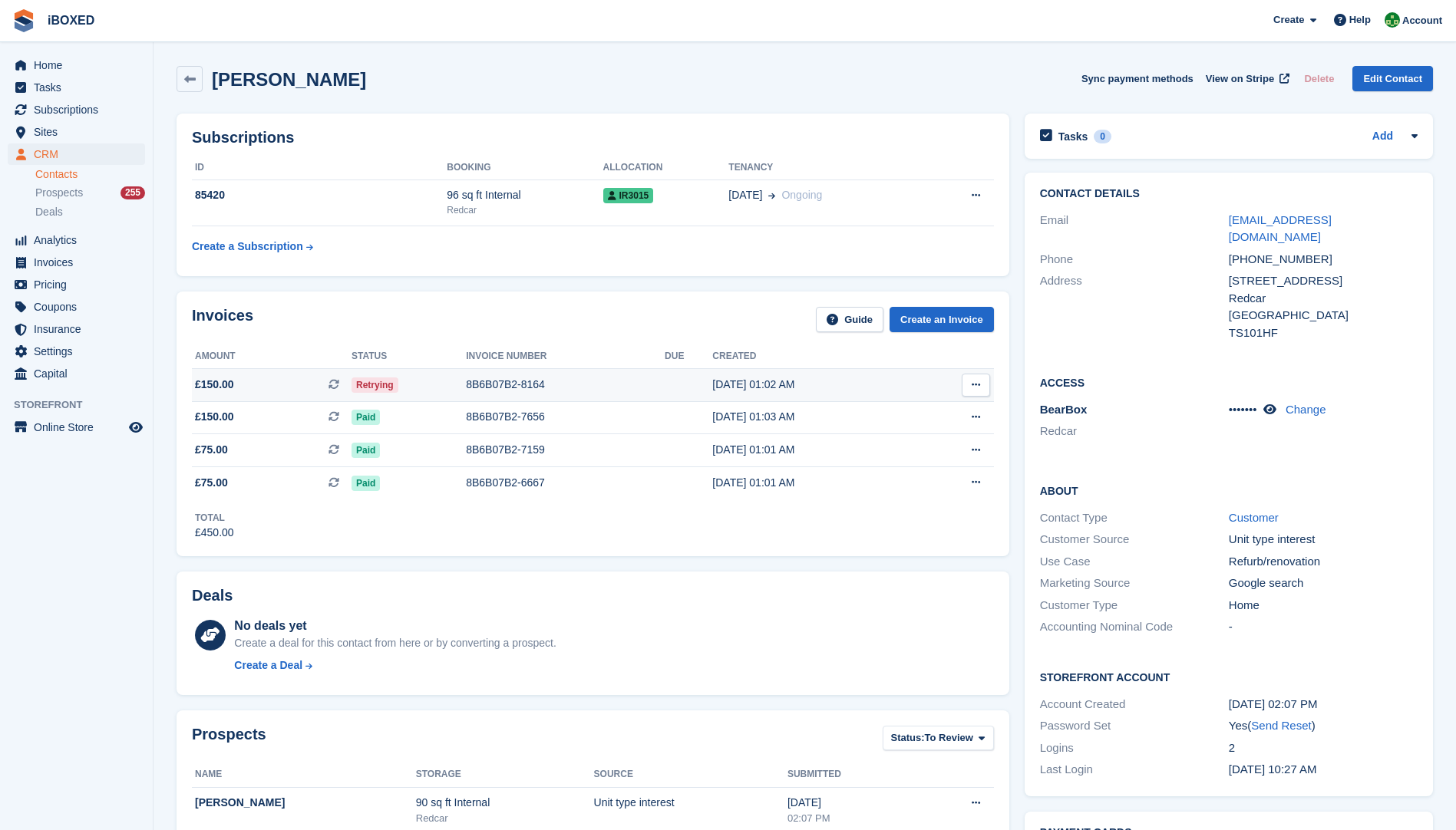
click at [490, 378] on div "8B6B07B2-8164" at bounding box center [565, 385] width 199 height 16
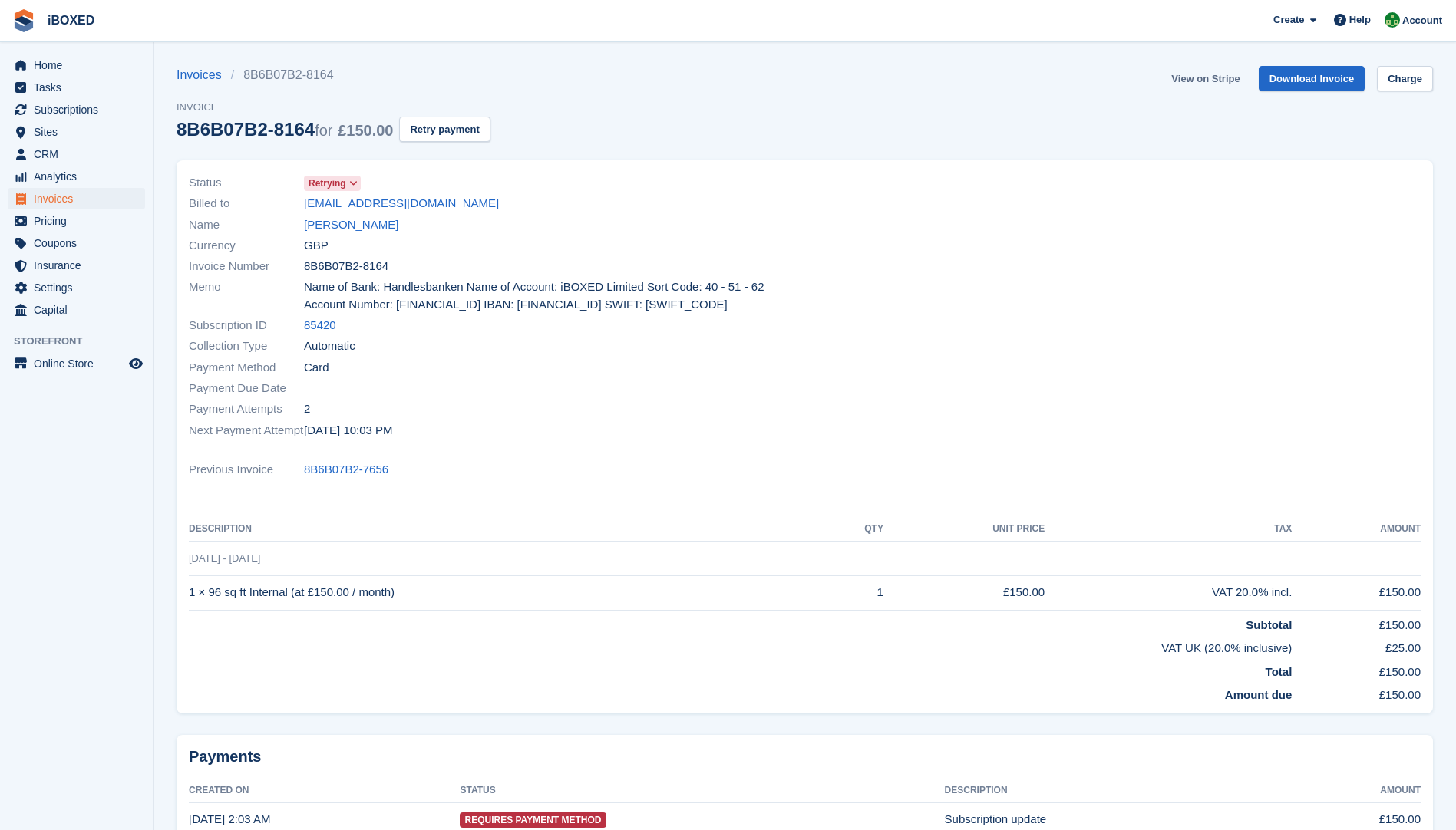
click at [1229, 78] on link "View on Stripe" at bounding box center [1205, 78] width 80 height 25
click at [326, 232] on link "steven kenny" at bounding box center [351, 225] width 95 height 18
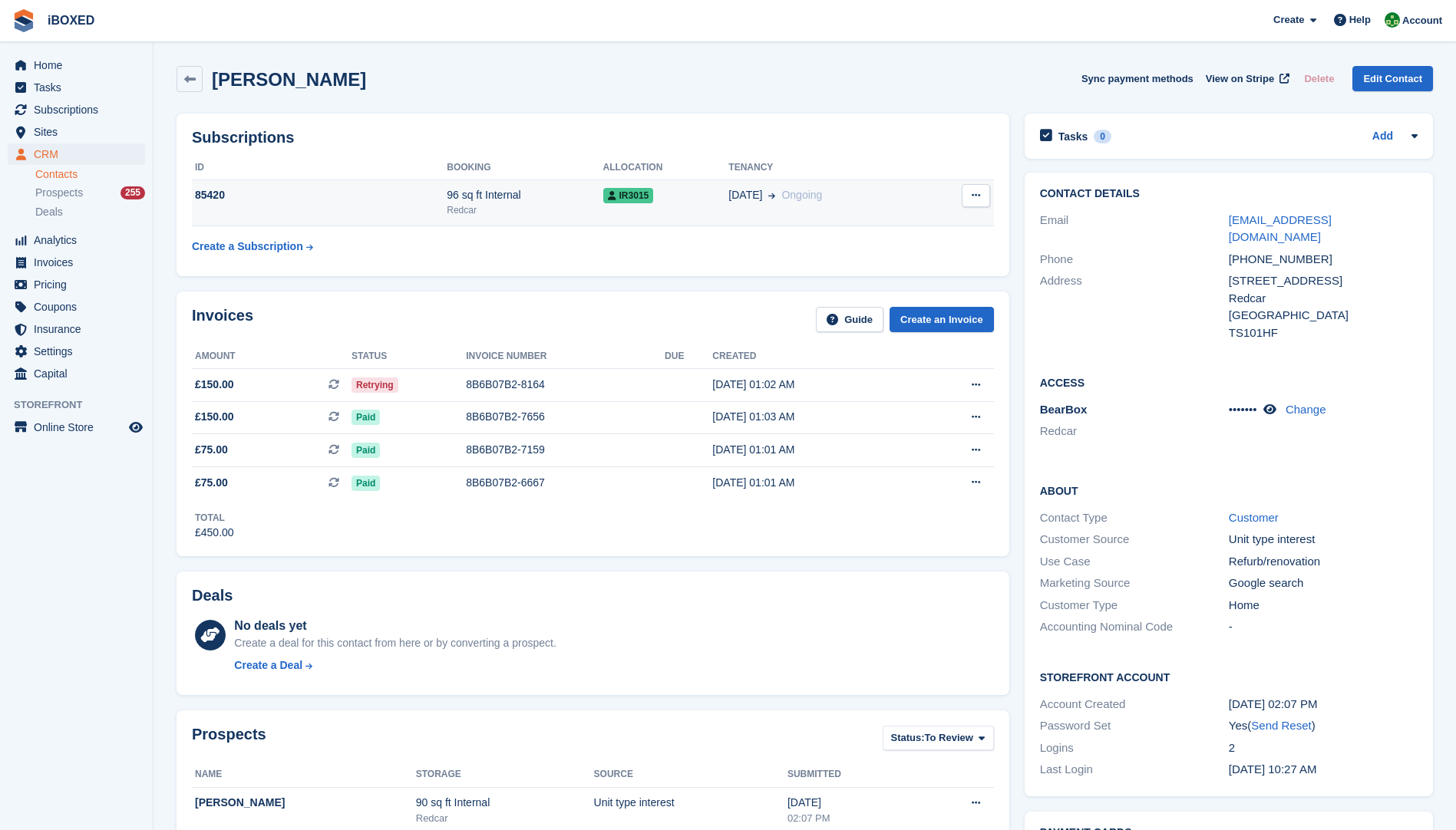
click at [378, 190] on div "85420" at bounding box center [319, 195] width 255 height 16
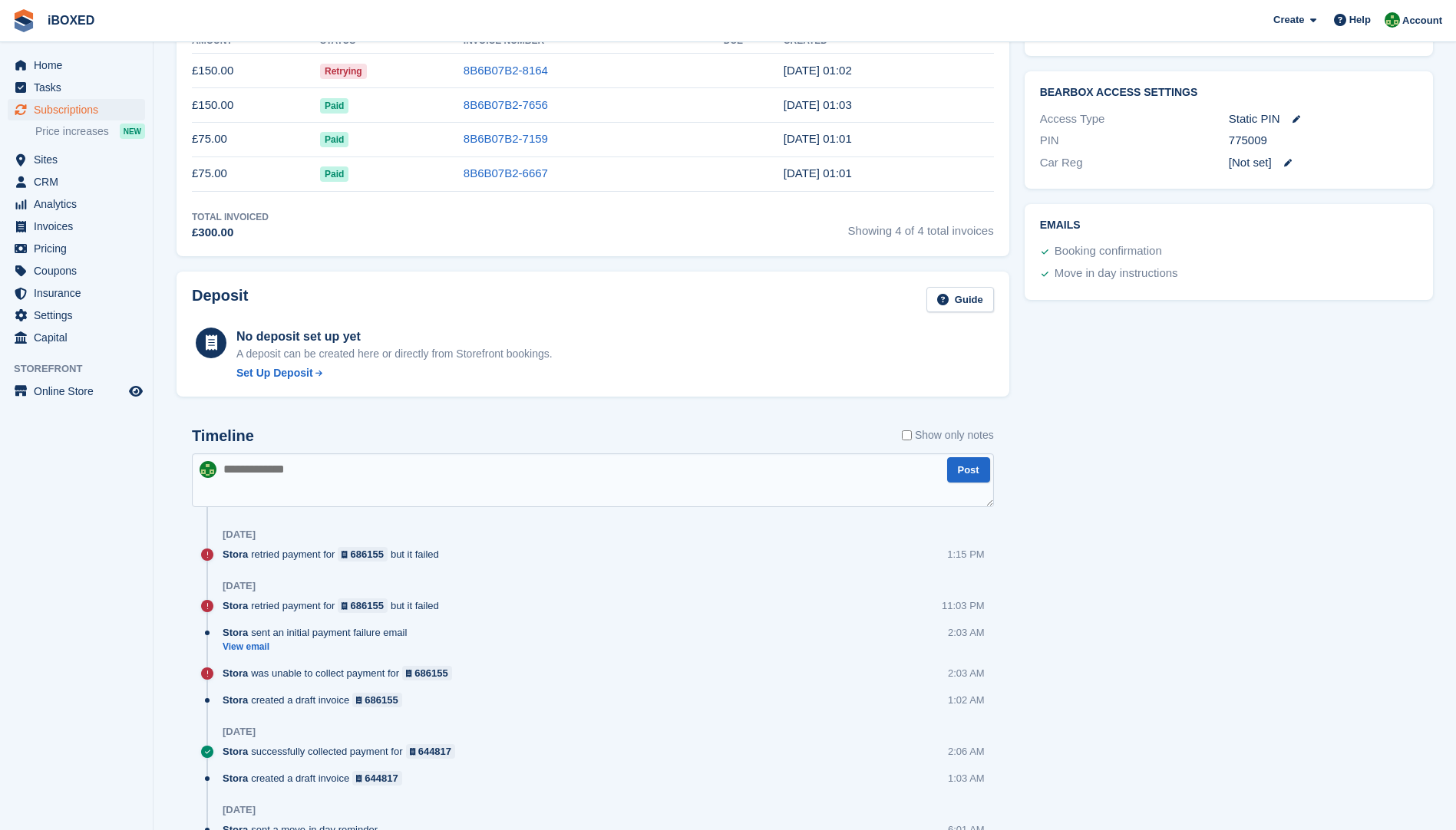
scroll to position [614, 0]
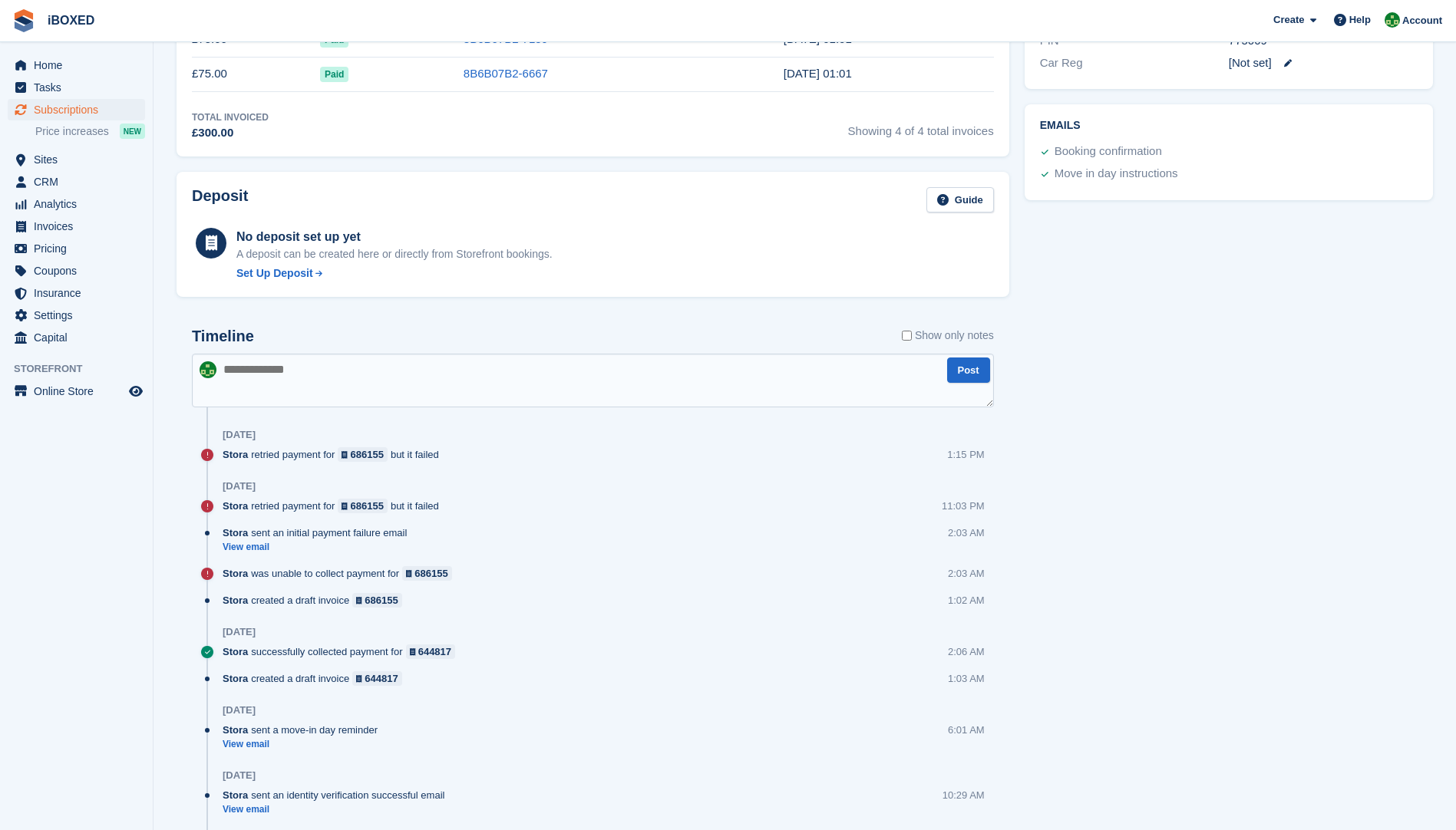
click at [280, 383] on textarea at bounding box center [593, 381] width 802 height 53
type textarea "**********"
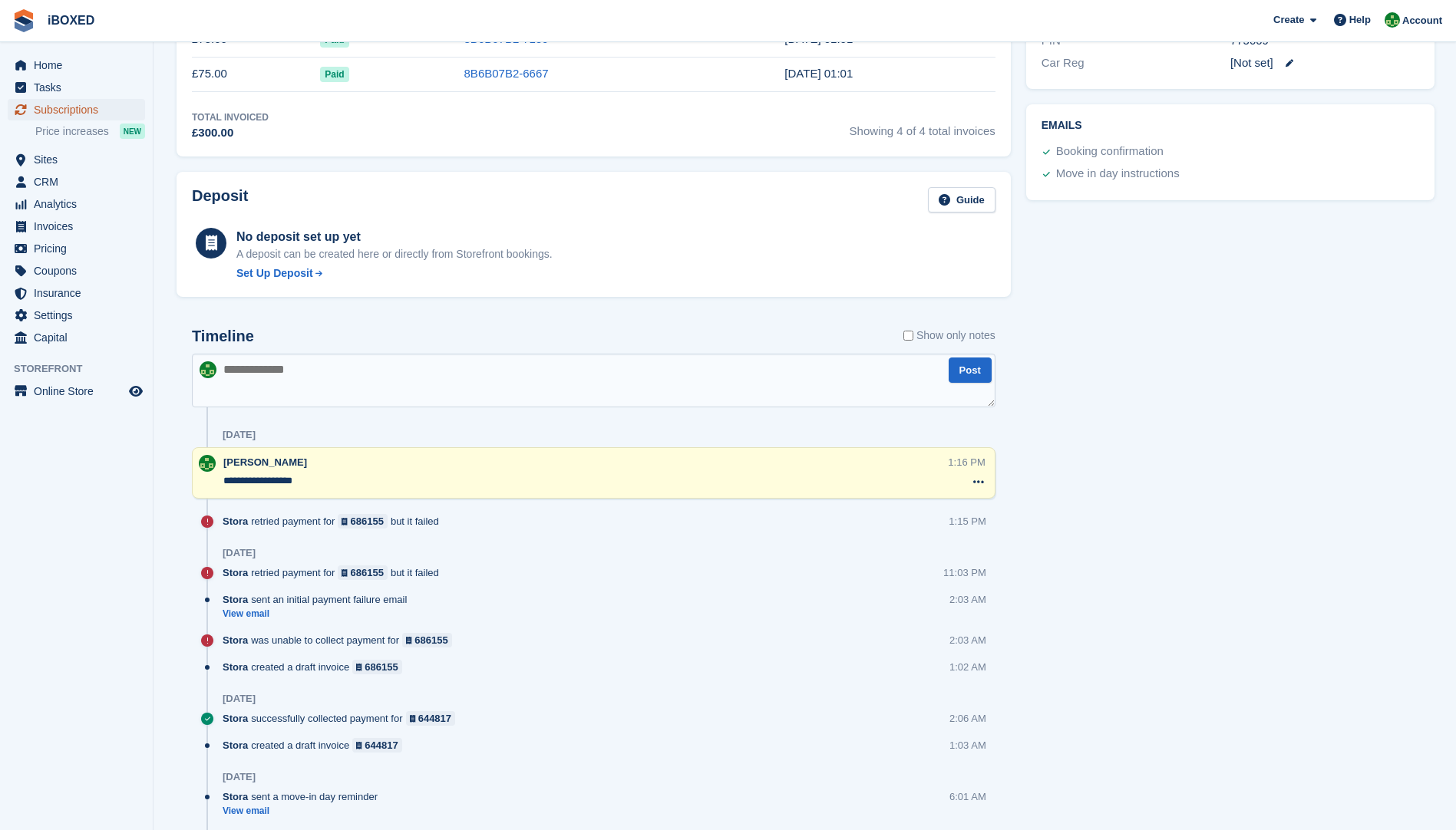
click at [50, 106] on span "Subscriptions" at bounding box center [80, 109] width 92 height 22
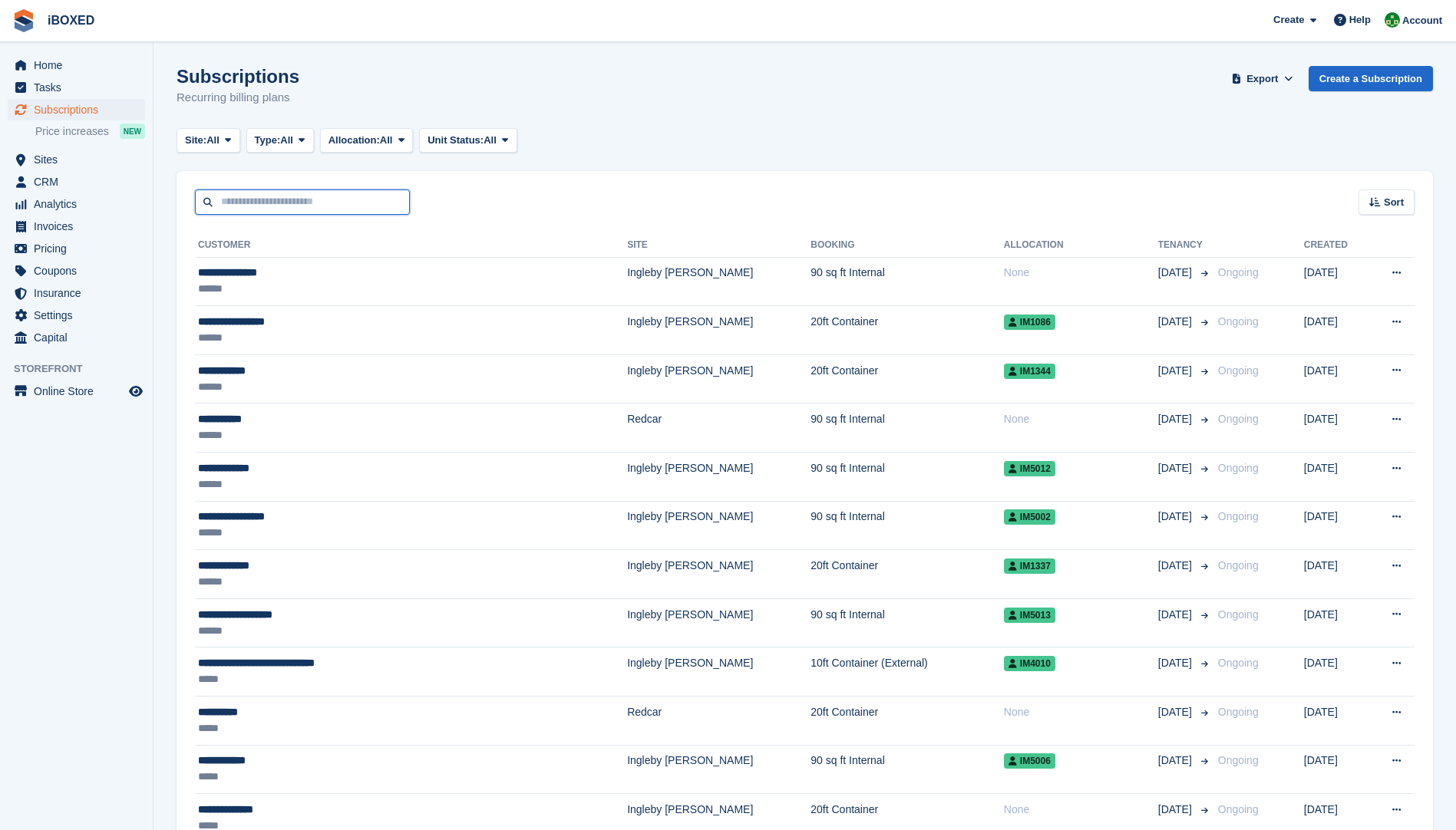
click at [299, 201] on input "text" at bounding box center [302, 202] width 215 height 25
type input "**********"
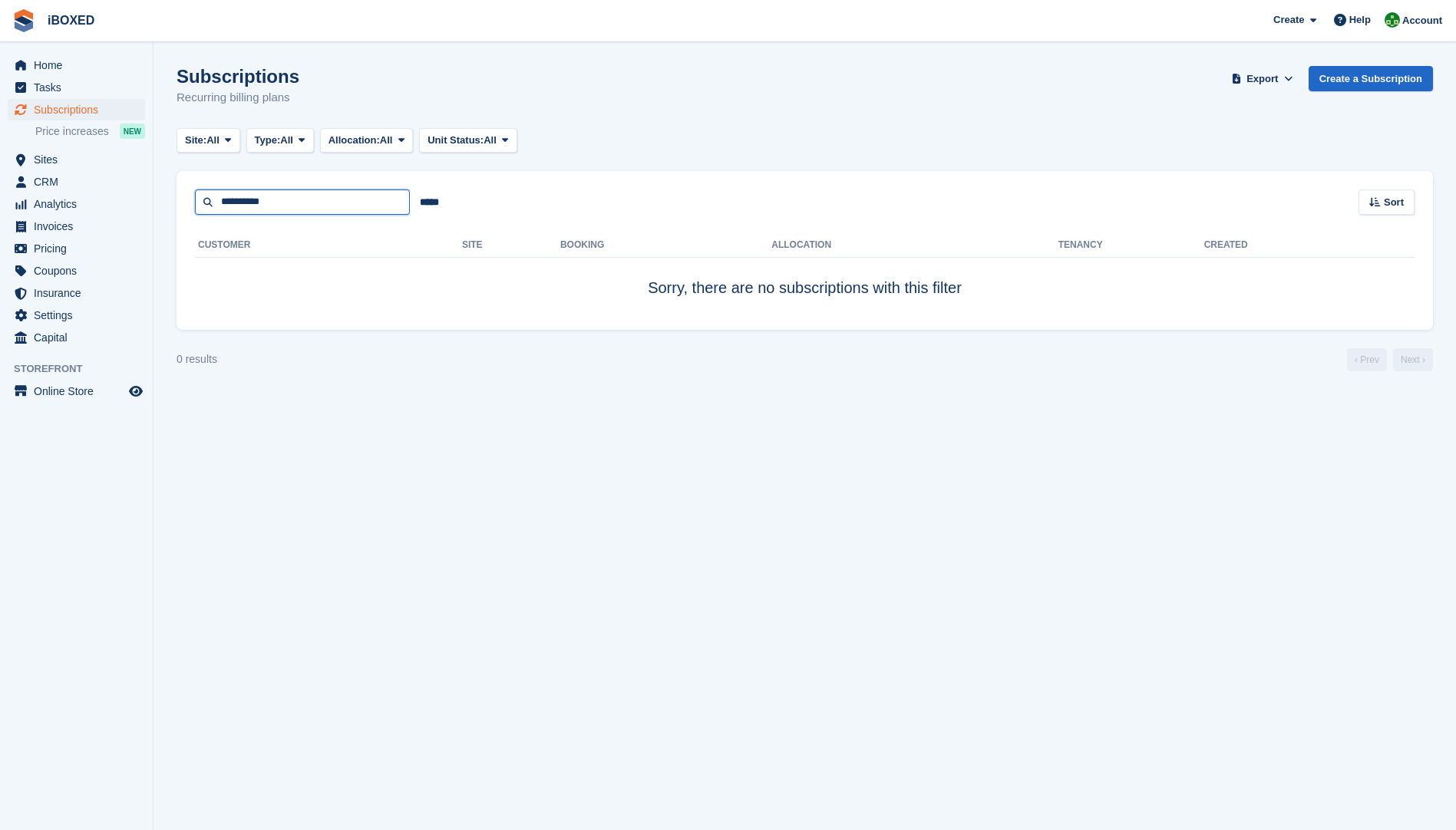
click at [291, 209] on input "**********" at bounding box center [302, 202] width 215 height 25
type input "***"
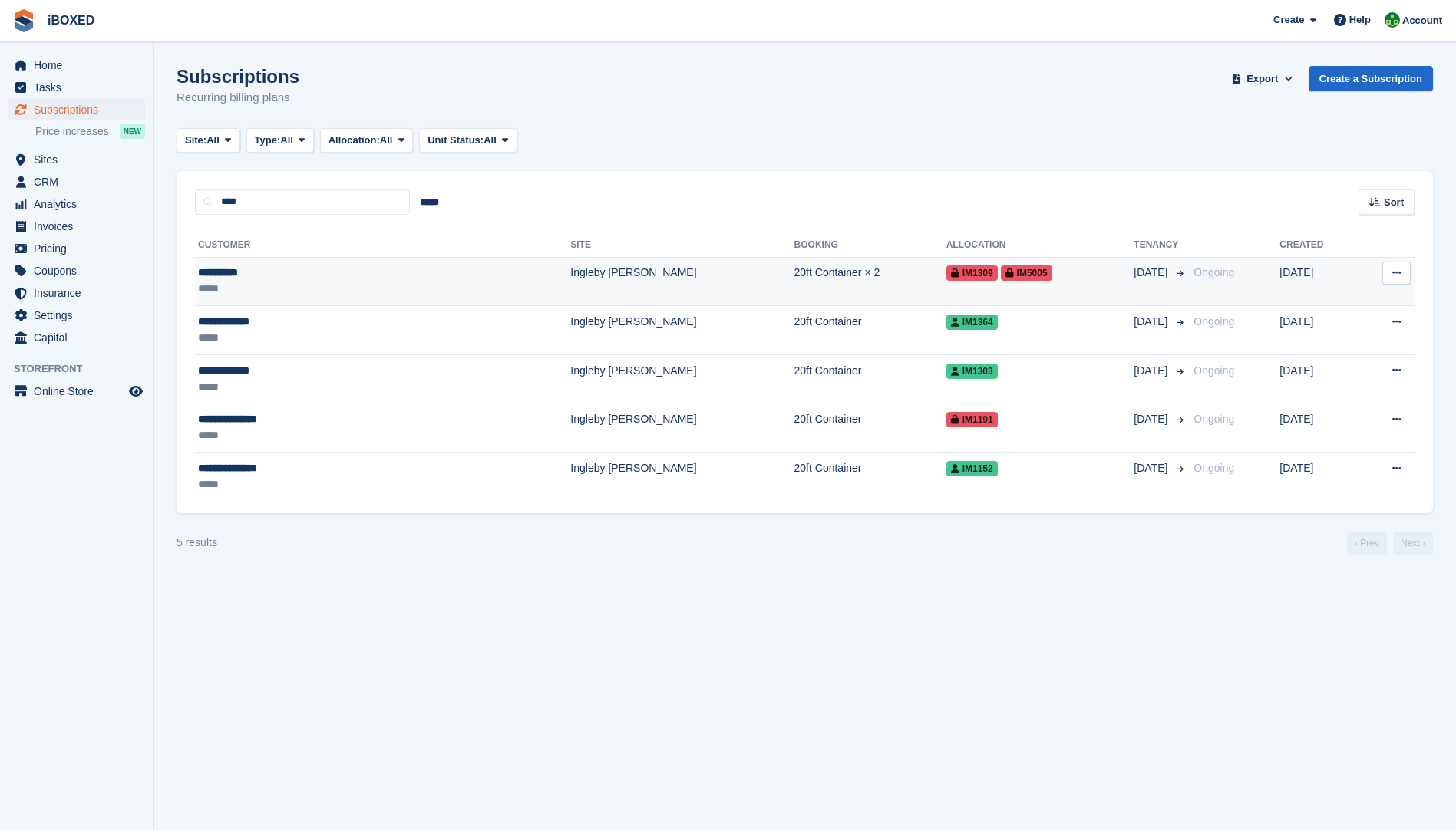
click at [284, 279] on div "**********" at bounding box center [302, 273] width 209 height 16
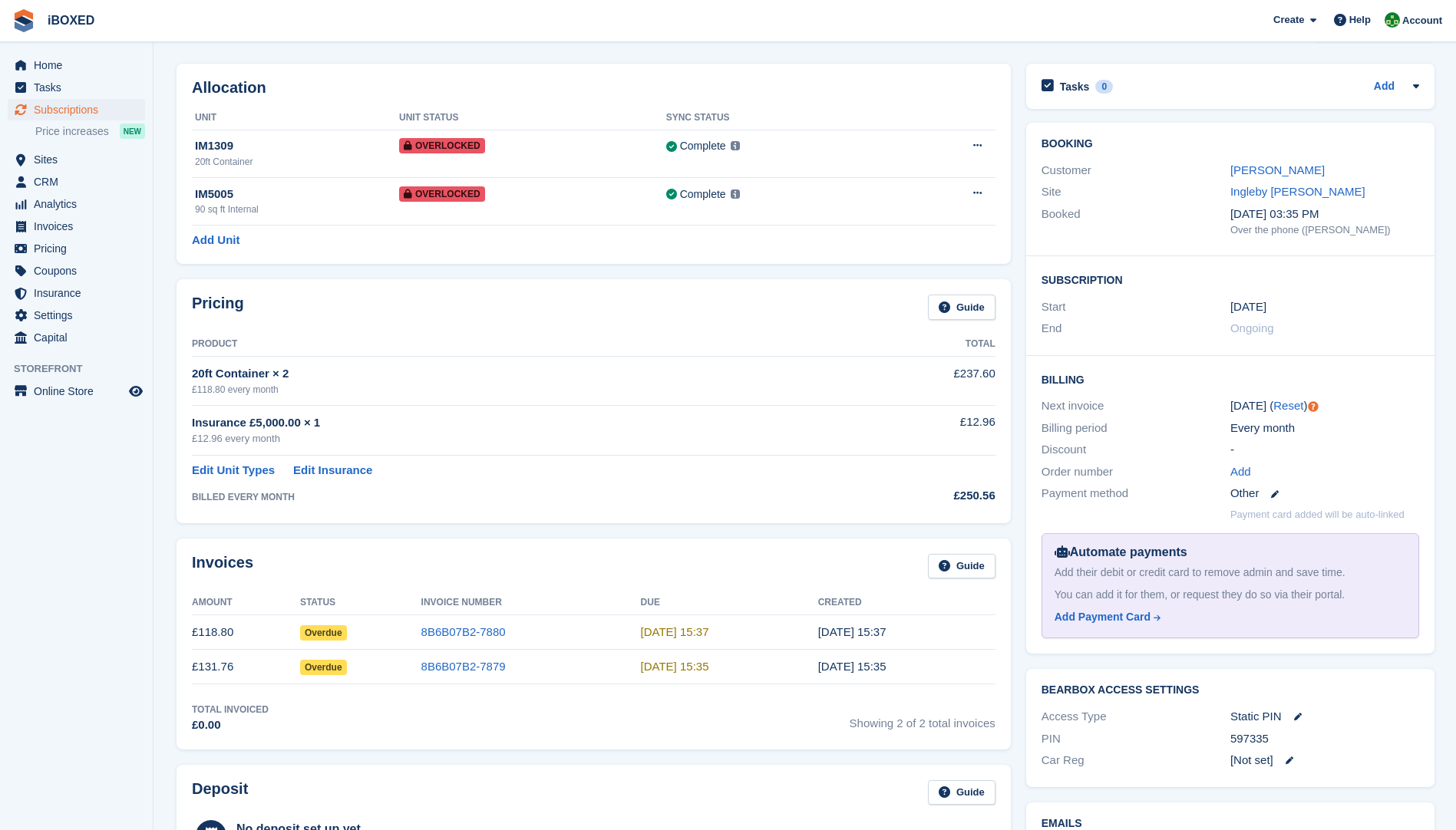
scroll to position [77, 0]
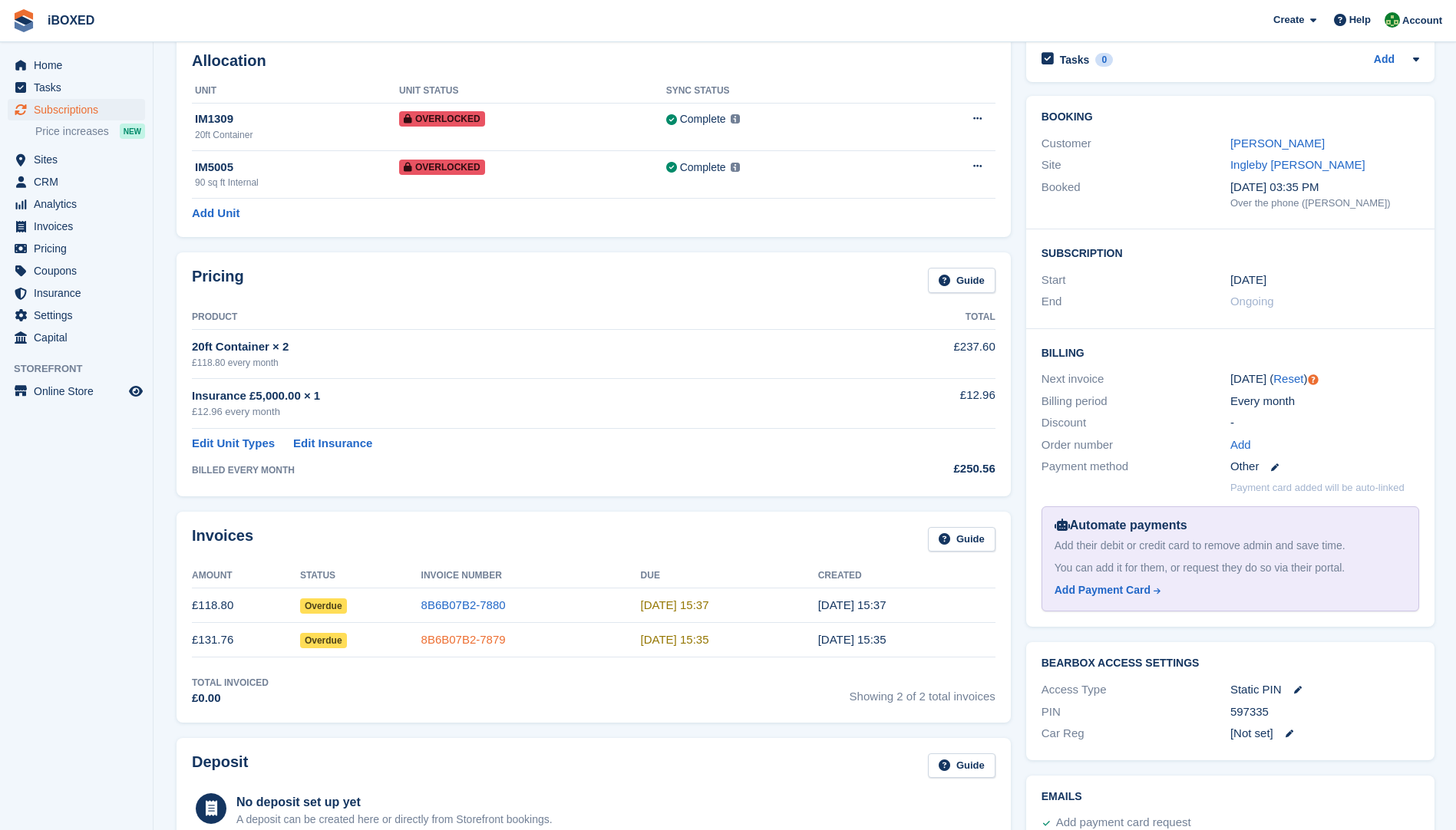
click at [480, 637] on link "8B6B07B2-7879" at bounding box center [463, 640] width 84 height 13
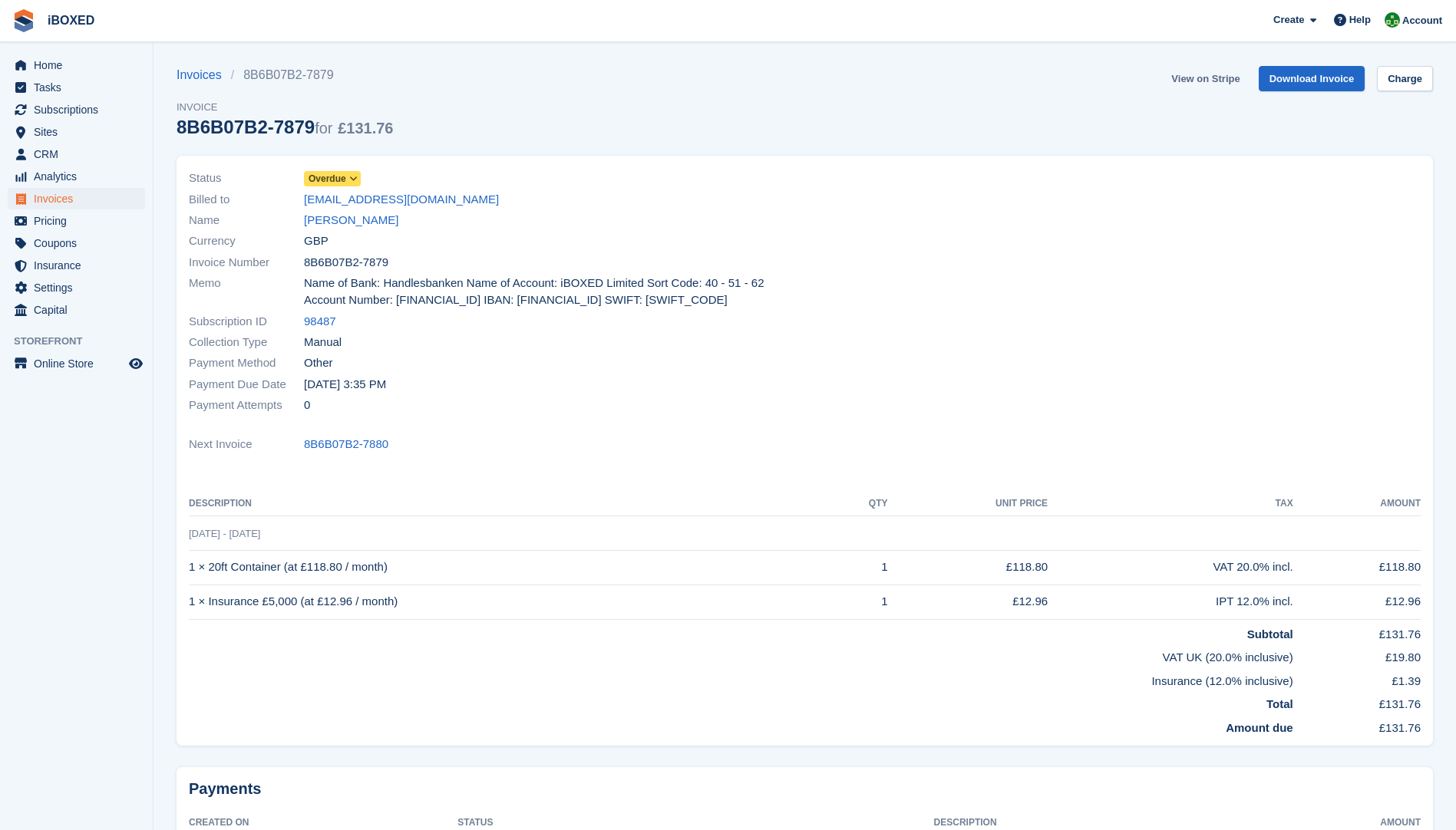
click at [1208, 74] on link "View on Stripe" at bounding box center [1205, 78] width 80 height 25
click at [314, 219] on link "[PERSON_NAME]" at bounding box center [351, 221] width 95 height 18
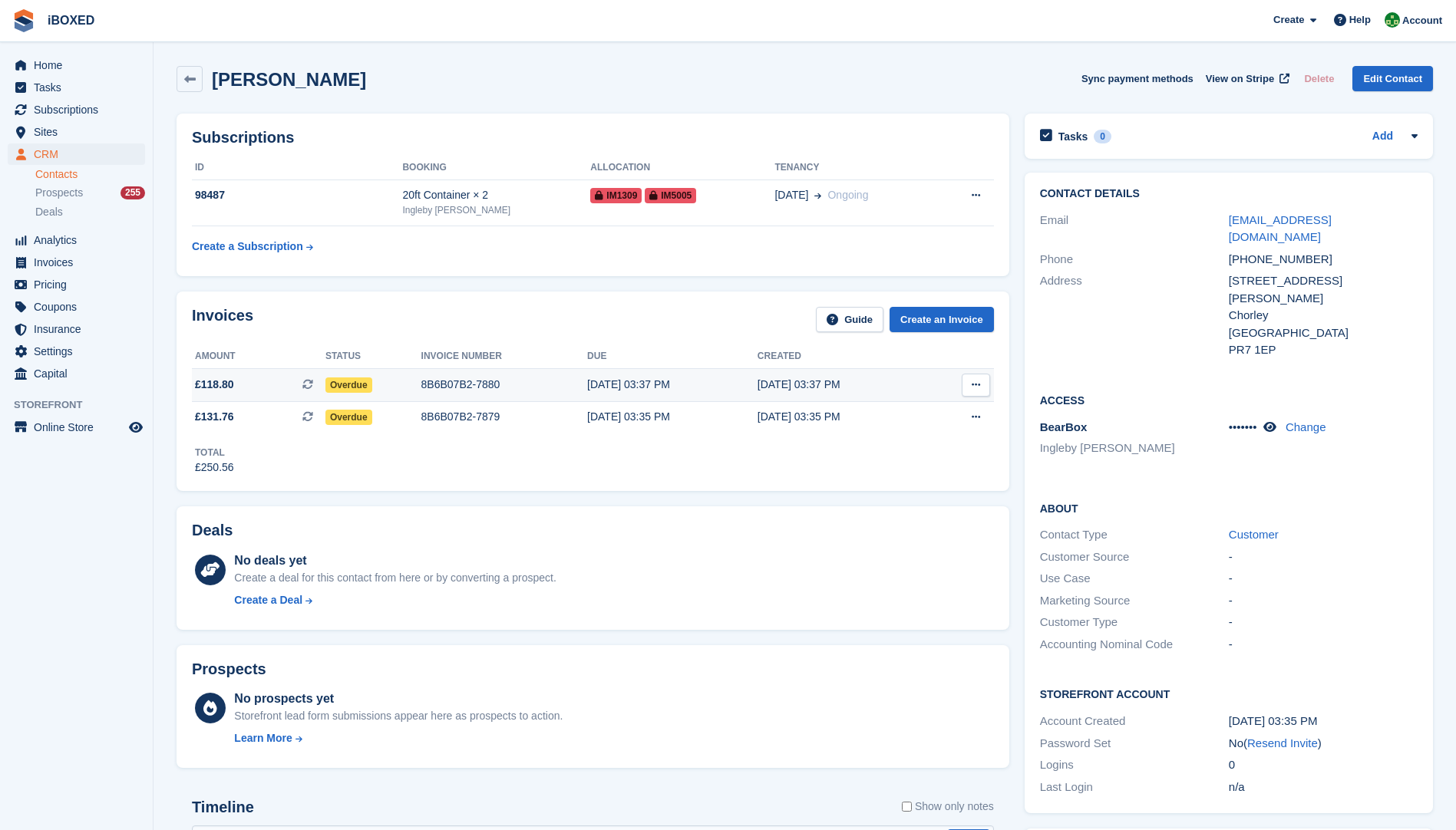
click at [346, 382] on span "Overdue" at bounding box center [349, 385] width 47 height 15
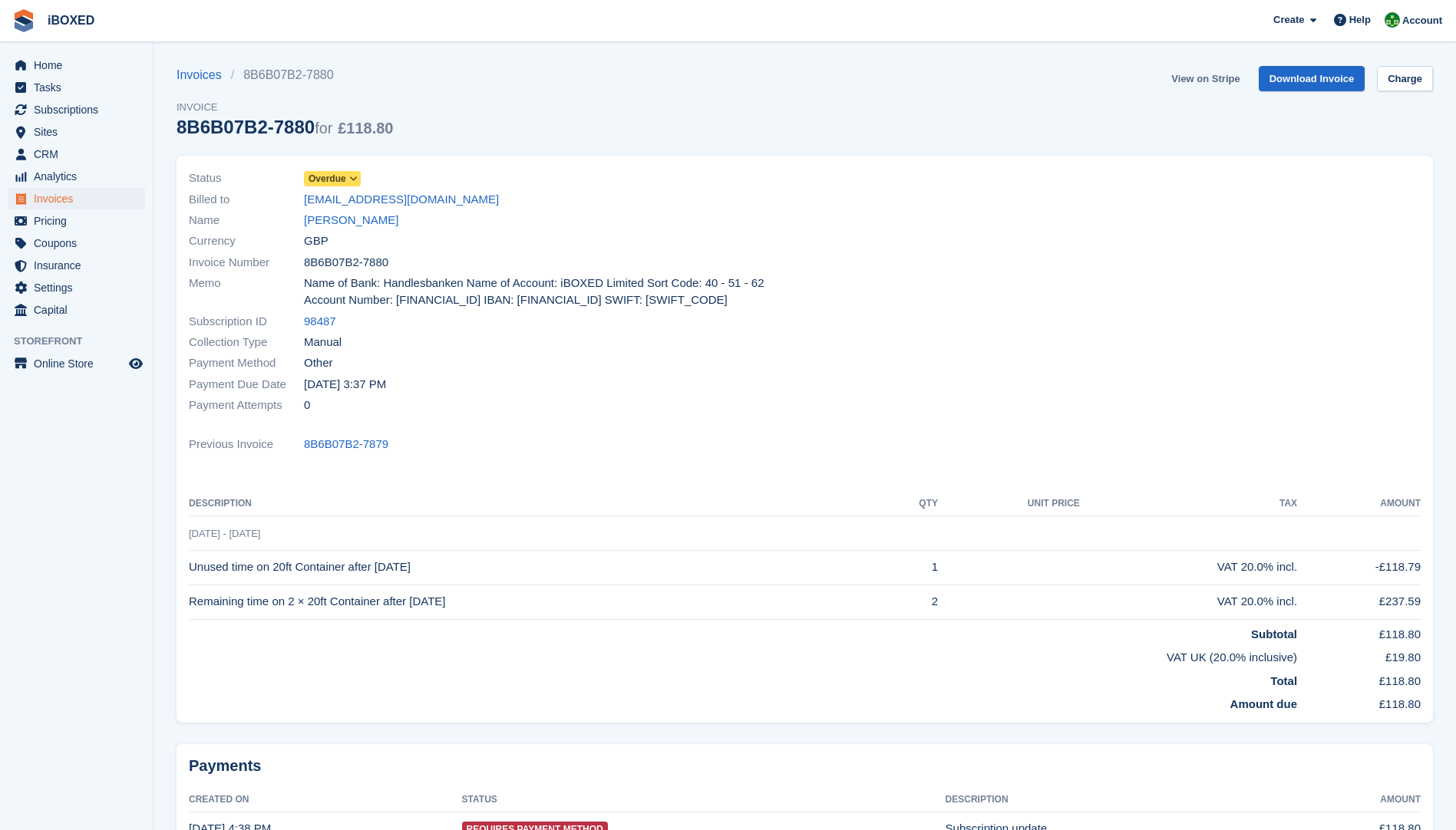
click at [1222, 77] on link "View on Stripe" at bounding box center [1205, 78] width 80 height 25
click at [329, 222] on link "[PERSON_NAME]" at bounding box center [351, 221] width 95 height 18
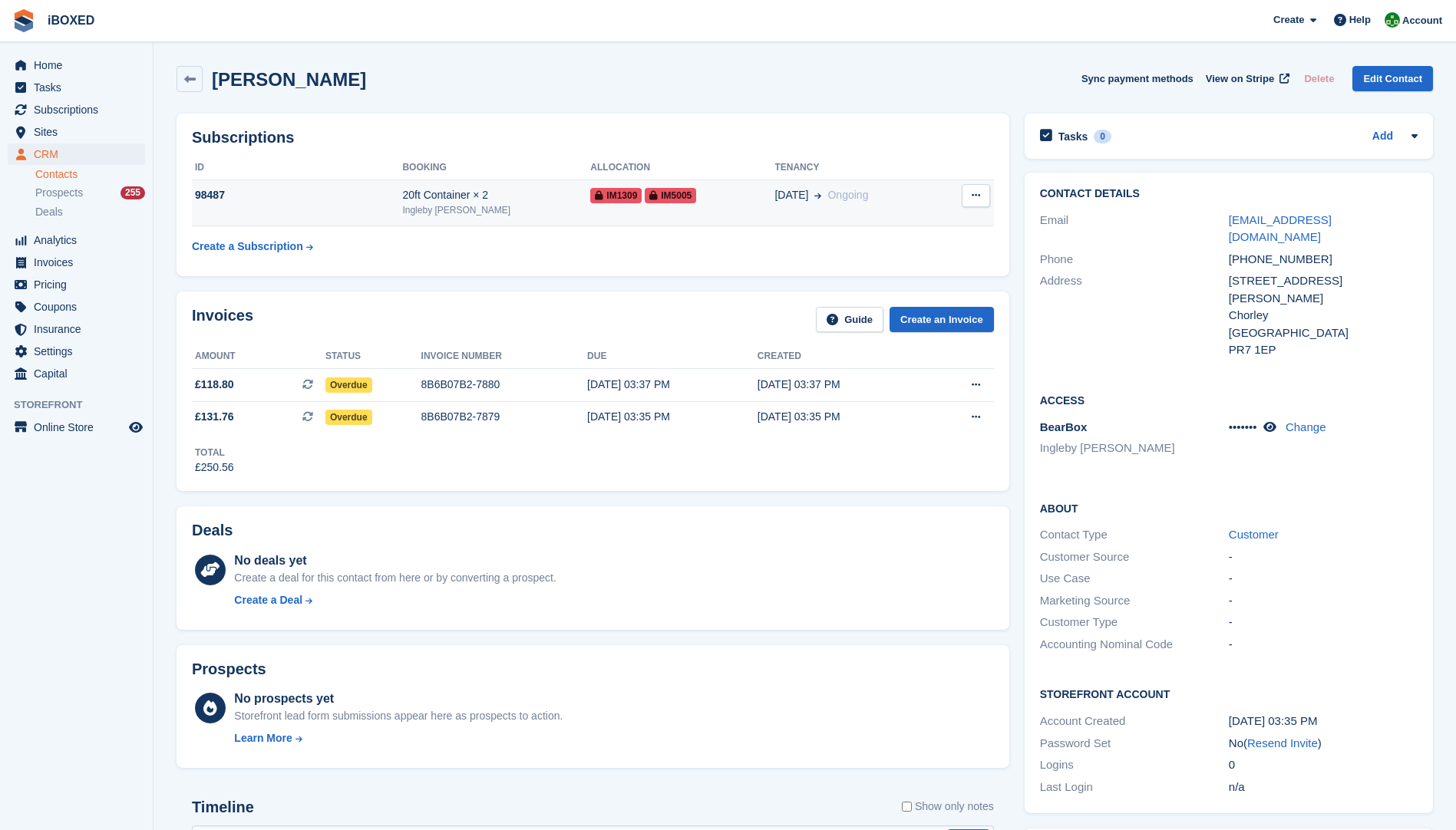
click at [354, 200] on div "98487" at bounding box center [297, 195] width 211 height 16
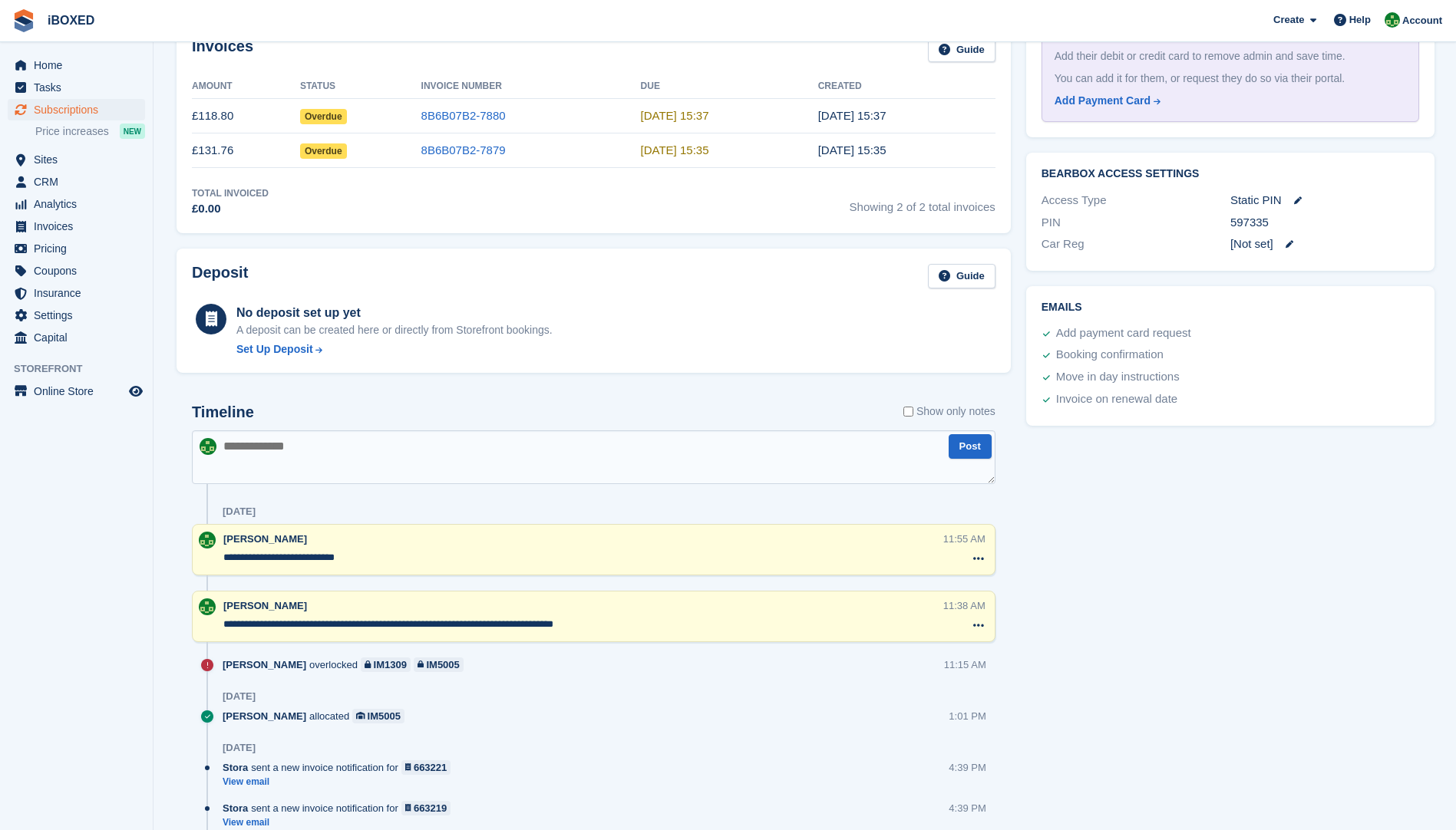
scroll to position [614, 0]
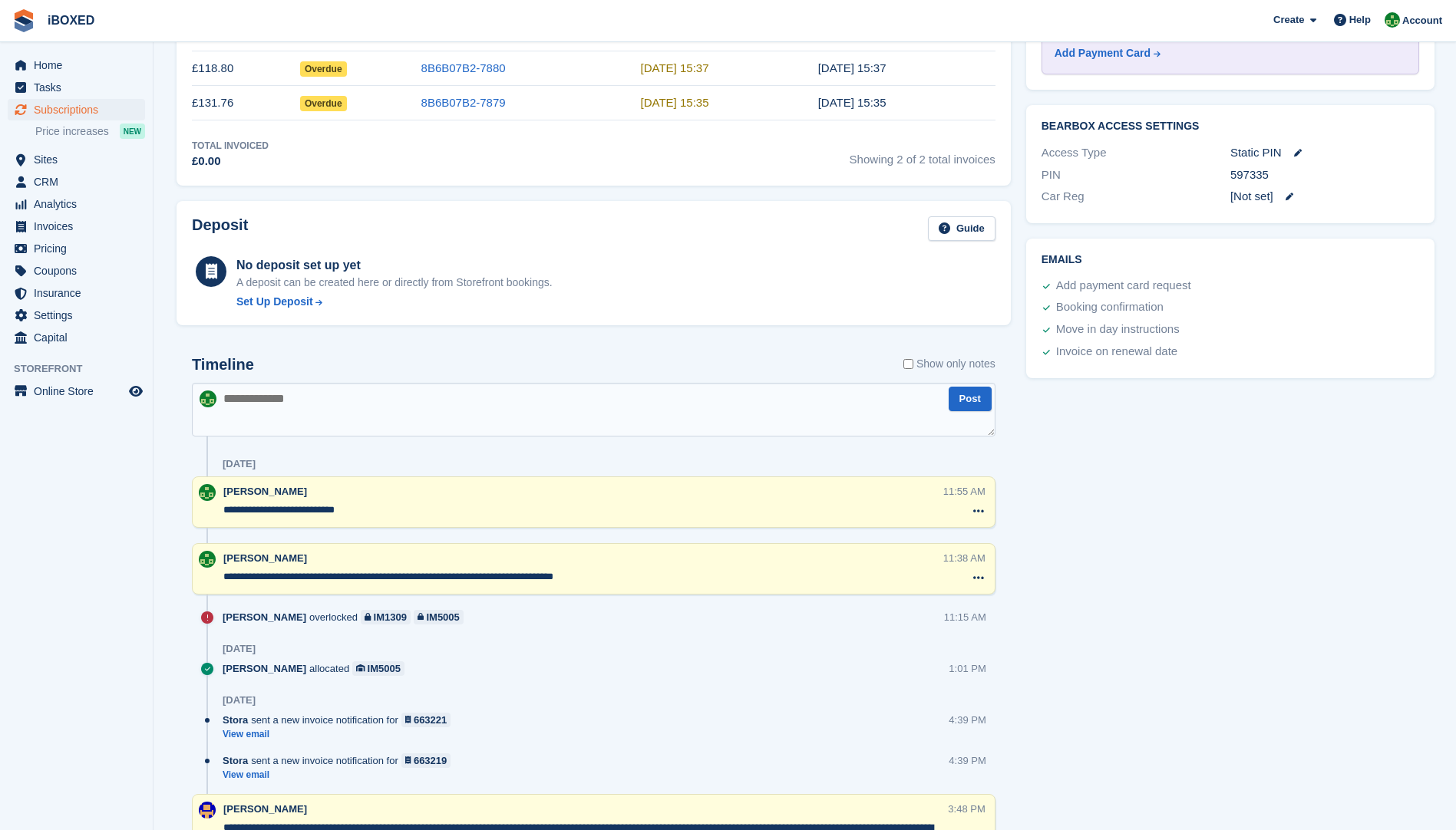
click at [258, 417] on textarea at bounding box center [594, 410] width 804 height 53
type textarea "**********"
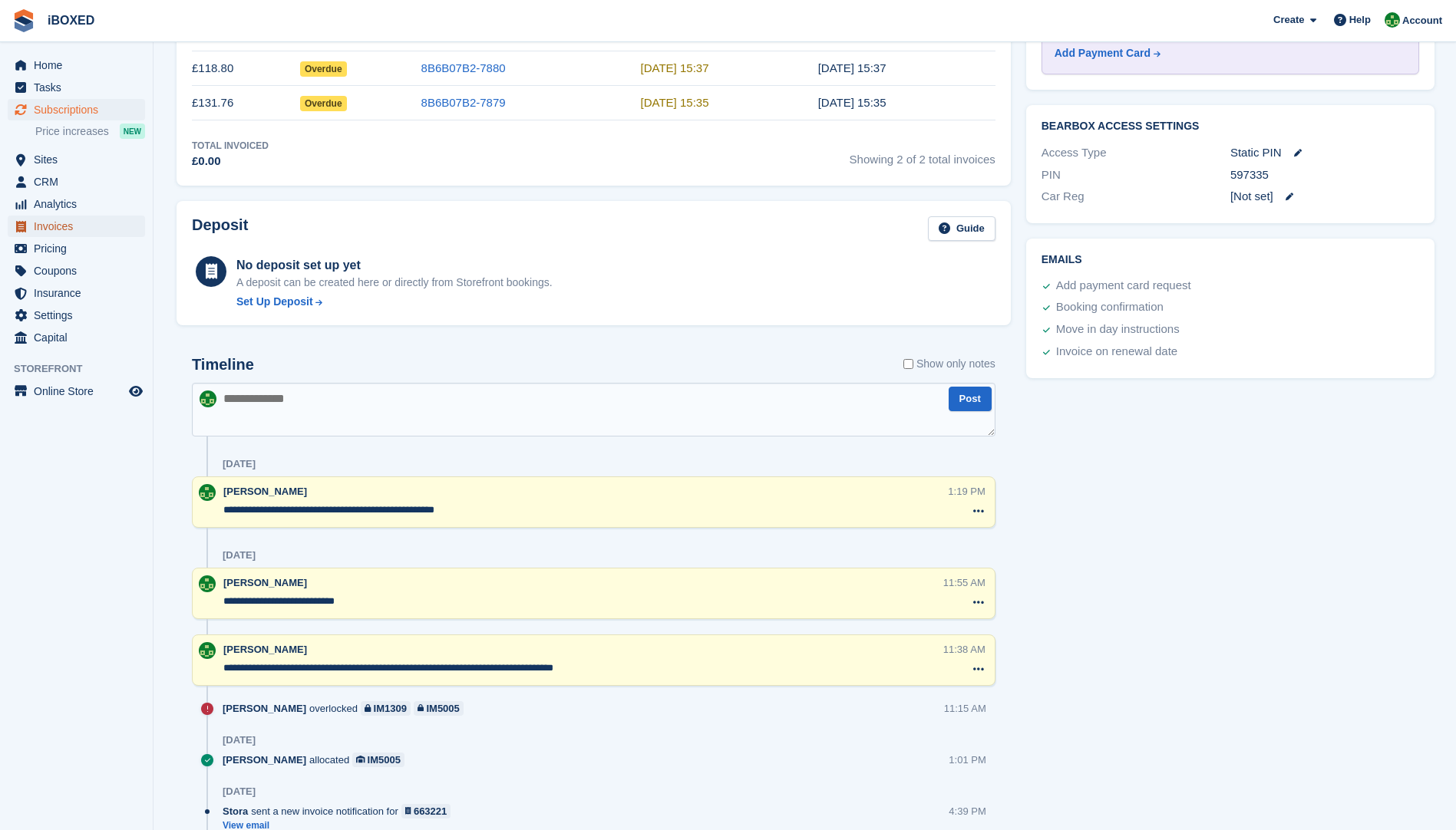
click at [63, 233] on span "Invoices" at bounding box center [80, 226] width 92 height 22
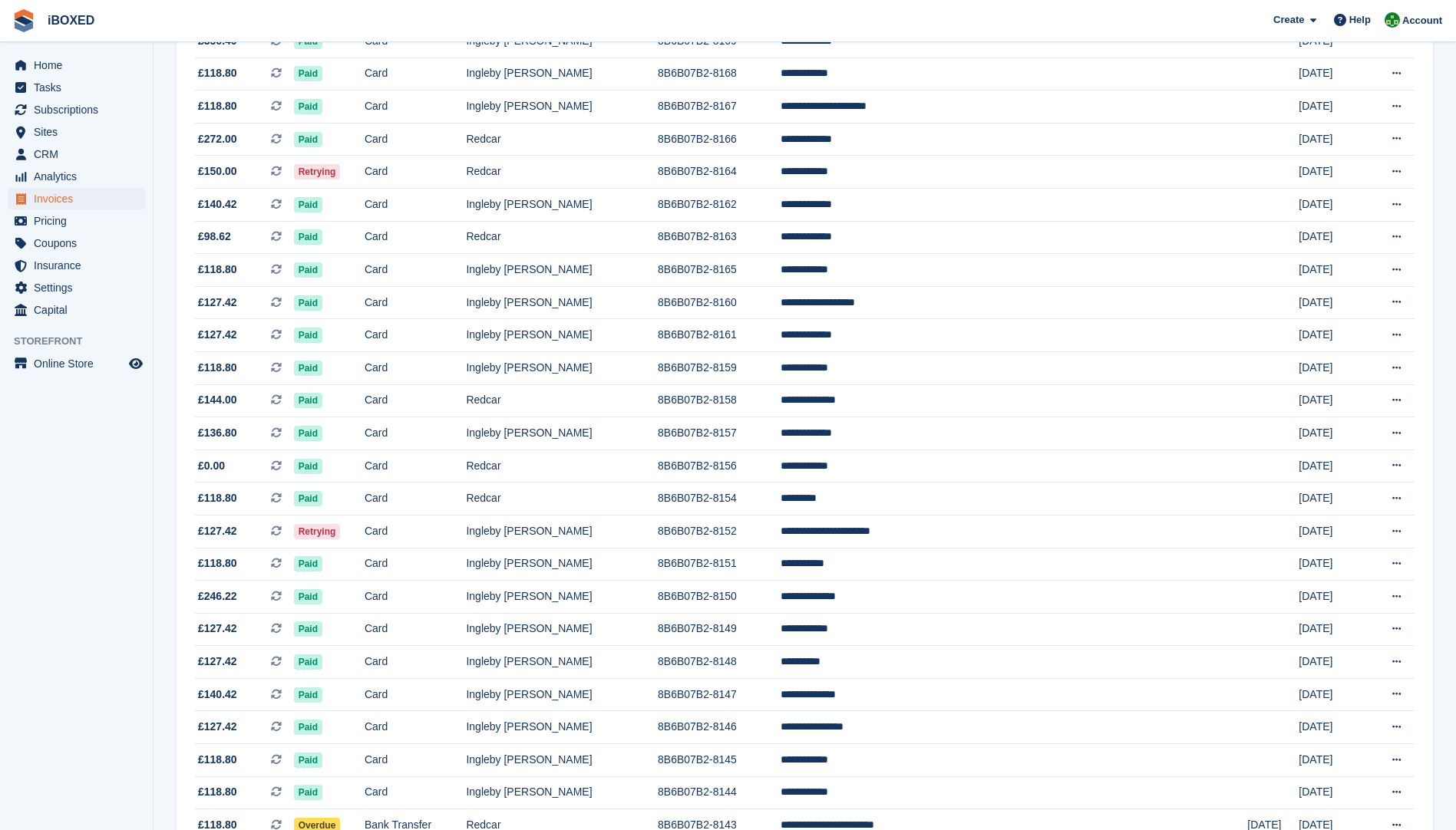
scroll to position [691, 0]
click at [365, 520] on td "Retrying" at bounding box center [329, 530] width 70 height 33
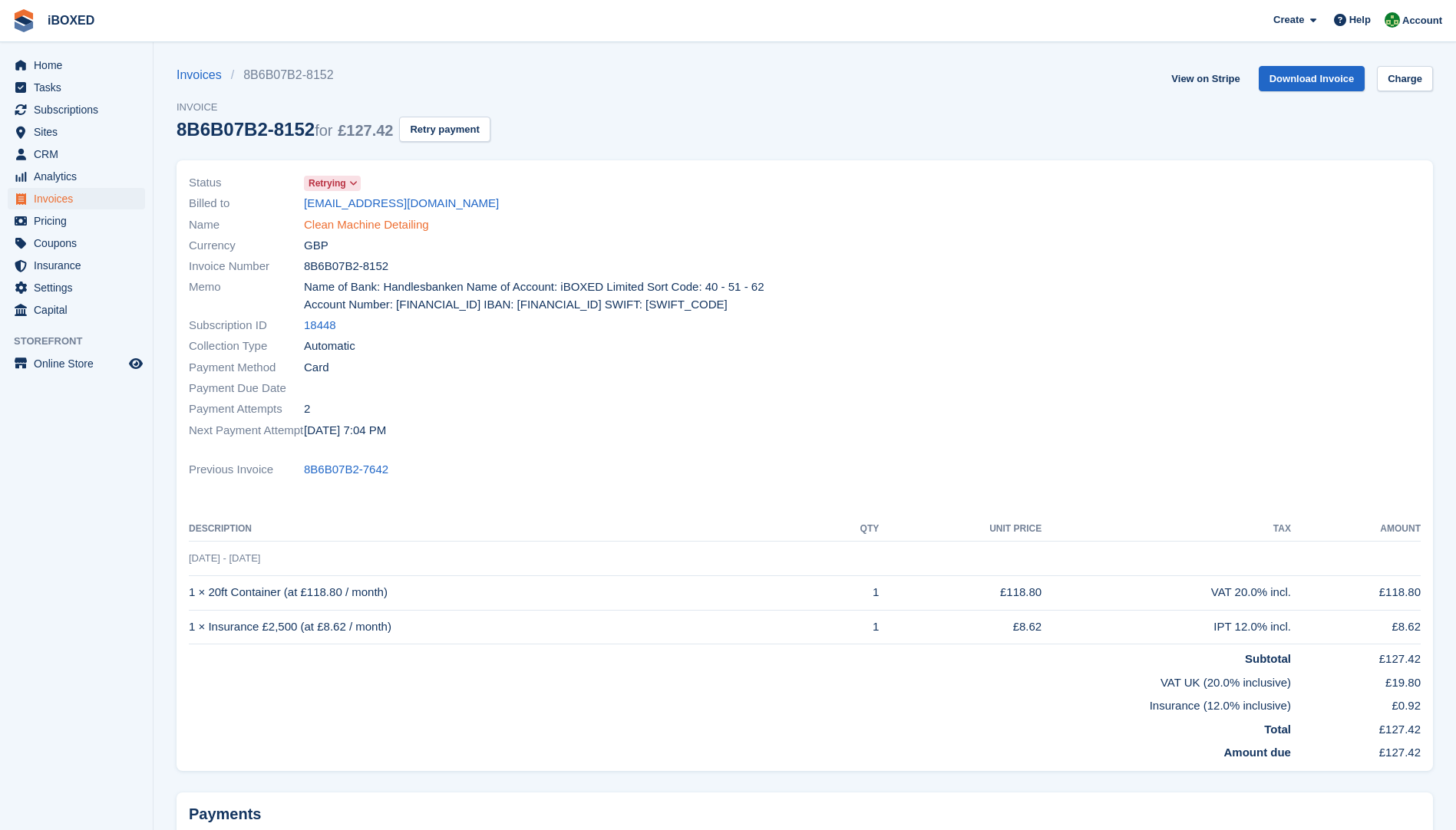
click at [388, 218] on link "Clean Machine Detailing" at bounding box center [366, 225] width 125 height 18
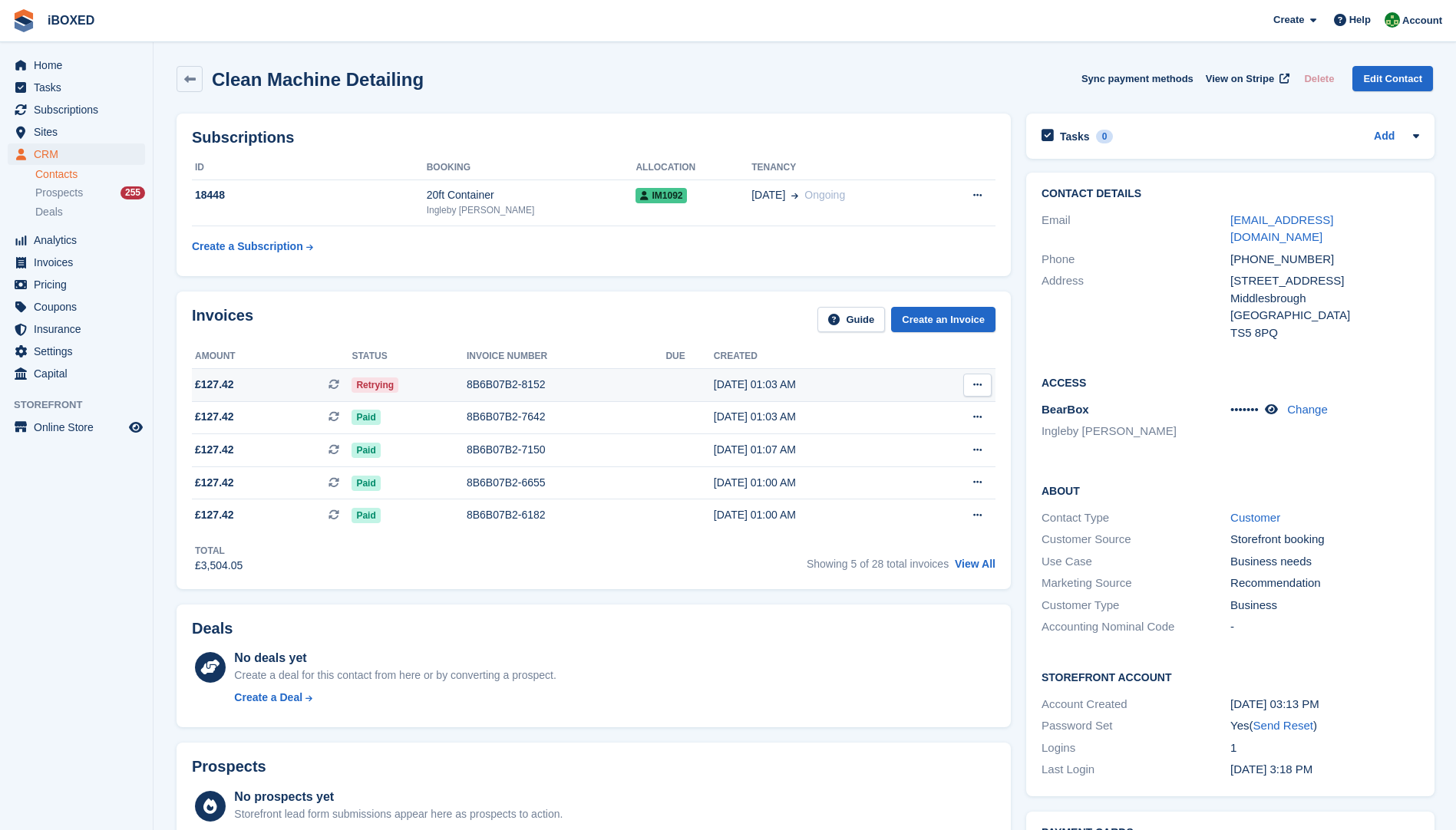
click at [502, 389] on div "8B6B07B2-8152" at bounding box center [566, 385] width 199 height 16
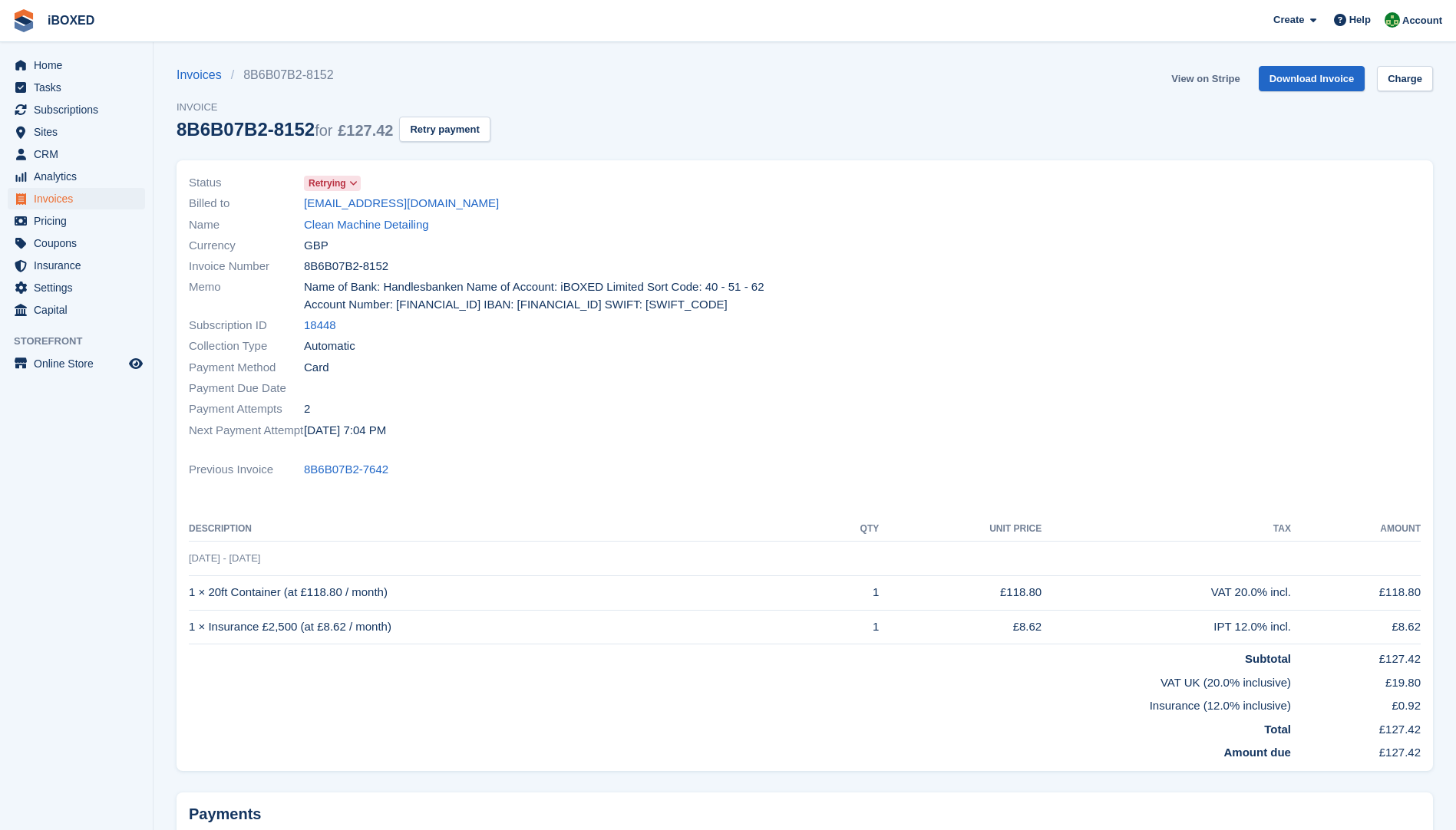
click at [1209, 79] on link "View on Stripe" at bounding box center [1205, 78] width 80 height 25
click at [406, 228] on link "Clean Machine Detailing" at bounding box center [366, 225] width 125 height 18
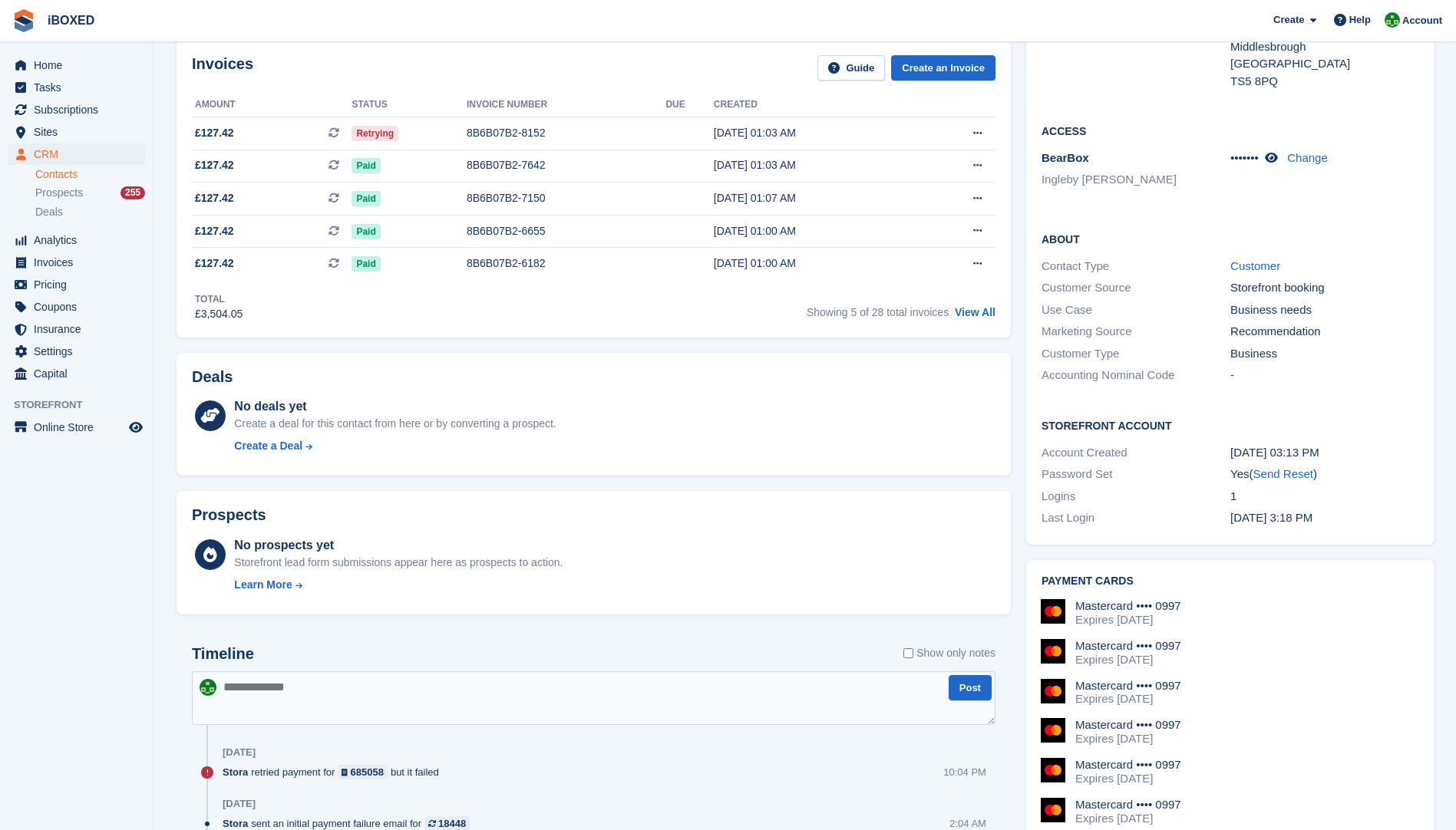
scroll to position [307, 0]
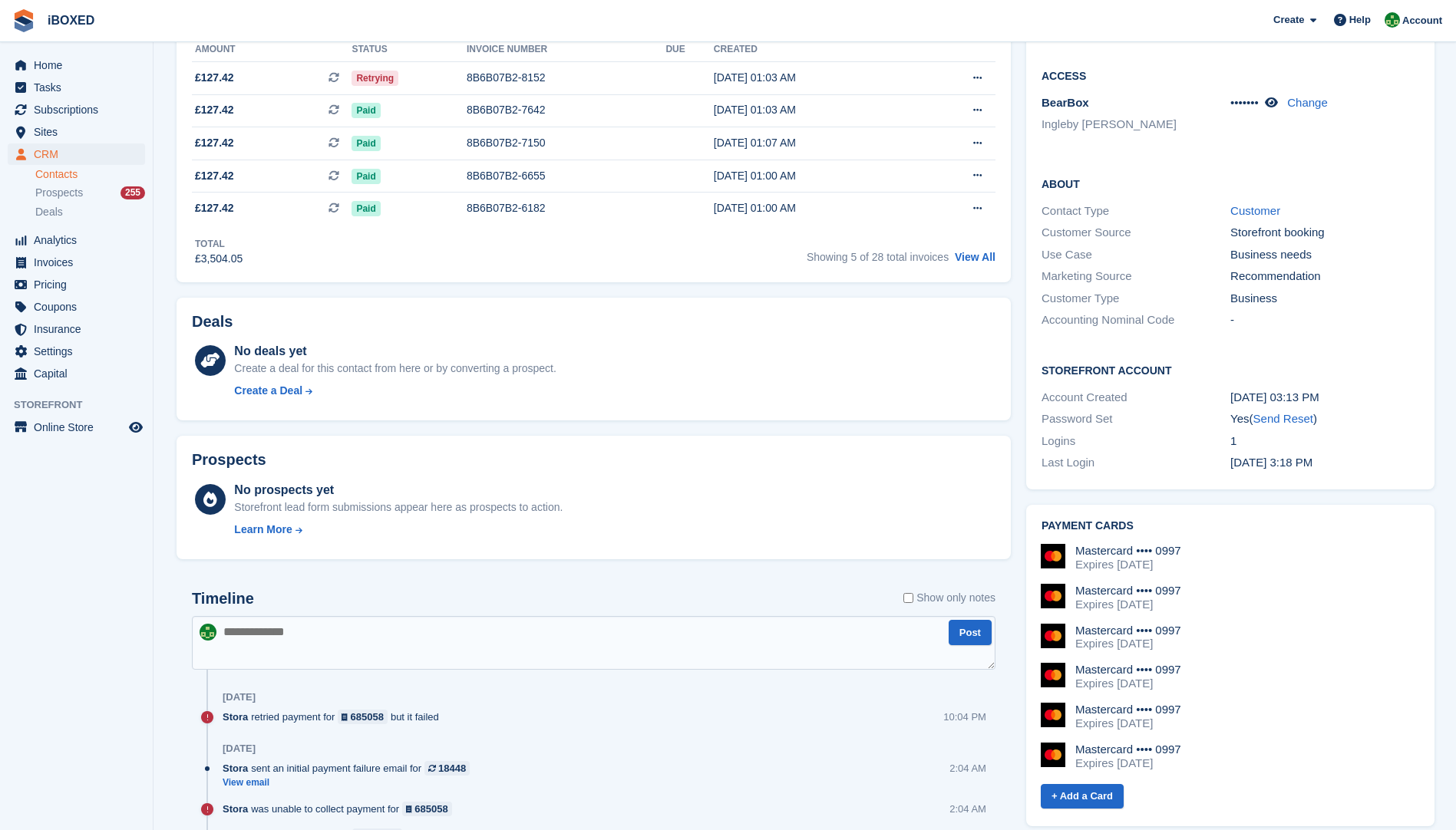
click at [246, 652] on textarea at bounding box center [594, 643] width 804 height 53
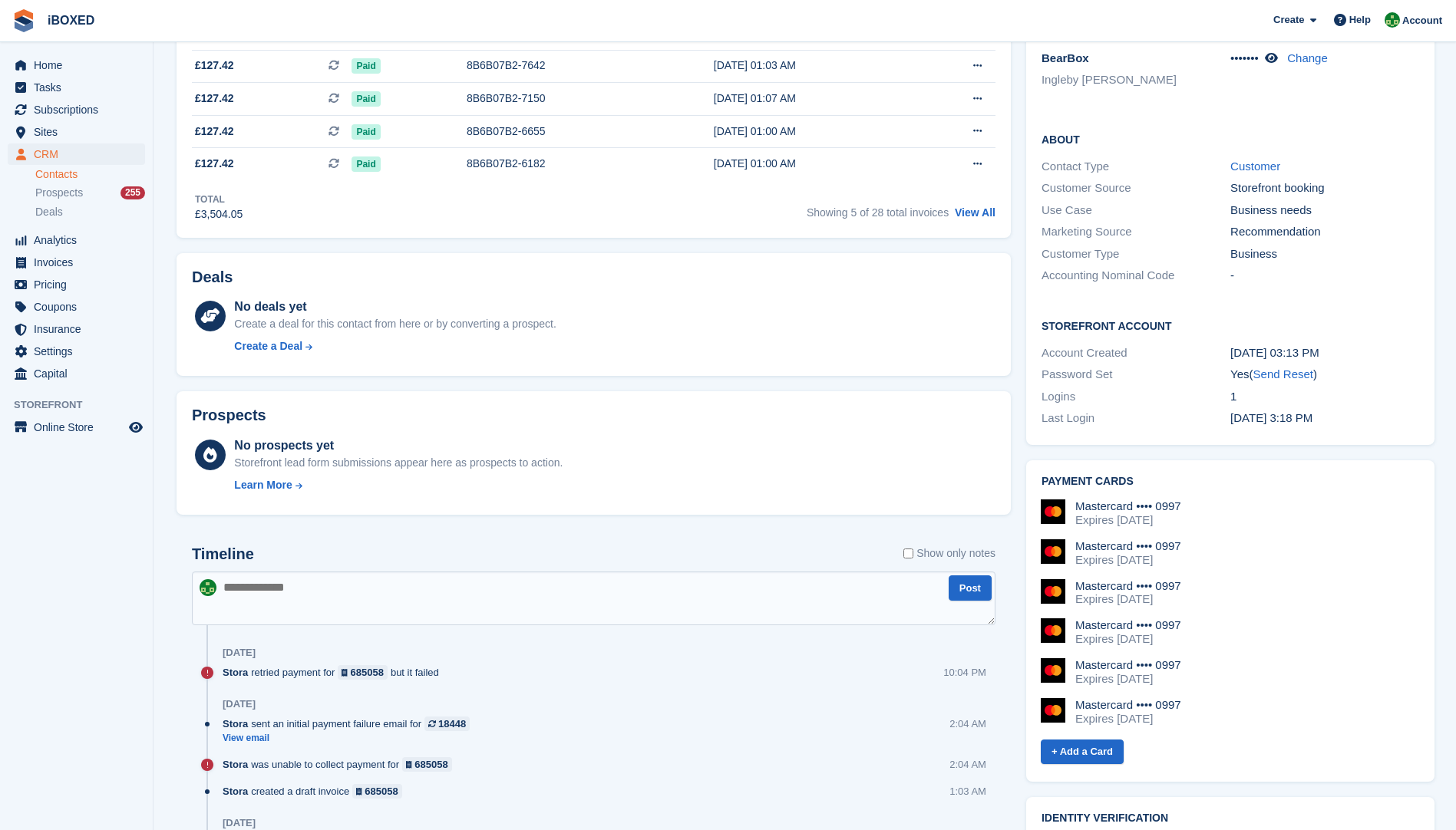
scroll to position [461, 0]
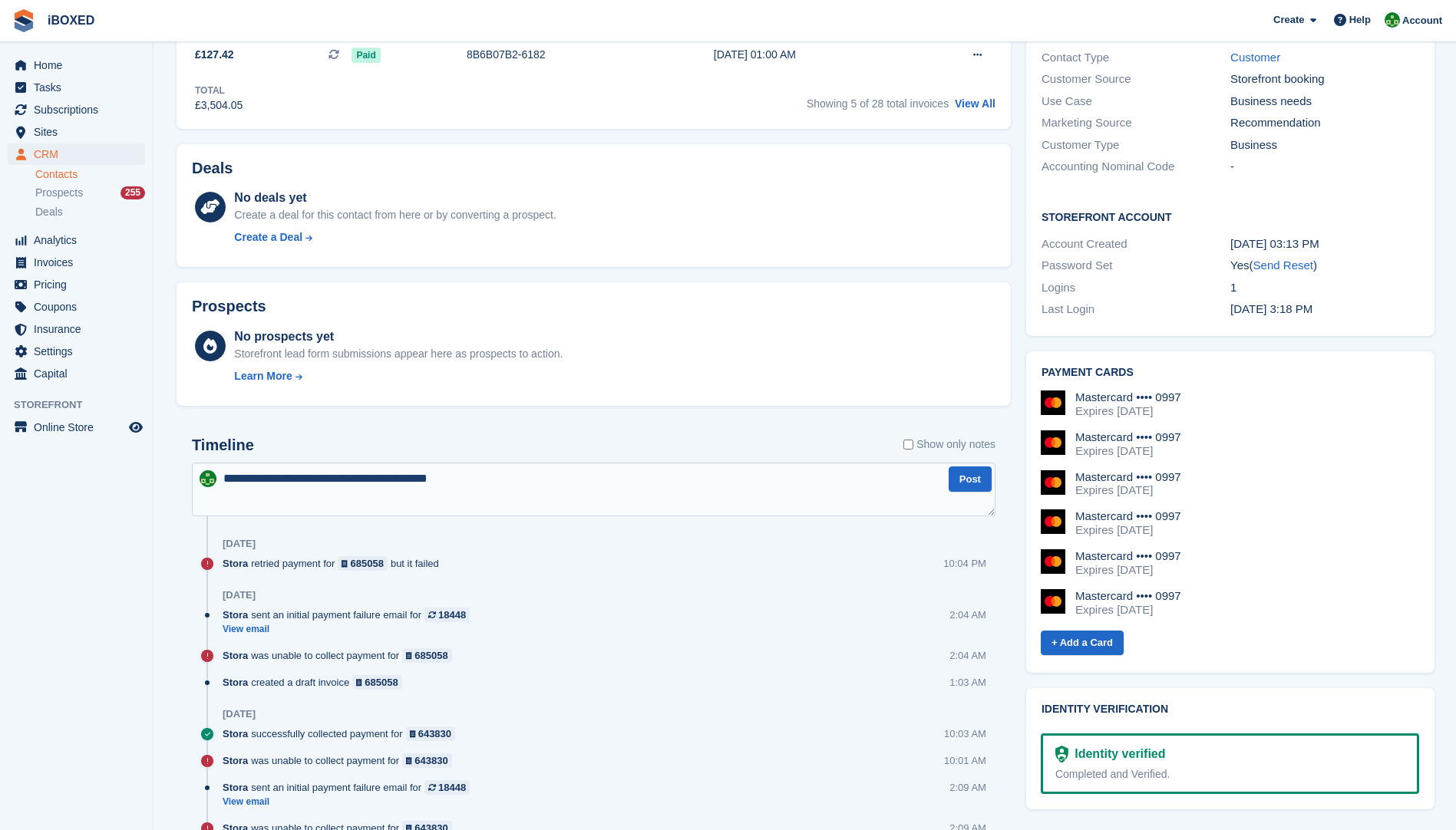
click at [280, 478] on textarea "**********" at bounding box center [594, 489] width 804 height 53
click at [516, 483] on textarea "**********" at bounding box center [594, 489] width 804 height 53
type textarea "**********"
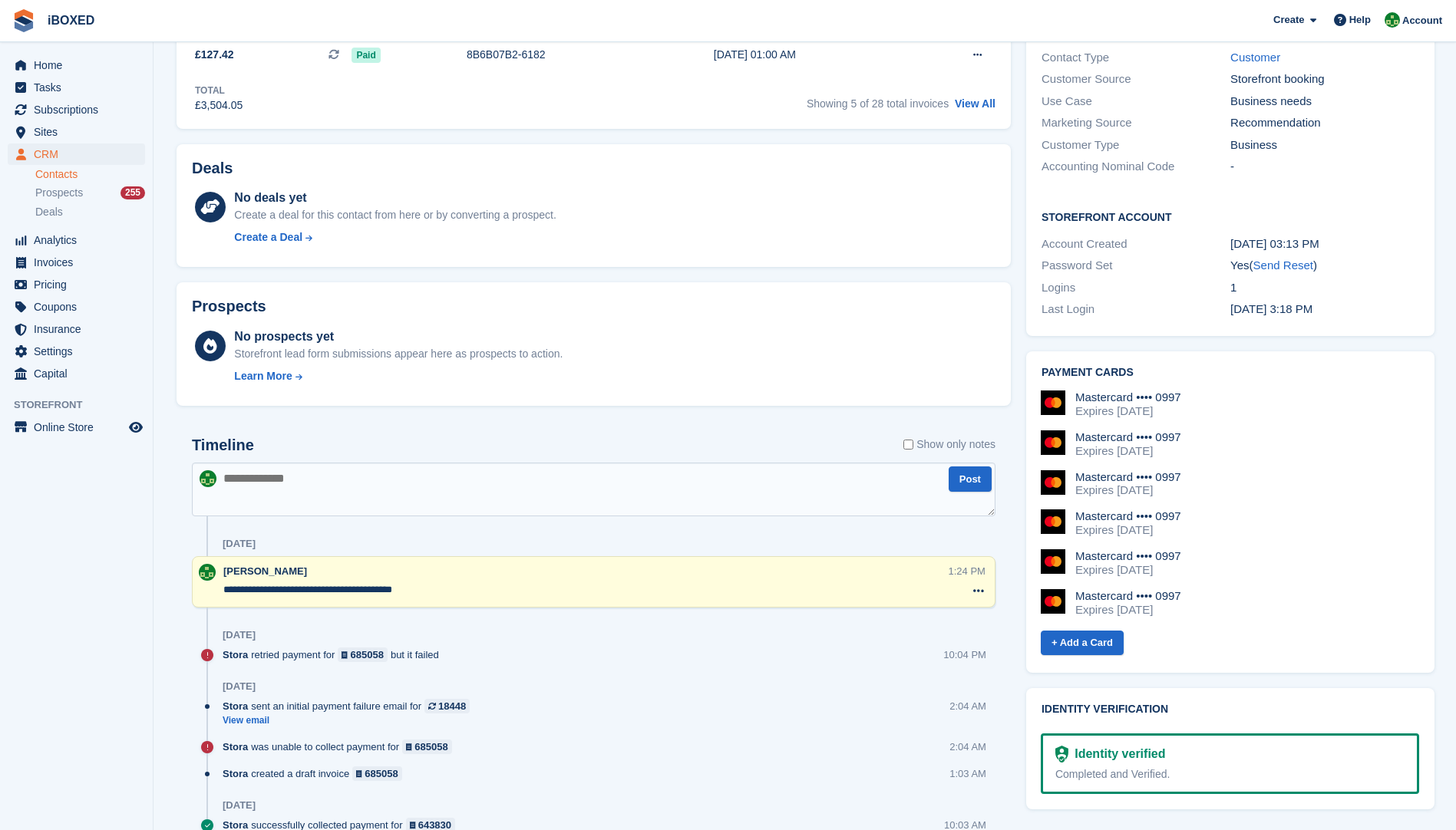
click at [125, 593] on aside "Home Tasks Subscriptions Subscriptions Subscriptions Price increases NEW Price …" at bounding box center [76, 419] width 153 height 753
click at [94, 616] on aside "Home Tasks Subscriptions Subscriptions Subscriptions Price increases NEW Price …" at bounding box center [76, 419] width 153 height 753
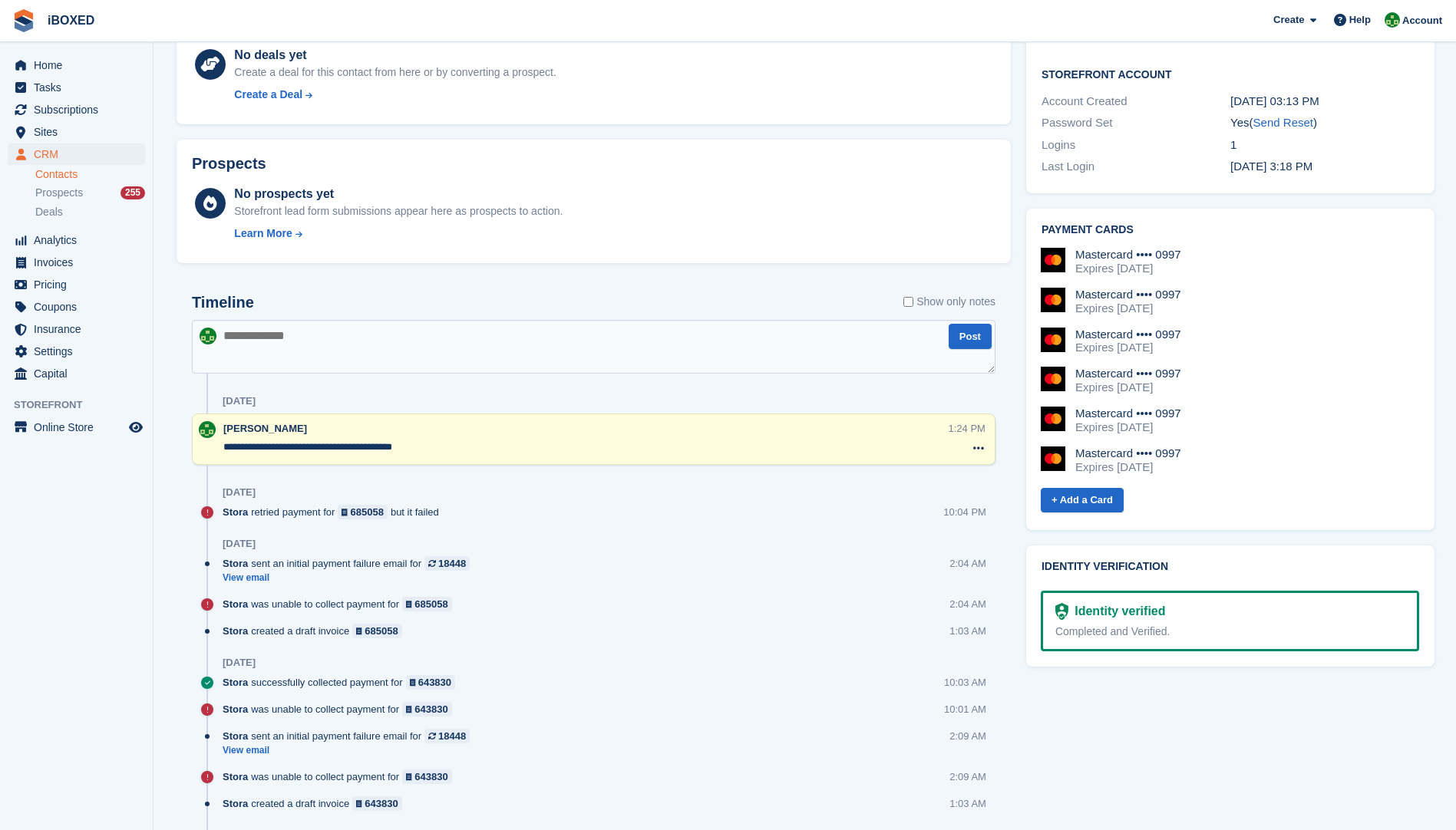
scroll to position [614, 0]
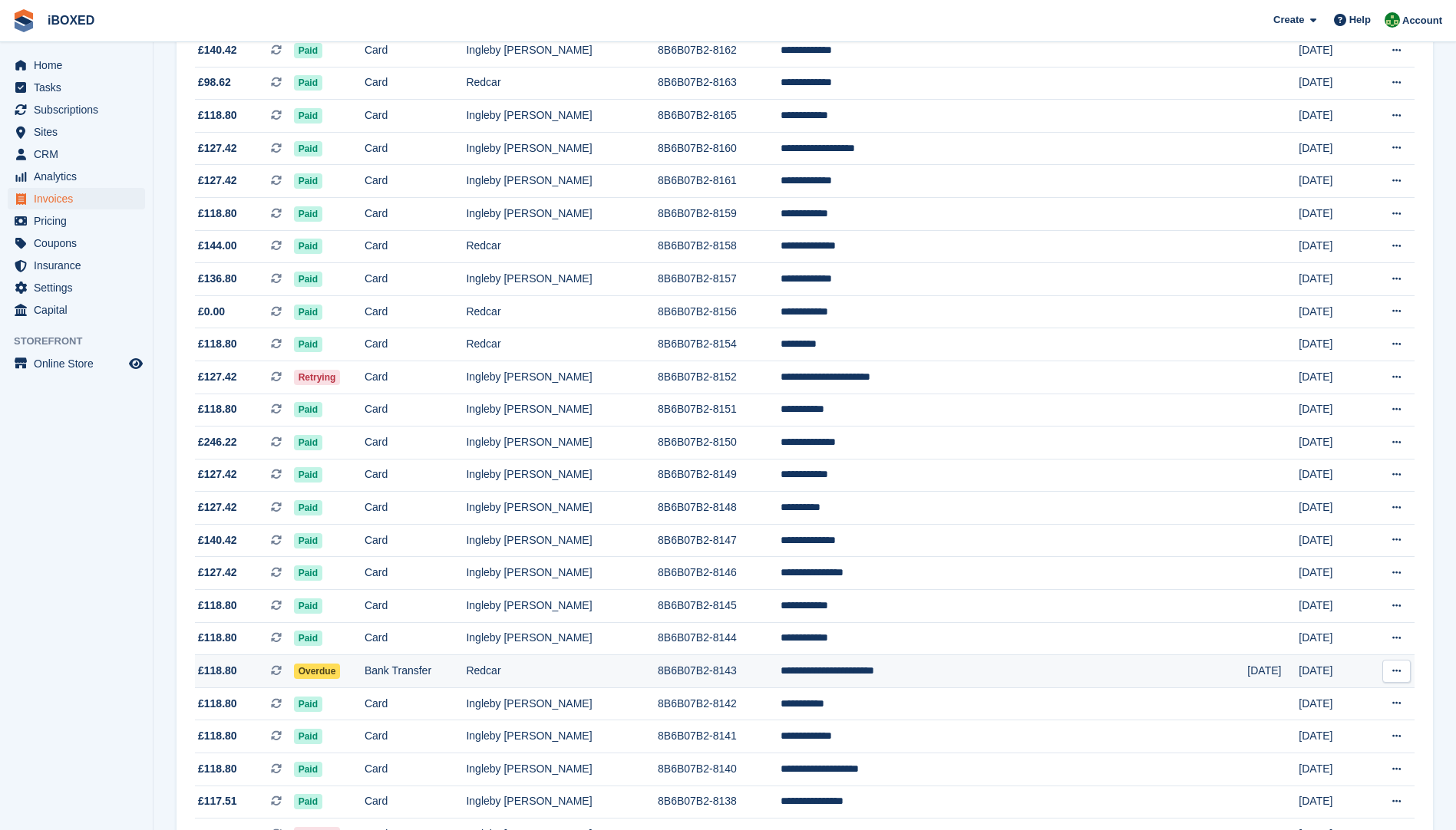
scroll to position [1075, 0]
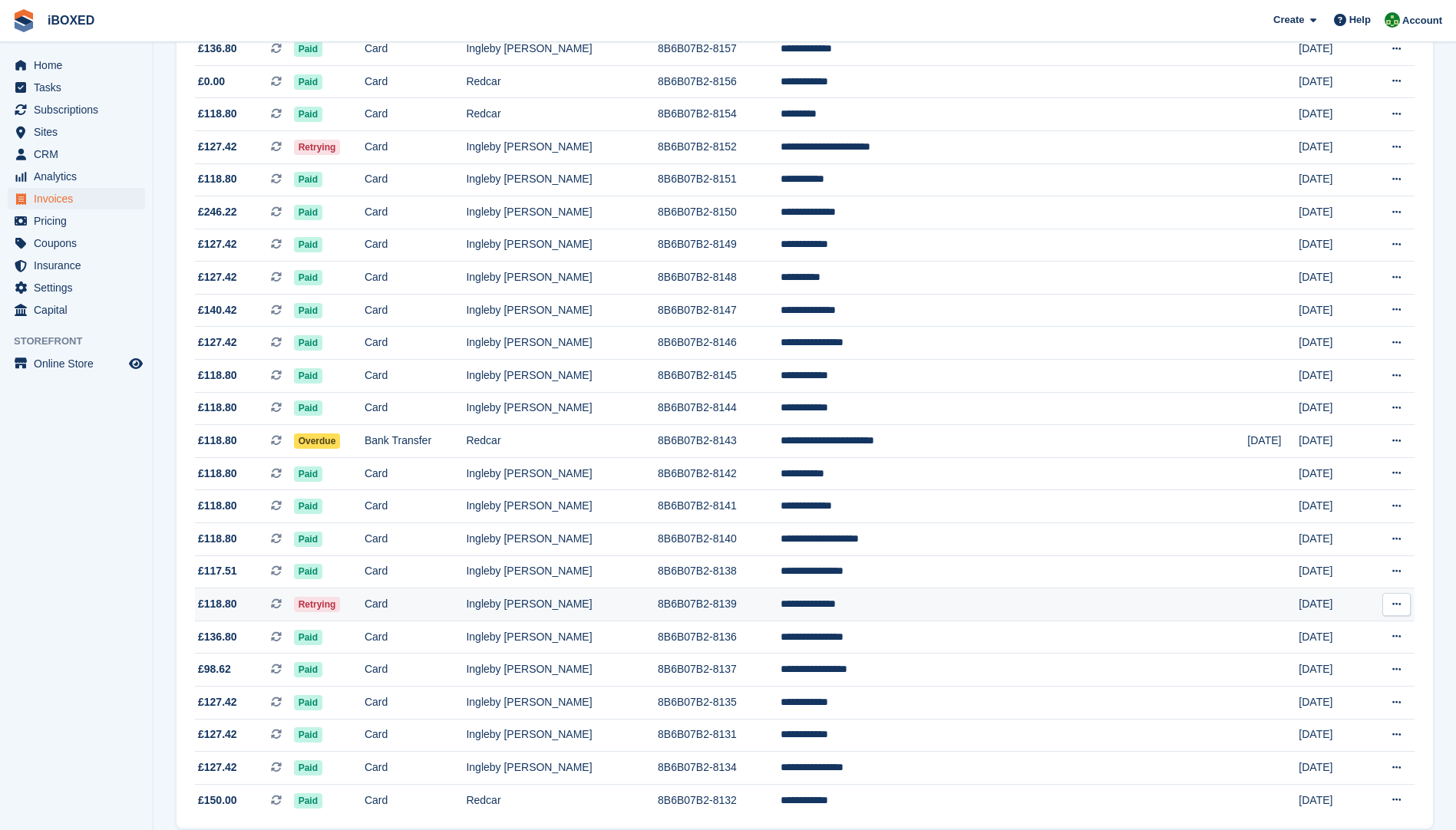
click at [341, 607] on span "Retrying" at bounding box center [318, 604] width 47 height 15
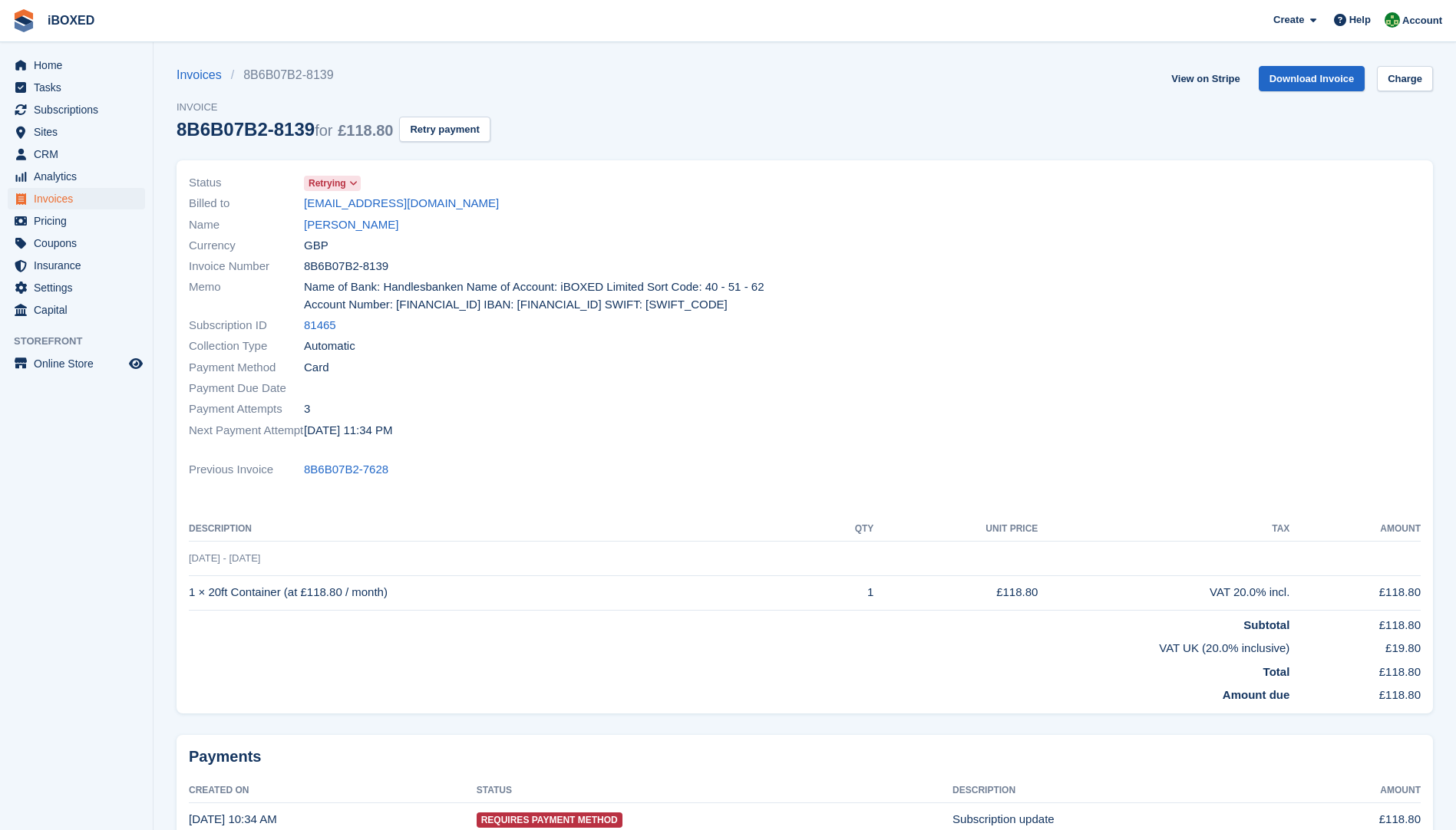
click at [50, 582] on aside "Home Tasks Subscriptions Subscriptions Subscriptions Price increases NEW Price …" at bounding box center [76, 419] width 153 height 753
click at [353, 226] on link "[PERSON_NAME]" at bounding box center [351, 225] width 95 height 18
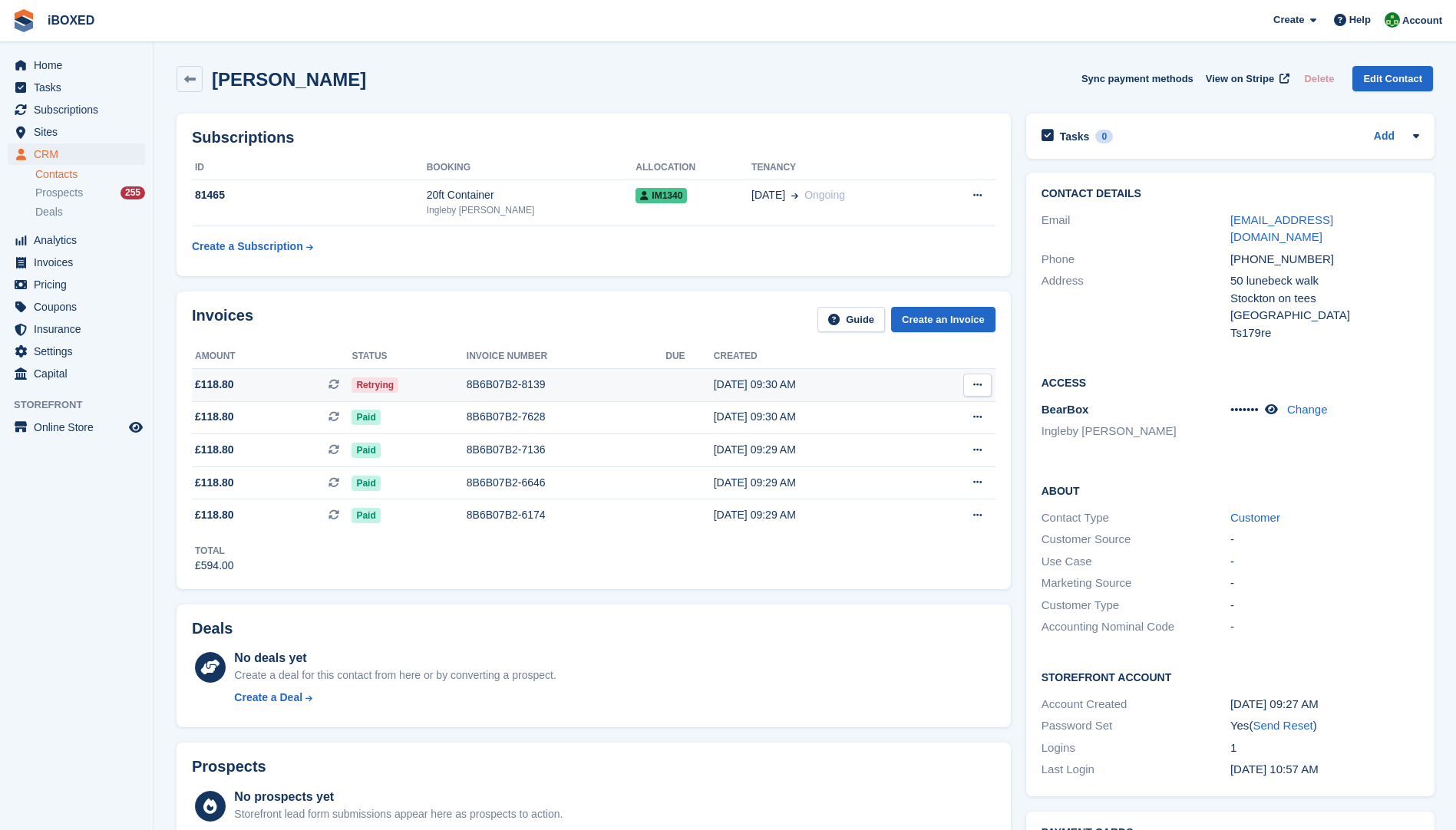
click at [476, 387] on div "8B6B07B2-8139" at bounding box center [566, 385] width 199 height 16
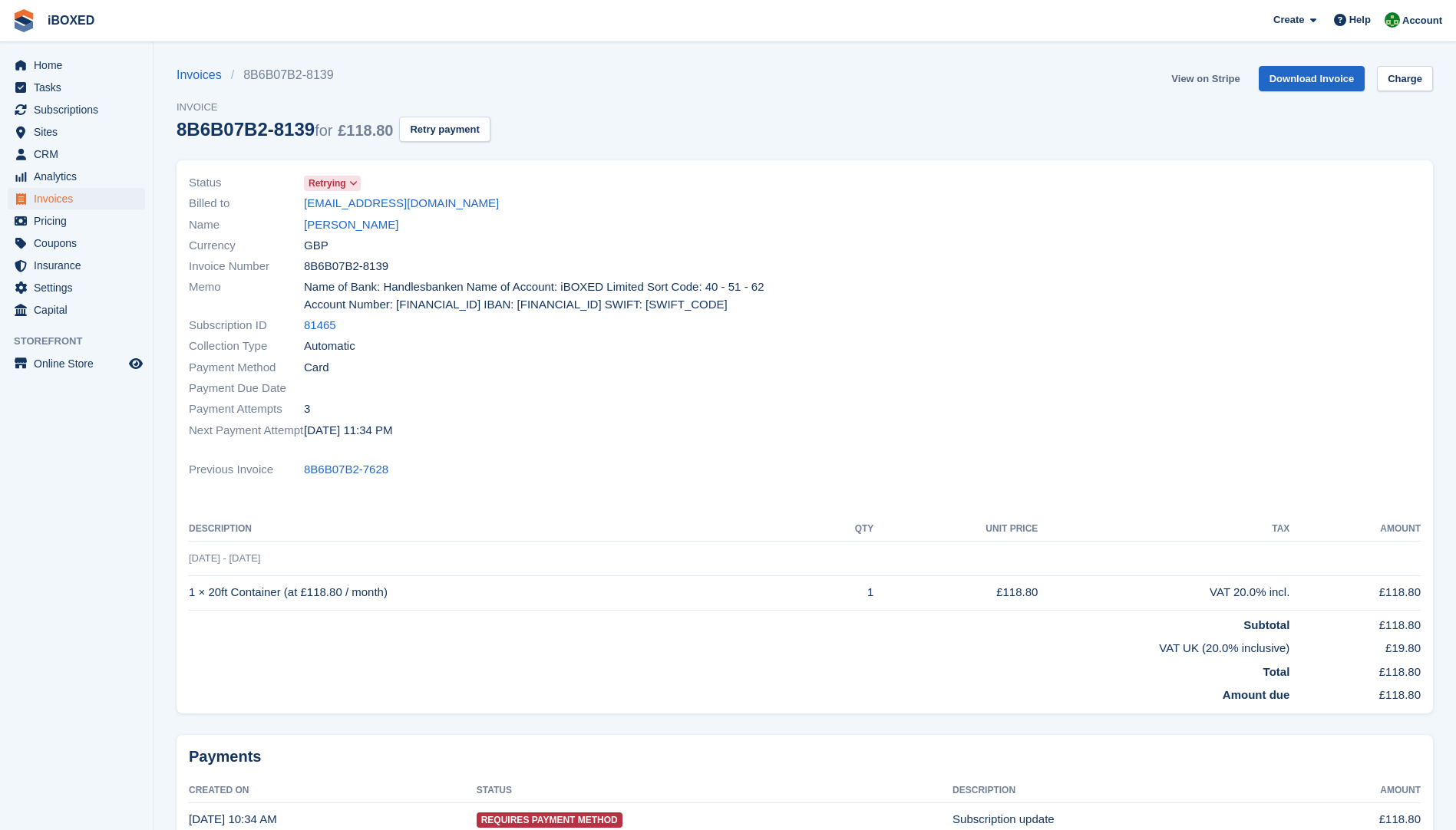
click at [1189, 80] on link "View on Stripe" at bounding box center [1205, 78] width 80 height 25
click at [360, 231] on link "Kenneth burton" at bounding box center [351, 225] width 95 height 18
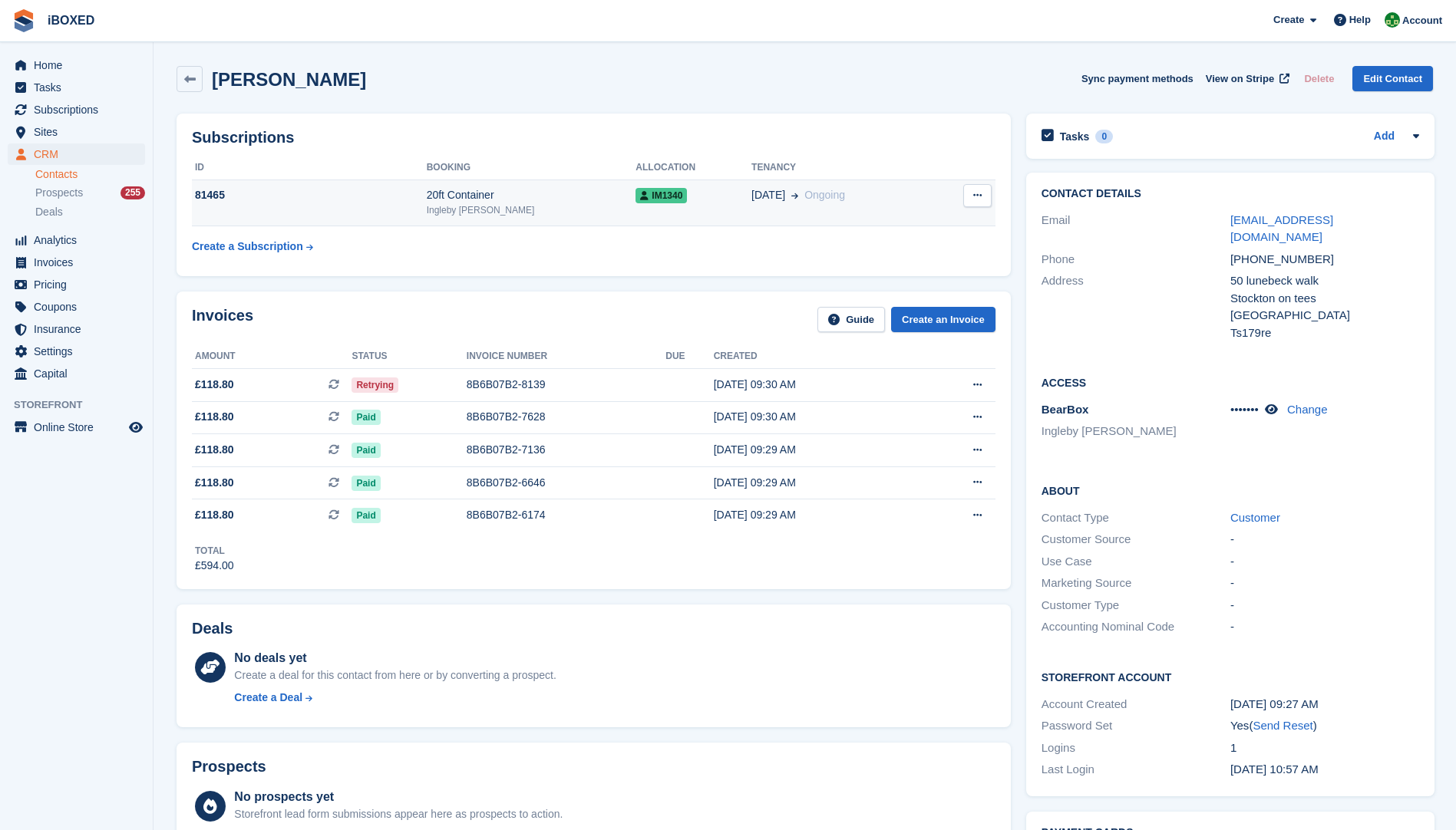
click at [321, 199] on div "81465" at bounding box center [310, 195] width 235 height 16
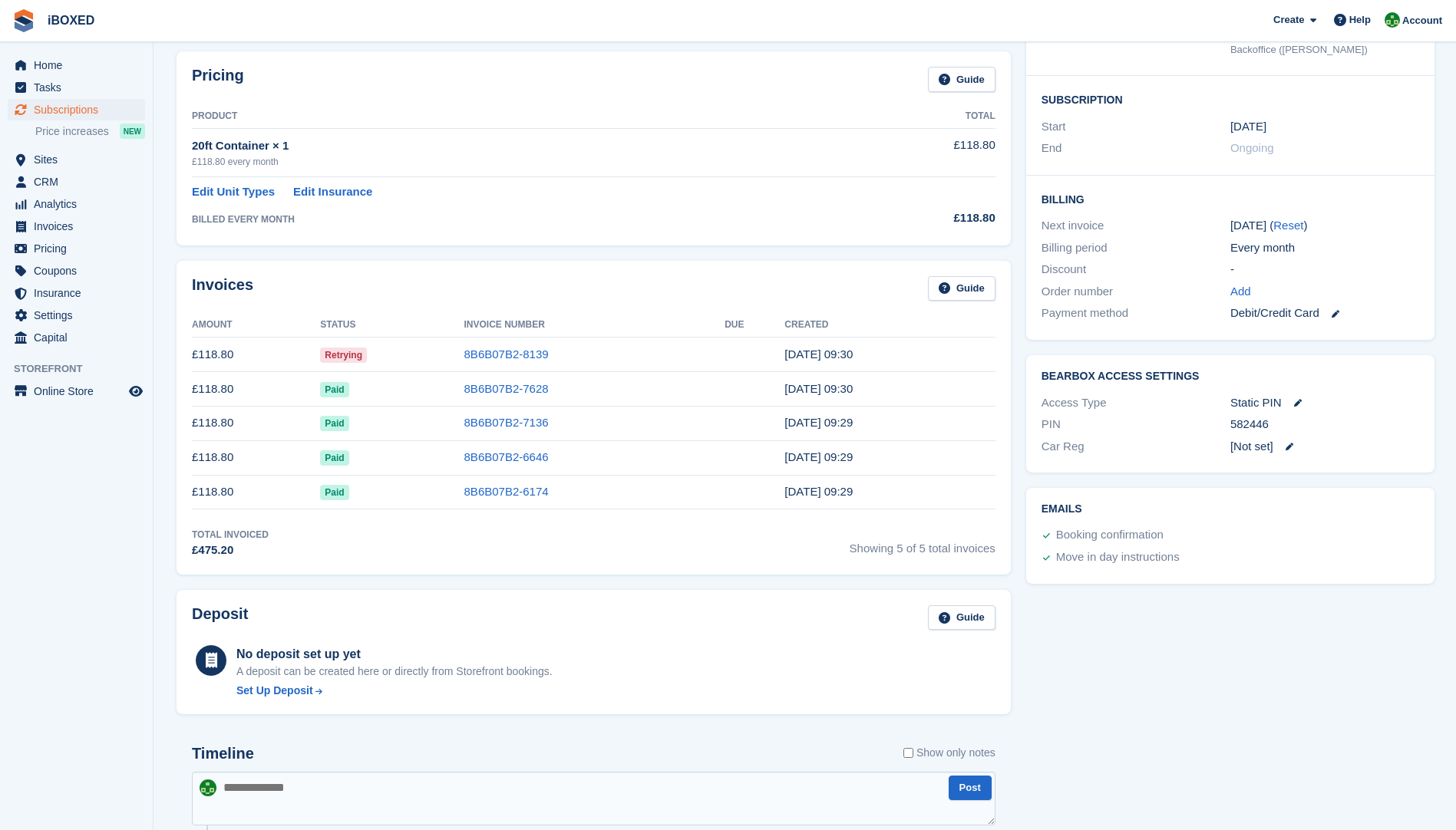
scroll to position [537, 0]
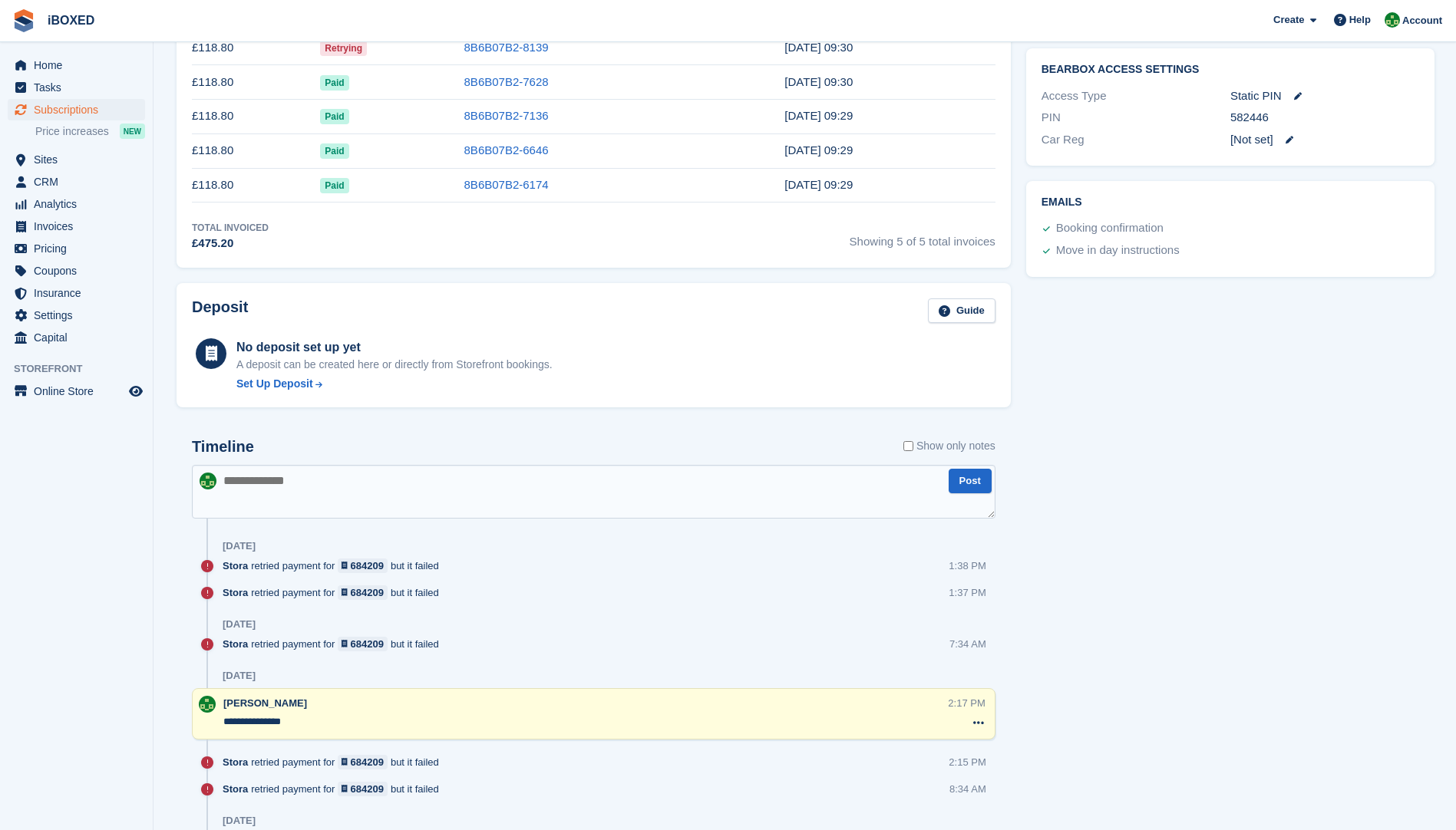
drag, startPoint x: 212, startPoint y: 484, endPoint x: 301, endPoint y: 477, distance: 89.3
click at [212, 483] on img at bounding box center [207, 481] width 17 height 17
click at [232, 483] on textarea at bounding box center [594, 492] width 804 height 53
click at [228, 483] on textarea at bounding box center [594, 492] width 804 height 53
click at [236, 476] on textarea at bounding box center [594, 492] width 804 height 53
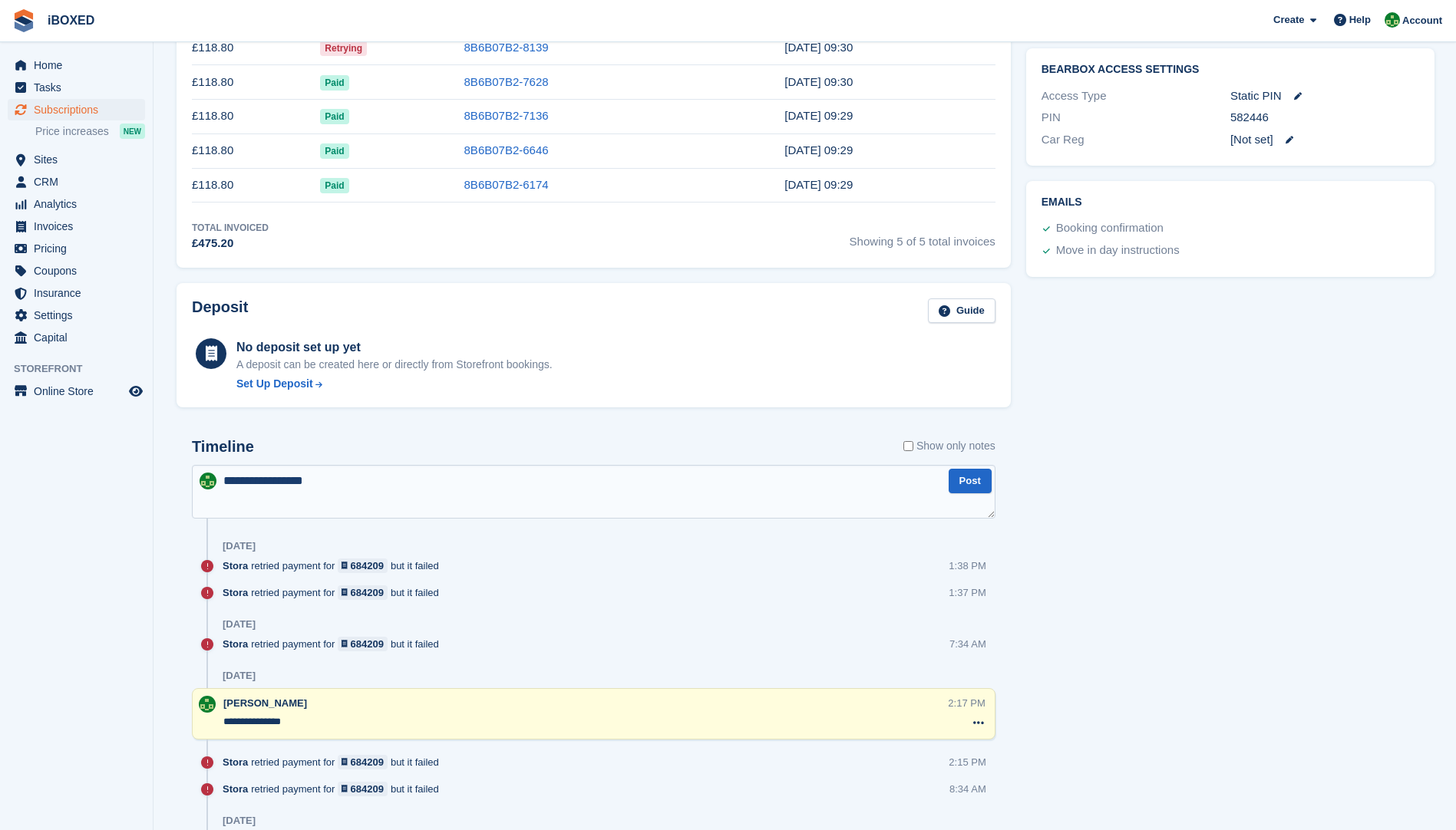
type textarea "**********"
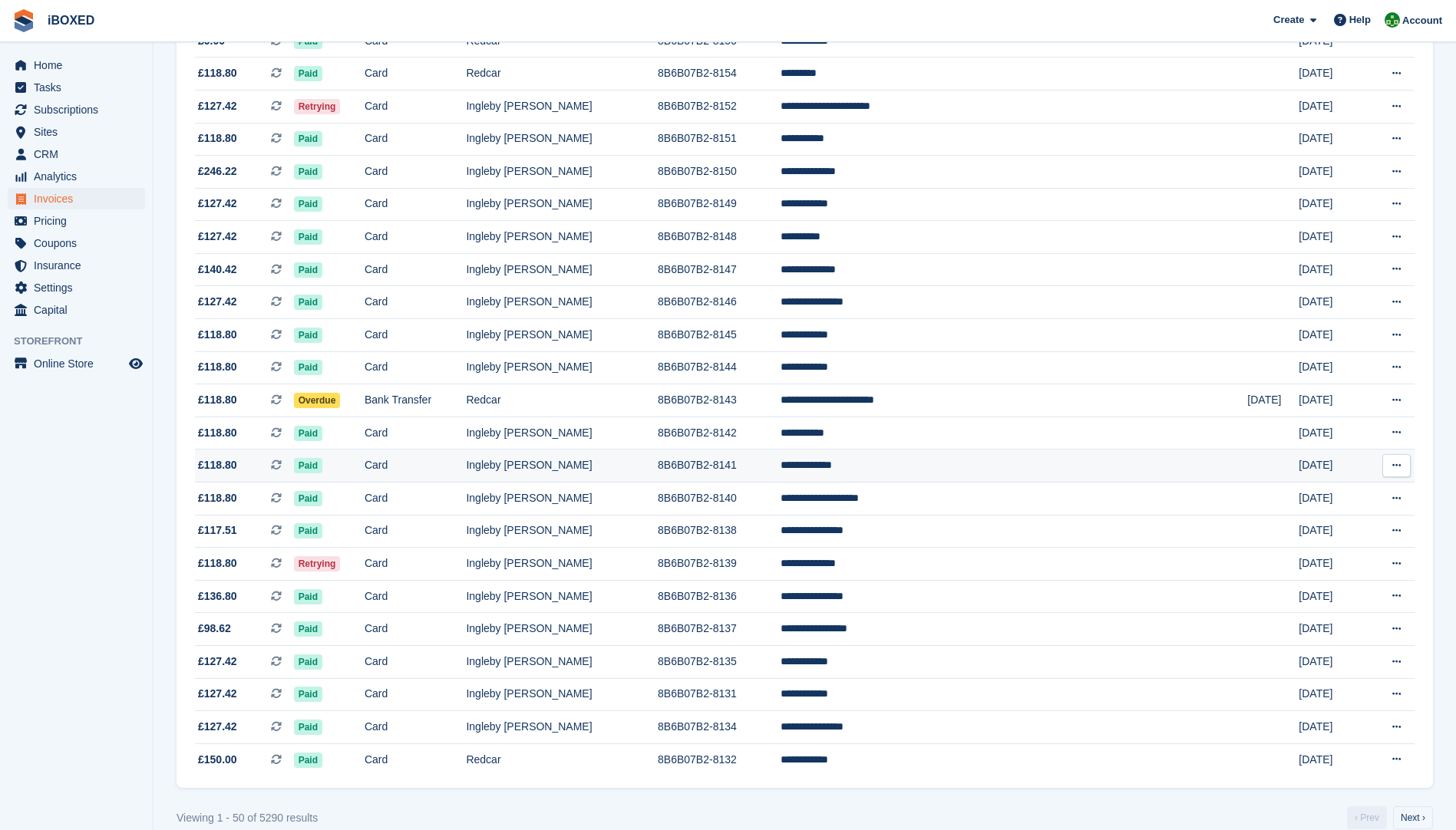
scroll to position [1137, 0]
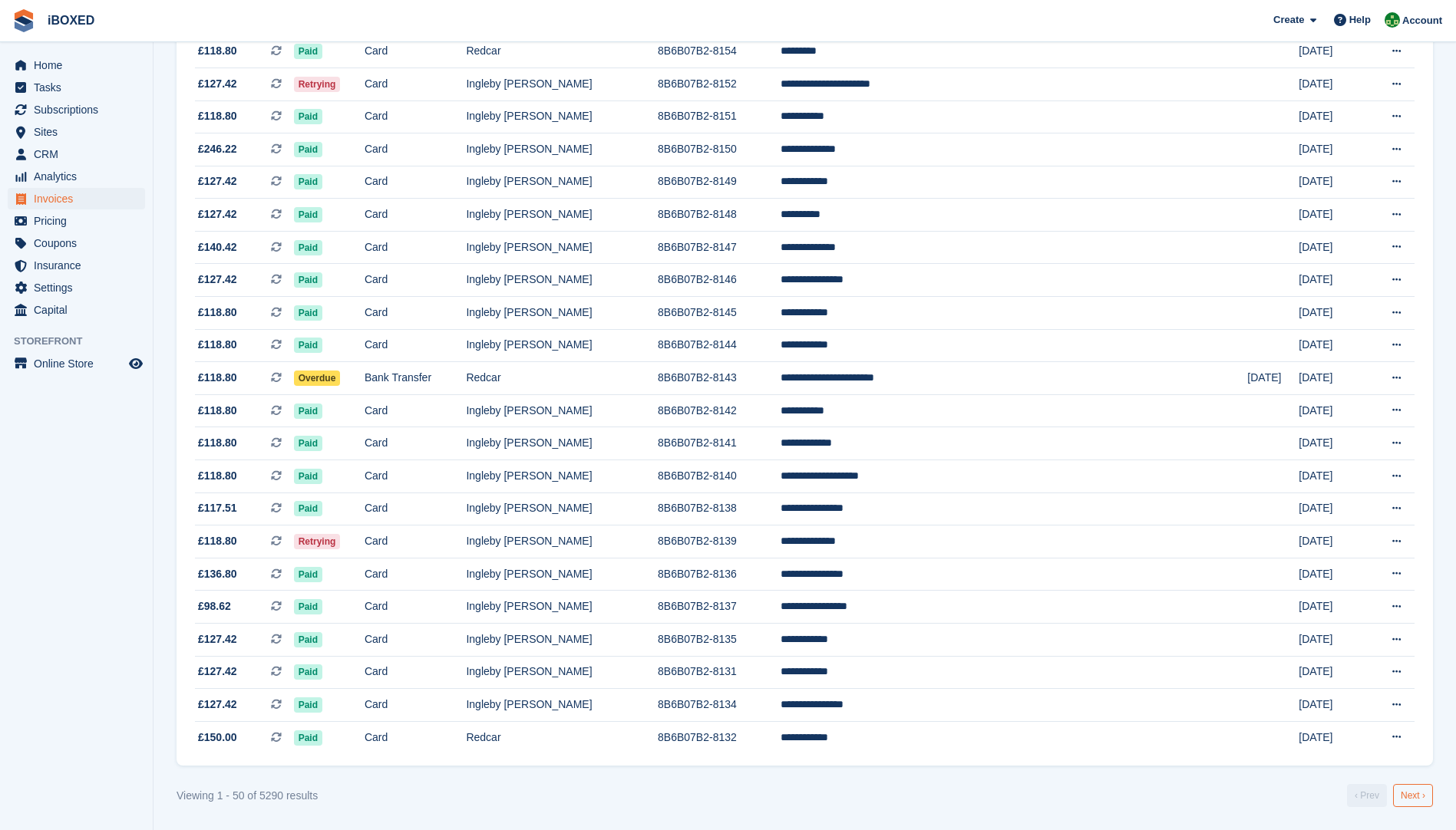
click at [1404, 791] on link "Next ›" at bounding box center [1413, 795] width 40 height 23
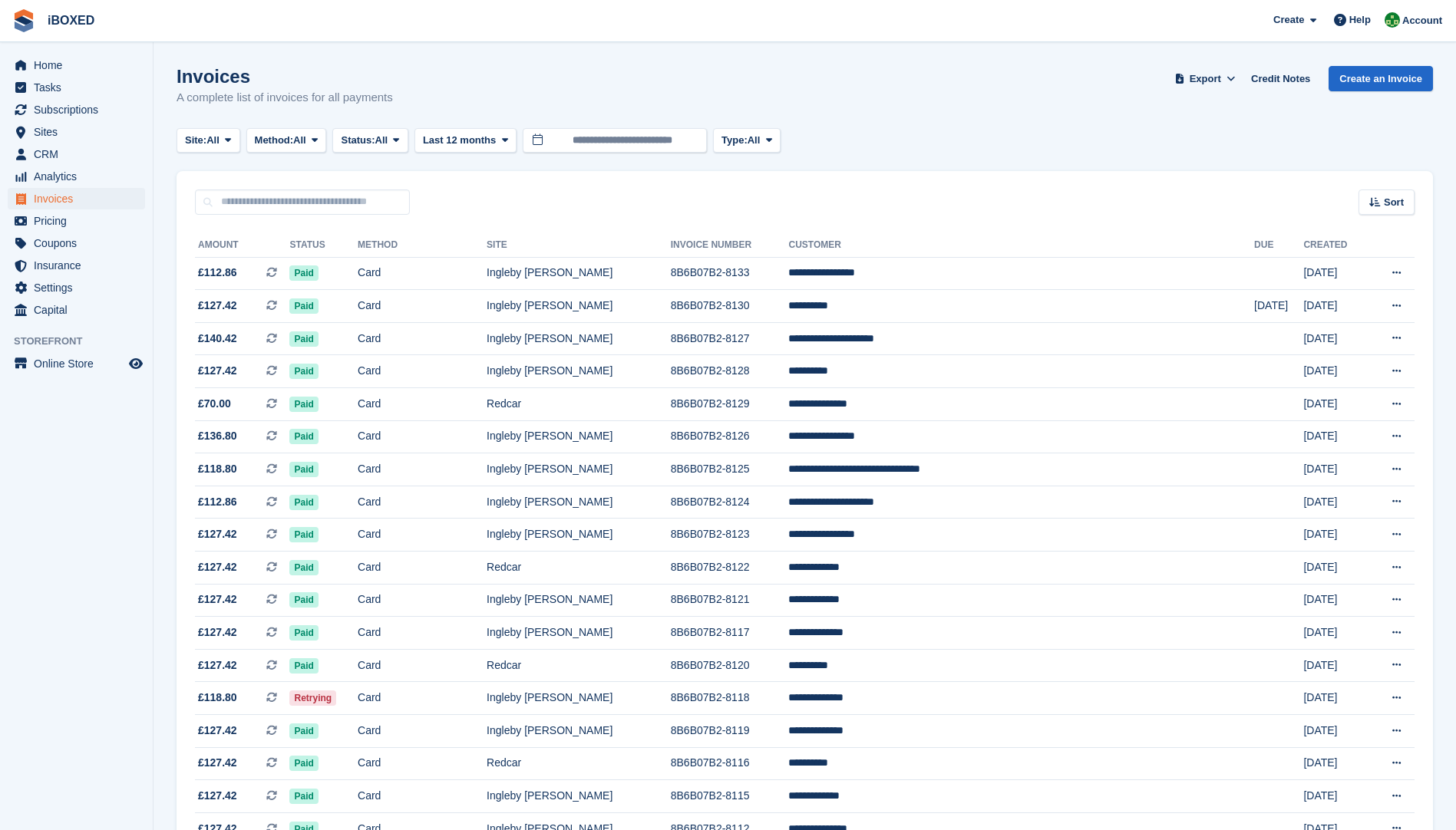
scroll to position [307, 0]
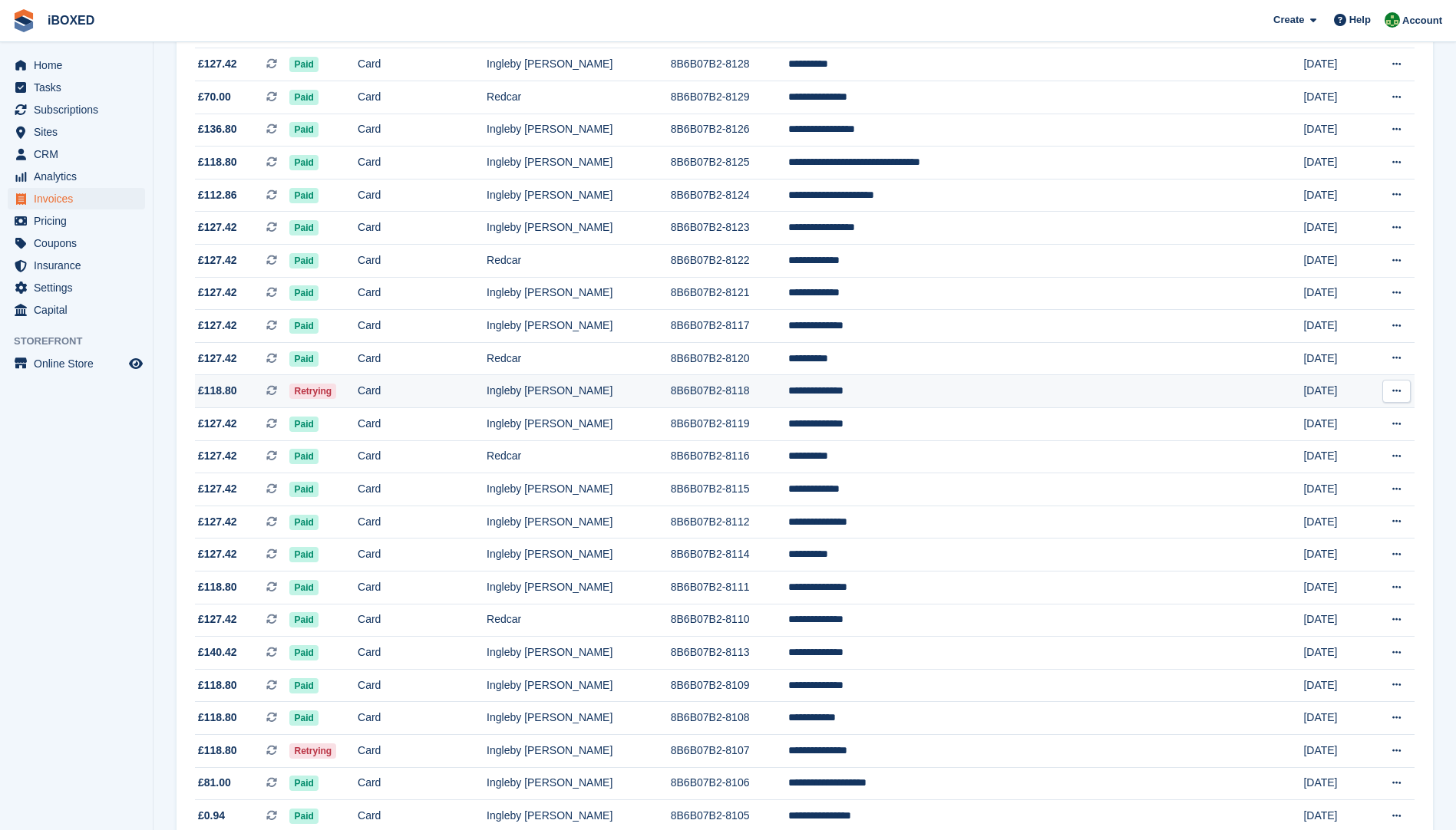
click at [464, 387] on td "Card" at bounding box center [422, 391] width 129 height 33
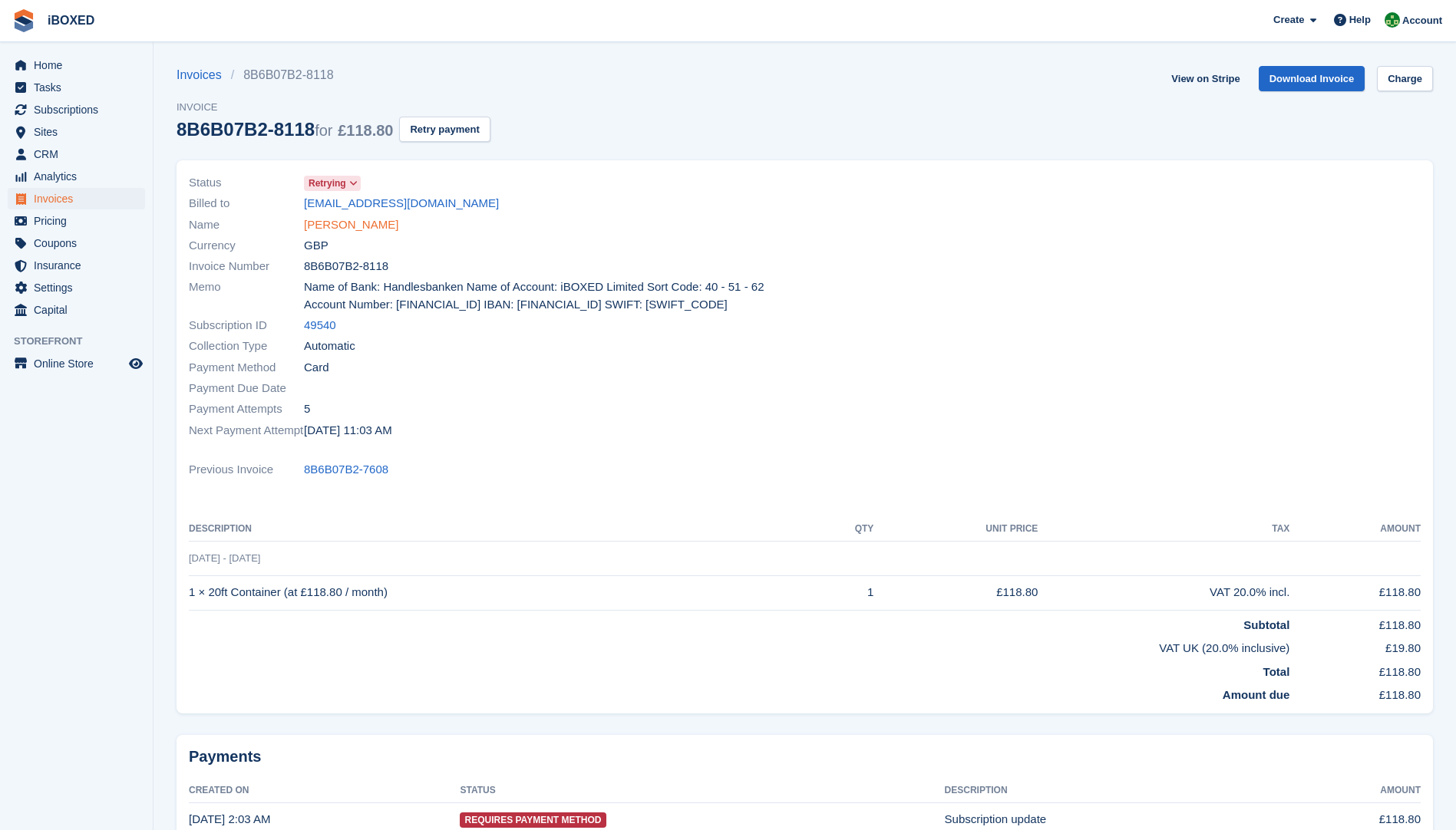
click at [344, 224] on link "[PERSON_NAME]" at bounding box center [351, 225] width 95 height 18
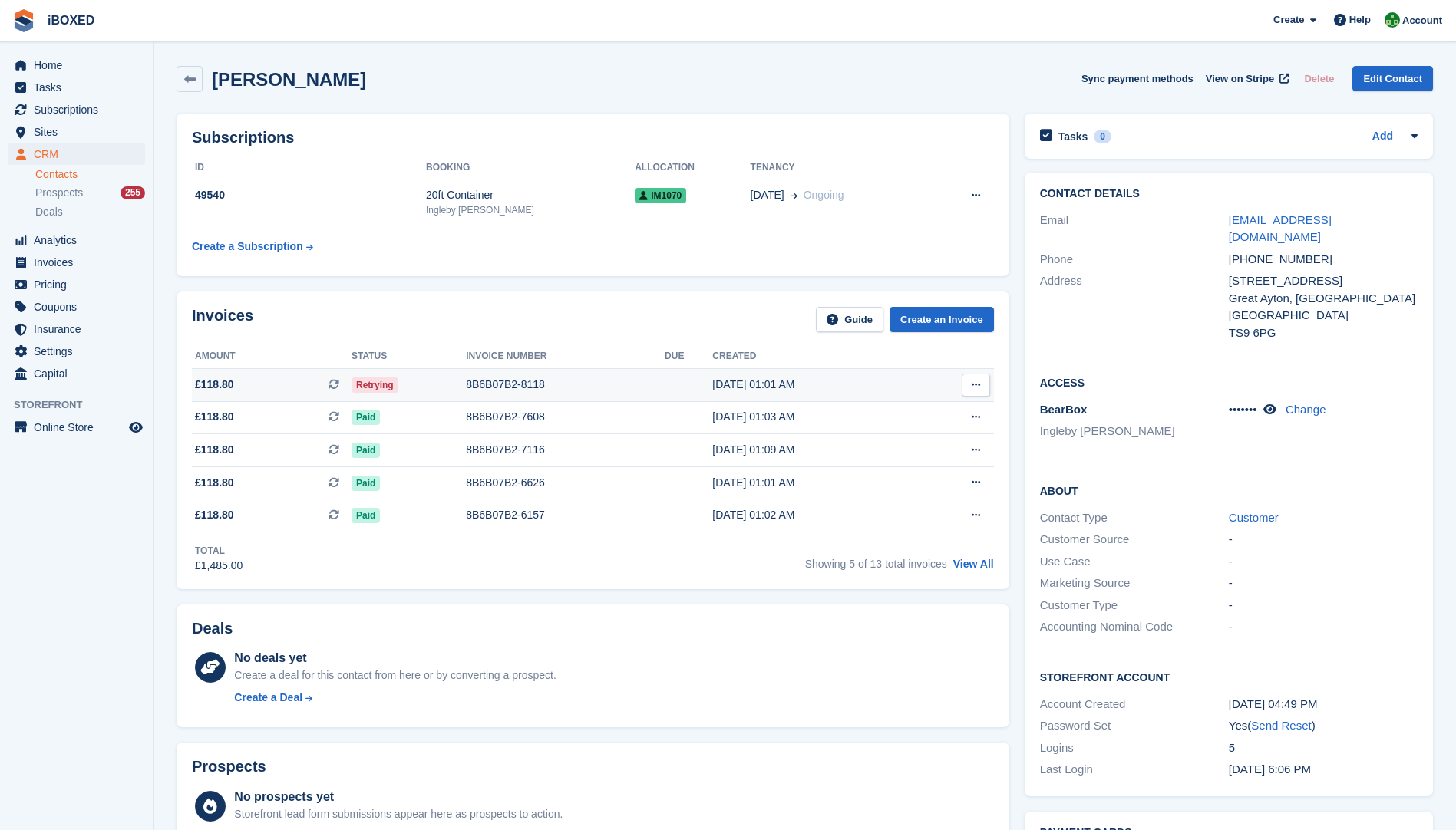
click at [486, 388] on div "8B6B07B2-8118" at bounding box center [565, 385] width 199 height 16
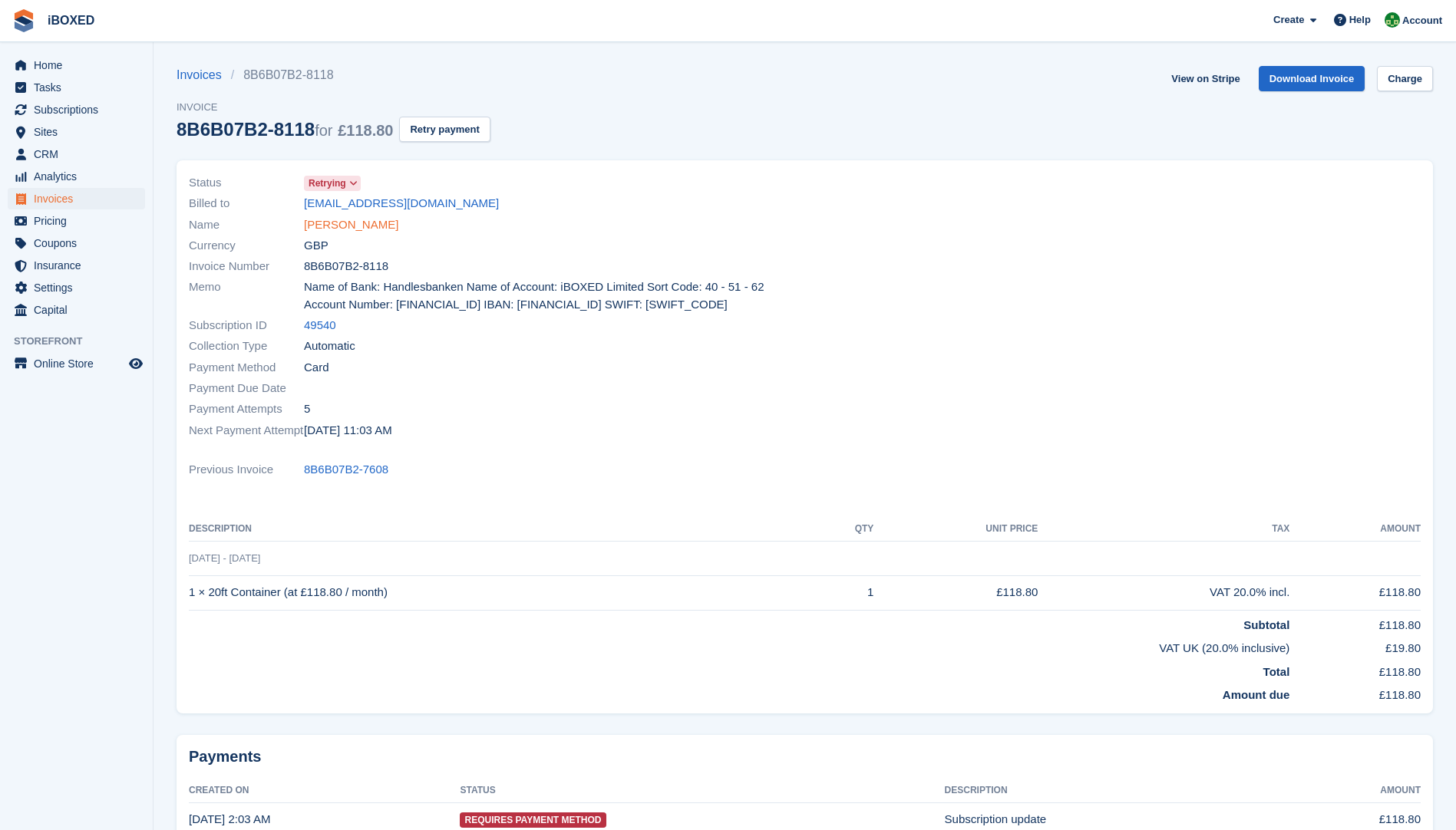
click at [357, 223] on link "[PERSON_NAME]" at bounding box center [351, 225] width 95 height 18
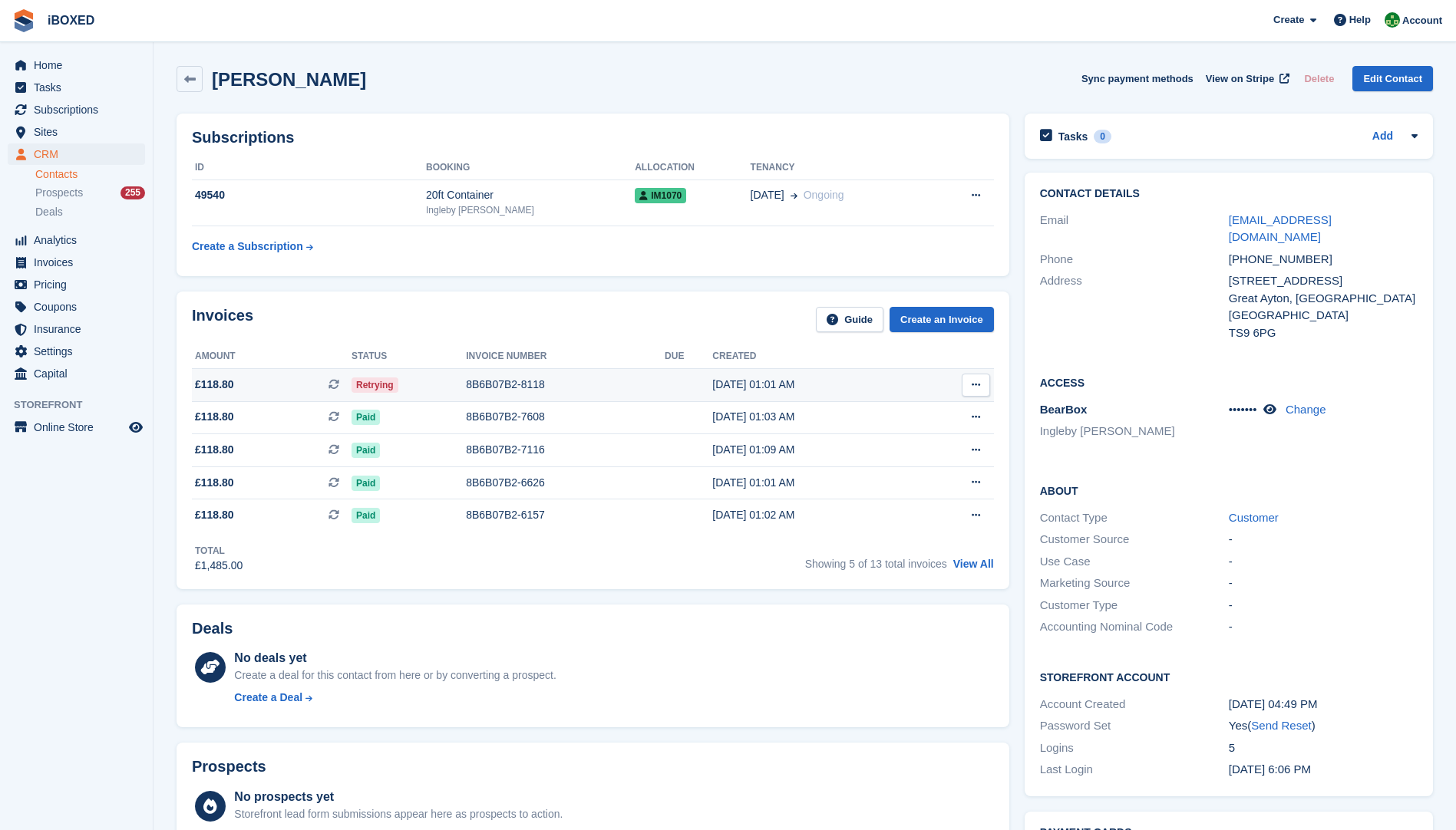
click at [510, 388] on div "8B6B07B2-8118" at bounding box center [565, 385] width 199 height 16
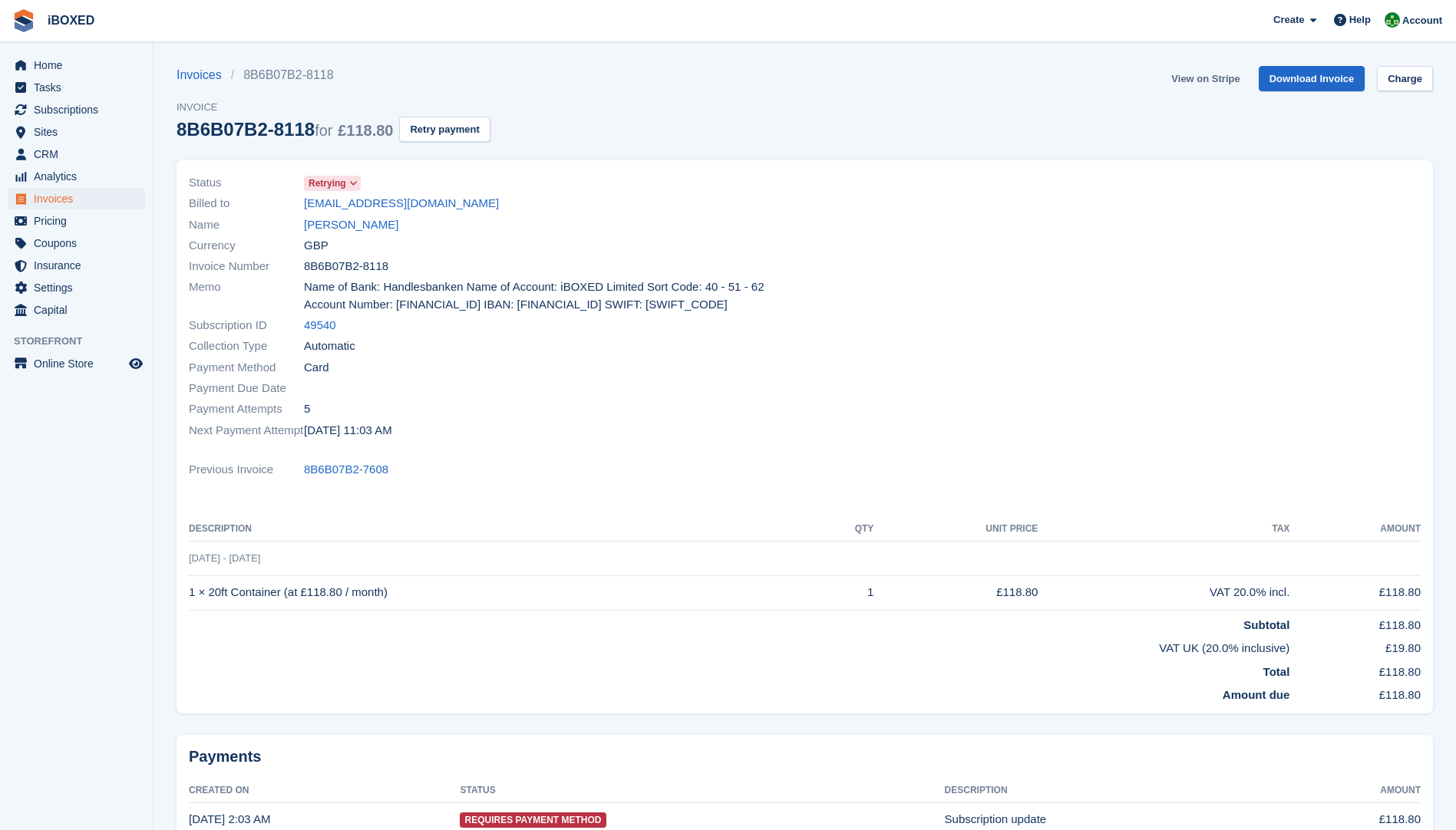
click at [1223, 74] on link "View on Stripe" at bounding box center [1205, 78] width 80 height 25
click at [321, 221] on link "[PERSON_NAME]" at bounding box center [351, 225] width 95 height 18
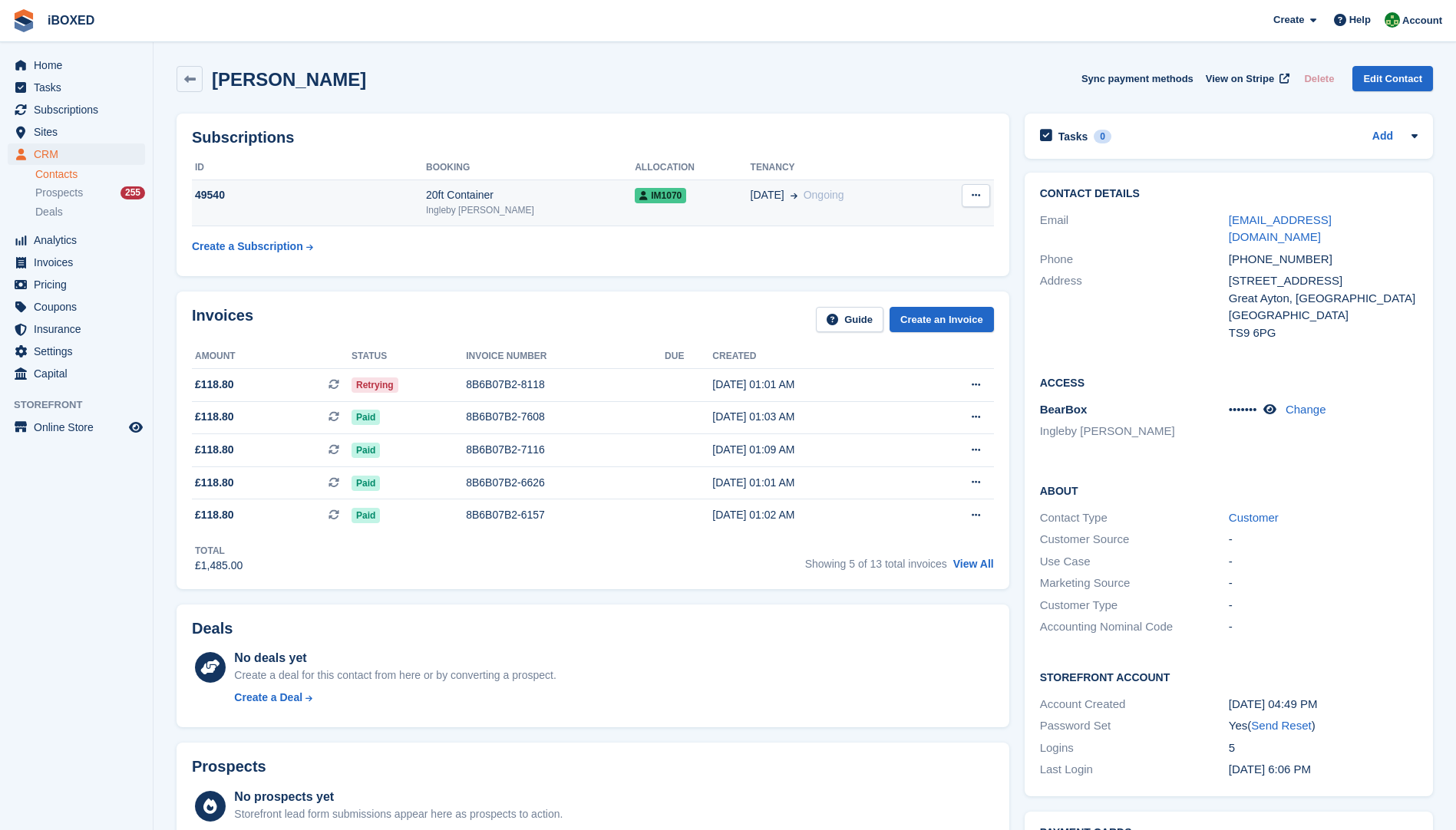
click at [260, 208] on td "49540" at bounding box center [309, 203] width 234 height 47
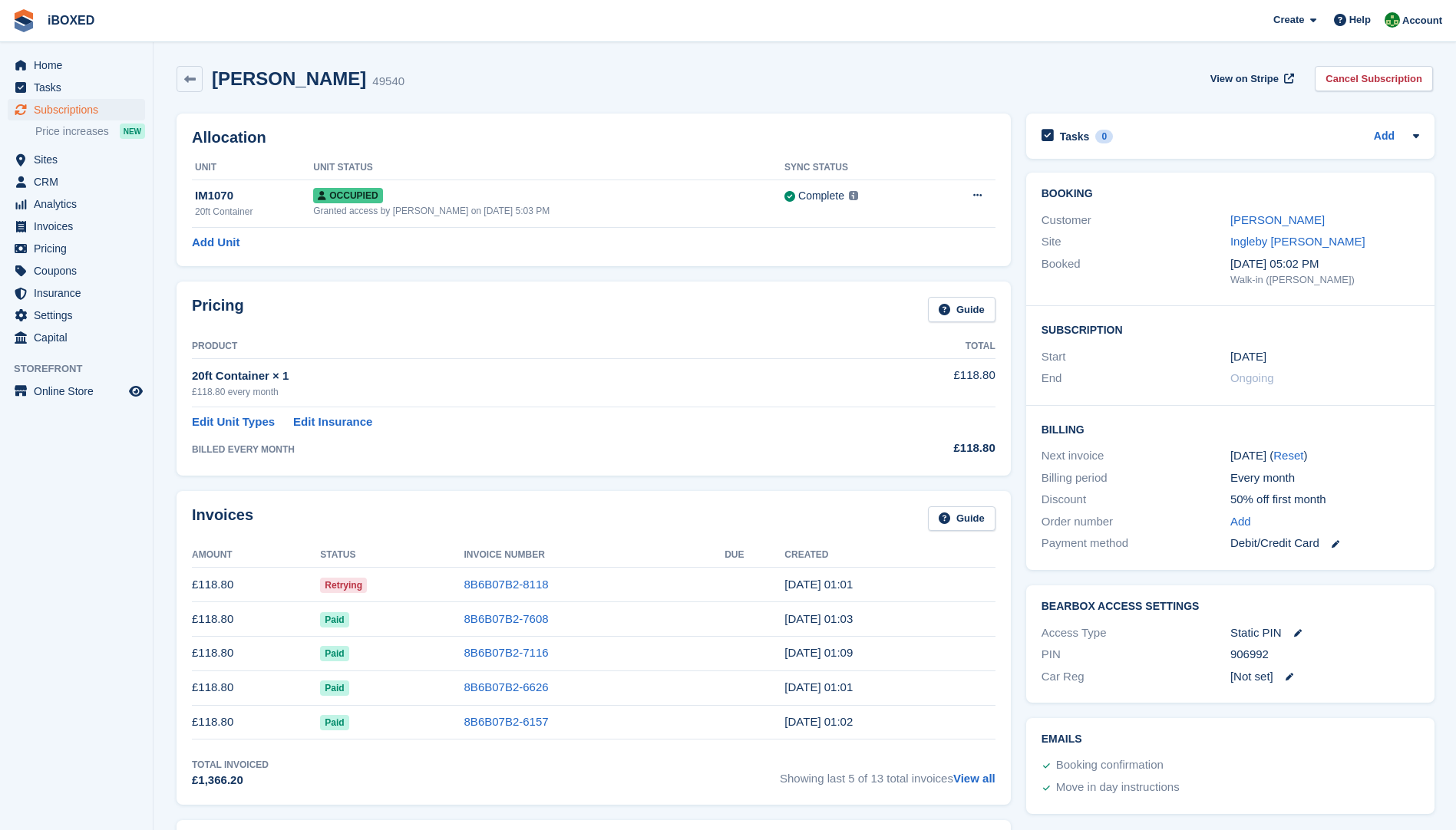
scroll to position [461, 0]
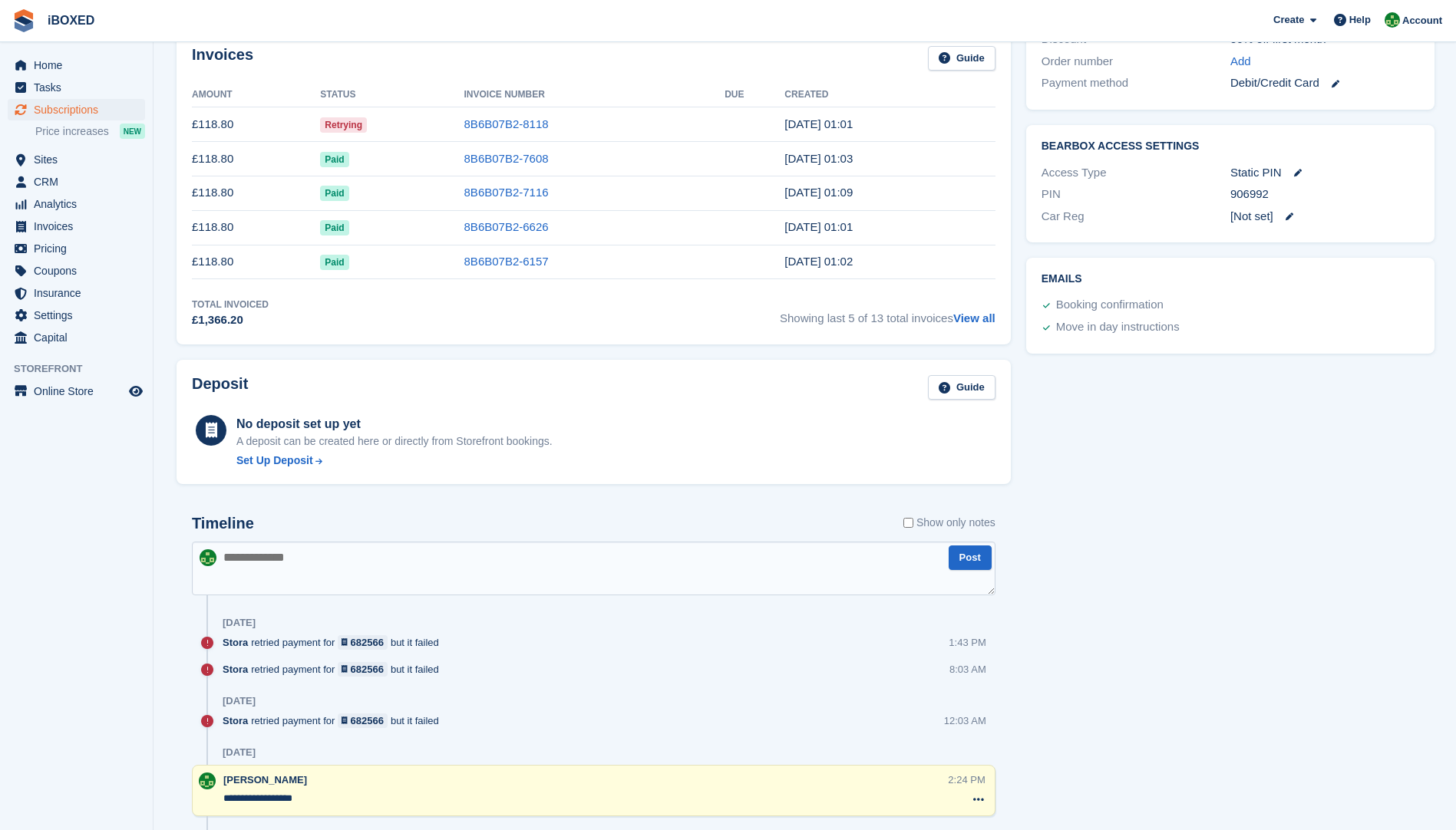
click at [258, 565] on textarea at bounding box center [594, 568] width 804 height 53
type textarea "**********"
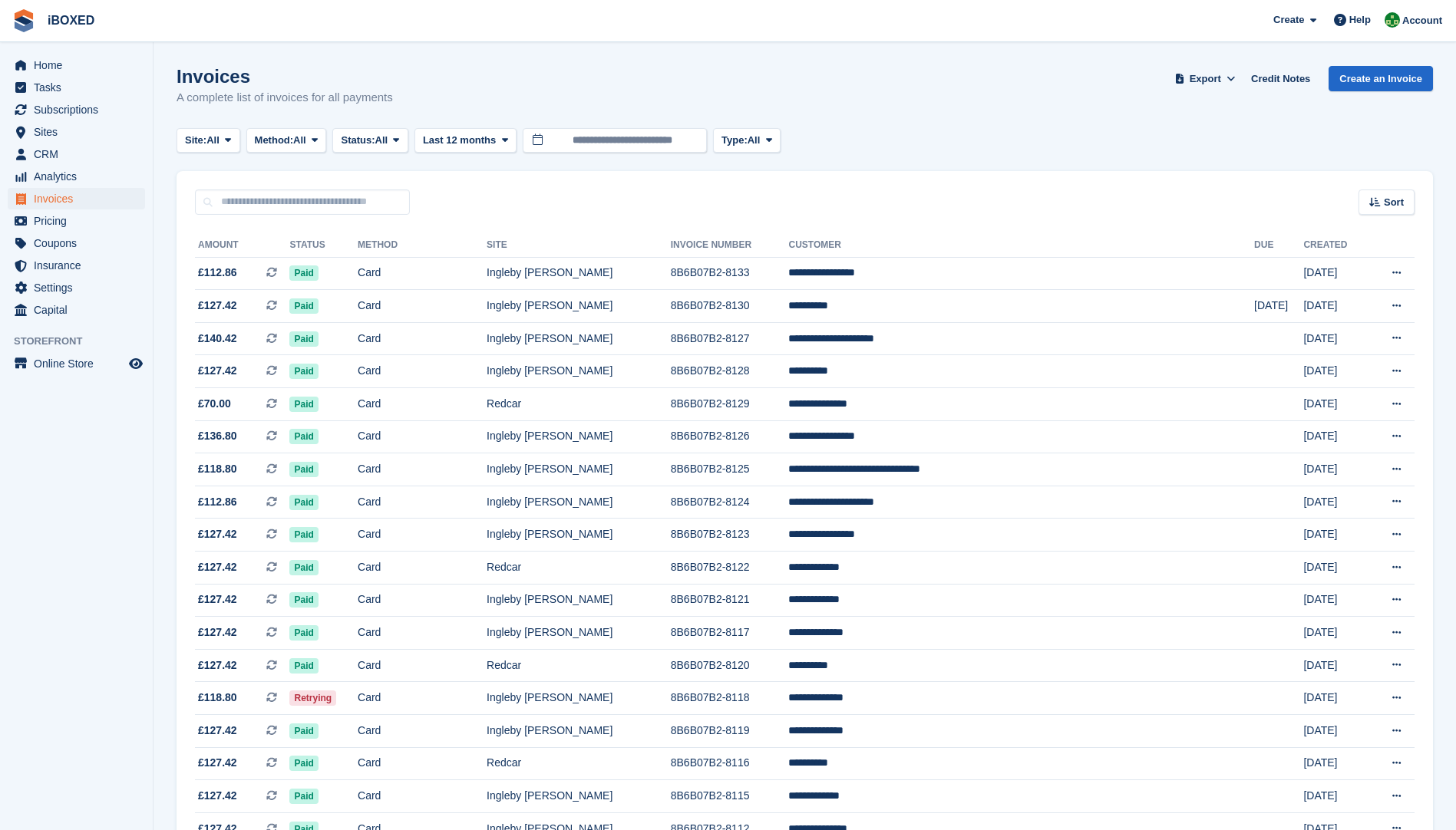
scroll to position [307, 0]
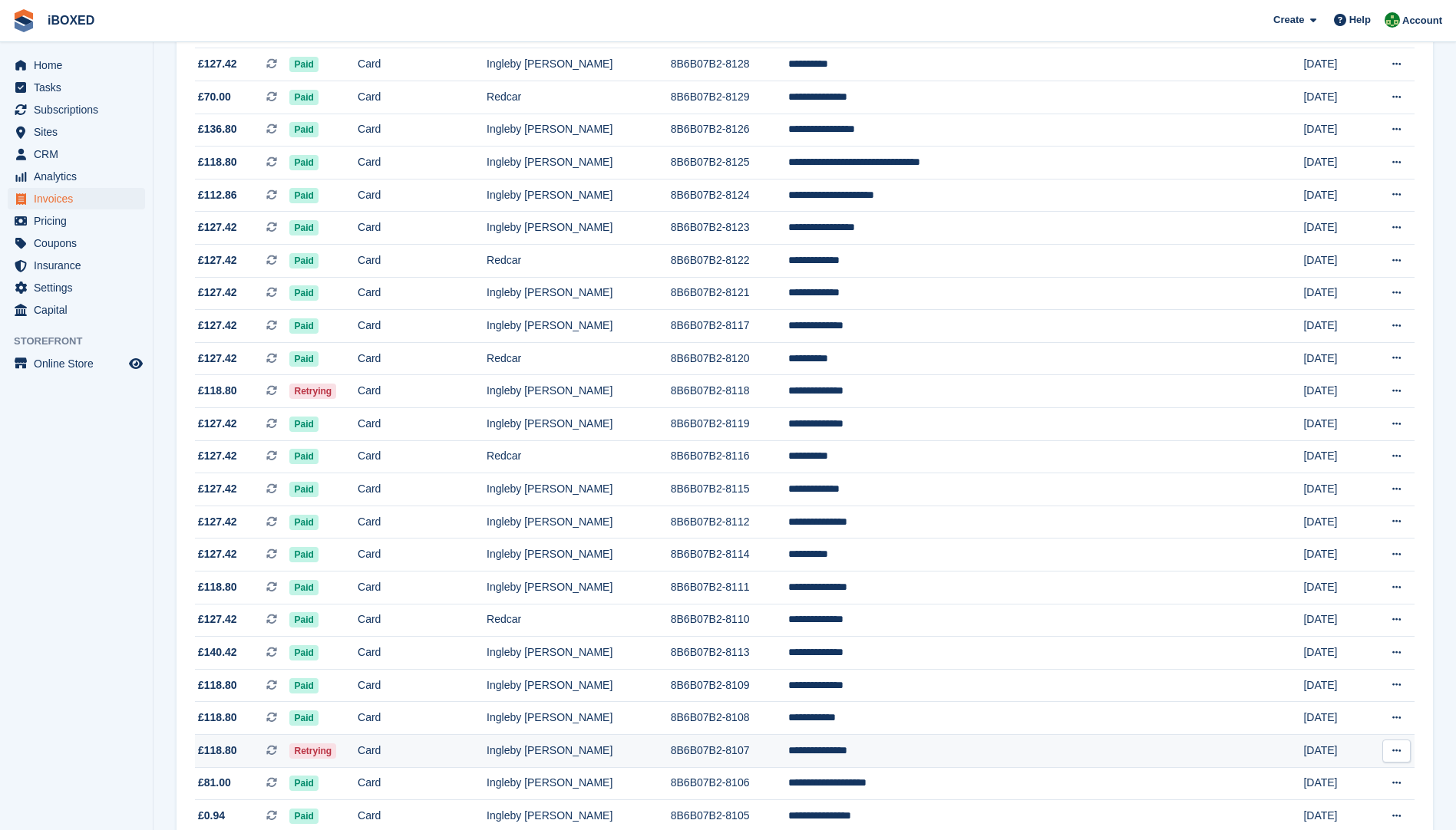
click at [789, 757] on td "8B6B07B2-8107" at bounding box center [730, 751] width 118 height 33
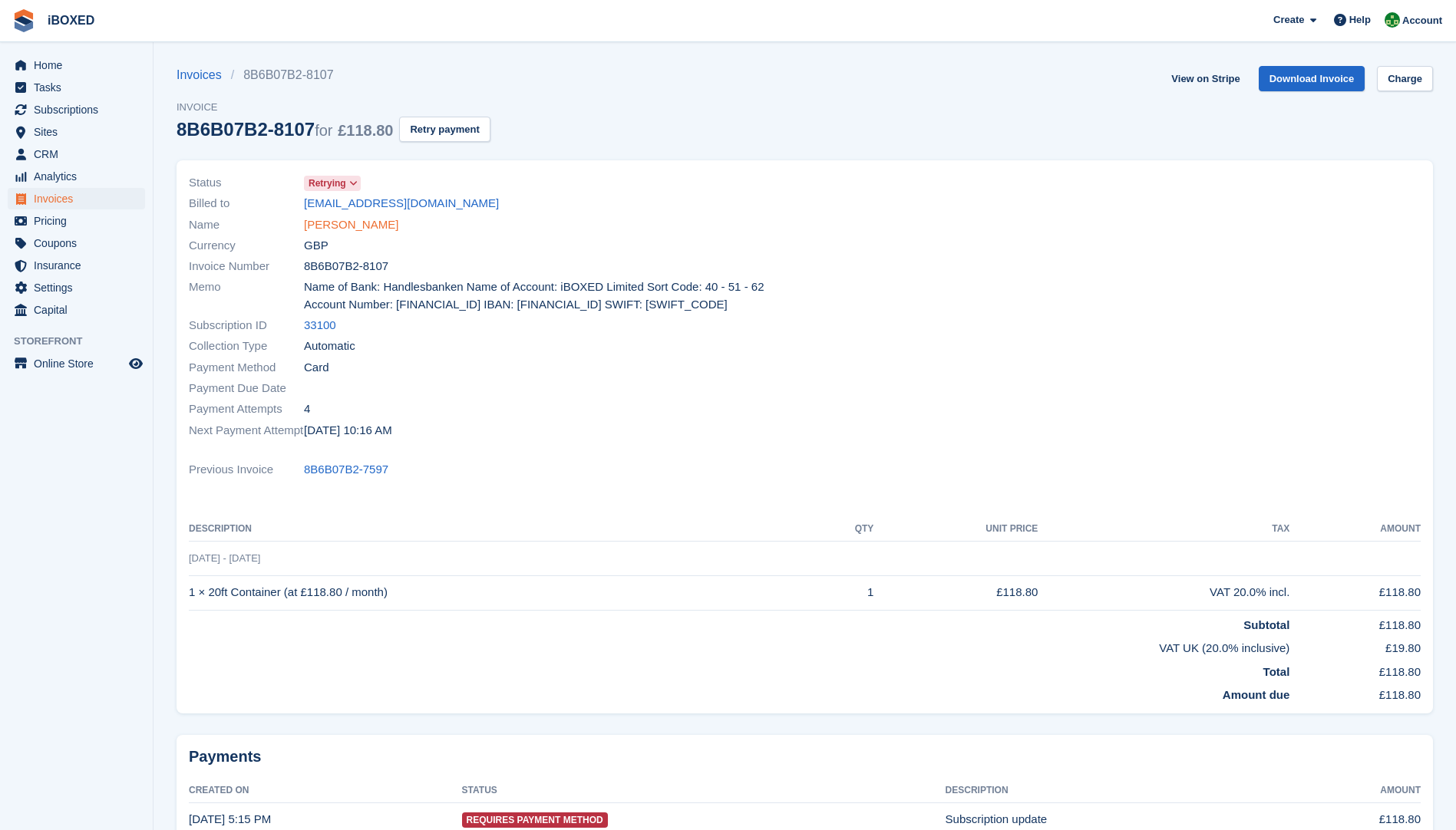
click at [370, 226] on link "[PERSON_NAME]" at bounding box center [351, 225] width 95 height 18
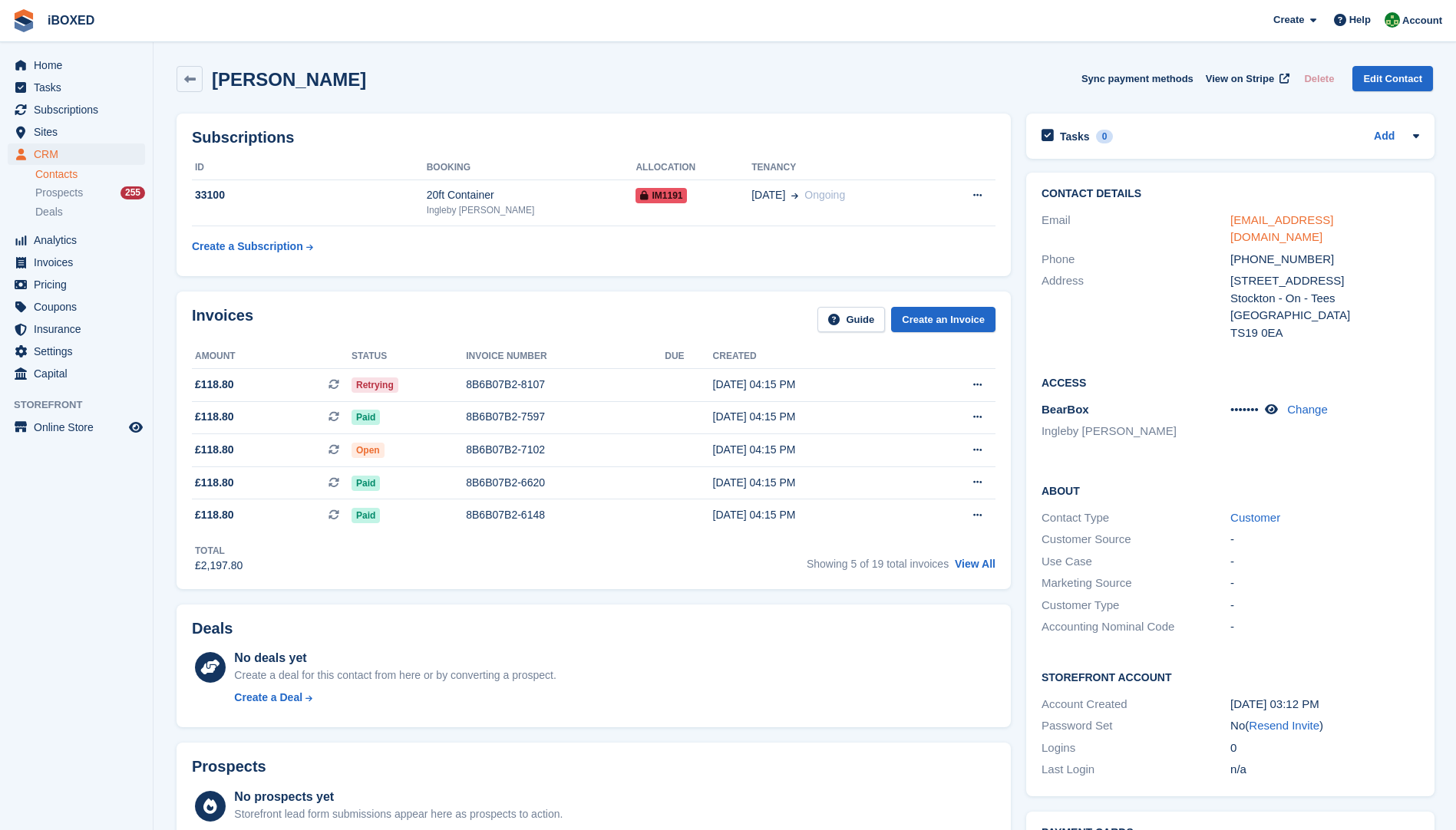
click at [1315, 219] on link "[EMAIL_ADDRESS][DOMAIN_NAME]" at bounding box center [1282, 228] width 103 height 31
click at [560, 384] on div "8B6B07B2-8107" at bounding box center [565, 385] width 199 height 16
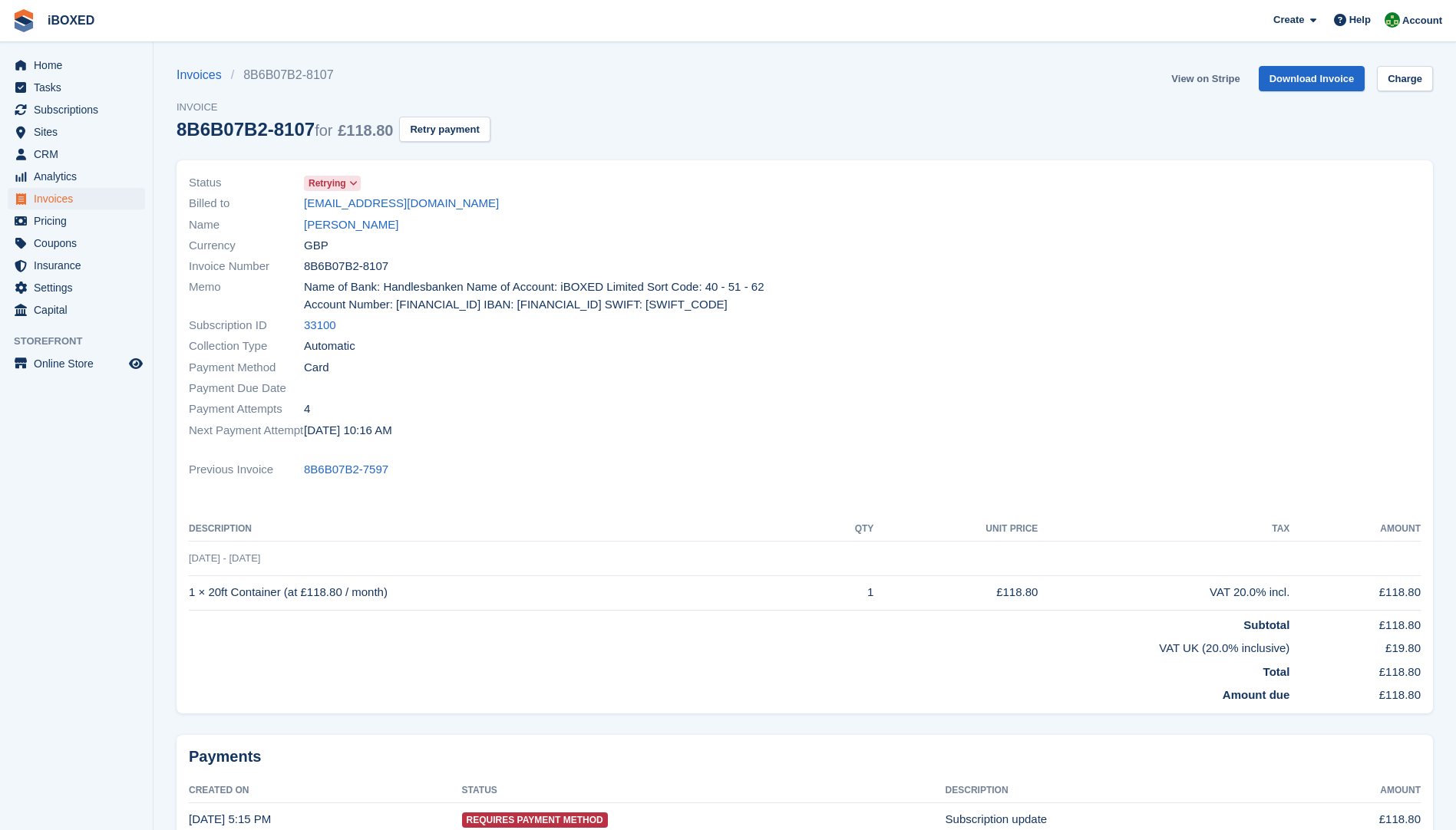
click at [1208, 83] on link "View on Stripe" at bounding box center [1205, 78] width 80 height 25
click at [355, 222] on link "[PERSON_NAME]" at bounding box center [351, 225] width 95 height 18
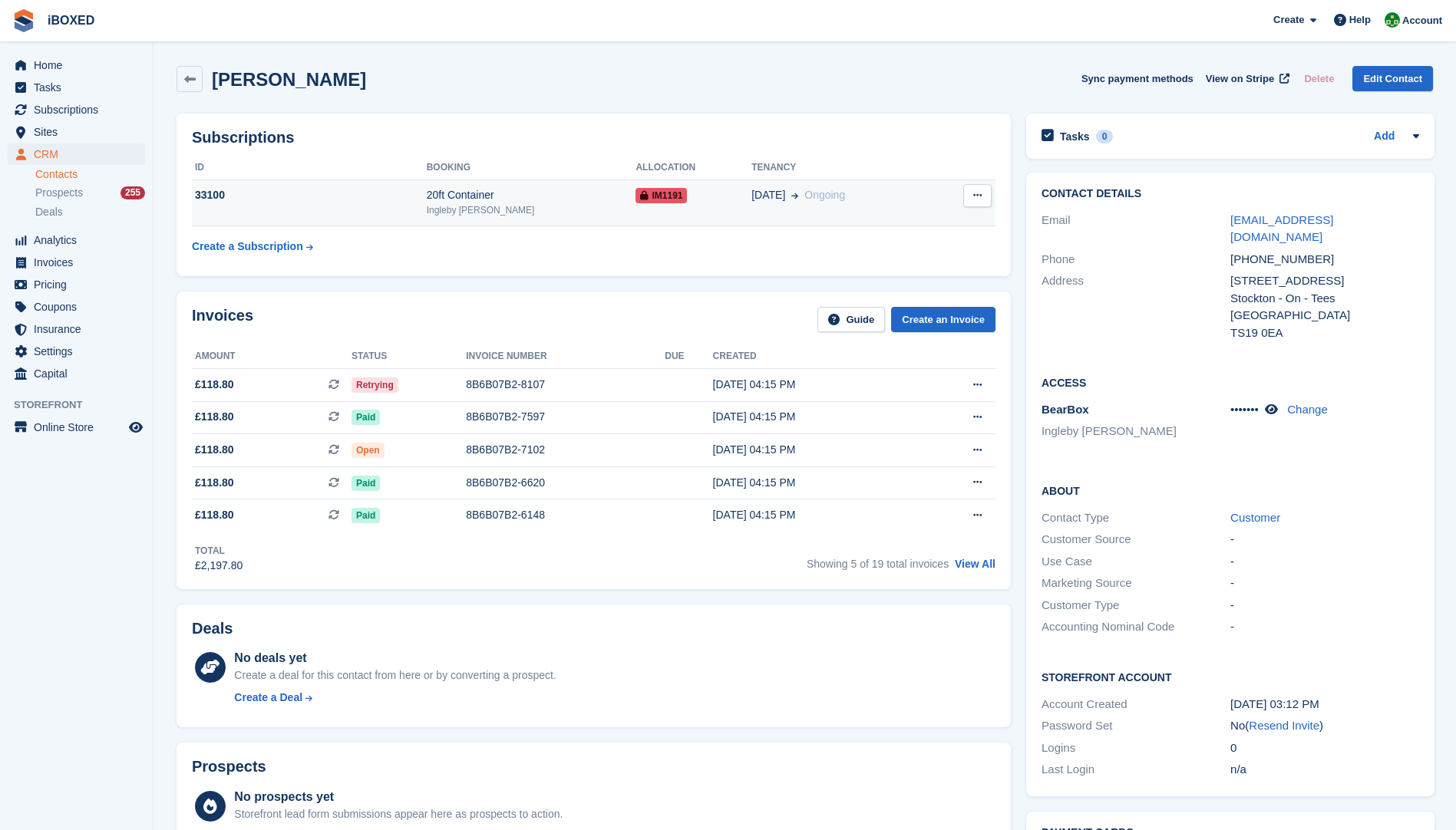
click at [253, 217] on td "33100" at bounding box center [310, 203] width 235 height 47
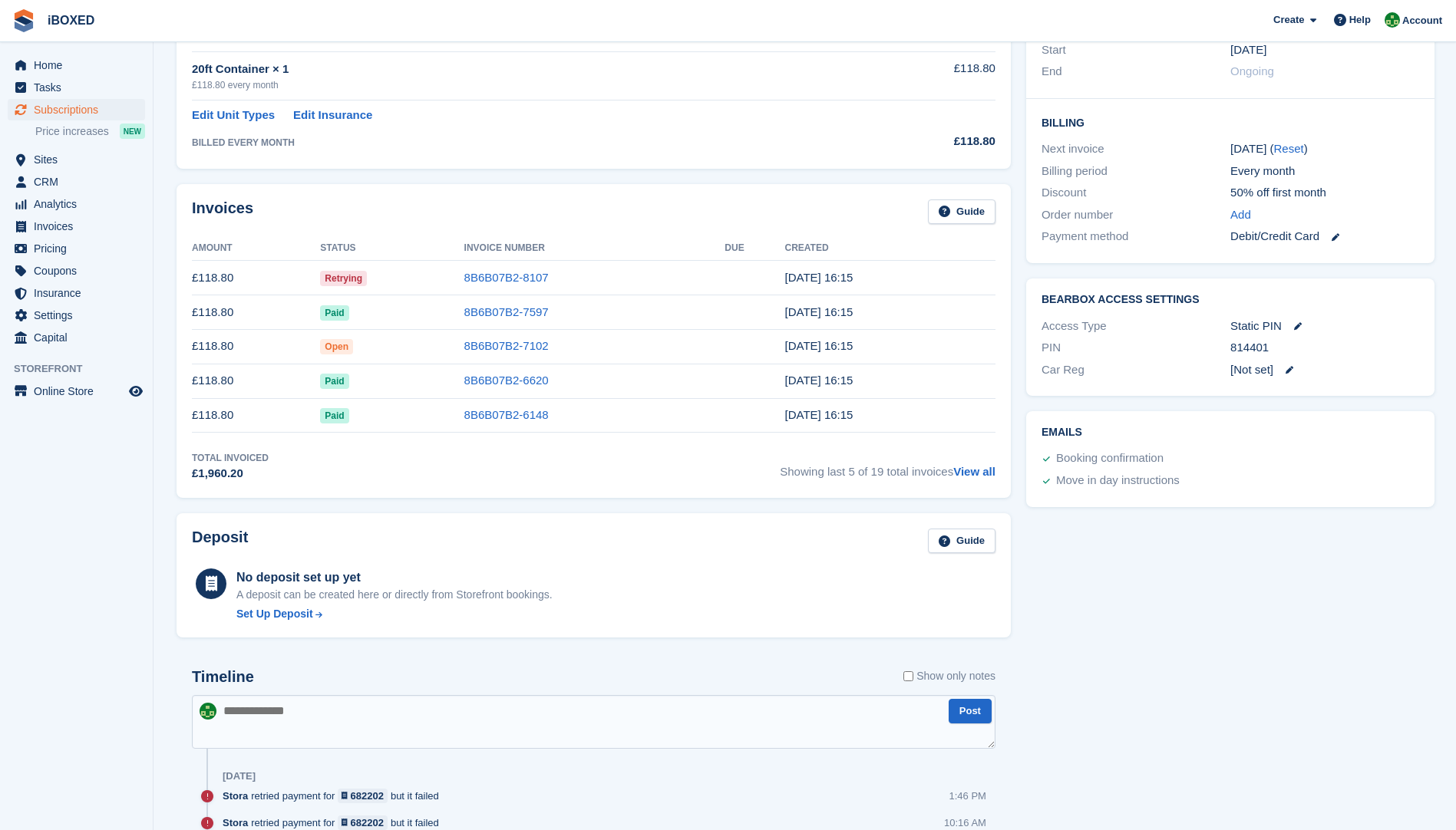
scroll to position [537, 0]
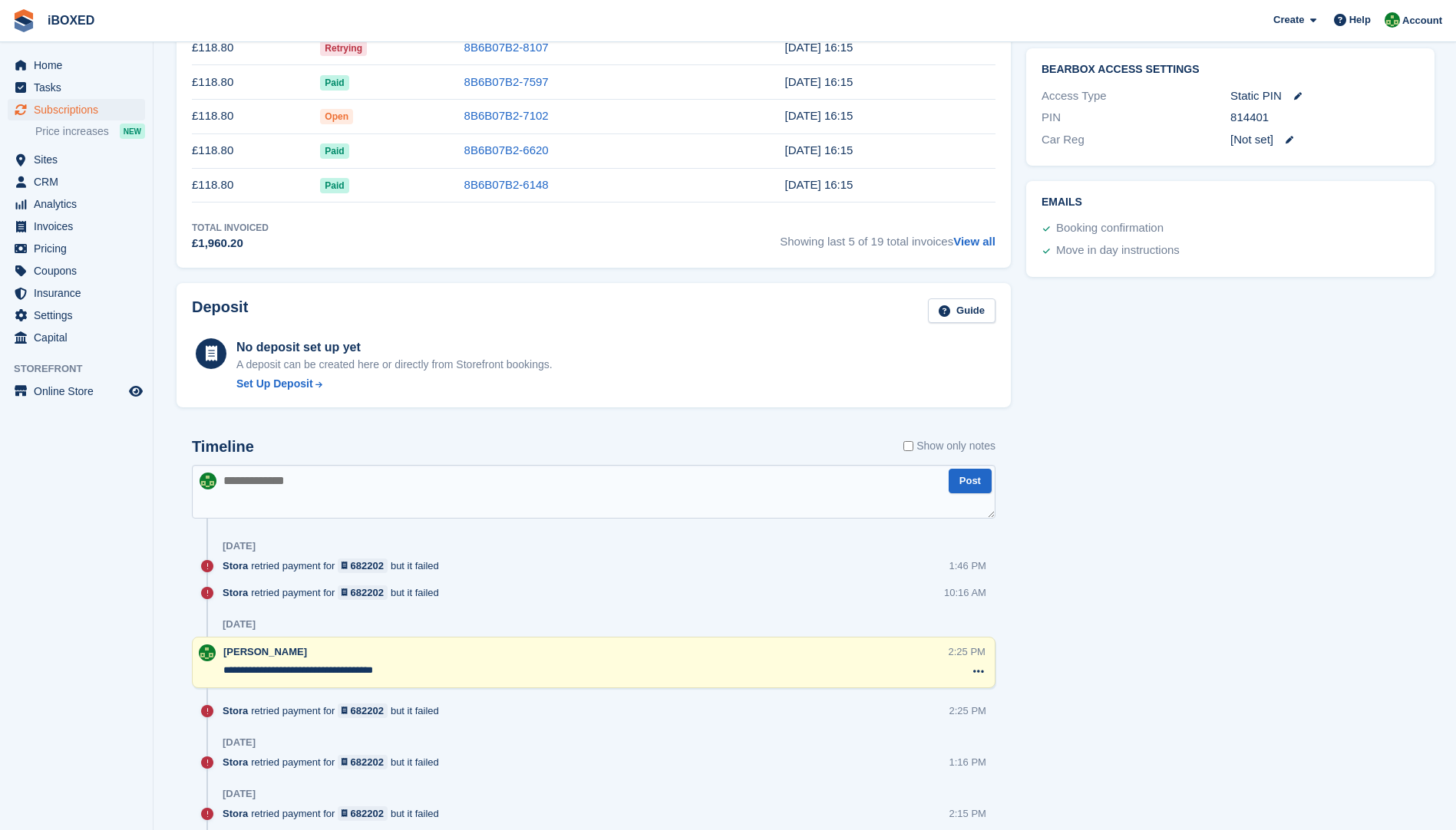
click at [318, 492] on textarea at bounding box center [594, 492] width 804 height 53
type textarea "**********"
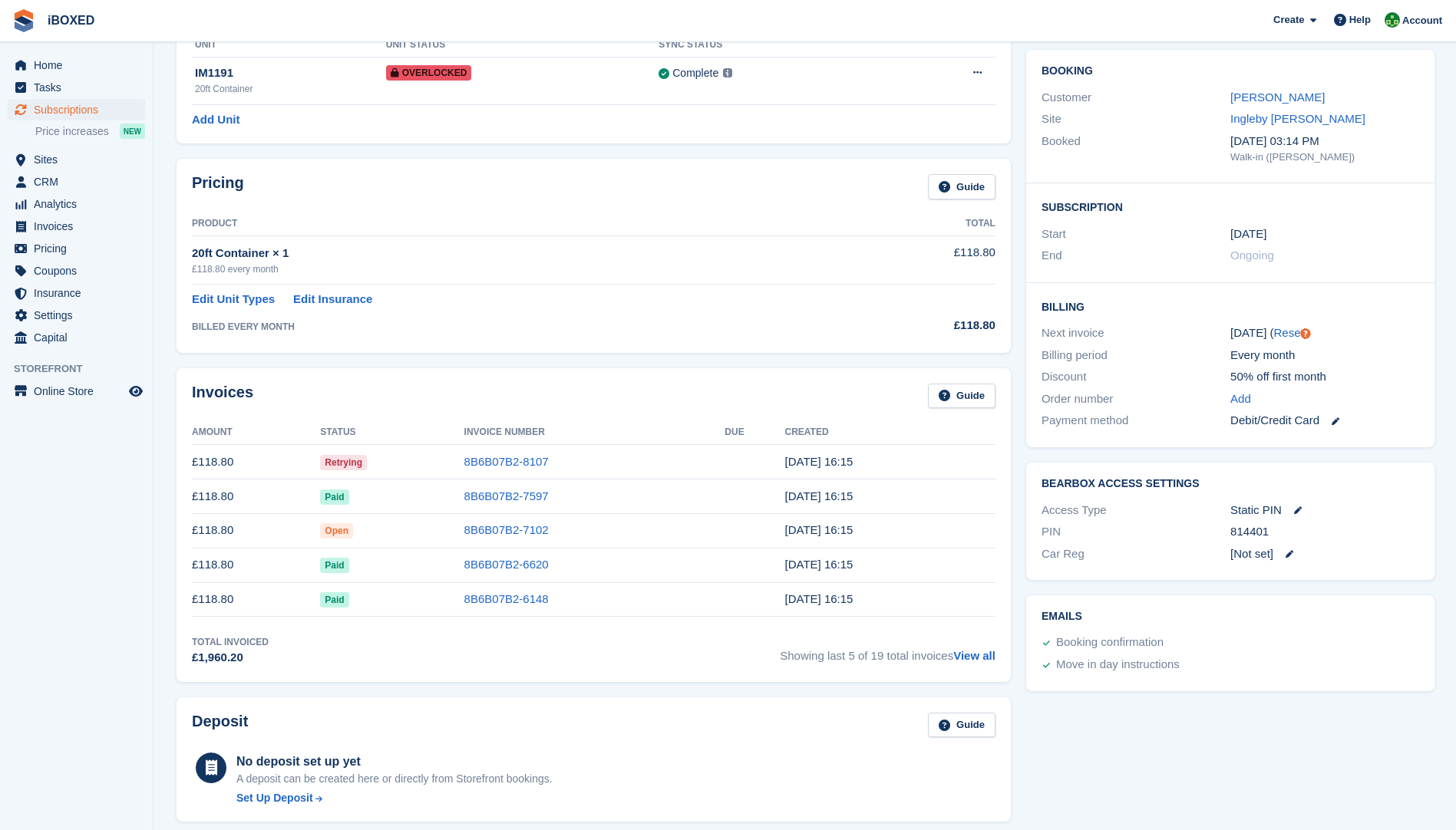
scroll to position [0, 0]
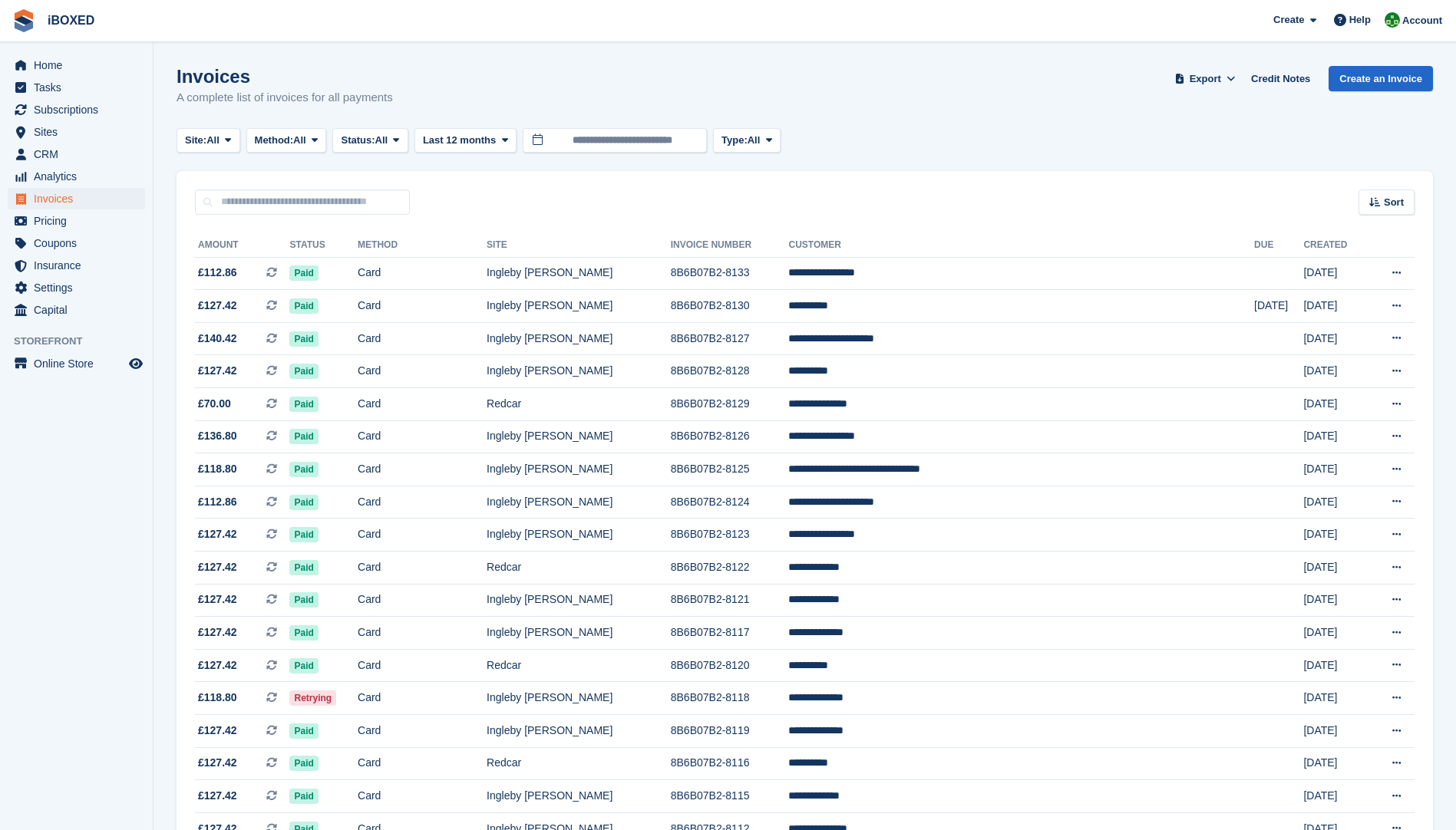
scroll to position [307, 0]
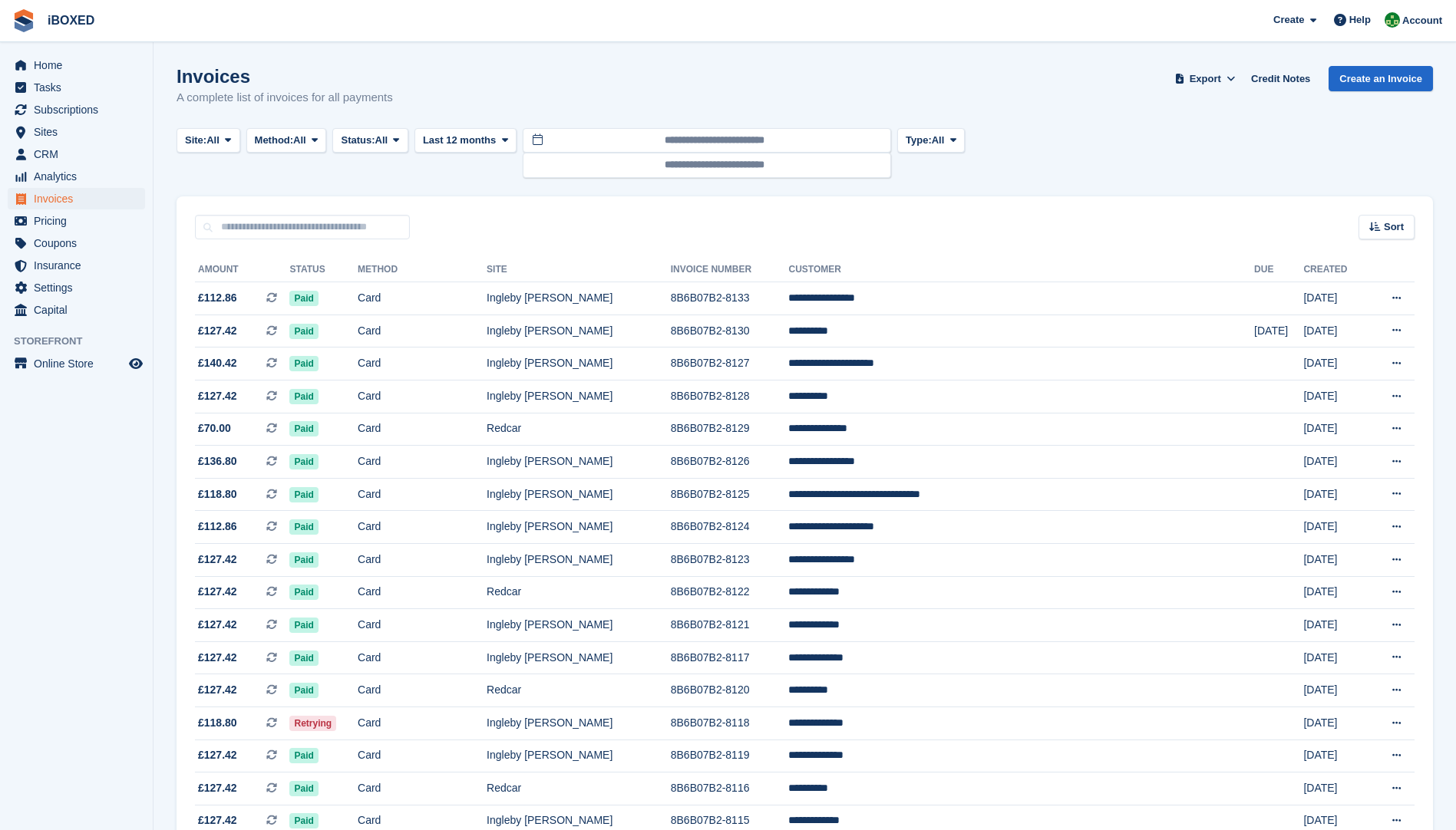
scroll to position [307, 0]
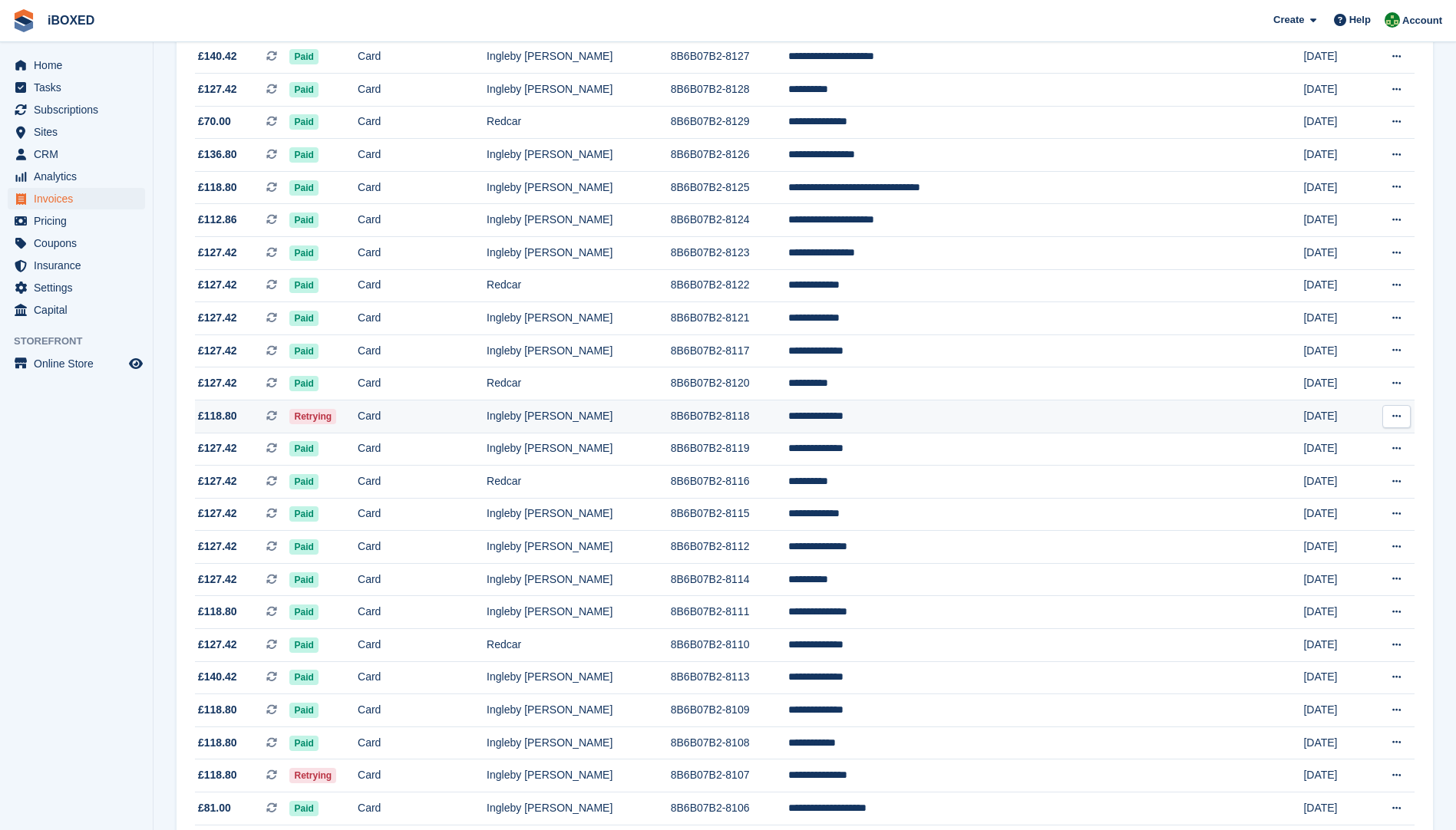
click at [487, 424] on td "Card" at bounding box center [422, 416] width 129 height 33
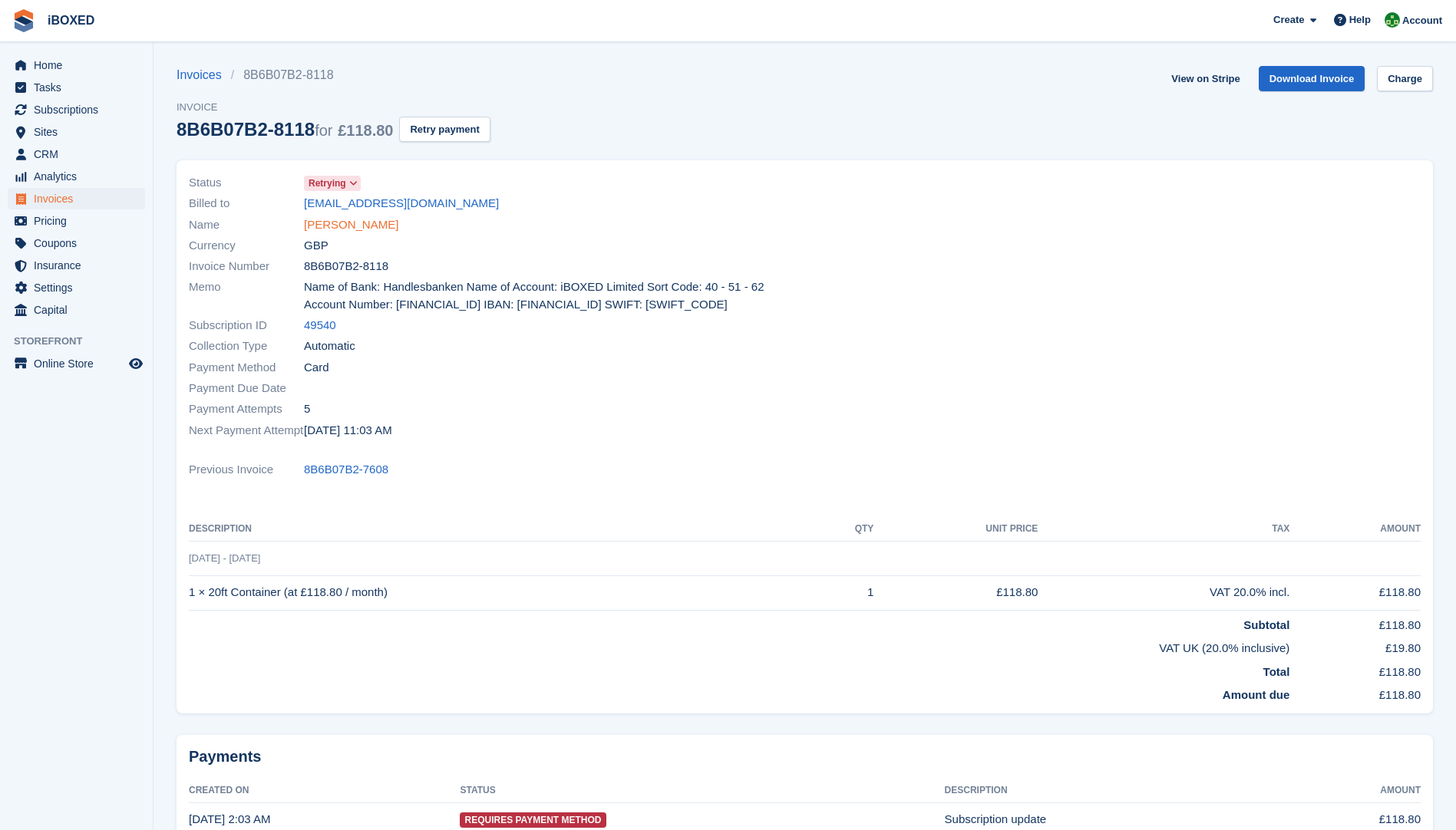
click at [335, 223] on link "[PERSON_NAME]" at bounding box center [351, 225] width 95 height 18
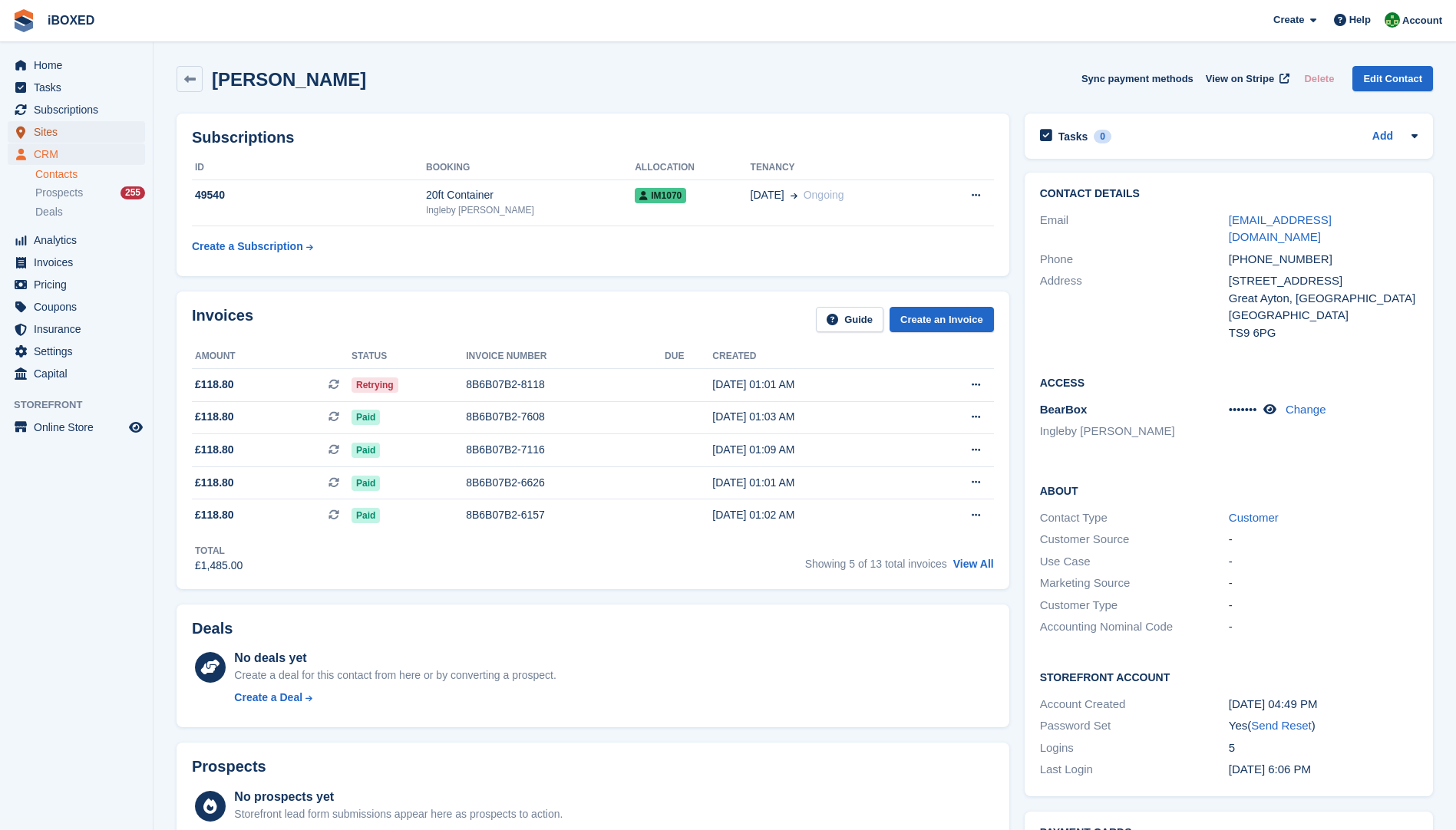
click at [48, 125] on span "Sites" at bounding box center [80, 132] width 92 height 22
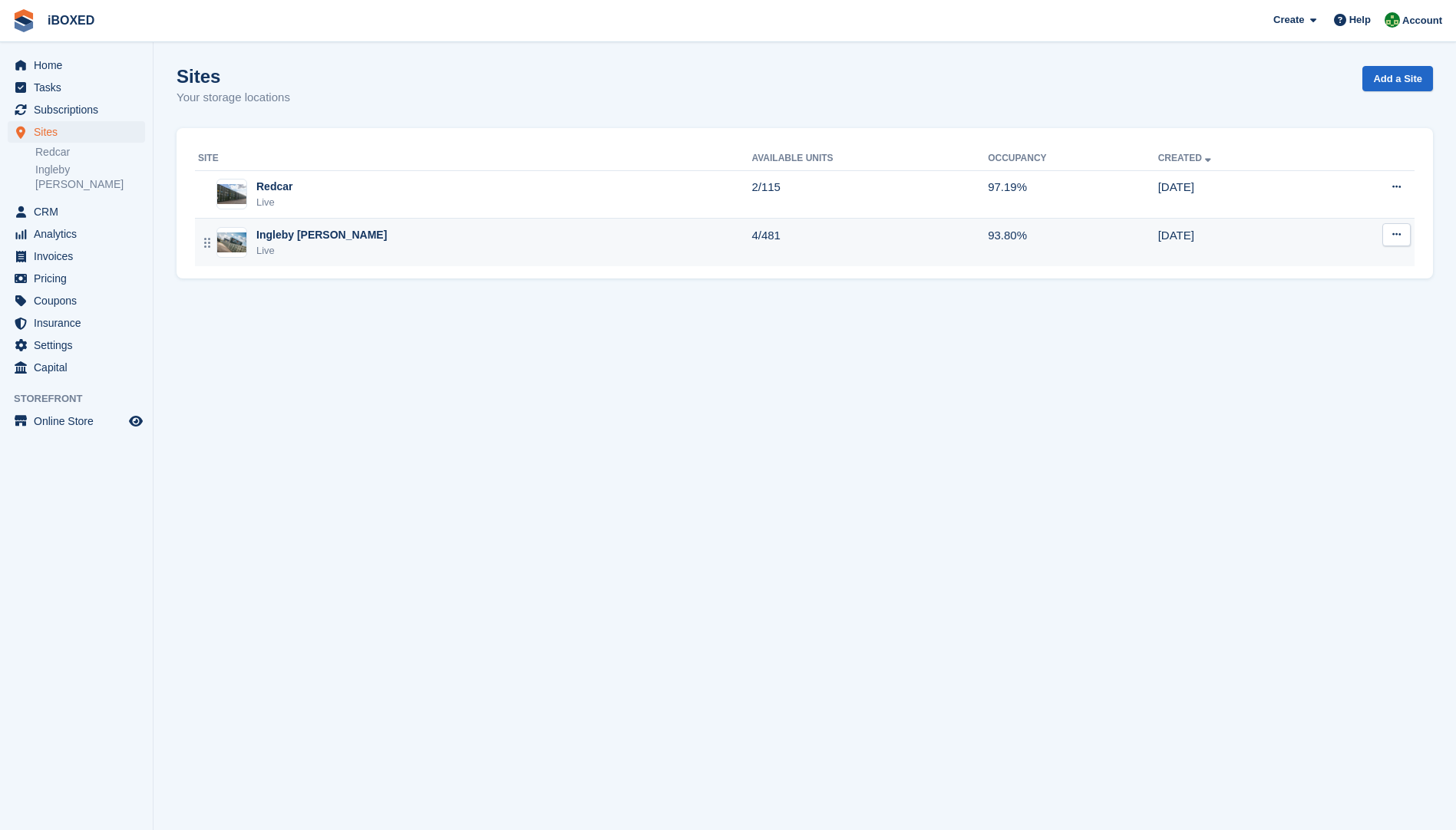
click at [236, 241] on img at bounding box center [232, 242] width 29 height 20
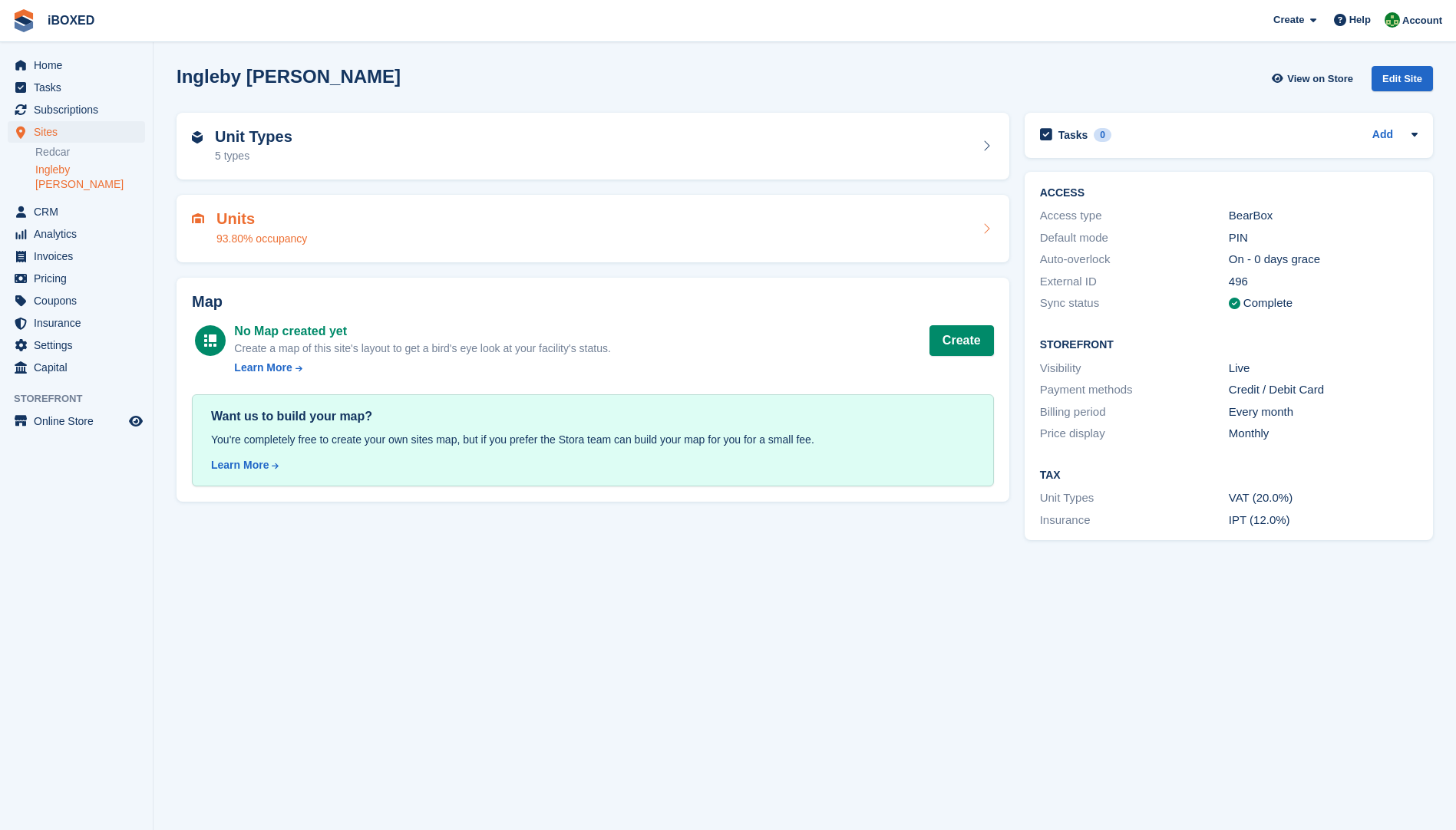
click at [236, 238] on div "93.80% occupancy" at bounding box center [262, 239] width 91 height 16
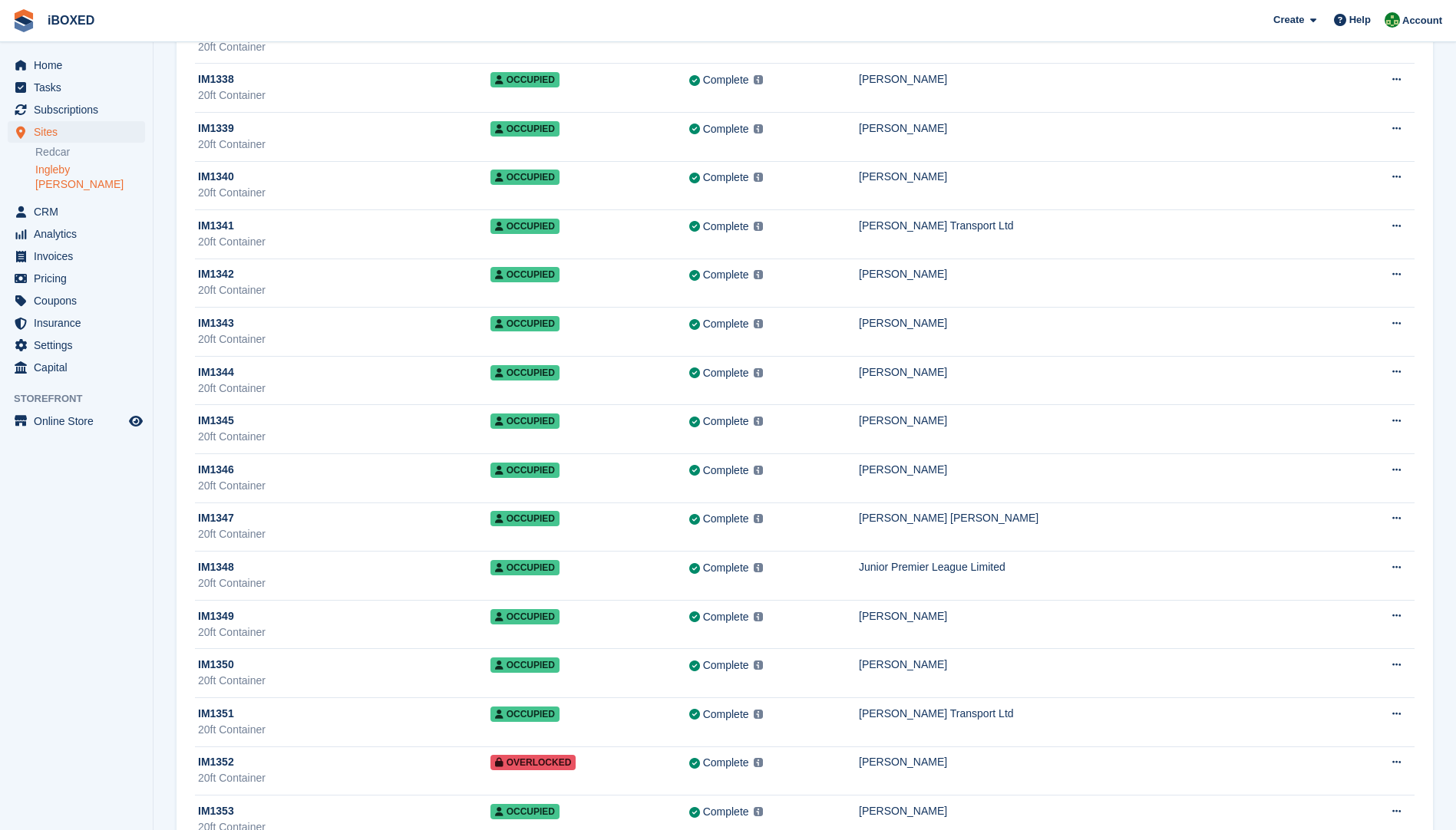
scroll to position [17417, 0]
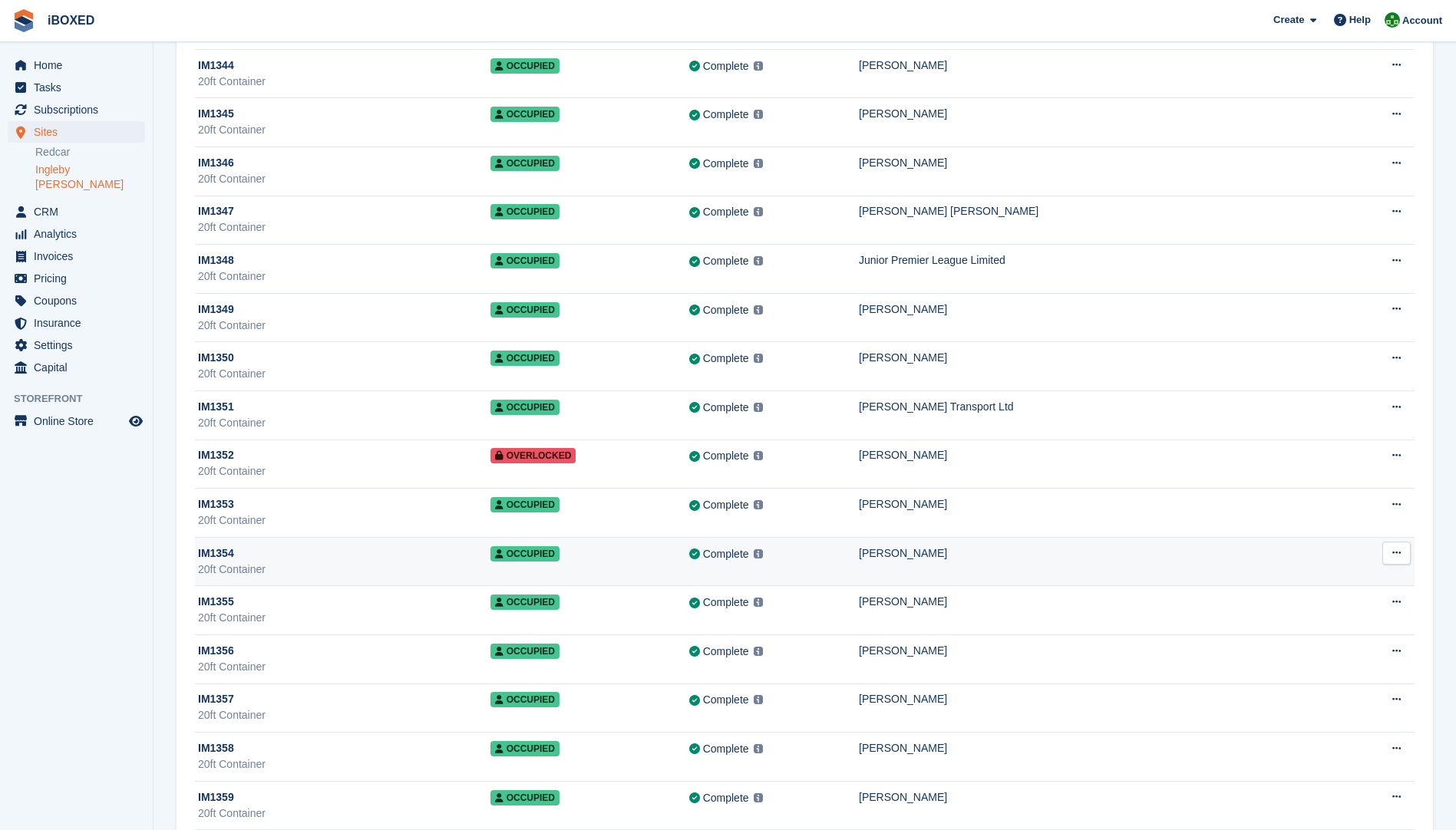
click at [261, 560] on div "IM1354" at bounding box center [344, 554] width 292 height 16
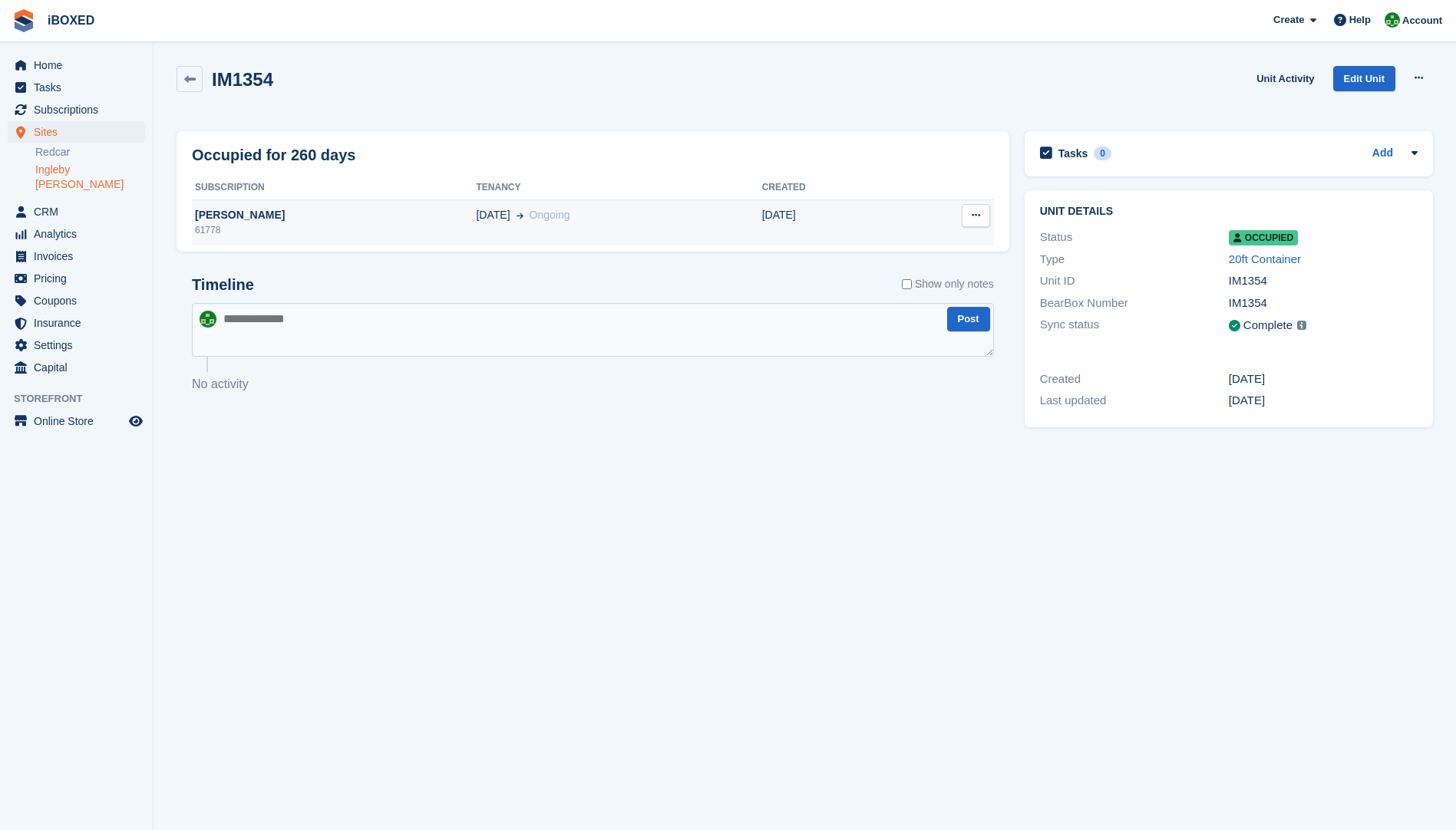
click at [254, 207] on div "[PERSON_NAME]" at bounding box center [334, 215] width 284 height 16
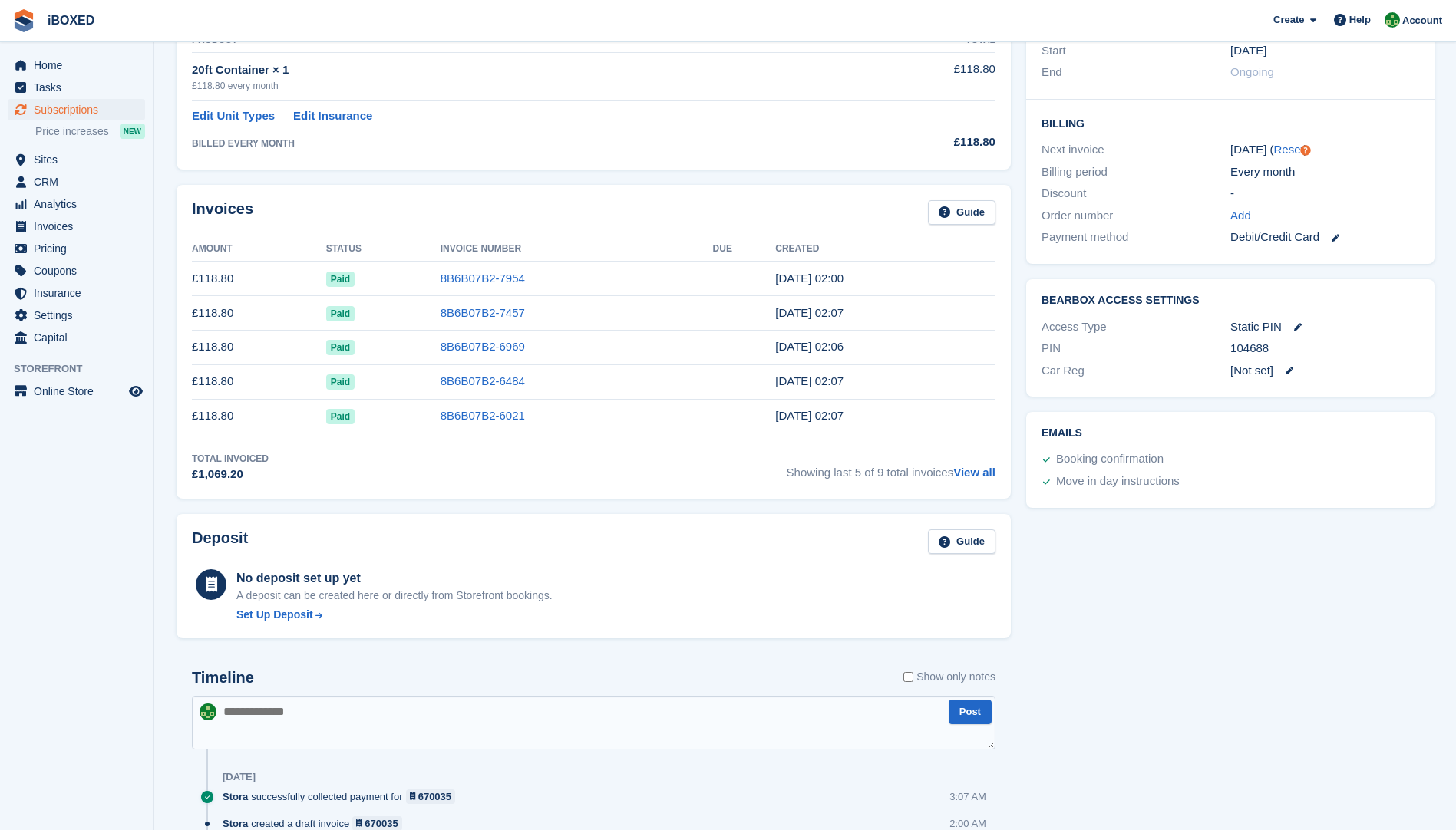
scroll to position [307, 0]
click at [292, 710] on textarea at bounding box center [594, 721] width 804 height 53
type textarea "**********"
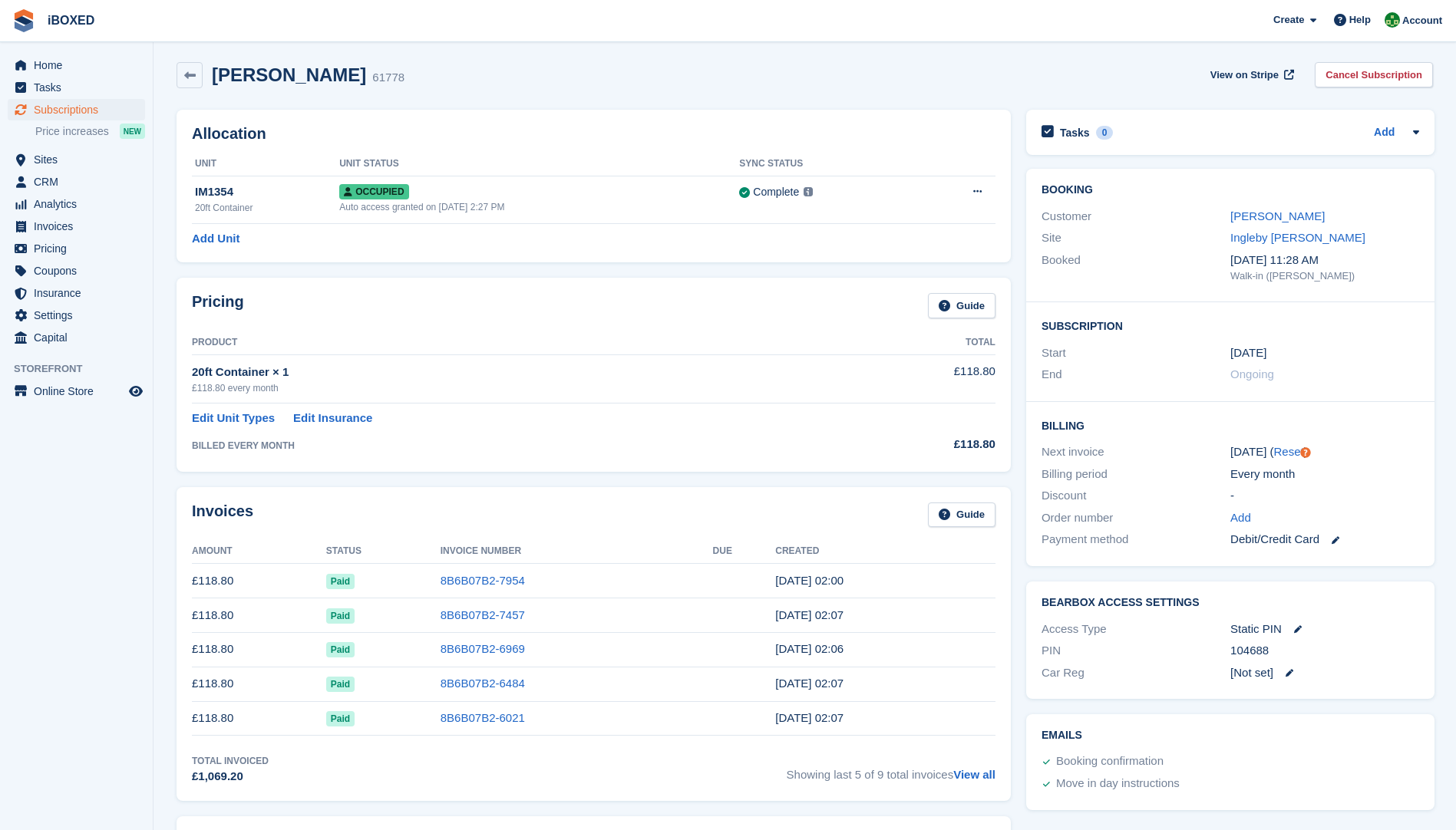
scroll to position [0, 0]
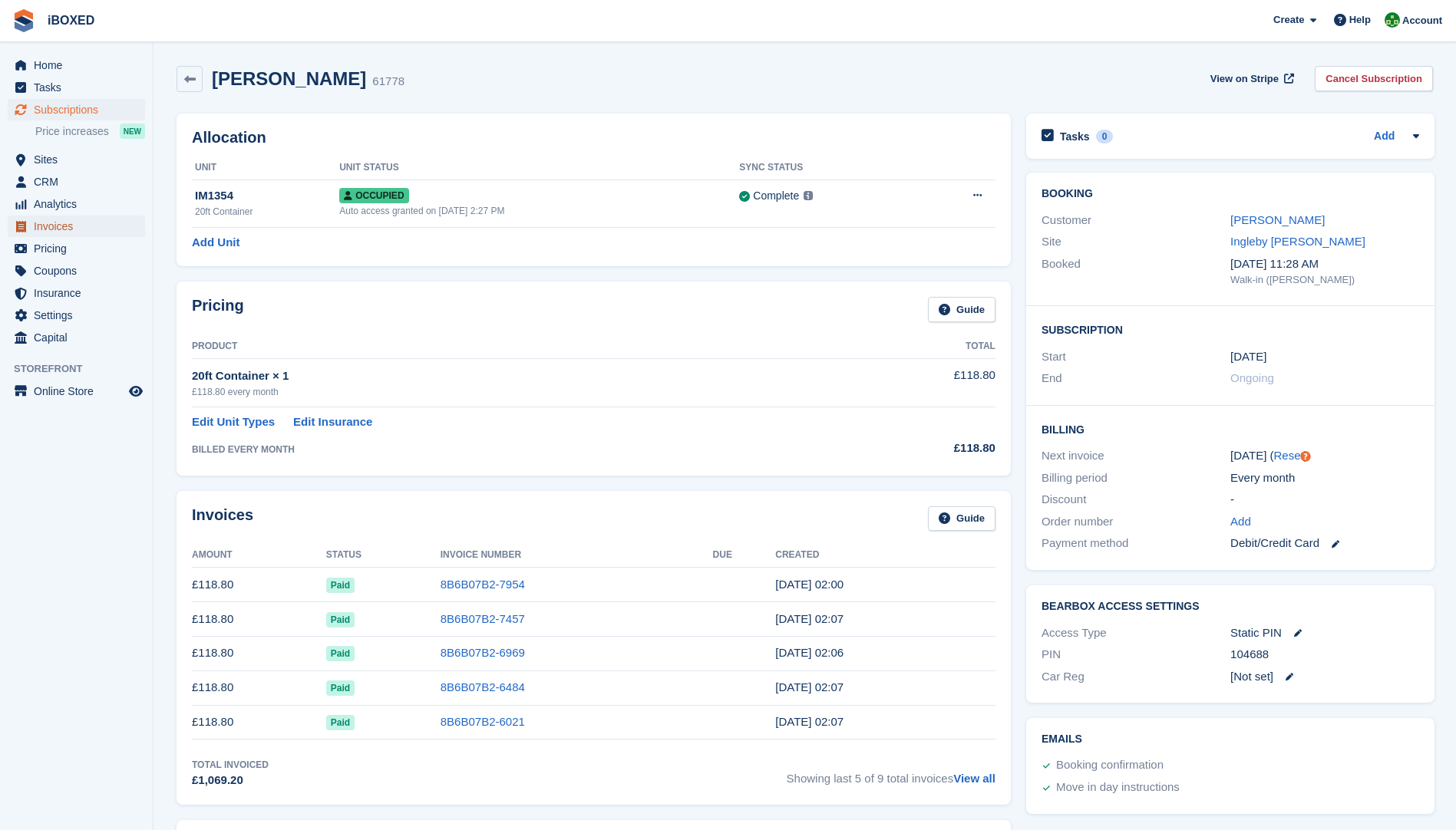
click at [70, 229] on span "Invoices" at bounding box center [80, 226] width 92 height 22
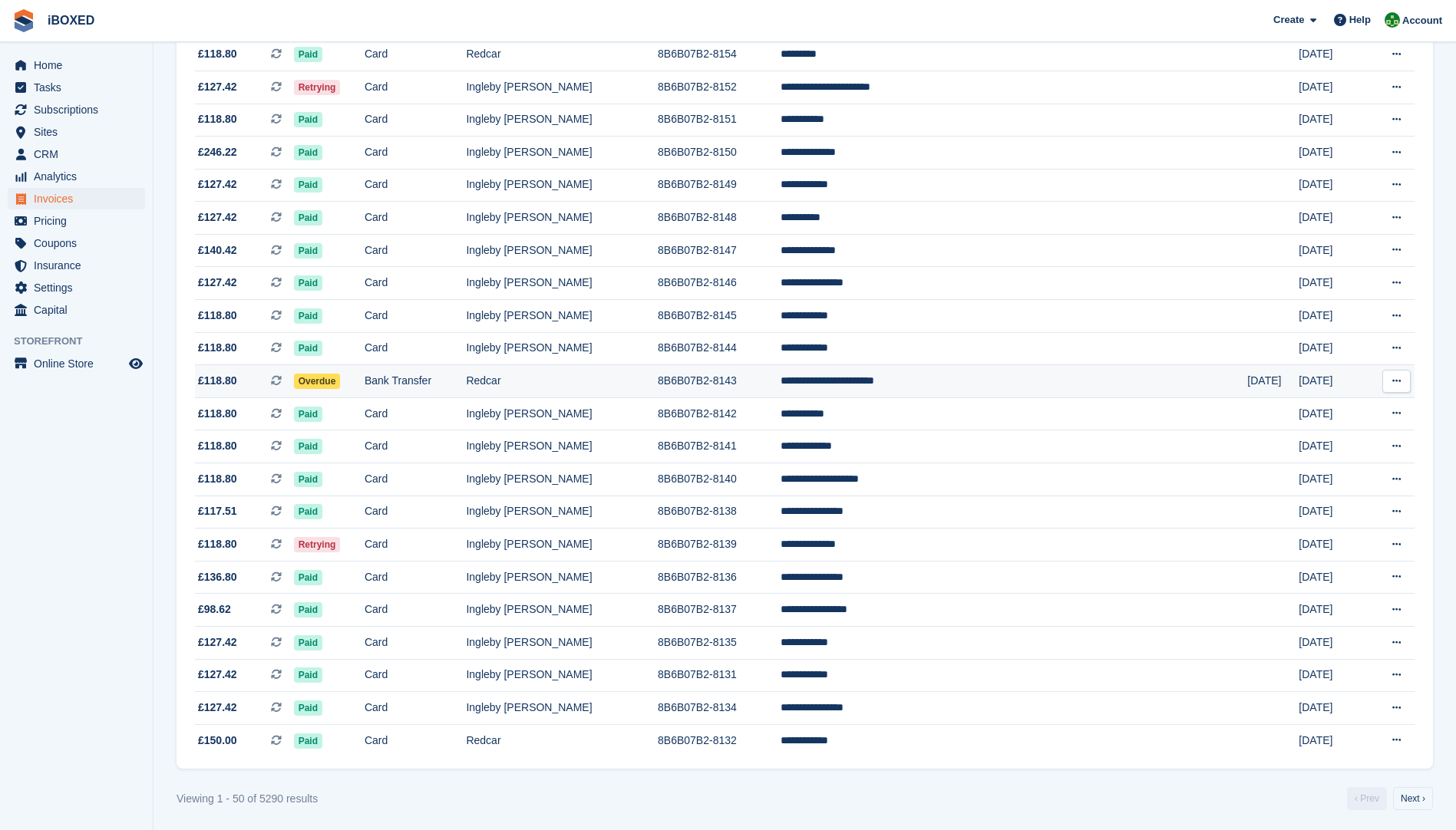
scroll to position [1137, 0]
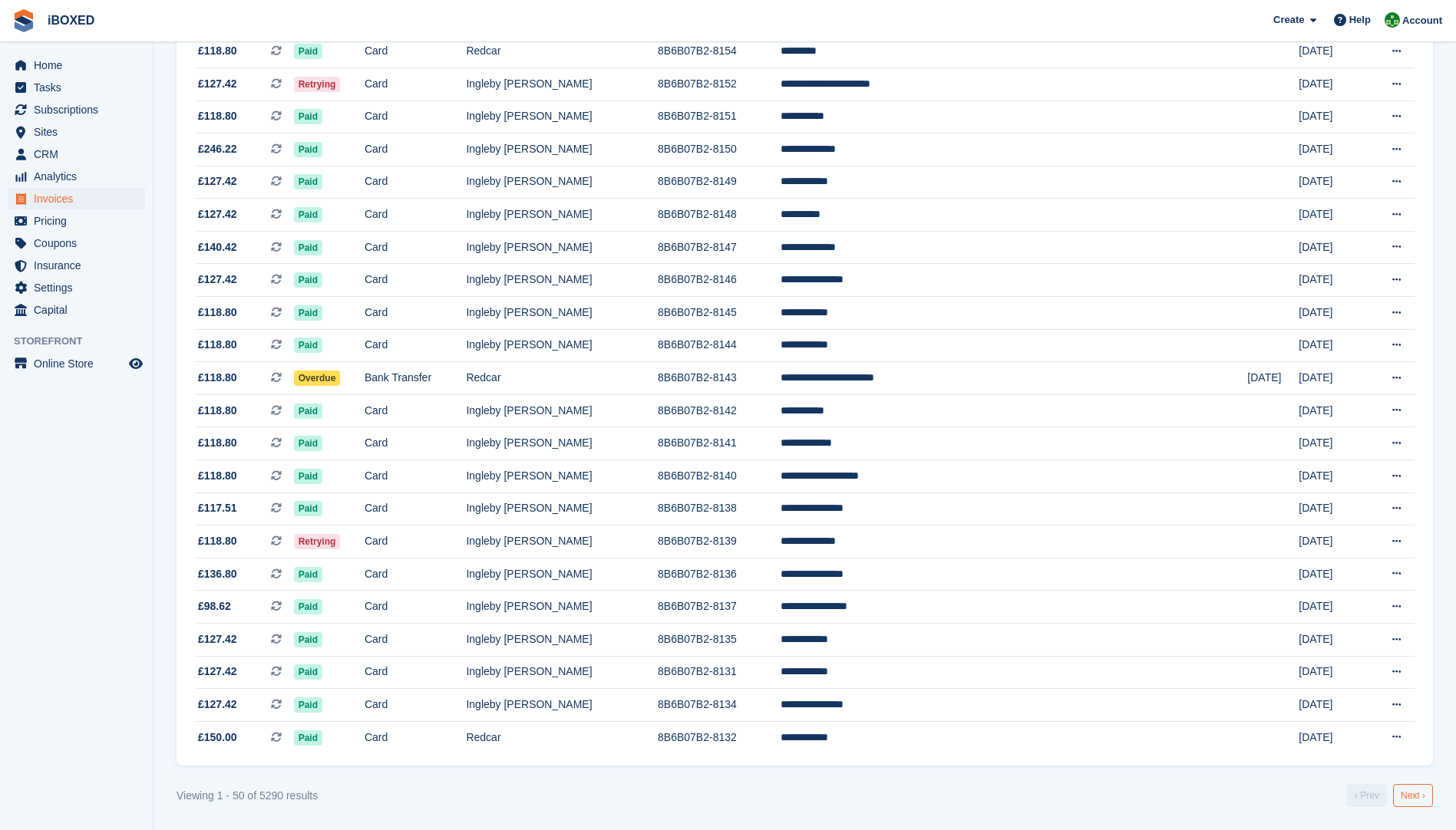
click at [1412, 797] on link "Next ›" at bounding box center [1413, 795] width 40 height 23
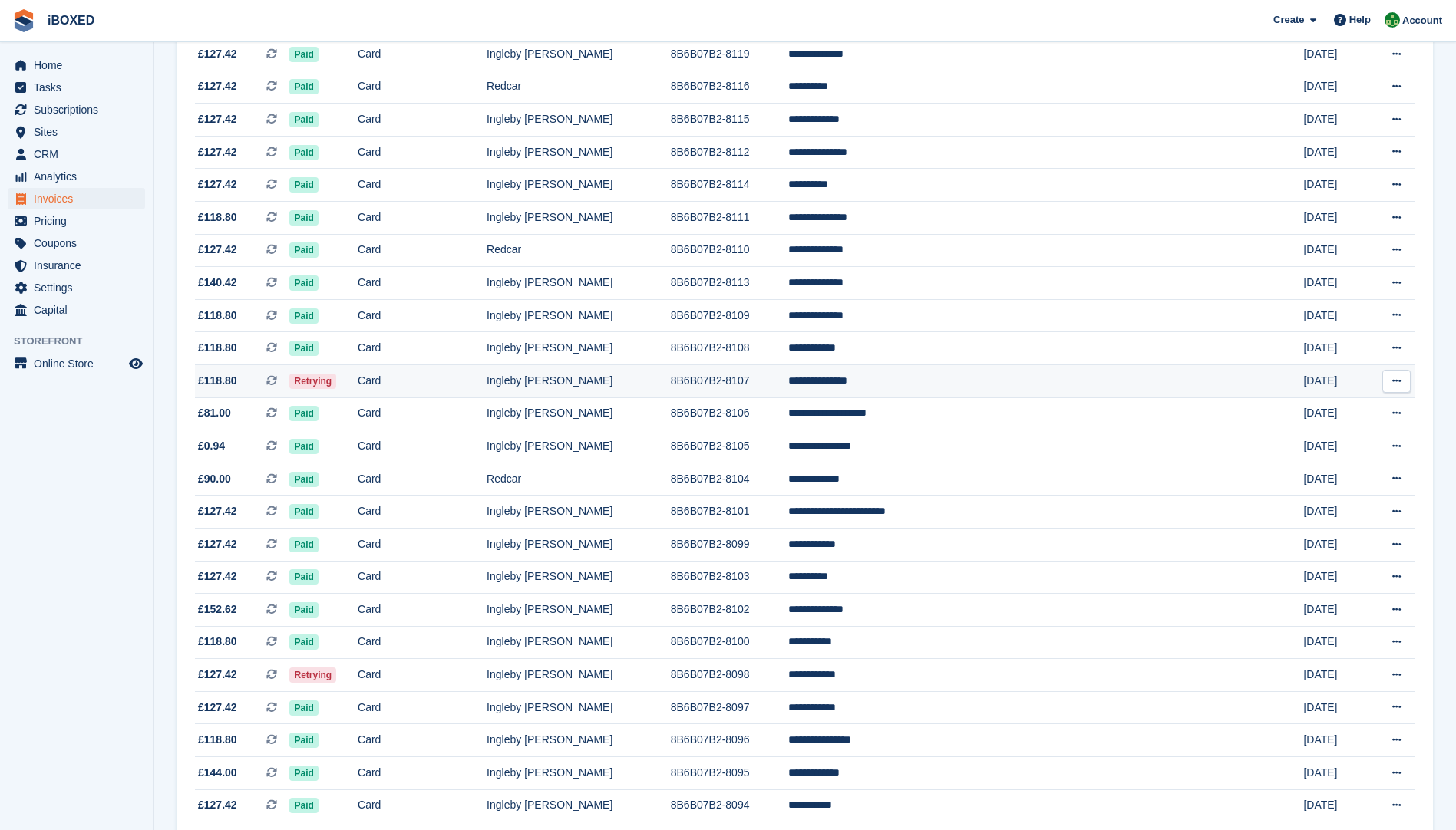
scroll to position [984, 0]
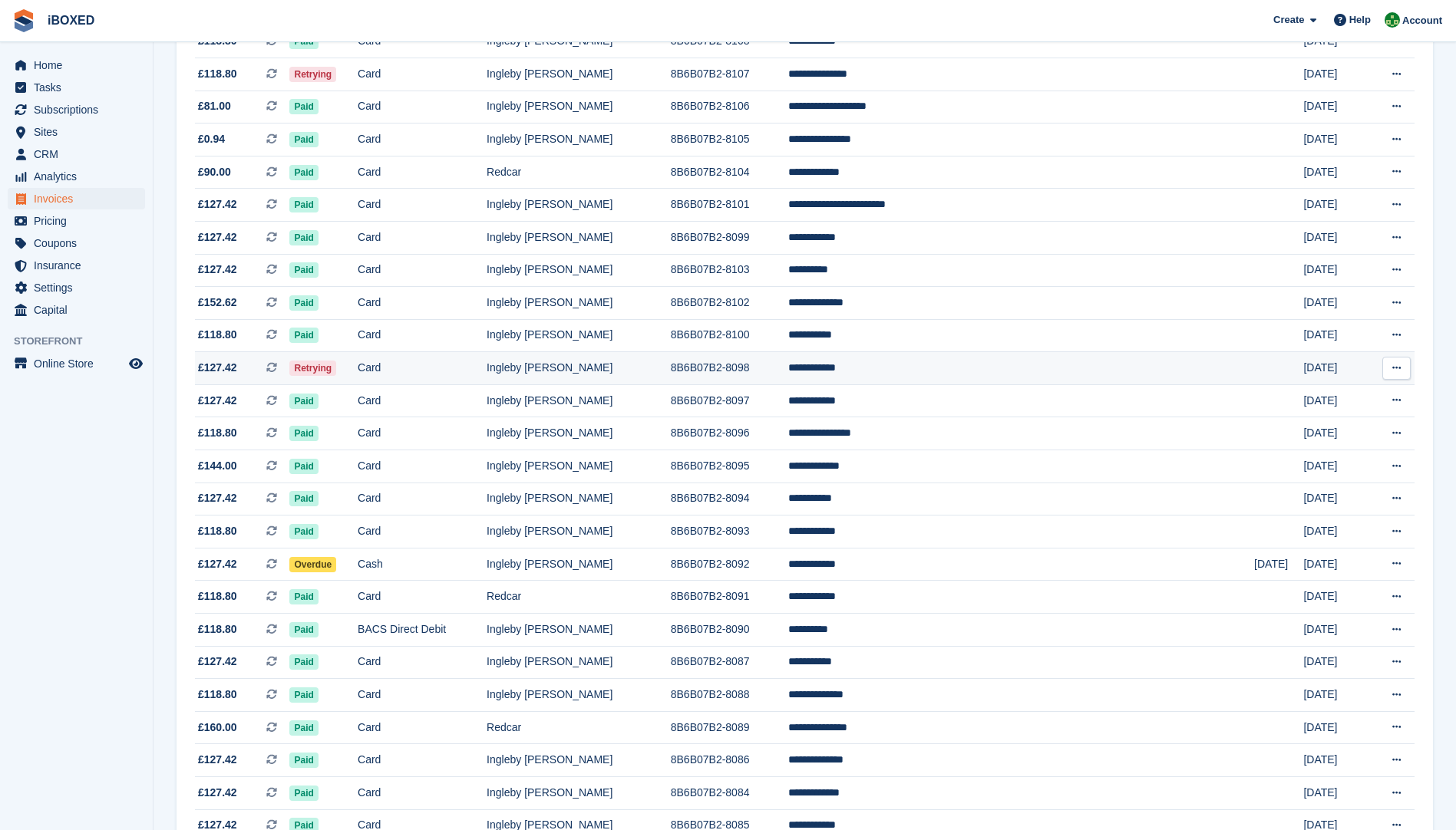
click at [487, 366] on td "Card" at bounding box center [422, 368] width 129 height 33
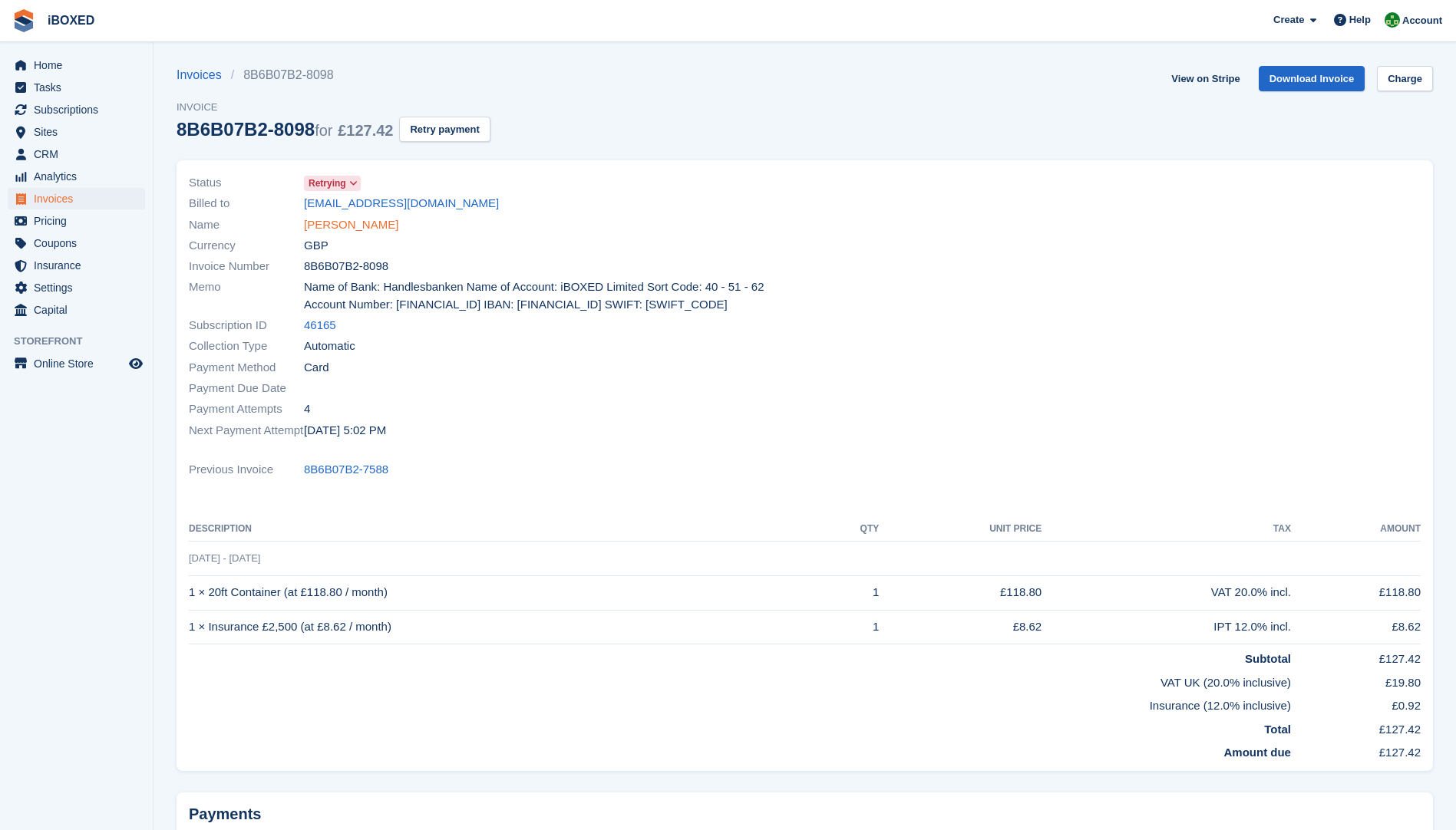
click at [329, 223] on link "[PERSON_NAME]" at bounding box center [351, 225] width 95 height 18
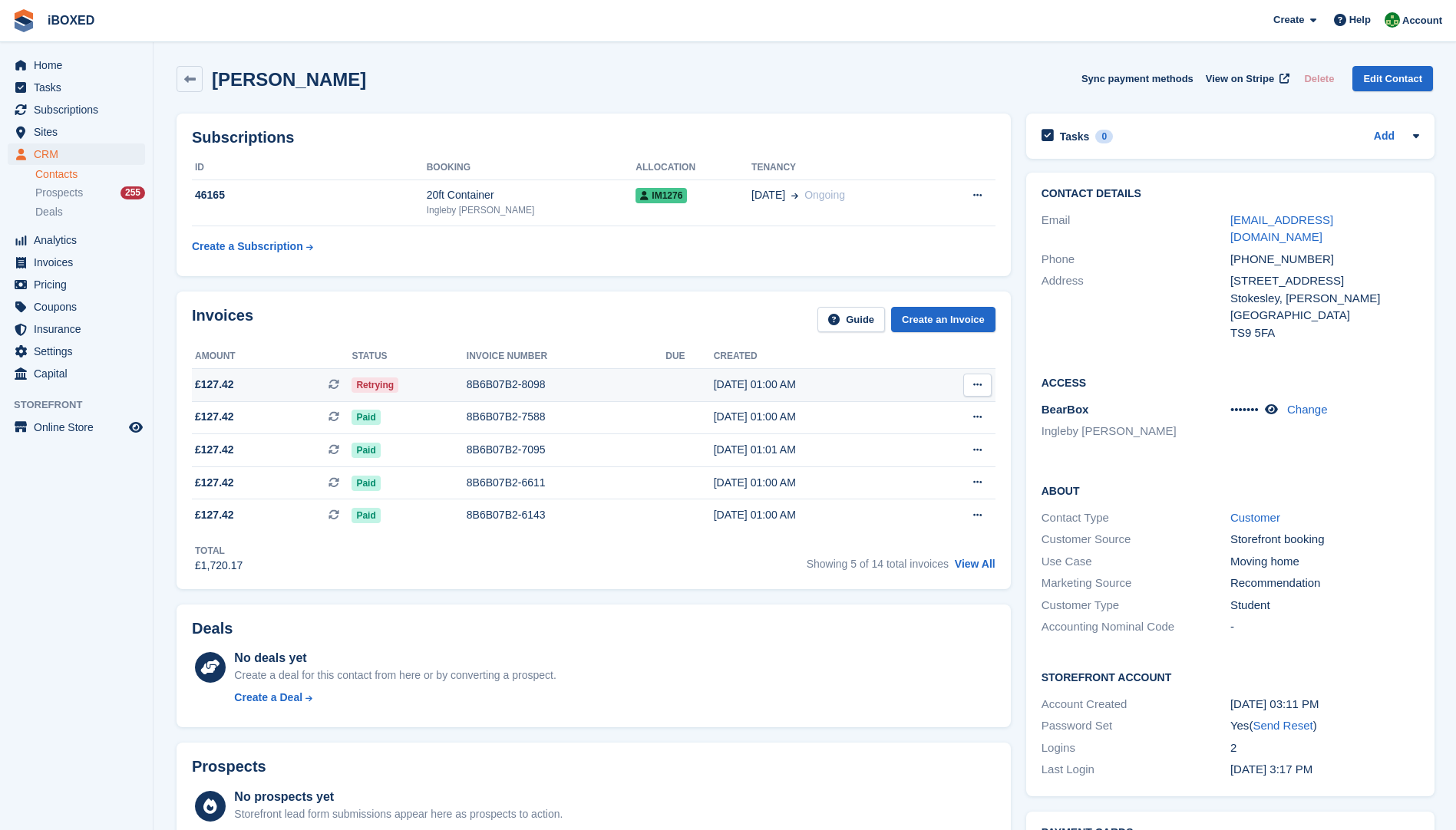
click at [468, 380] on div "8B6B07B2-8098" at bounding box center [566, 385] width 199 height 16
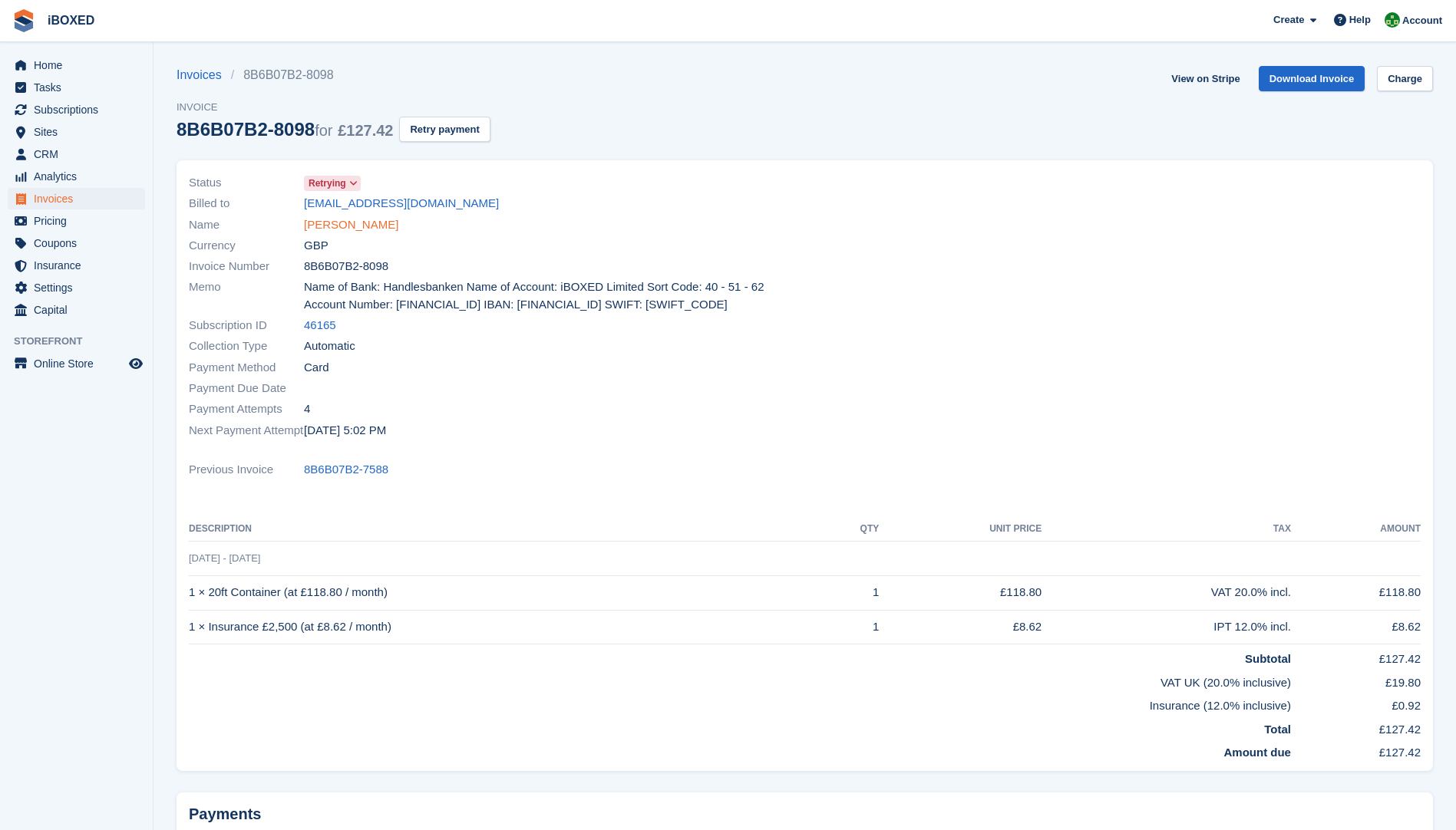
click at [333, 233] on link "[PERSON_NAME]" at bounding box center [351, 225] width 95 height 18
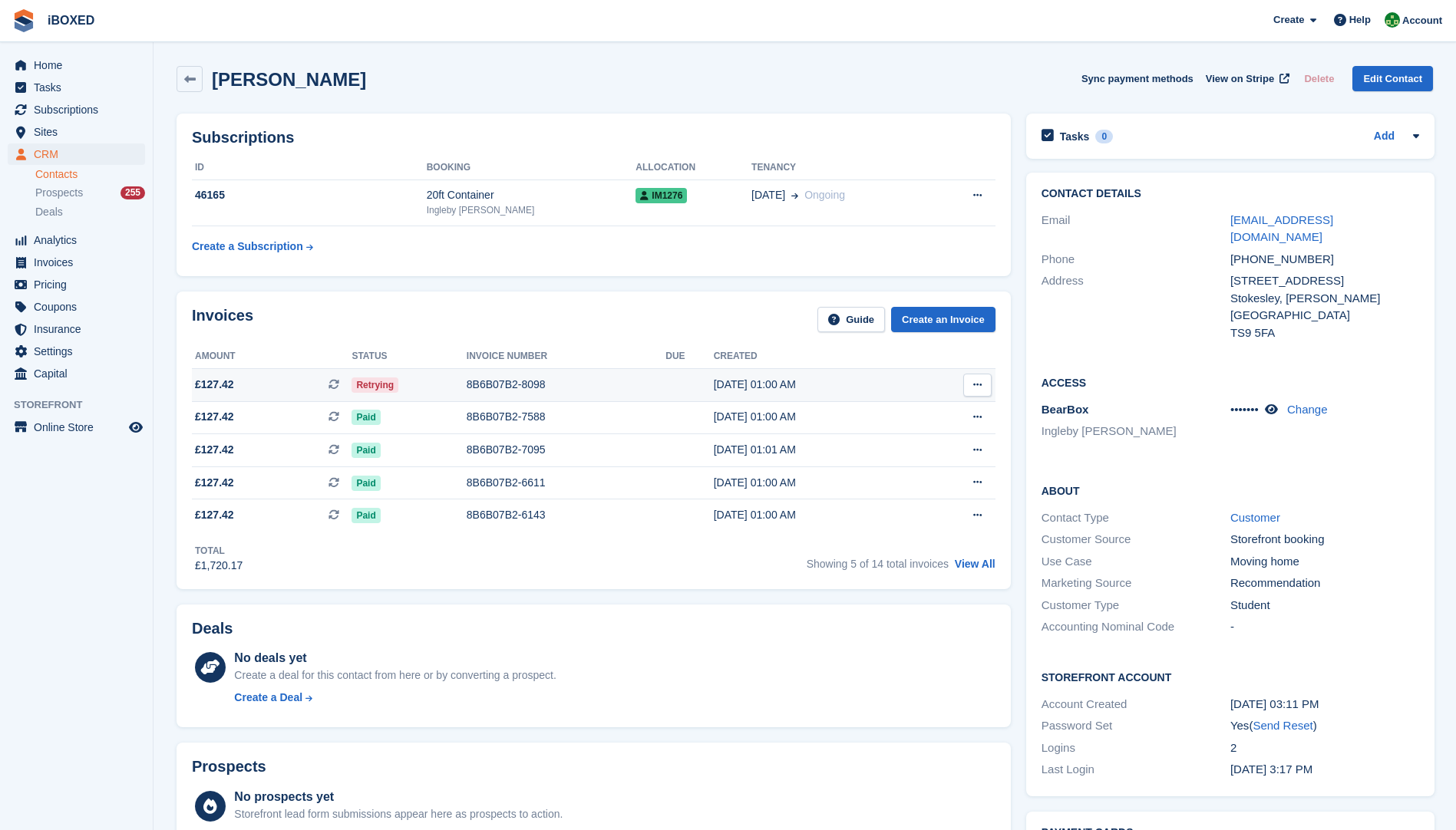
click at [557, 386] on div "8B6B07B2-8098" at bounding box center [566, 385] width 199 height 16
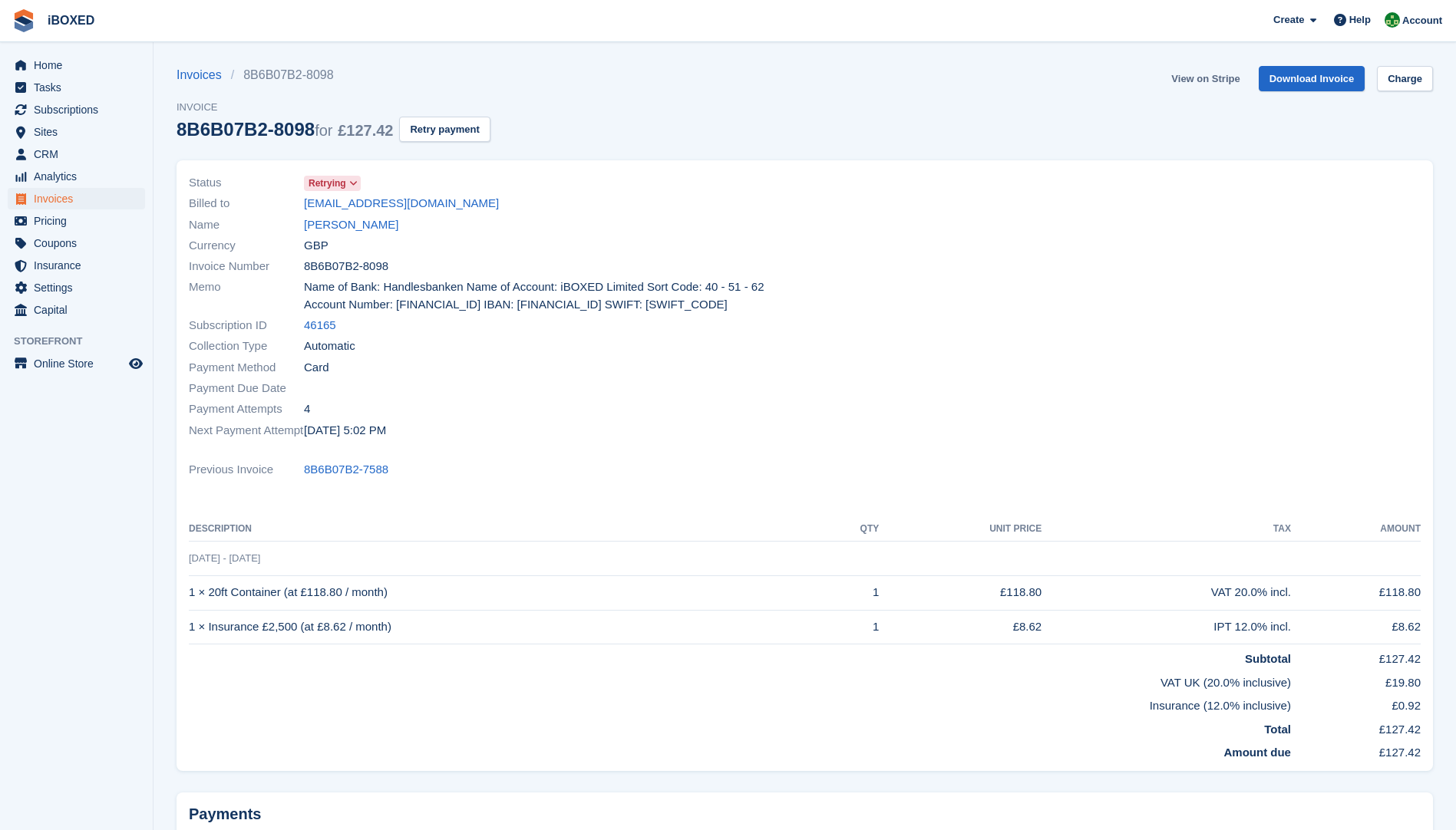
click at [1202, 77] on link "View on Stripe" at bounding box center [1205, 78] width 80 height 25
click at [335, 224] on link "[PERSON_NAME]" at bounding box center [351, 225] width 95 height 18
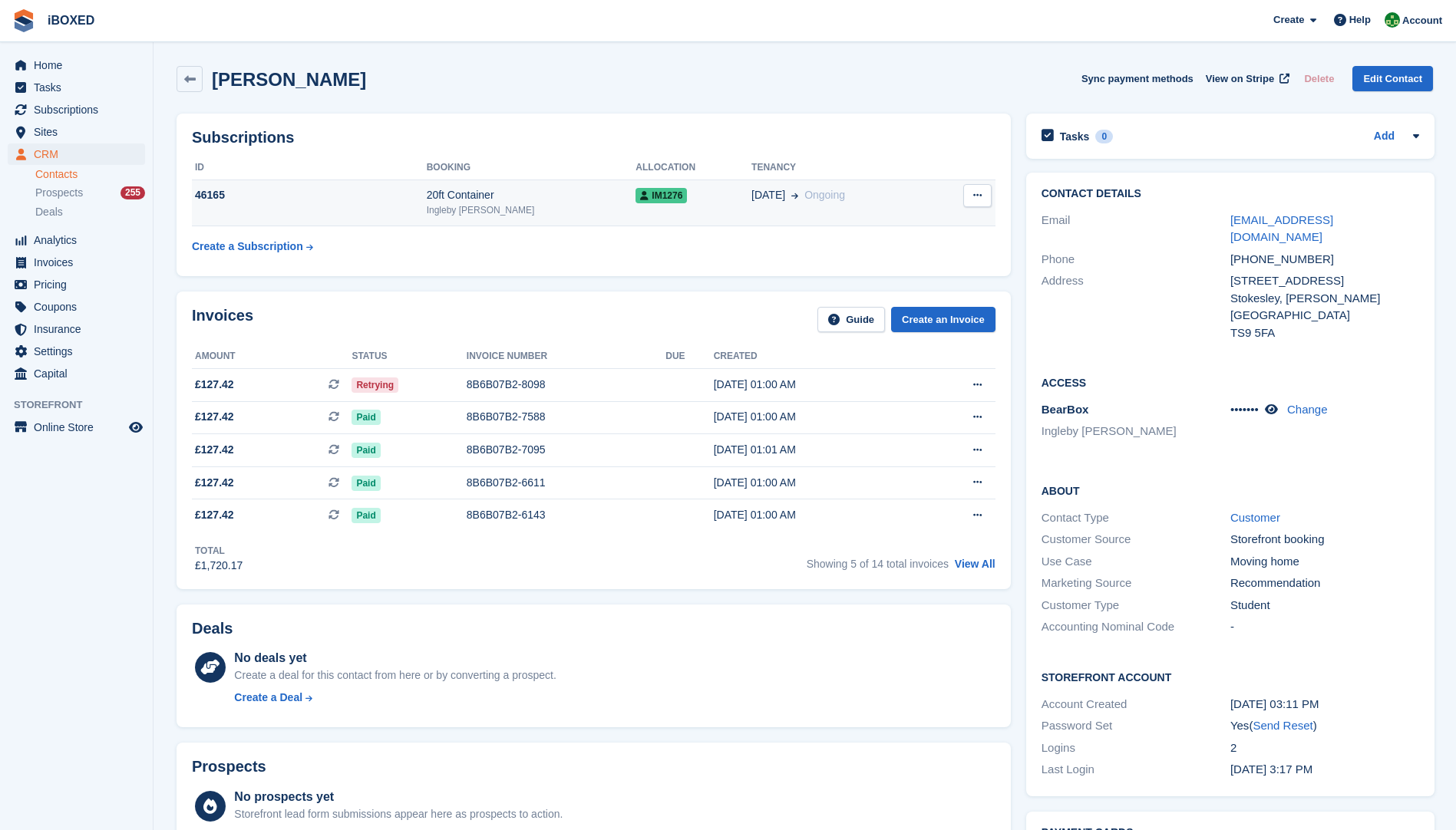
click at [333, 197] on div "46165" at bounding box center [310, 195] width 235 height 16
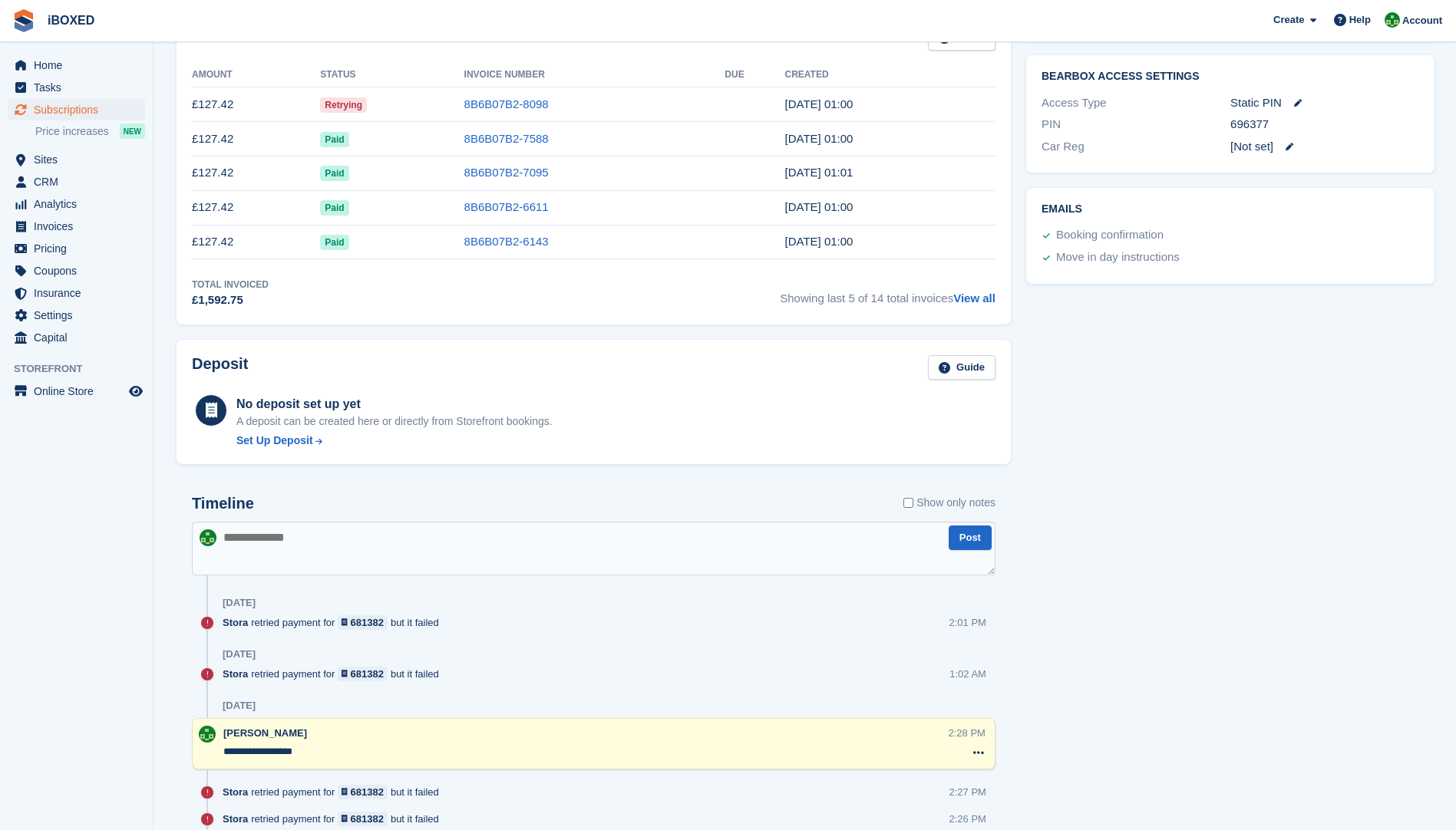
scroll to position [563, 0]
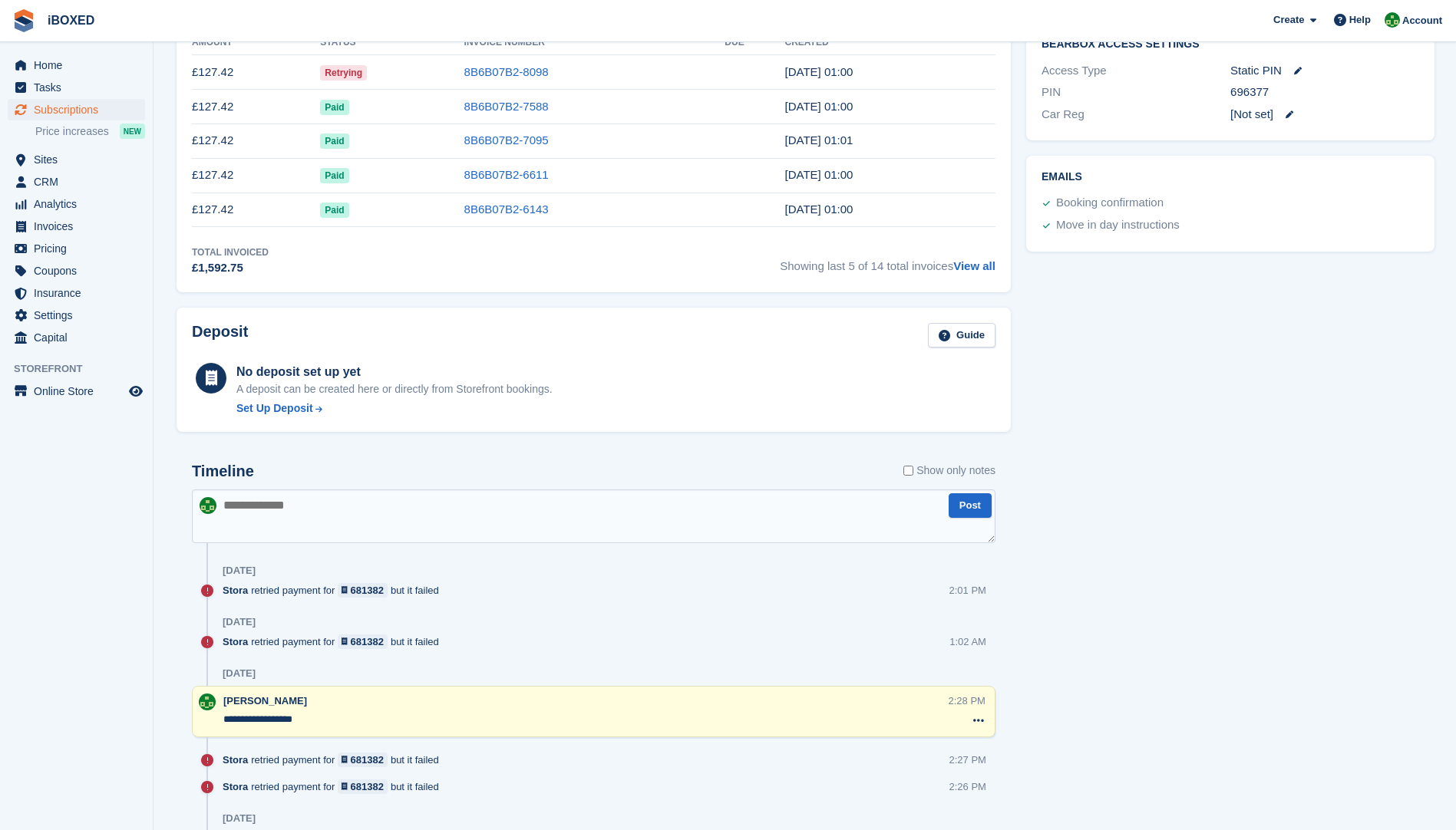
click at [255, 517] on textarea at bounding box center [594, 517] width 804 height 53
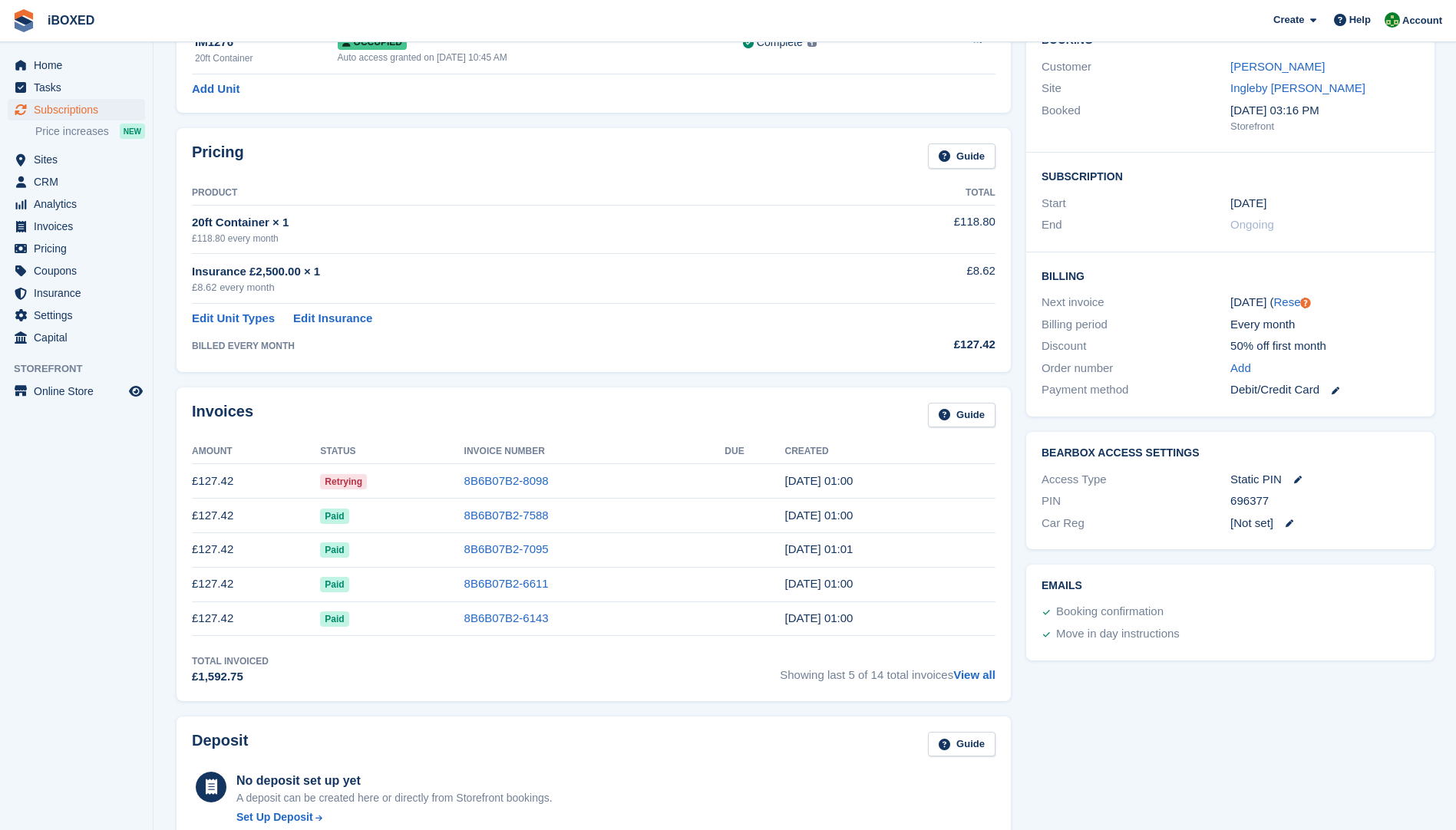
scroll to position [77, 0]
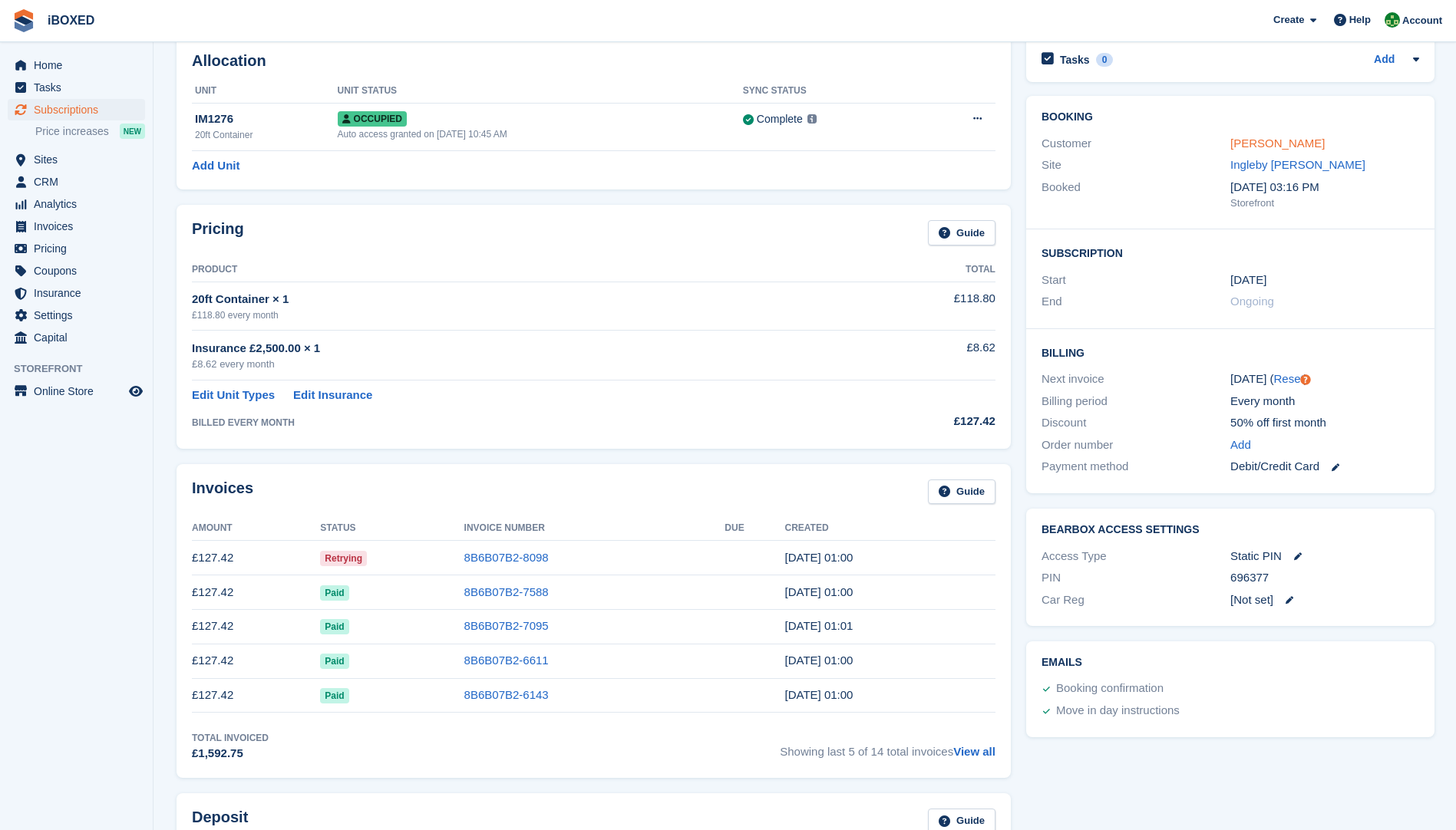
type textarea "**********"
click at [1270, 142] on link "[PERSON_NAME]" at bounding box center [1278, 143] width 95 height 13
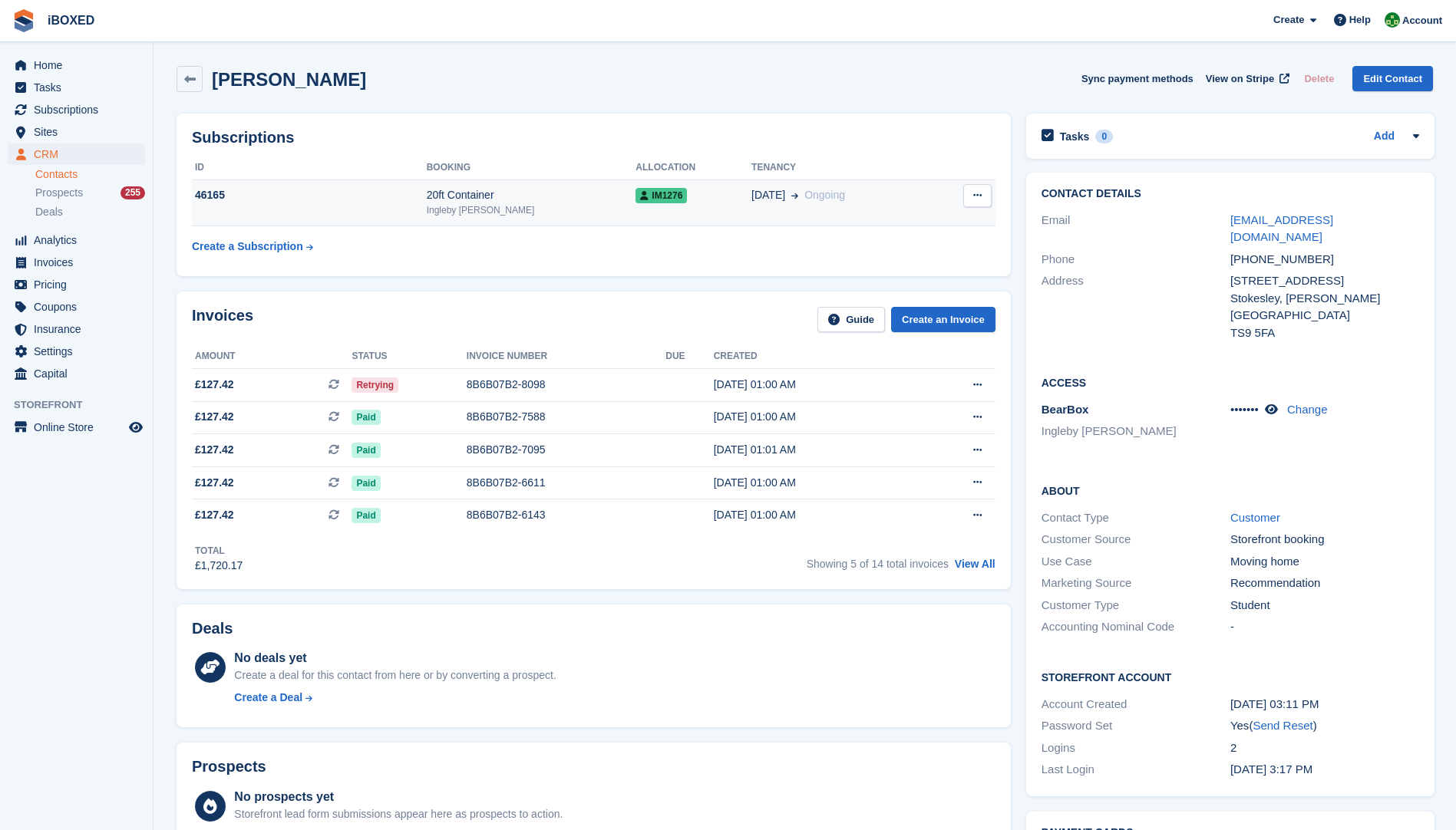
click at [332, 212] on td "46165" at bounding box center [310, 203] width 235 height 47
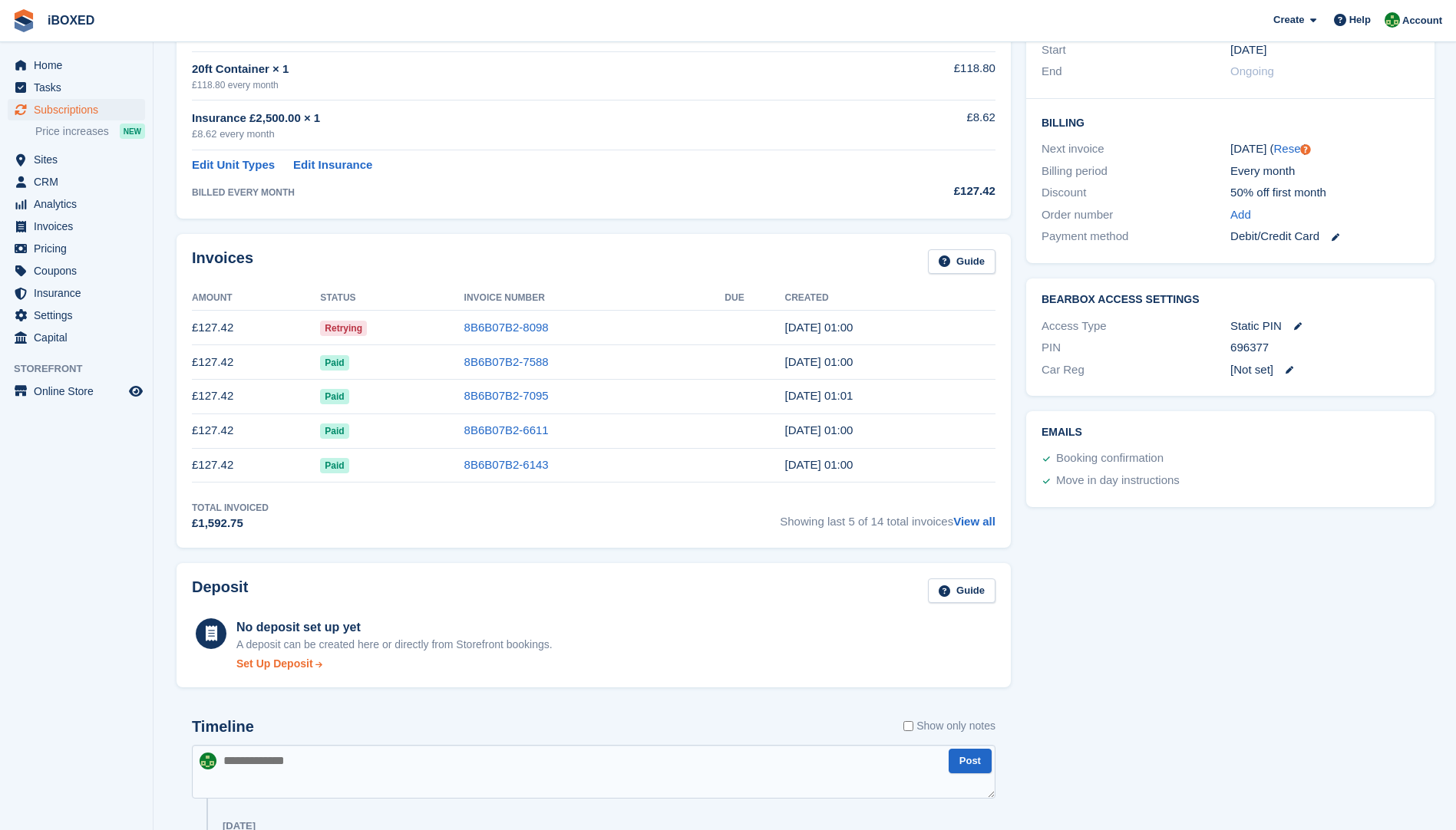
scroll to position [614, 0]
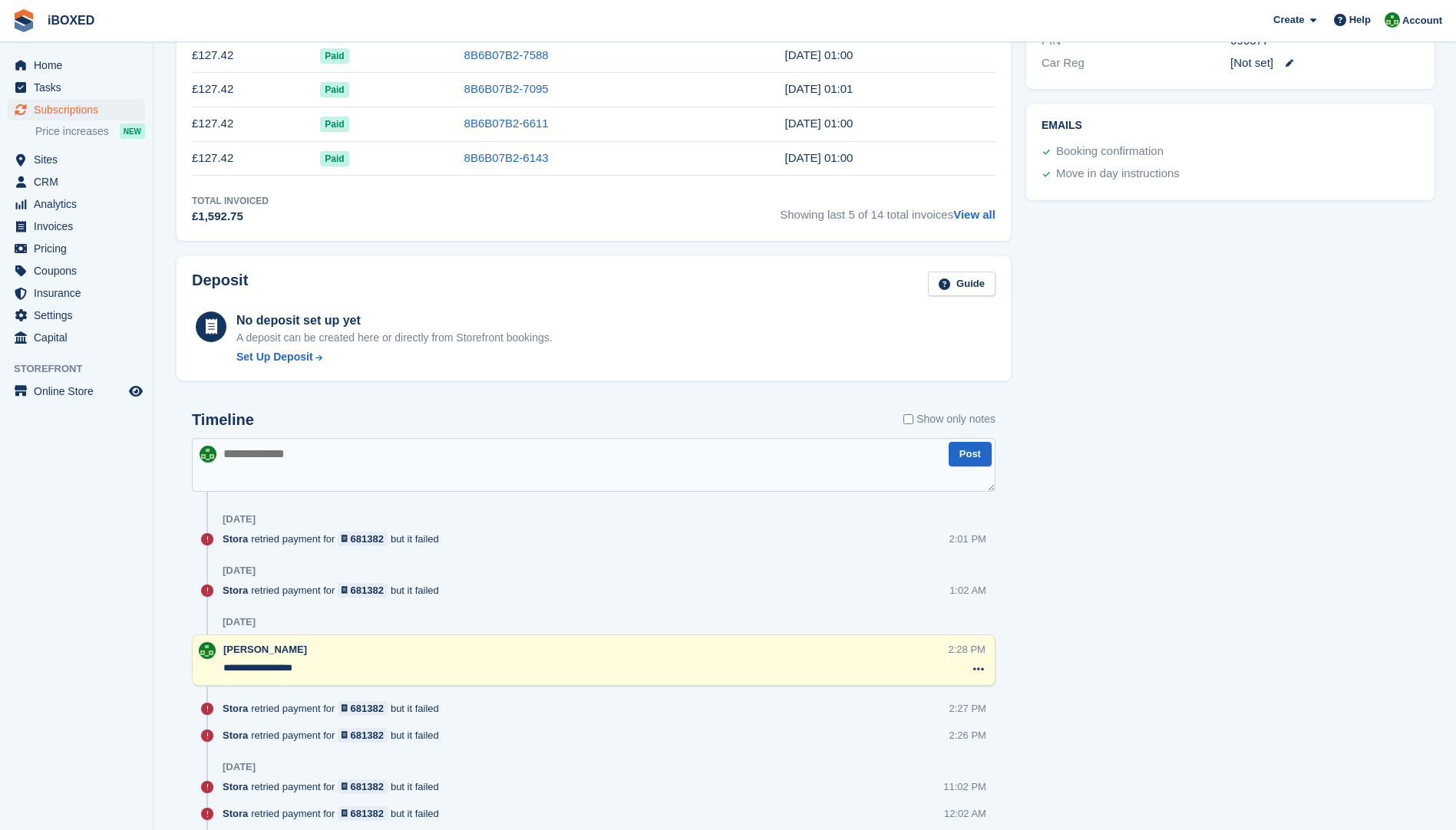
click at [280, 455] on textarea at bounding box center [594, 465] width 804 height 53
click at [369, 449] on textarea "**********" at bounding box center [594, 465] width 804 height 53
click at [386, 457] on textarea "**********" at bounding box center [594, 465] width 804 height 53
click at [606, 457] on textarea "**********" at bounding box center [594, 465] width 804 height 53
type textarea "**********"
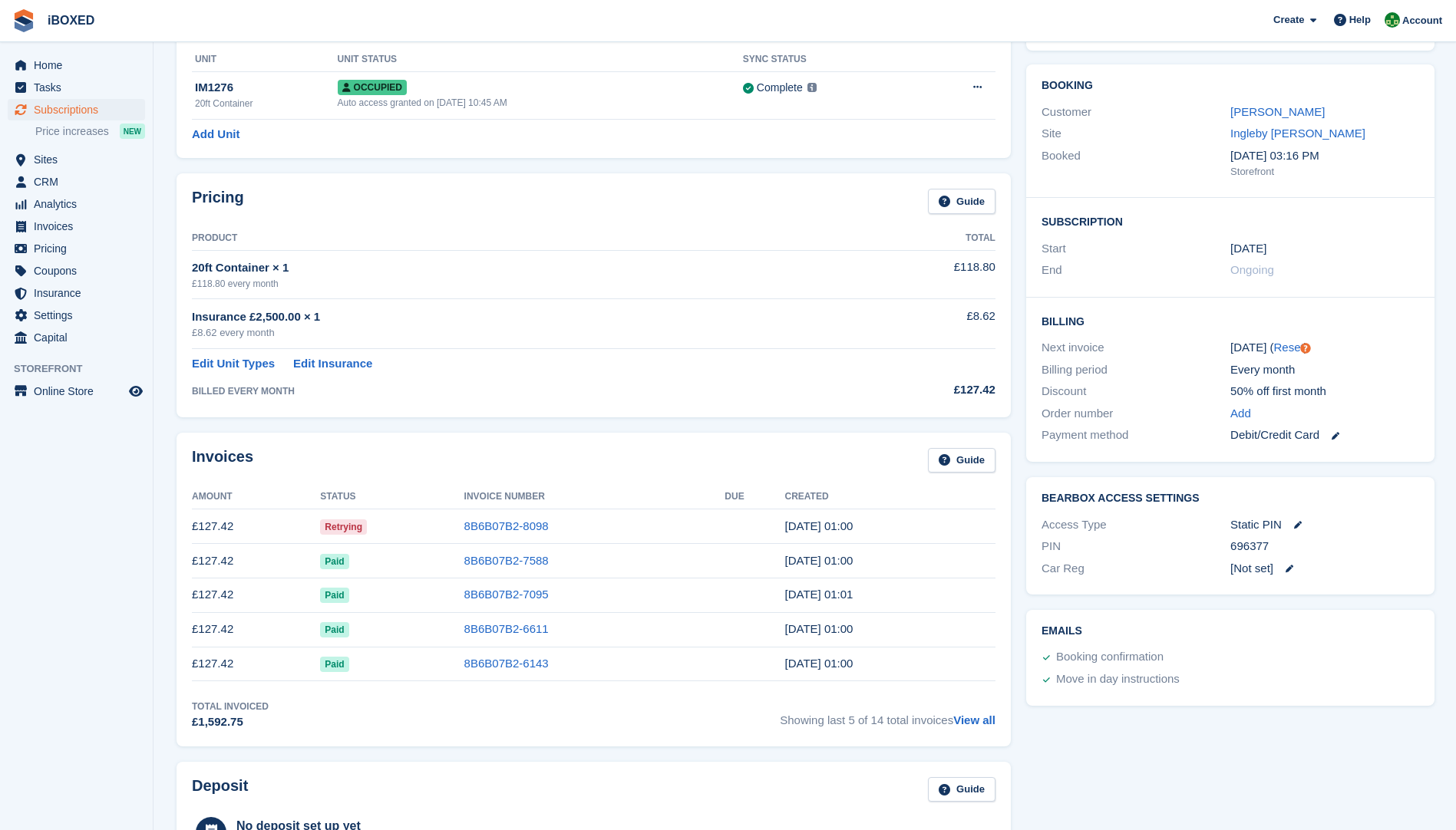
scroll to position [0, 0]
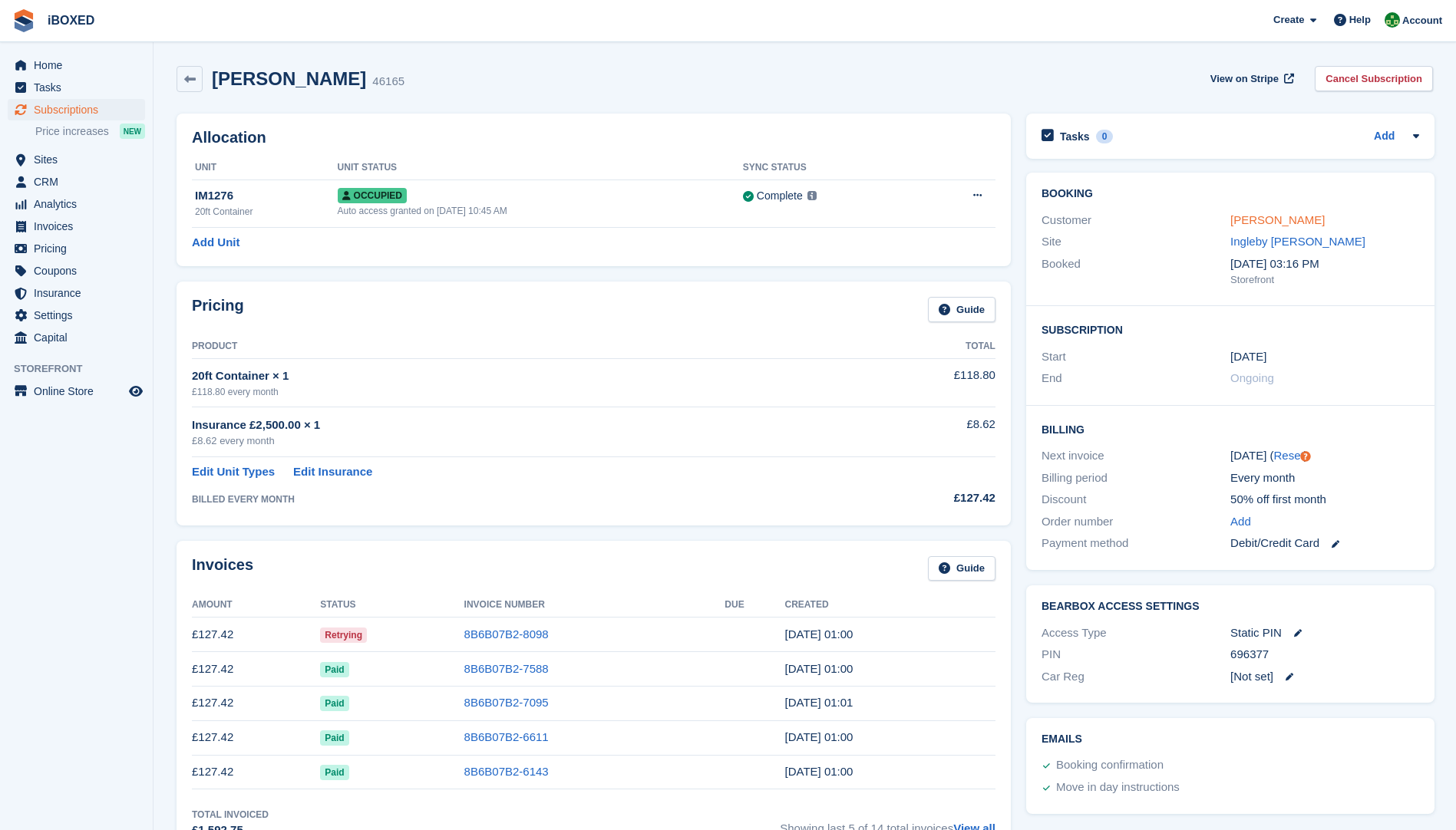
click at [1286, 223] on link "[PERSON_NAME]" at bounding box center [1278, 219] width 95 height 13
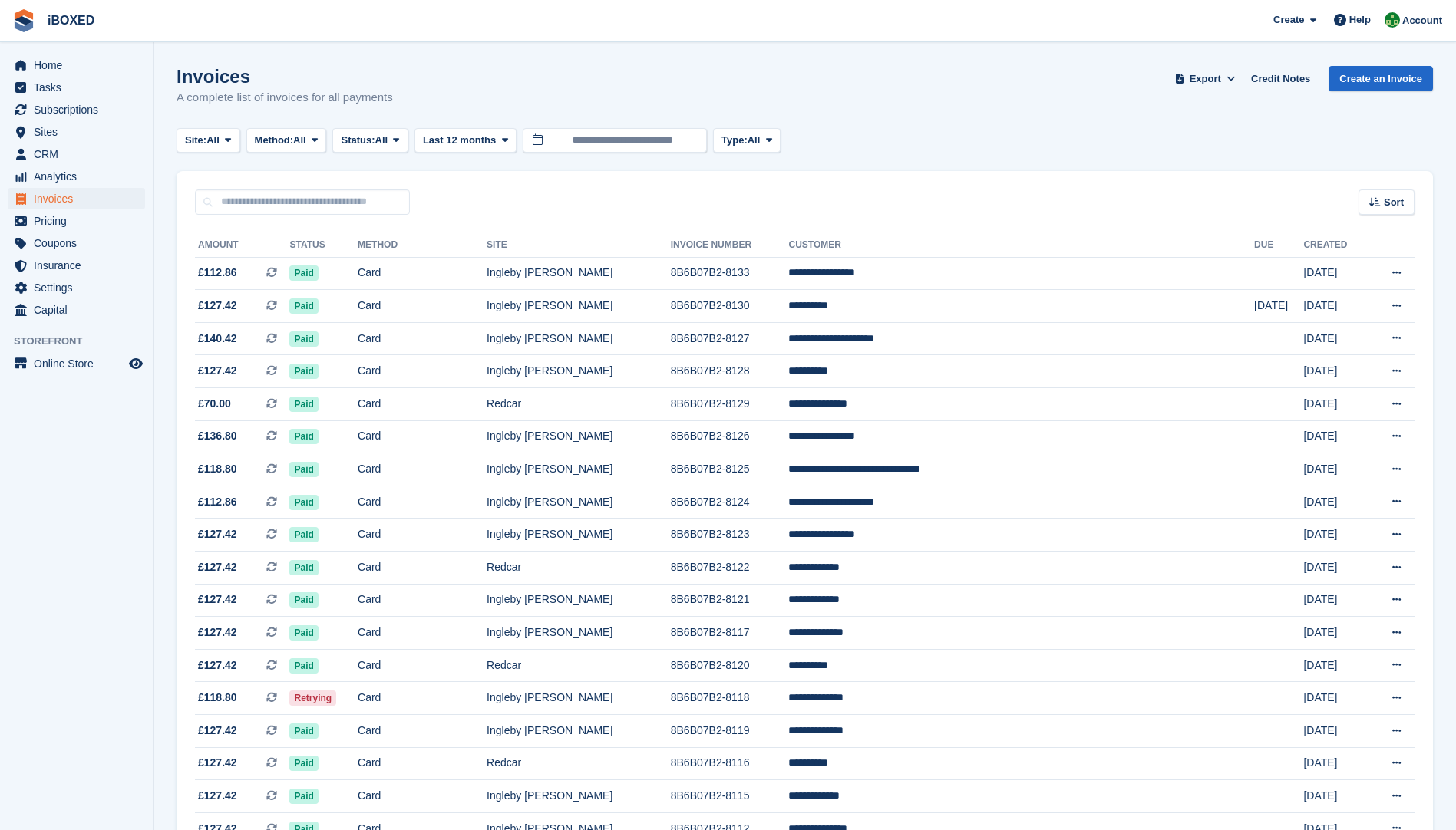
scroll to position [984, 0]
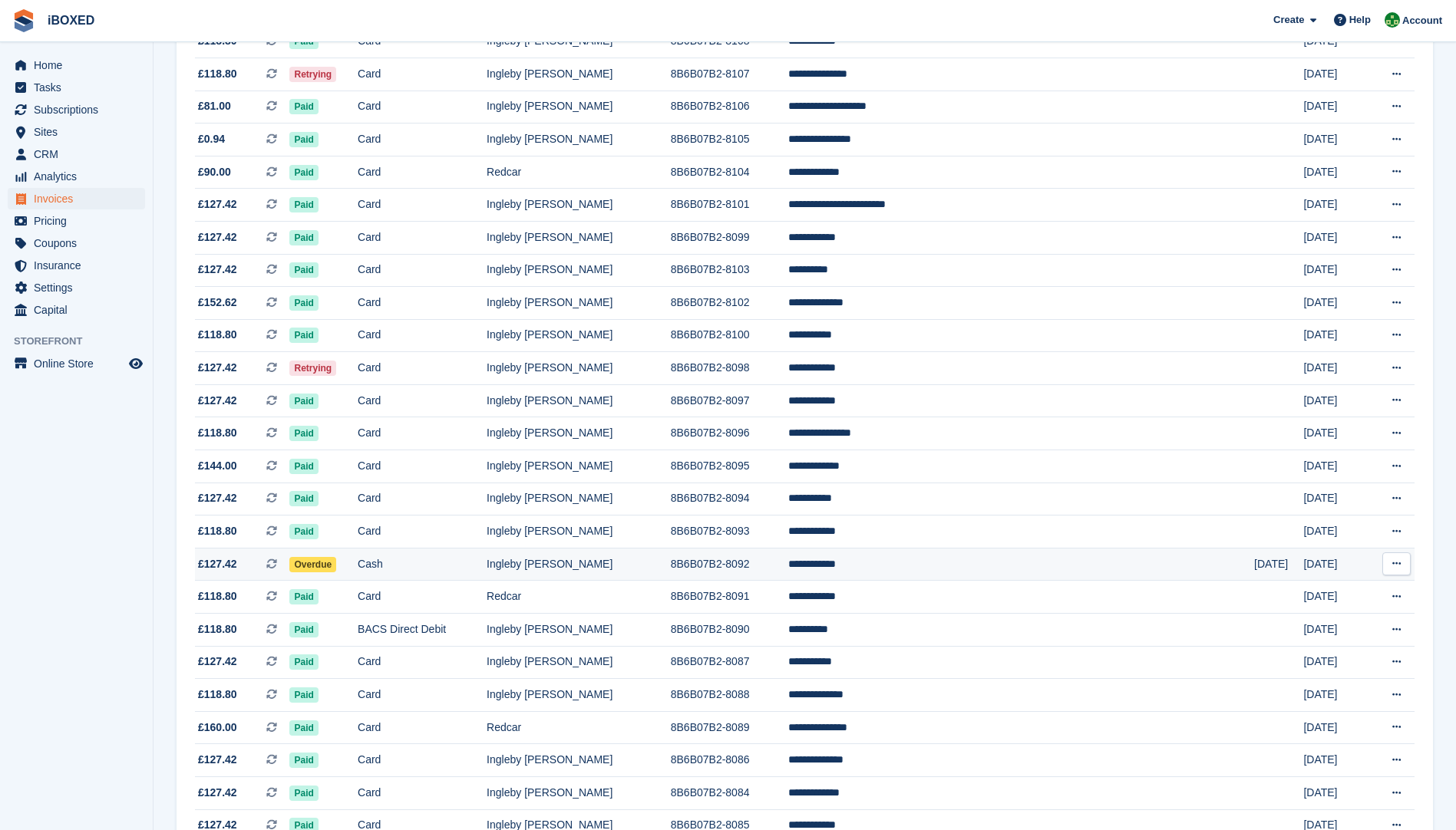
click at [456, 569] on td "Cash" at bounding box center [422, 564] width 129 height 33
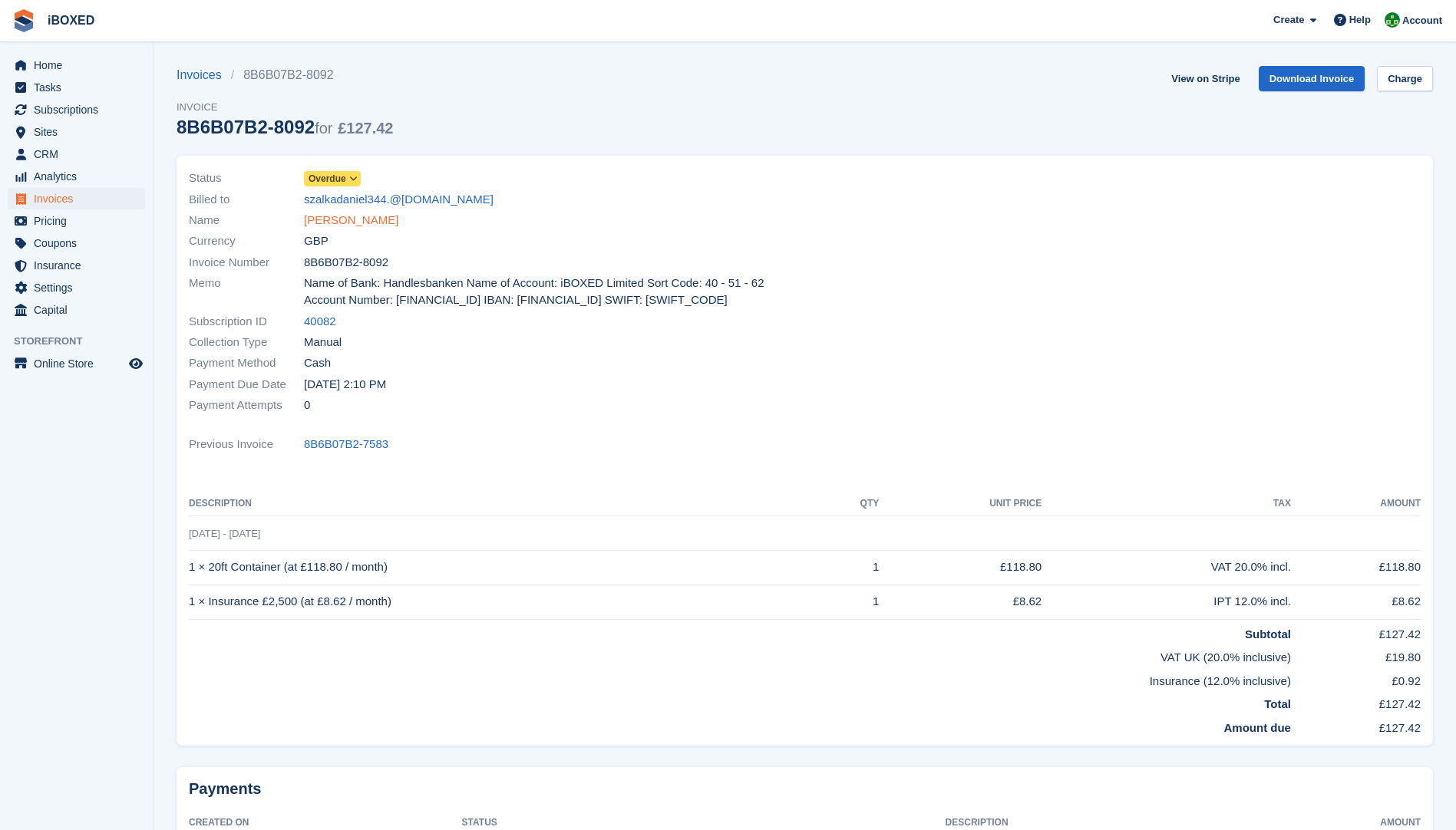
click at [344, 225] on link "[PERSON_NAME]" at bounding box center [351, 221] width 95 height 18
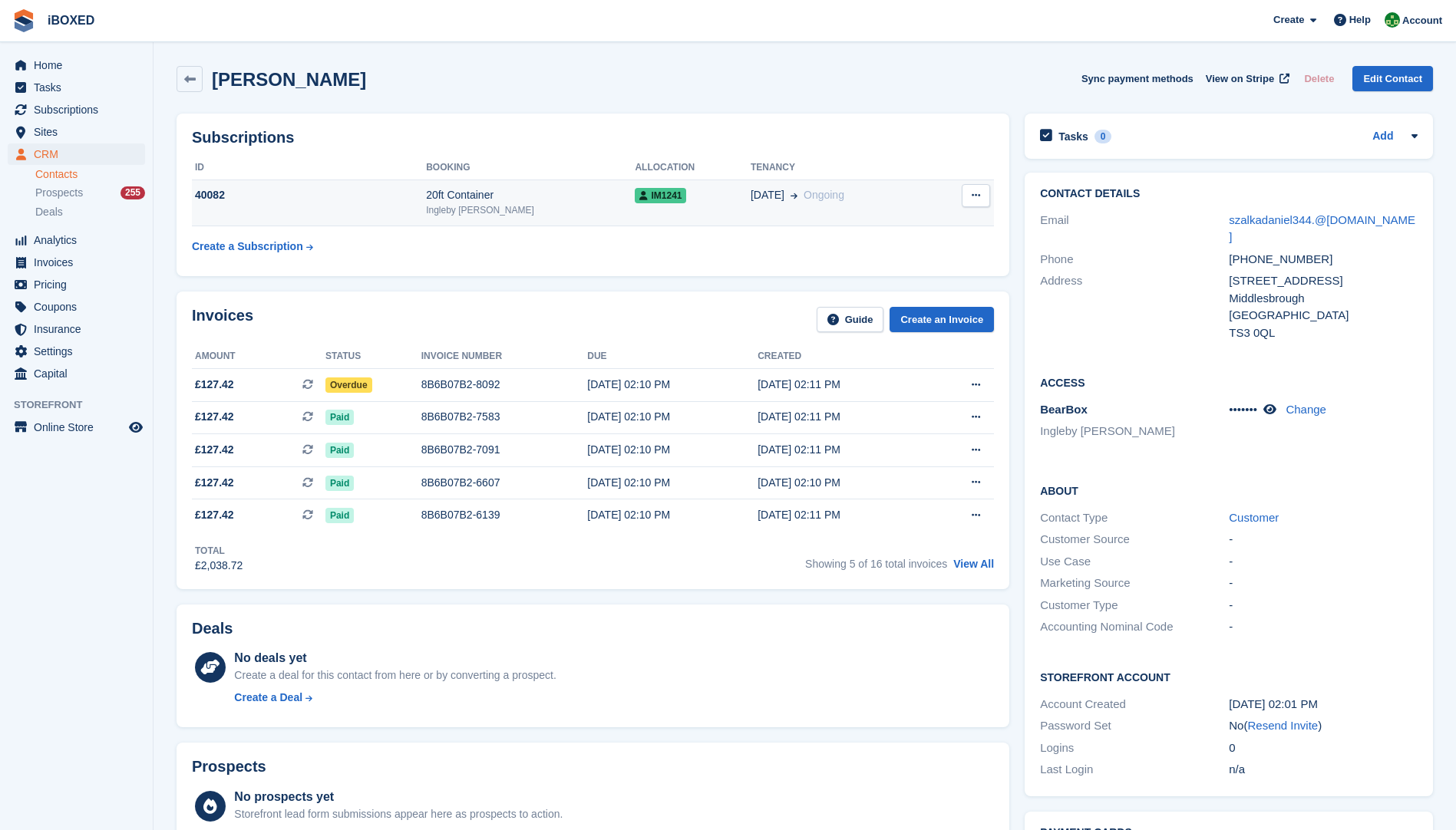
click at [361, 209] on td "40082" at bounding box center [309, 203] width 234 height 47
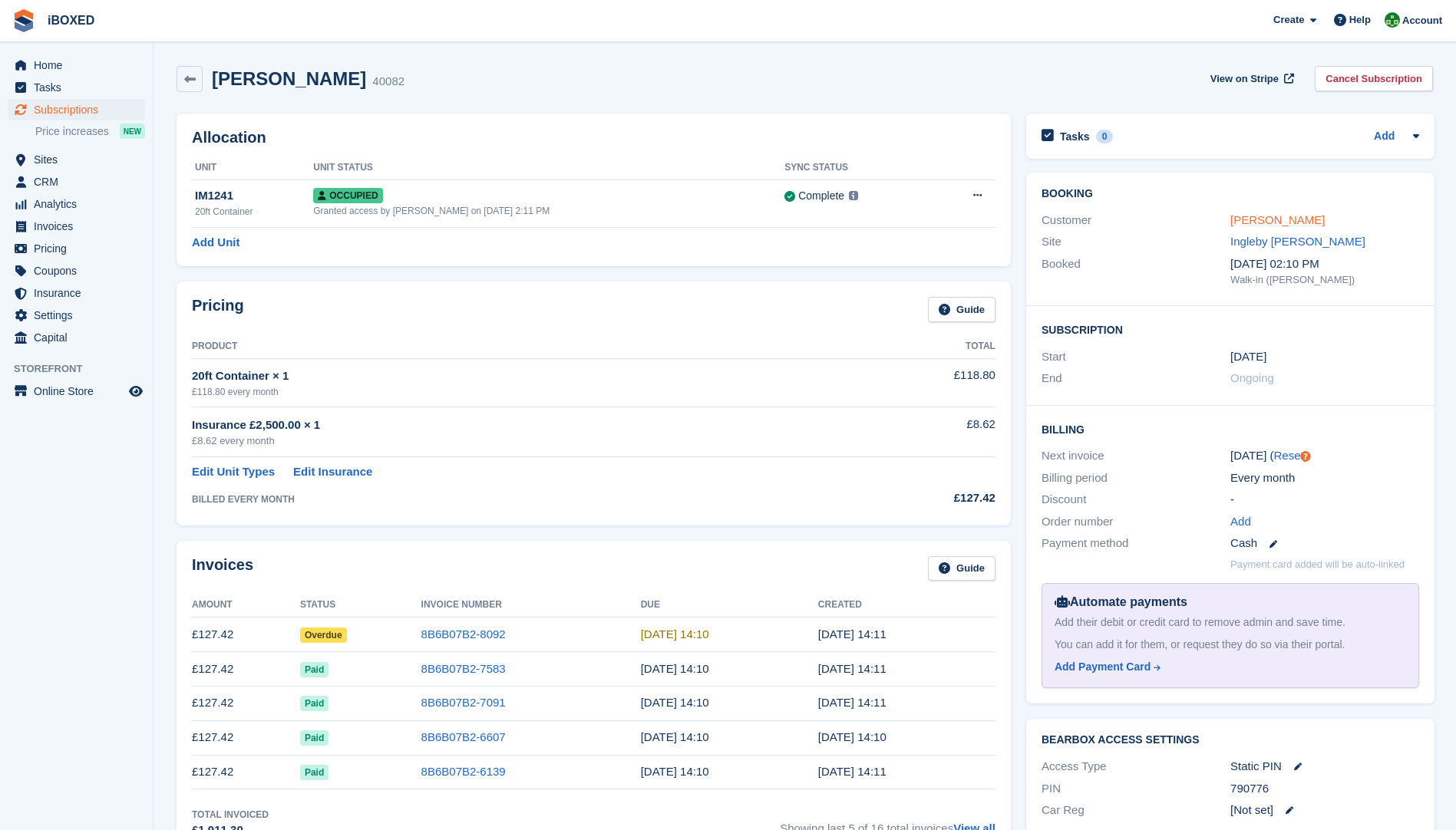
click at [1240, 223] on link "[PERSON_NAME]" at bounding box center [1278, 219] width 95 height 13
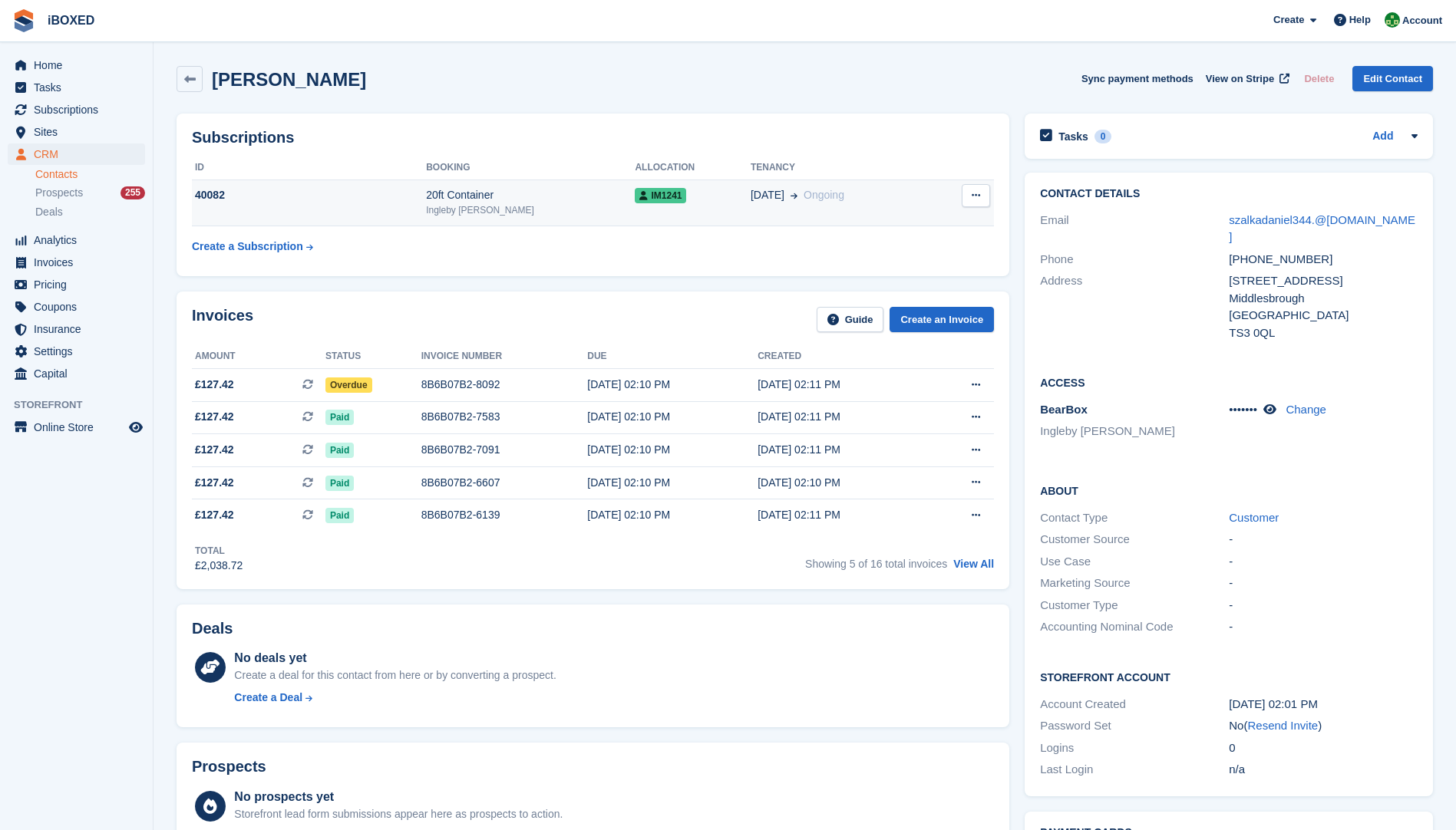
click at [308, 213] on td "40082" at bounding box center [309, 203] width 234 height 47
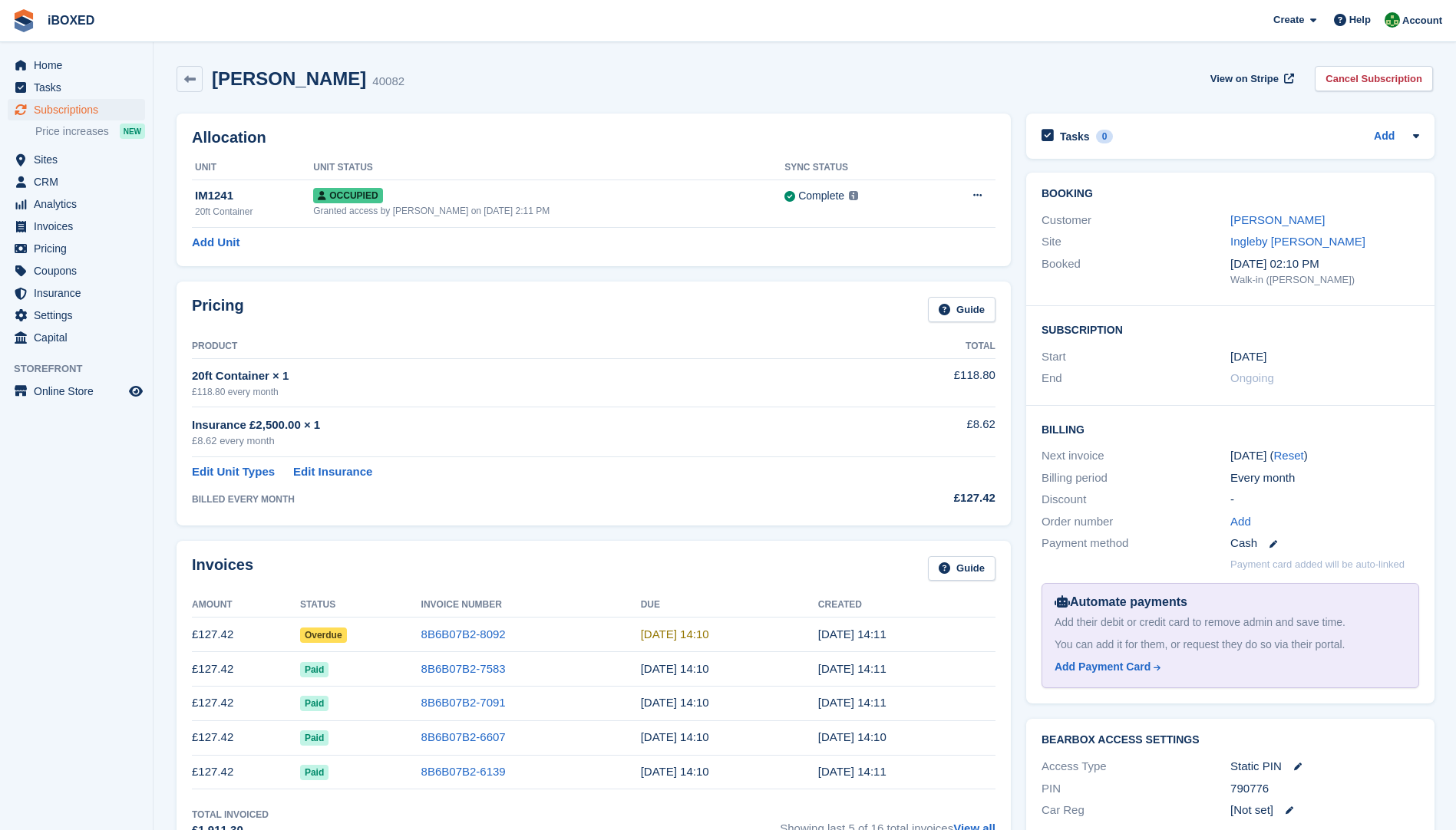
scroll to position [768, 0]
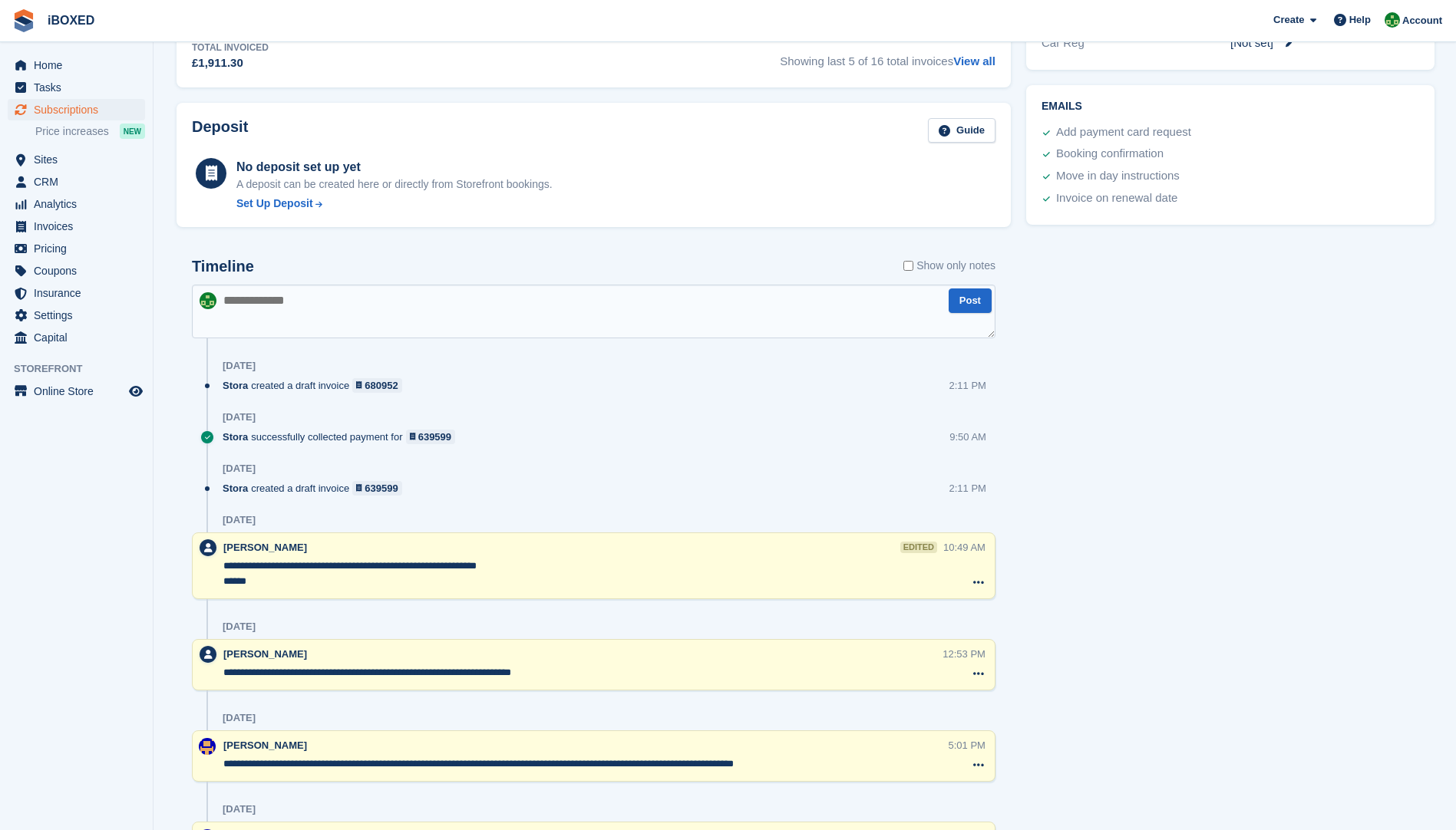
click at [255, 315] on textarea at bounding box center [594, 312] width 804 height 53
type textarea "**********"
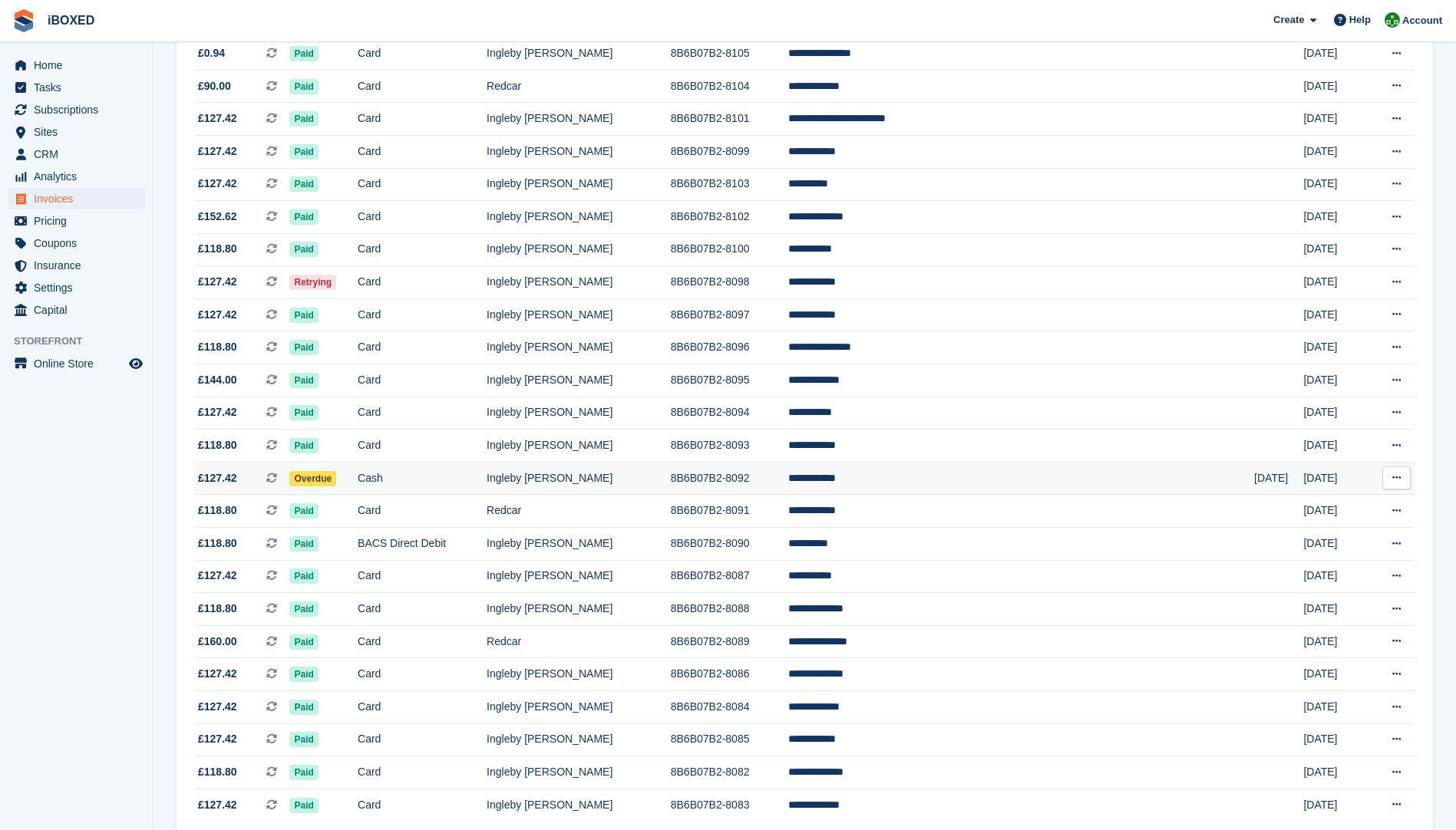
scroll to position [1137, 0]
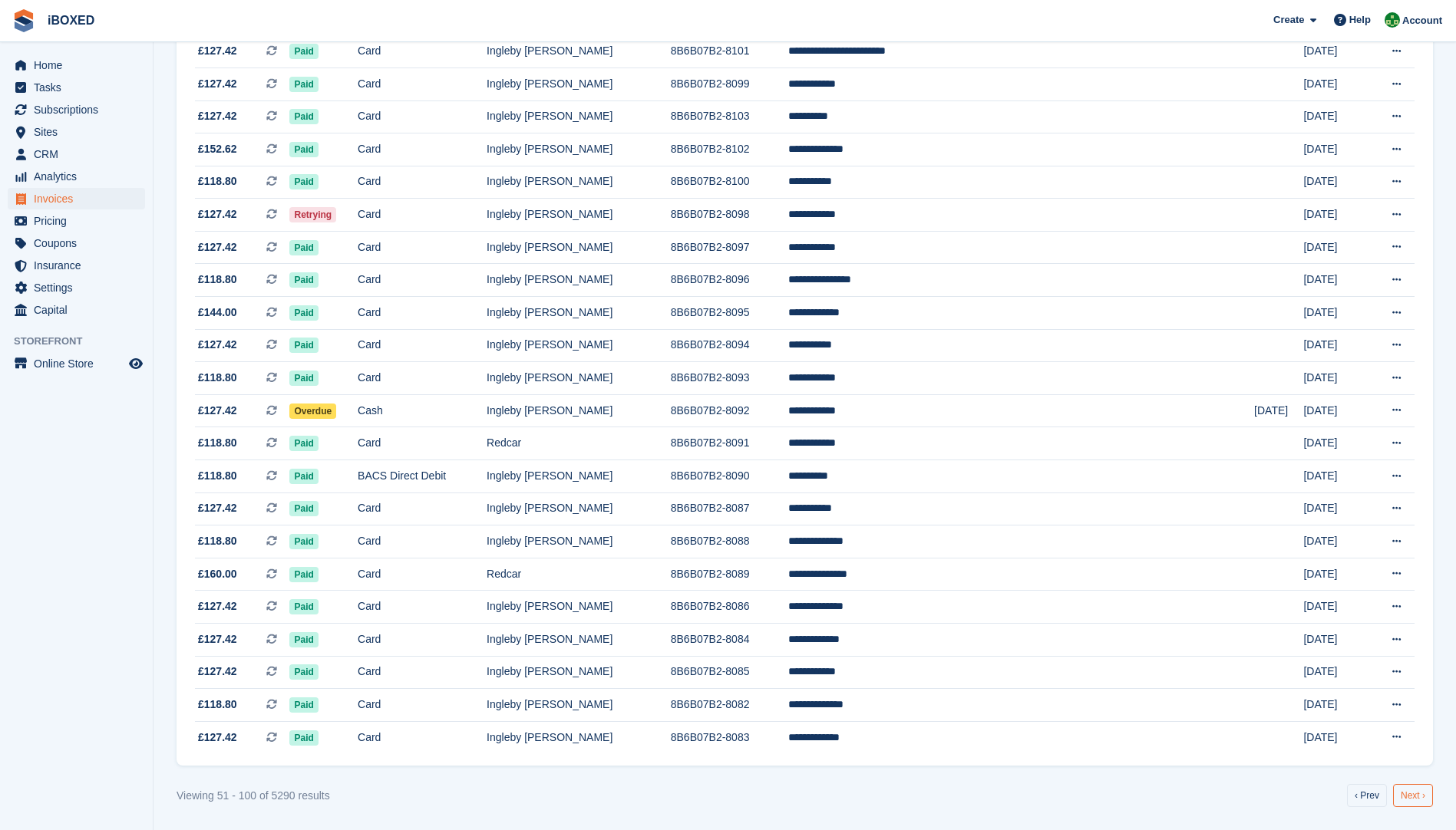
click at [1407, 794] on link "Next ›" at bounding box center [1413, 795] width 40 height 23
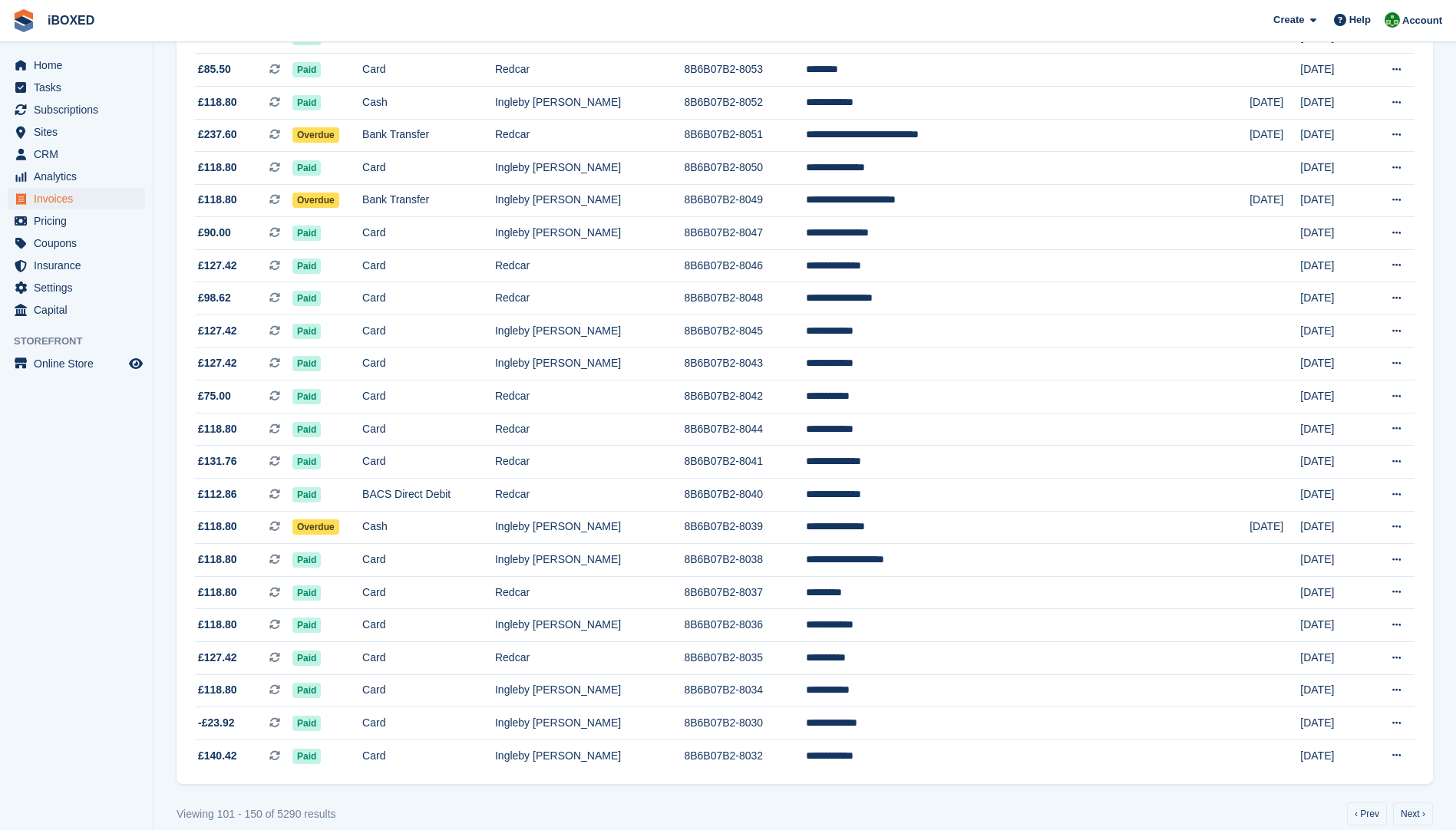
scroll to position [1137, 0]
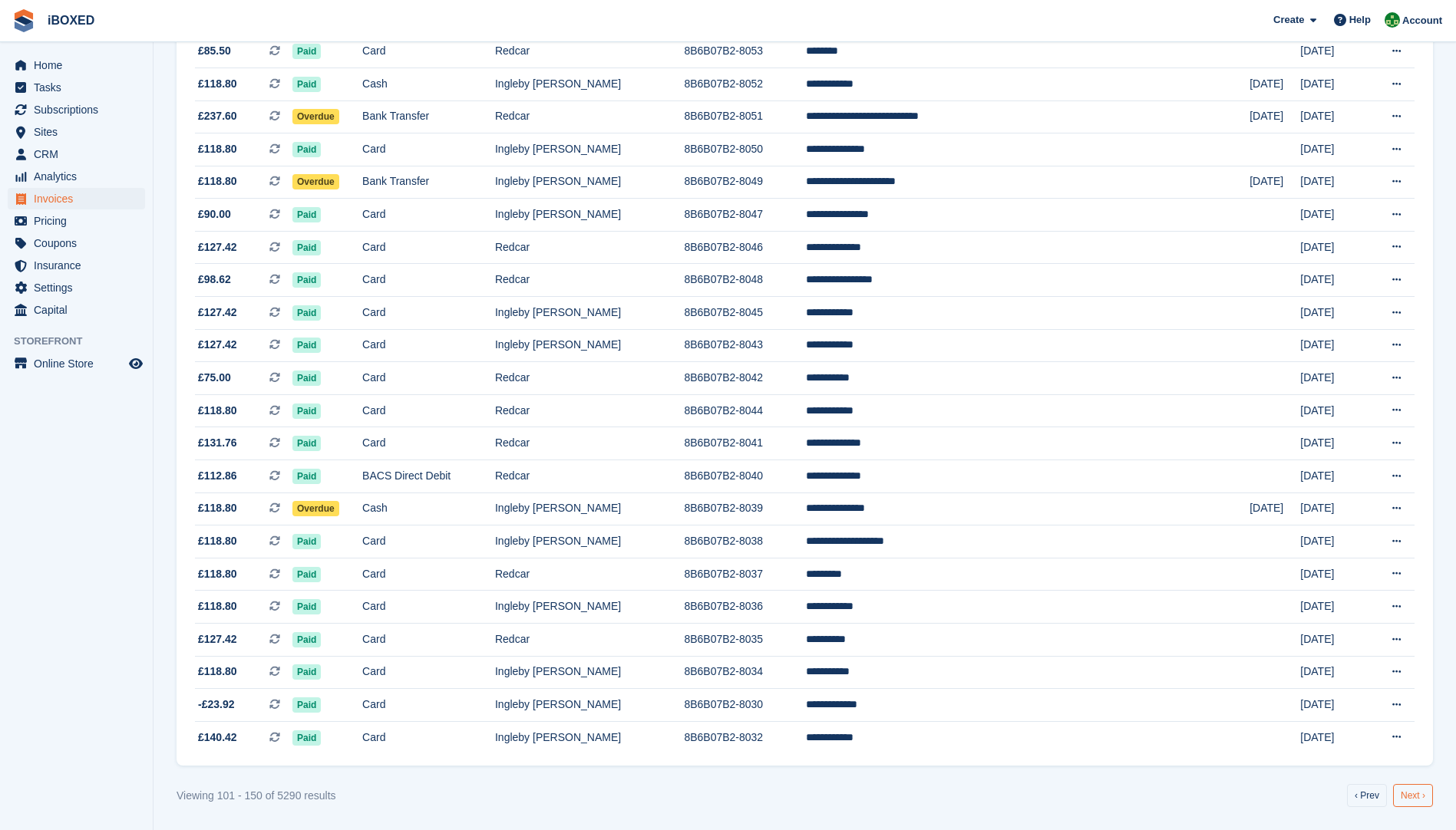
click at [1414, 794] on link "Next ›" at bounding box center [1413, 795] width 40 height 23
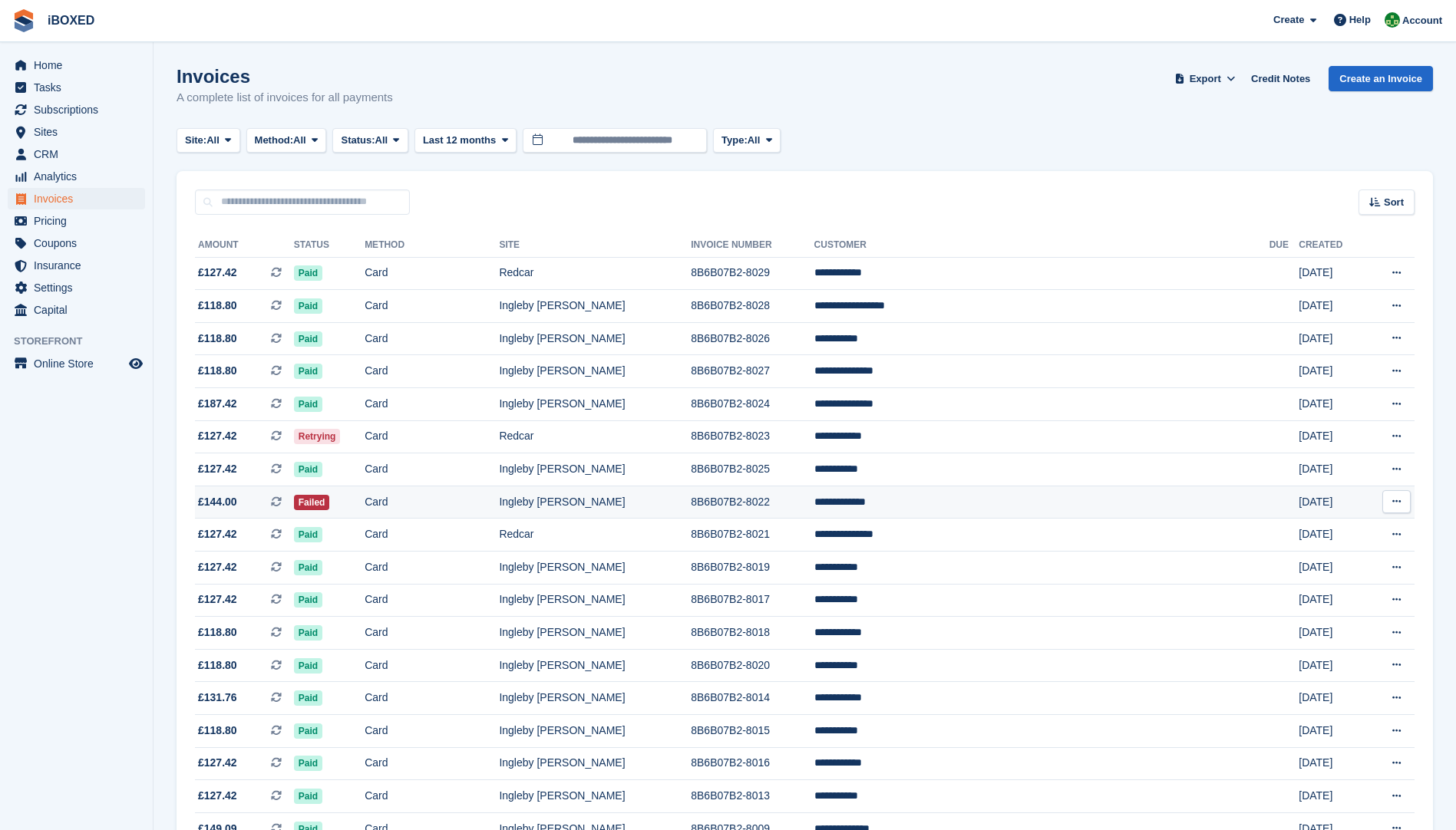
click at [442, 509] on td "Card" at bounding box center [432, 502] width 134 height 33
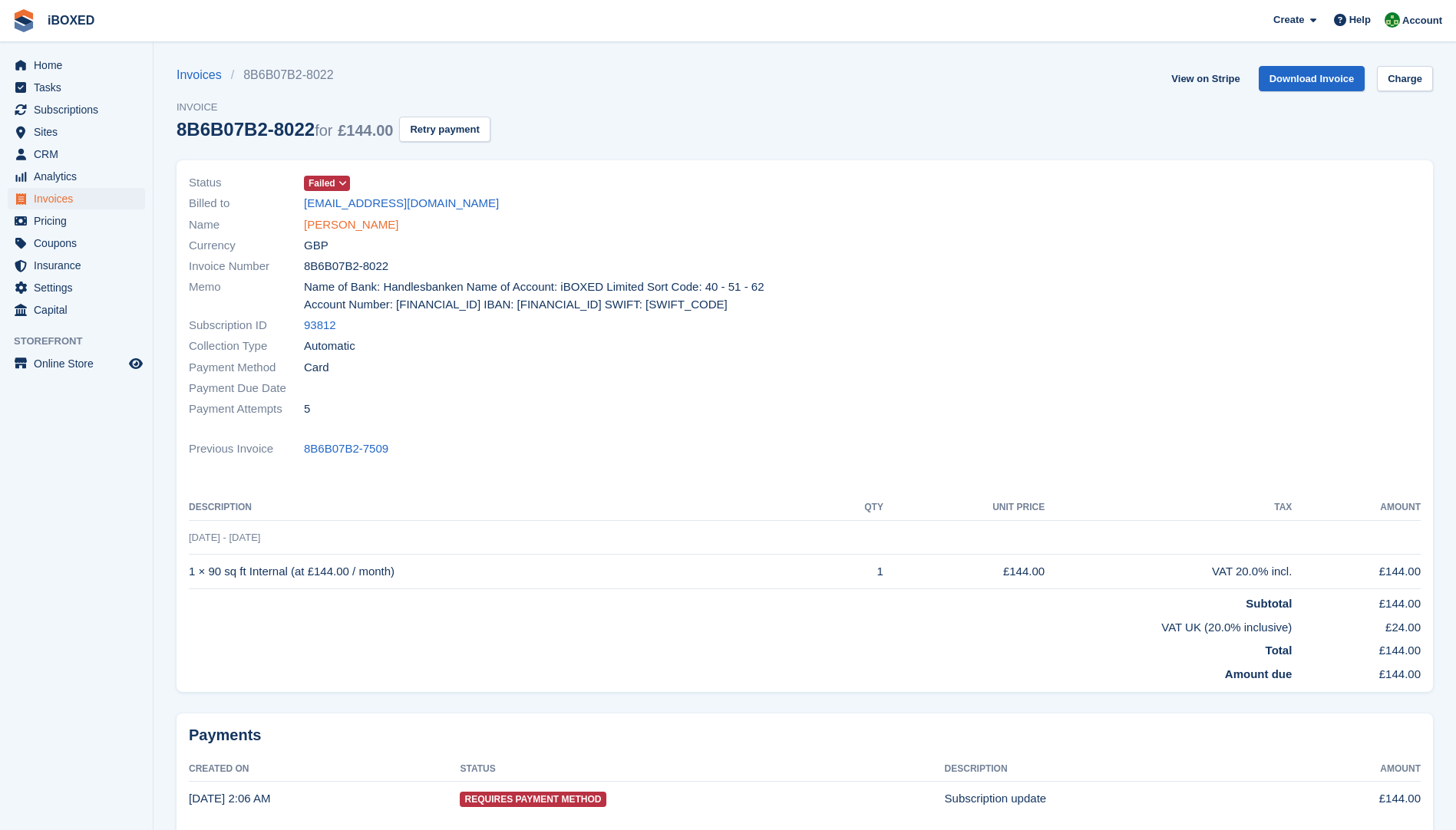
click at [335, 228] on link "Stephen Craig" at bounding box center [351, 225] width 95 height 18
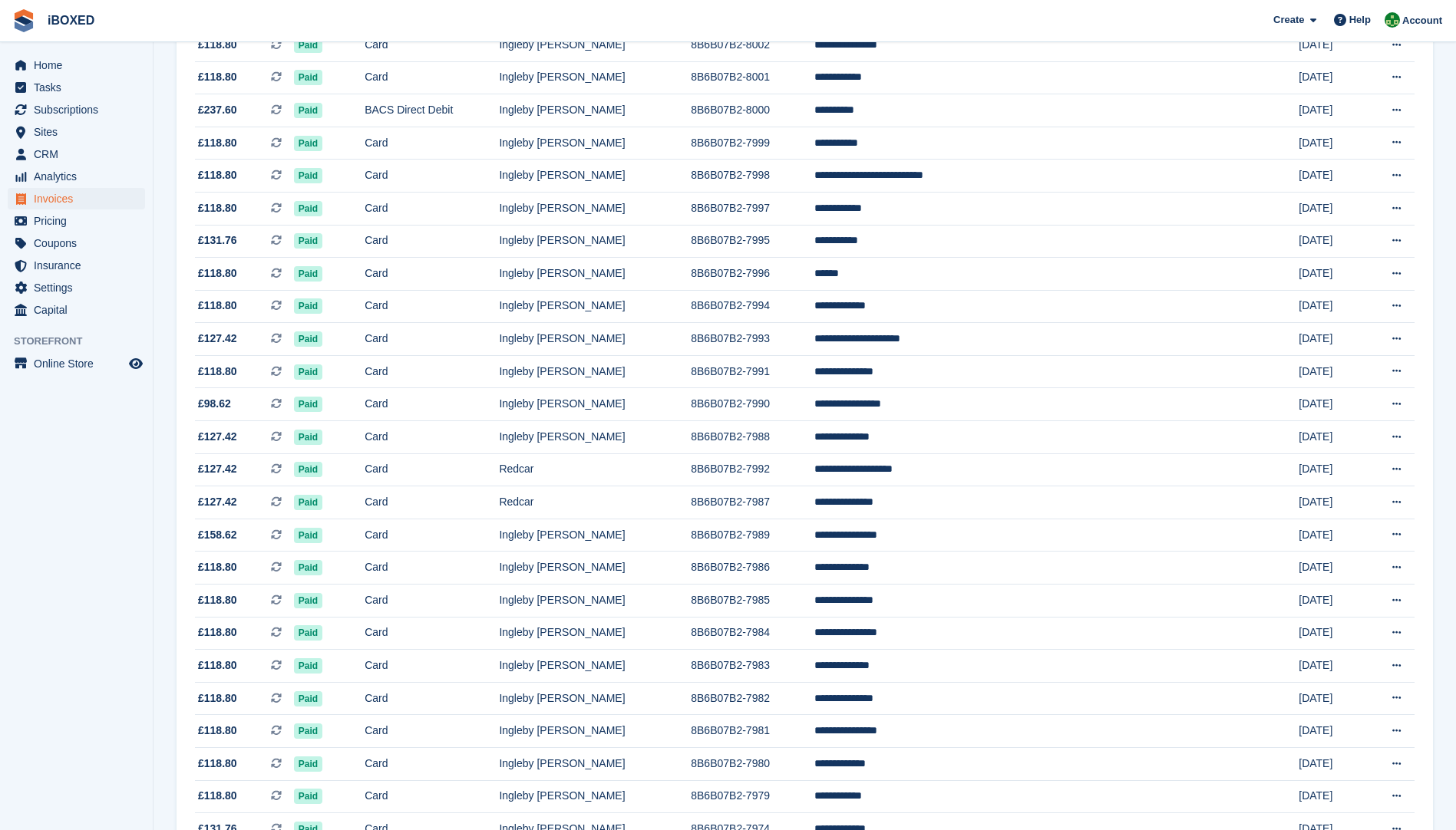
scroll to position [1137, 0]
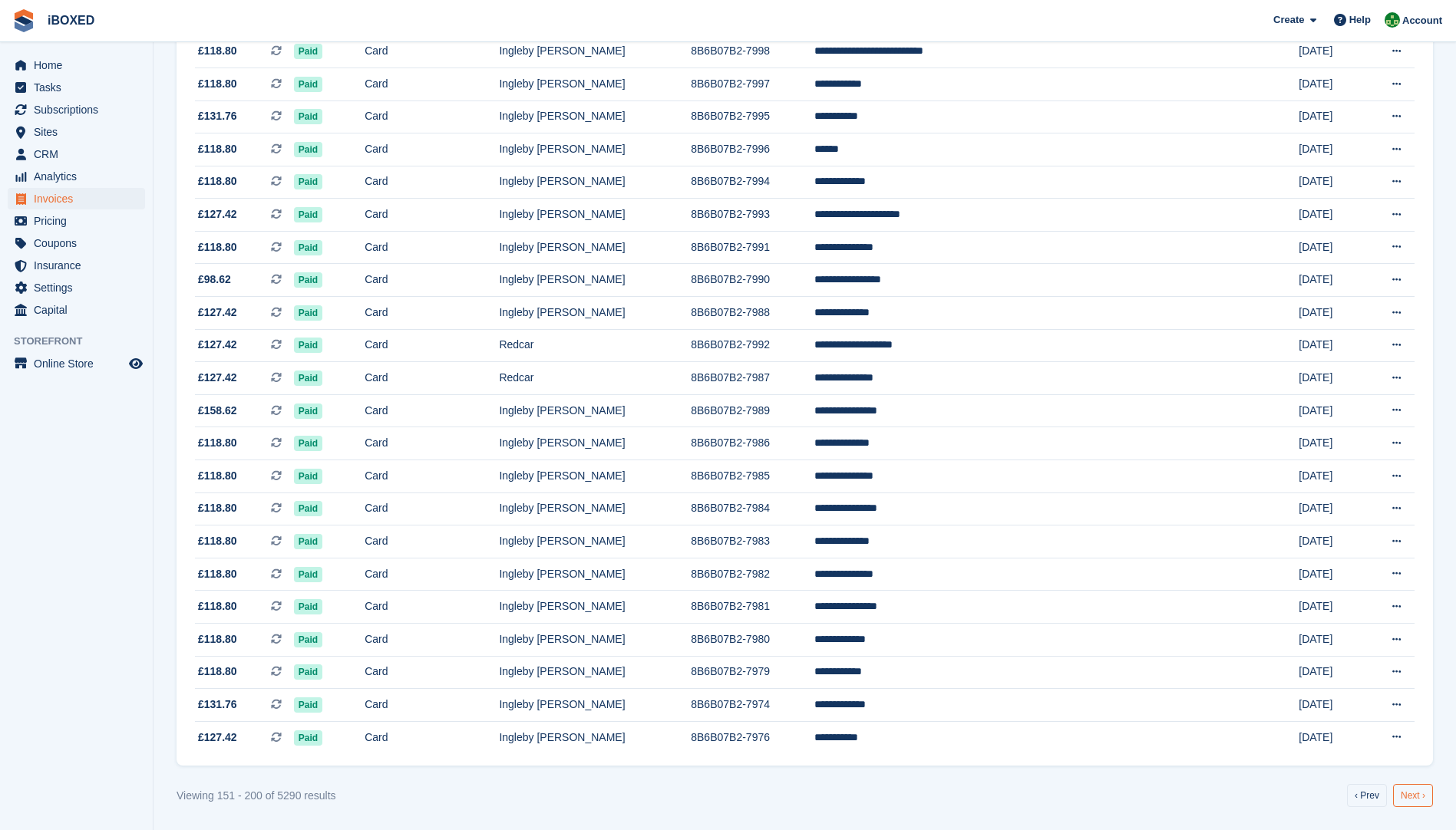
click at [1411, 791] on link "Next ›" at bounding box center [1413, 795] width 40 height 23
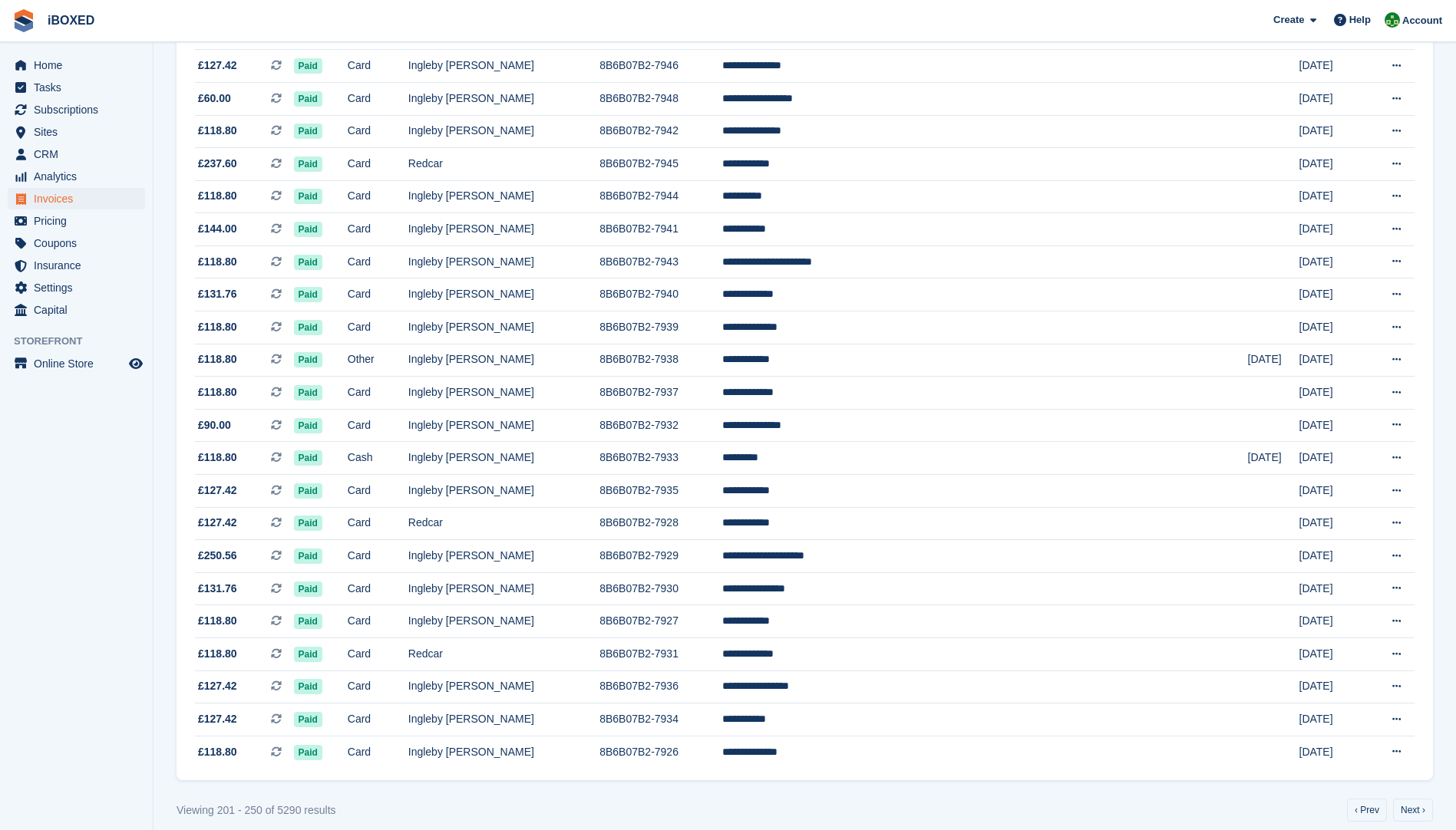
scroll to position [1137, 0]
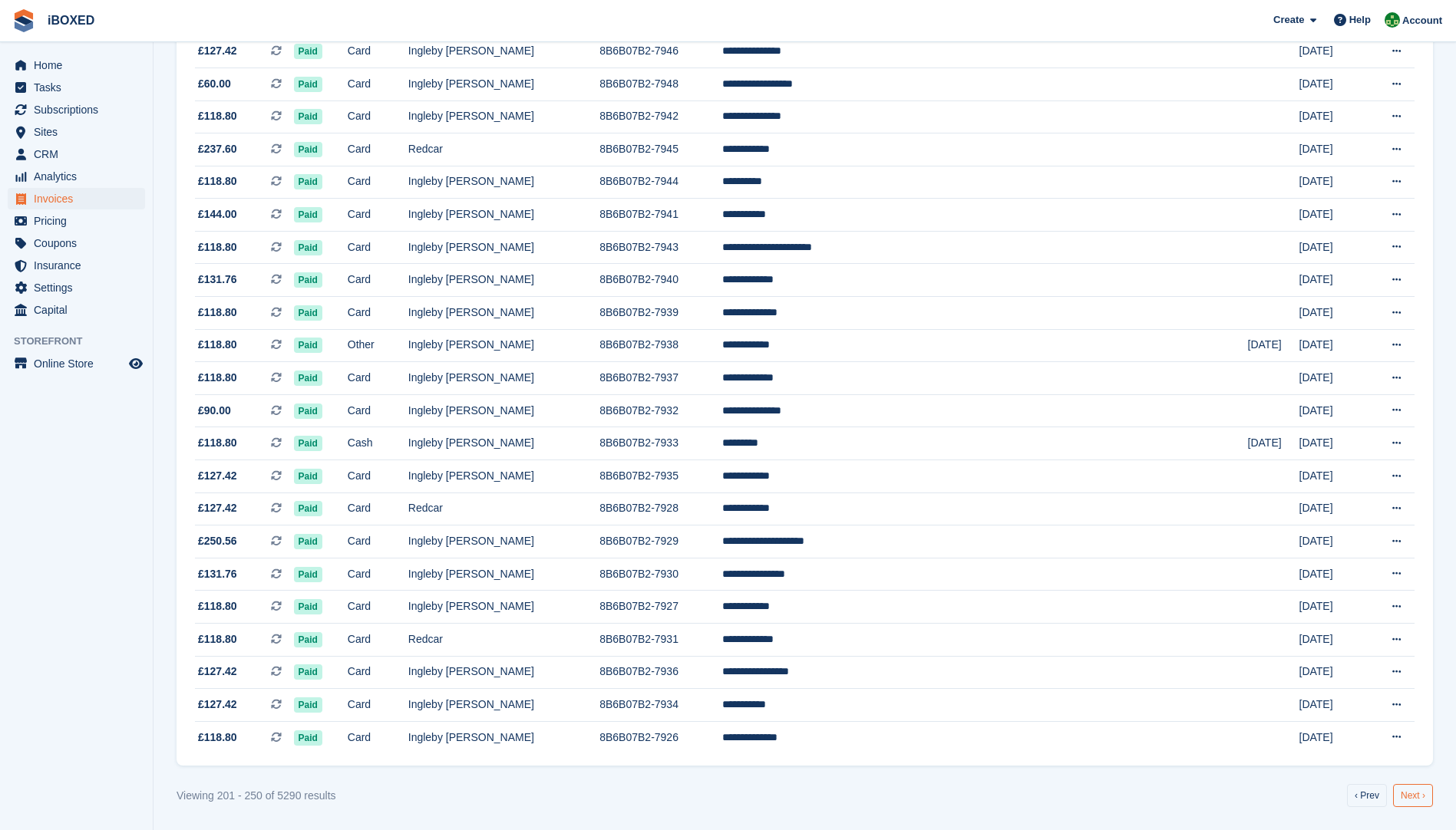
click at [1411, 793] on link "Next ›" at bounding box center [1413, 795] width 40 height 23
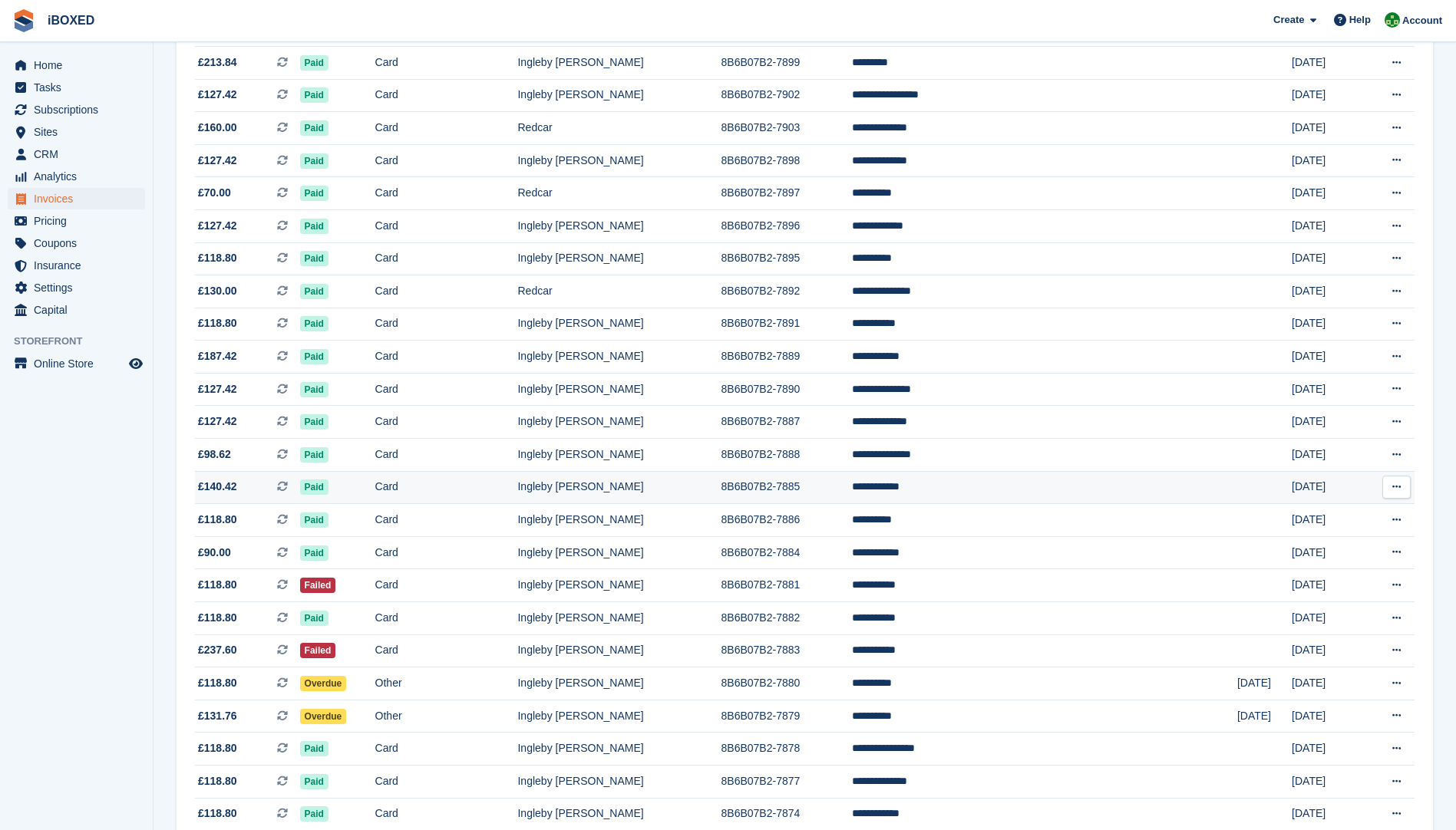
scroll to position [1061, 0]
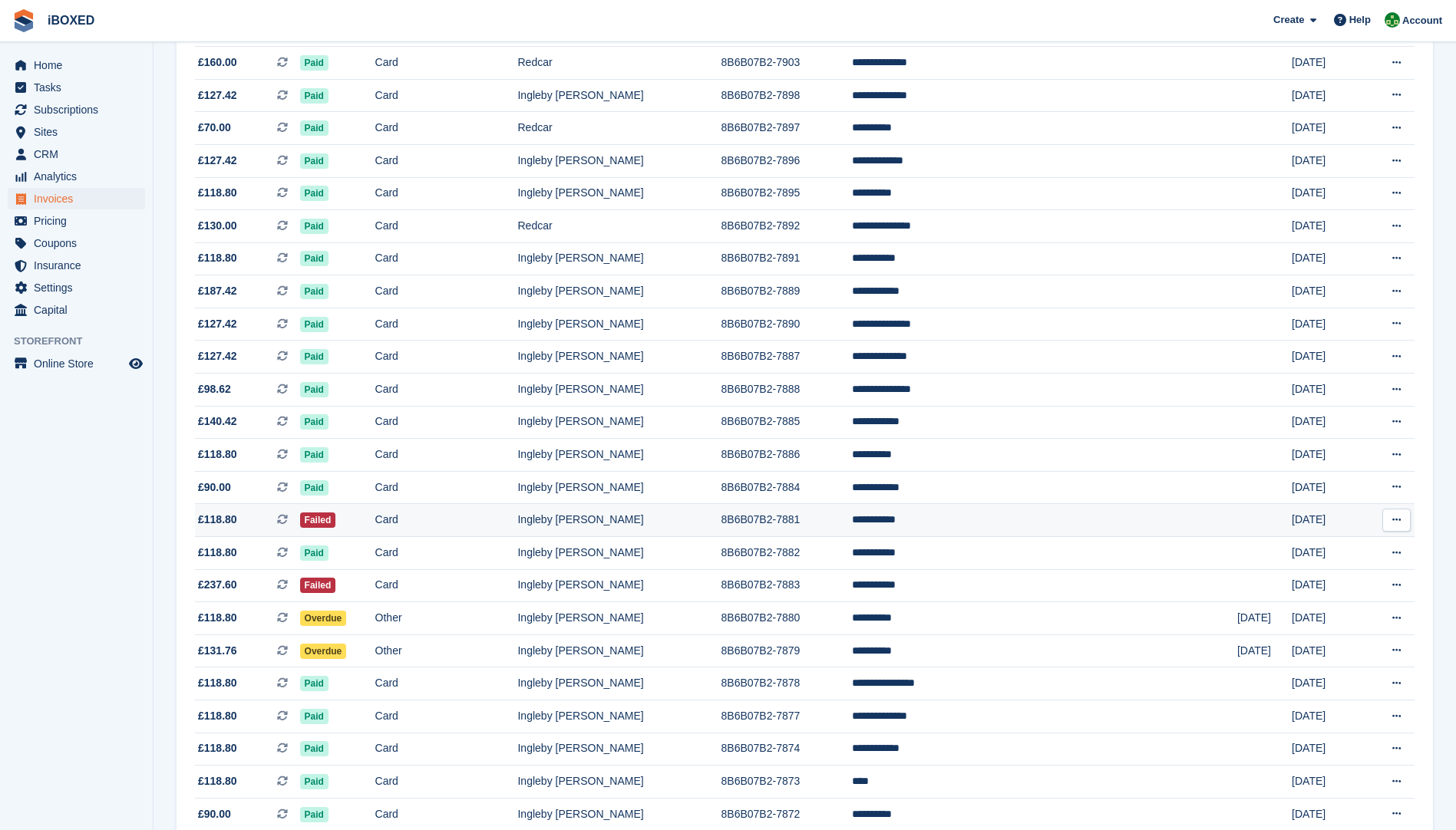
click at [519, 530] on td "Card" at bounding box center [446, 521] width 143 height 33
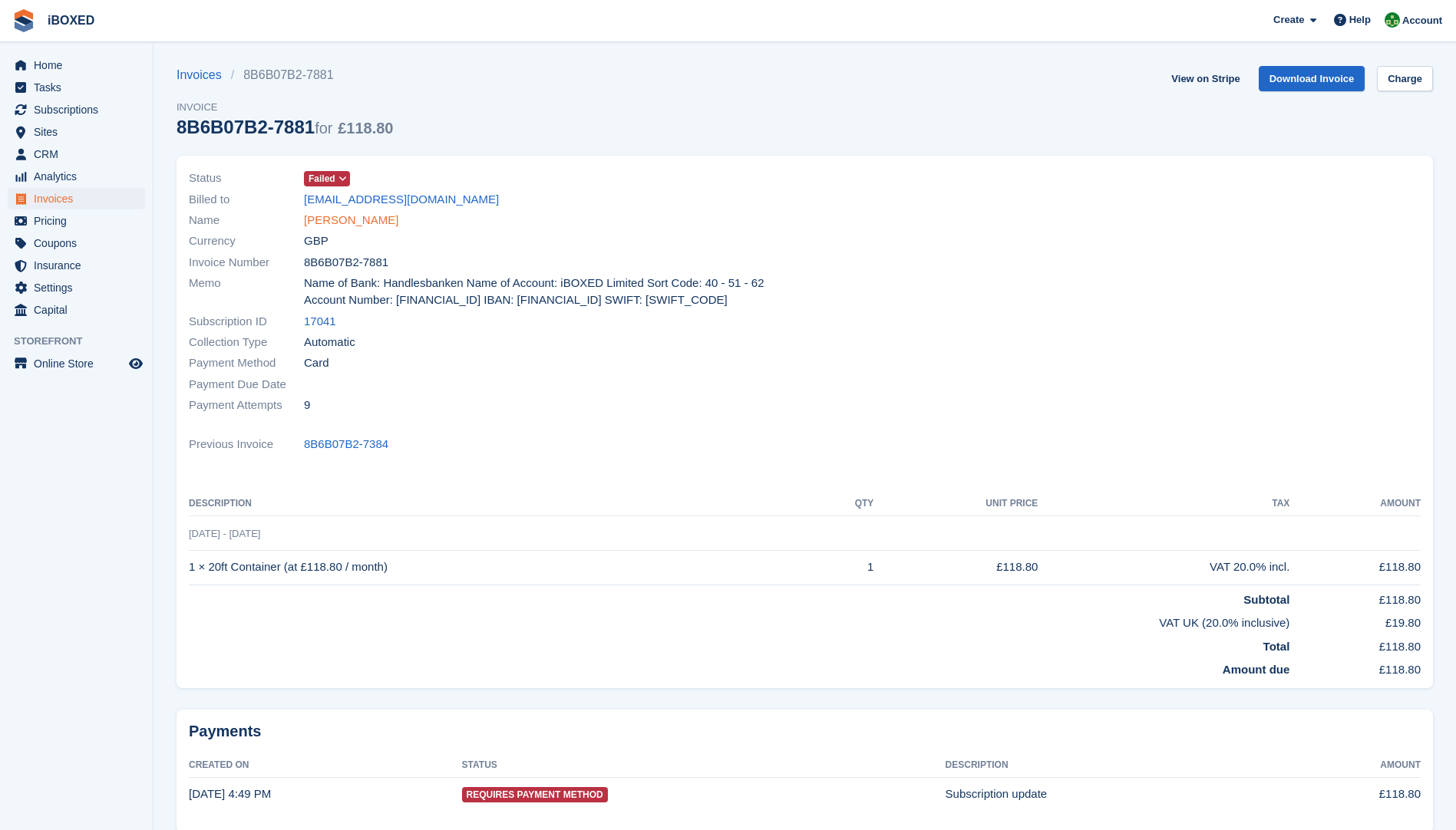
click at [344, 222] on link "[PERSON_NAME]" at bounding box center [351, 221] width 95 height 18
